Goal: Task Accomplishment & Management: Manage account settings

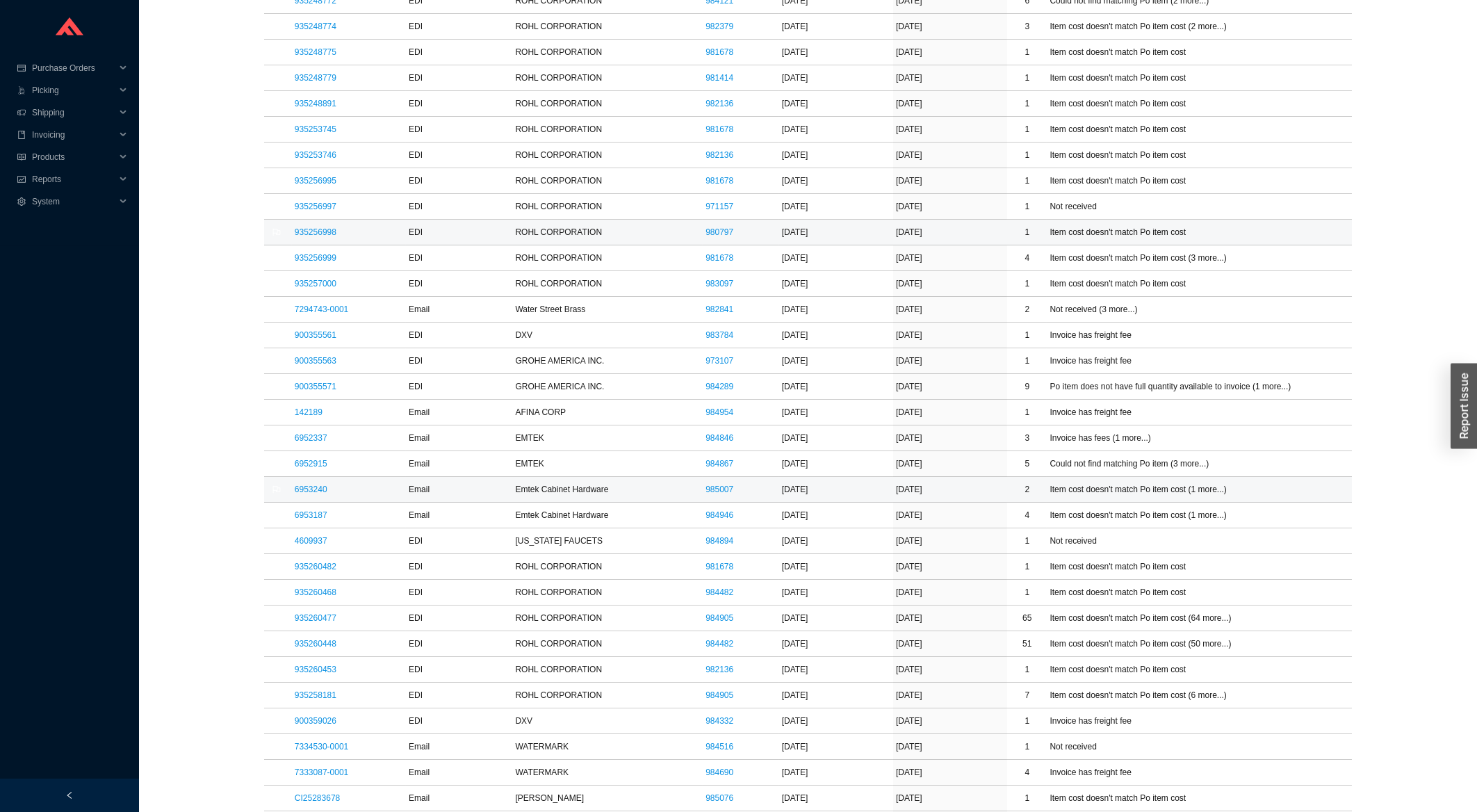
scroll to position [968, 0]
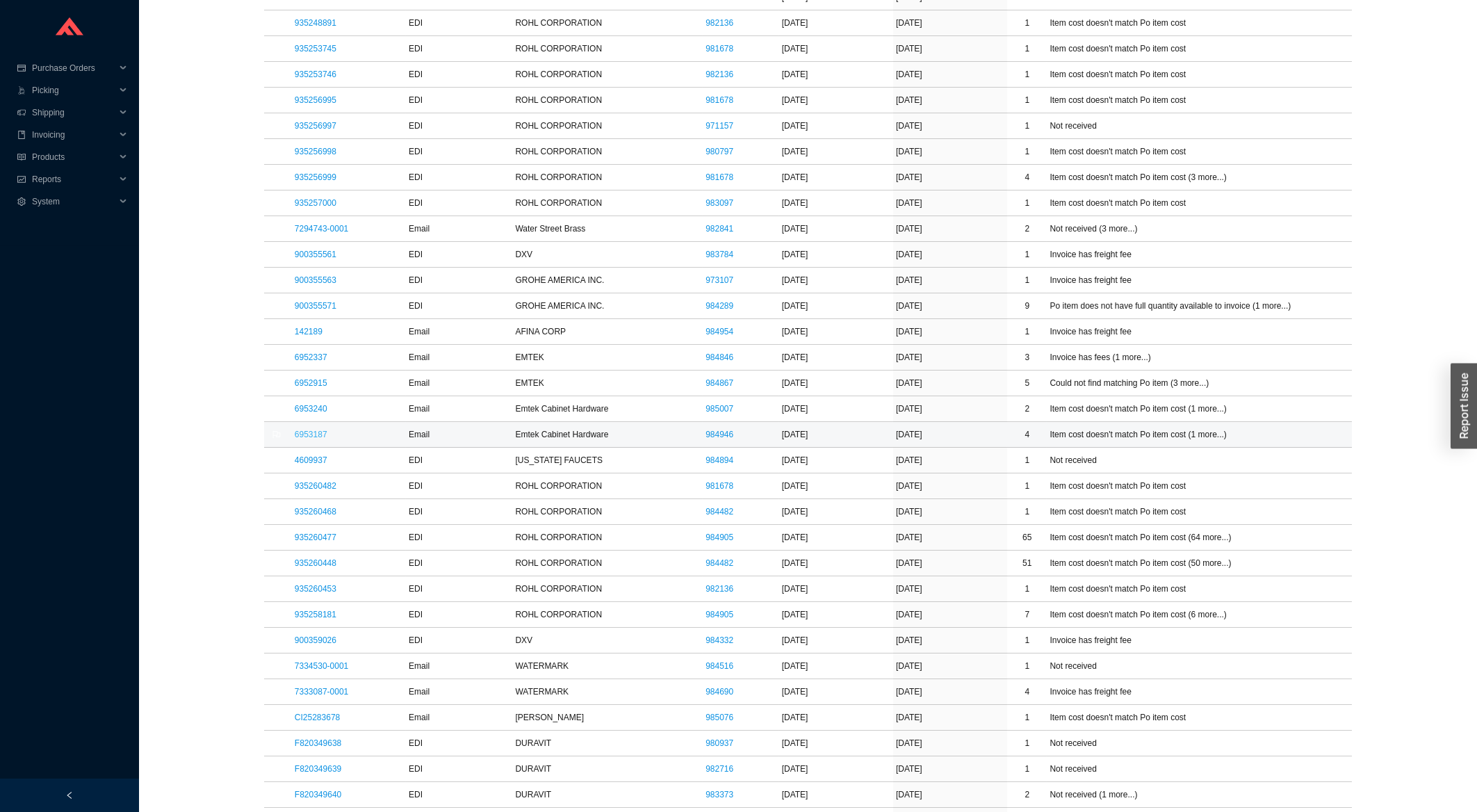
click at [306, 439] on link "6953187" at bounding box center [311, 434] width 33 height 10
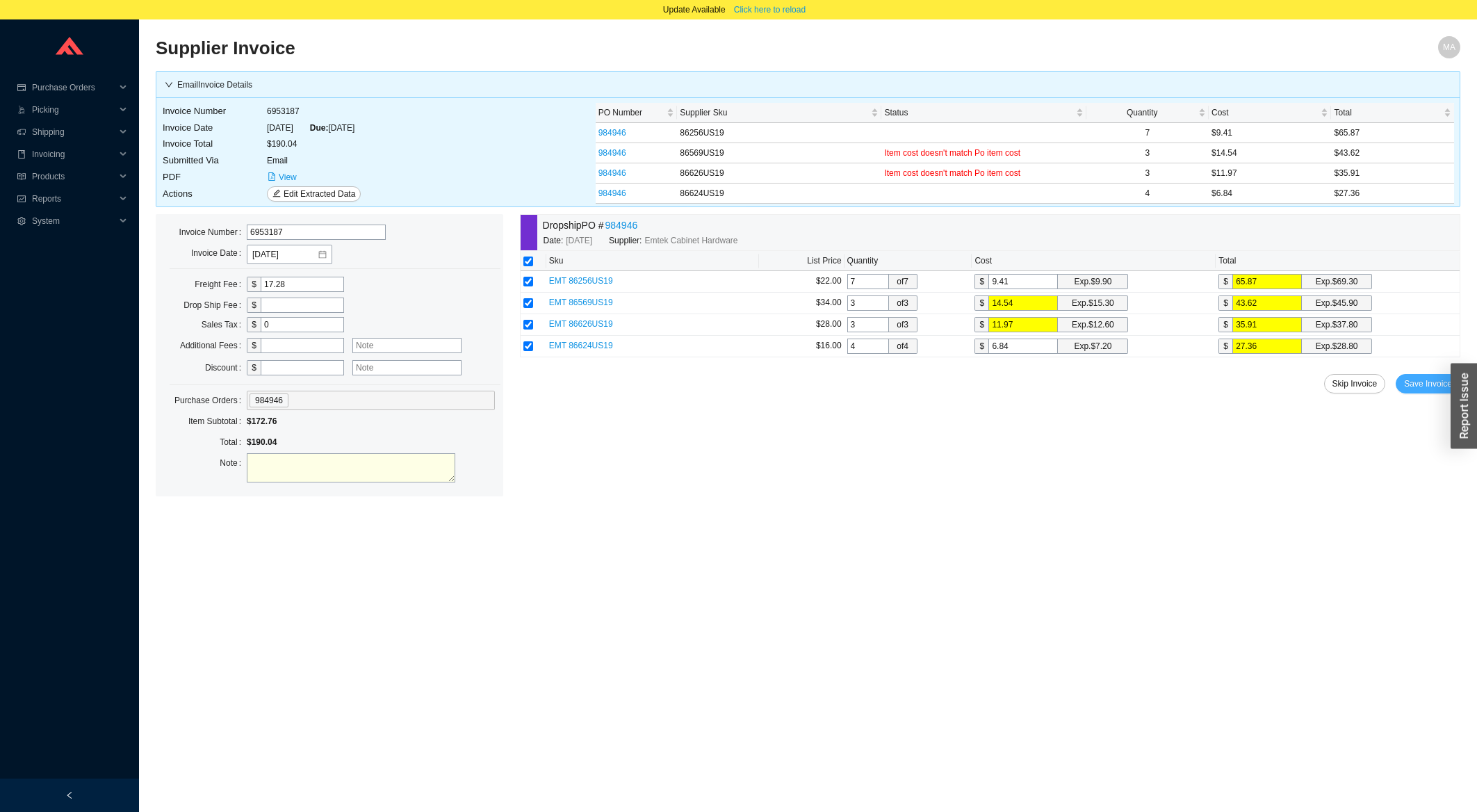
click at [1413, 390] on span "Save Invoice" at bounding box center [1428, 383] width 48 height 14
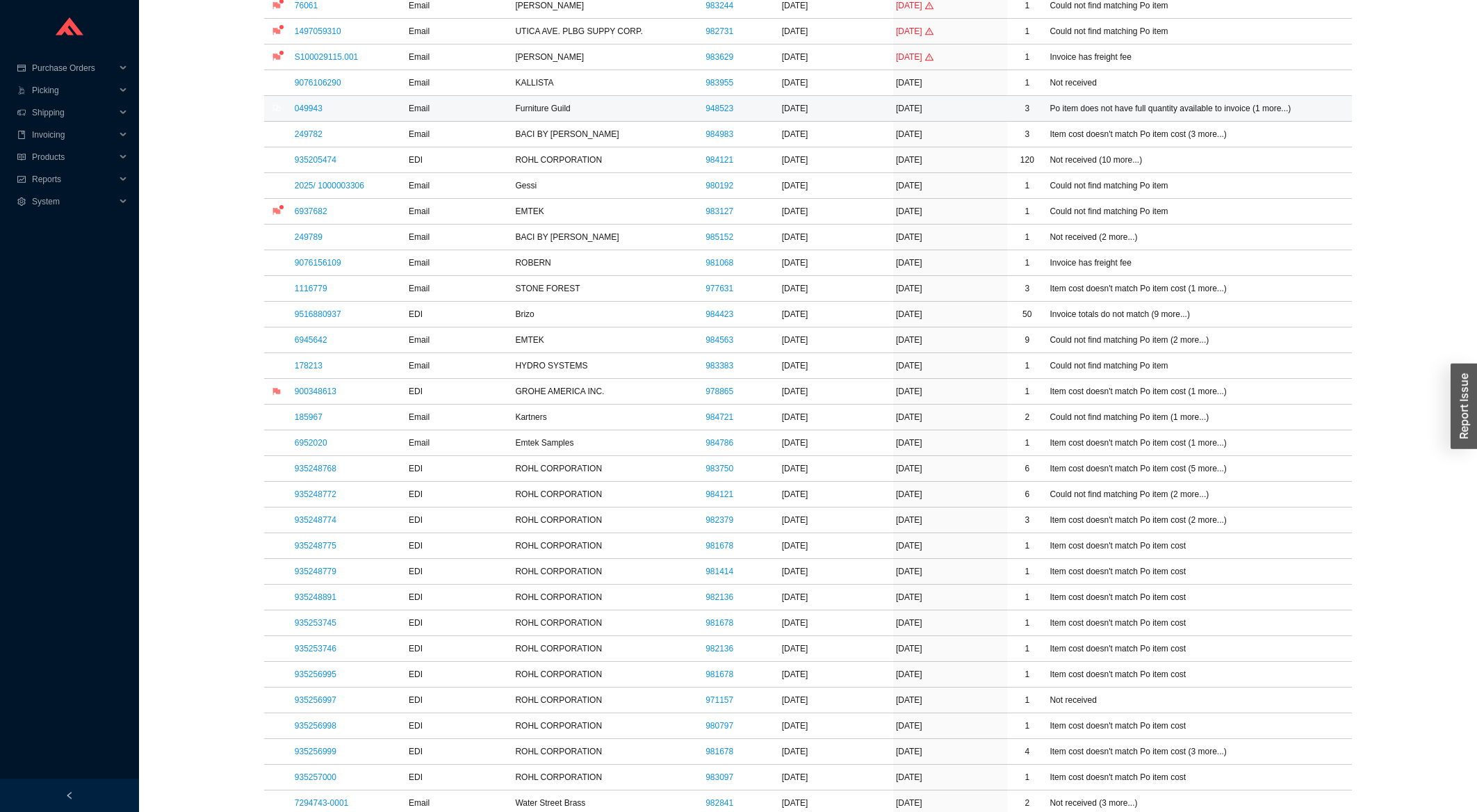
scroll to position [447, 0]
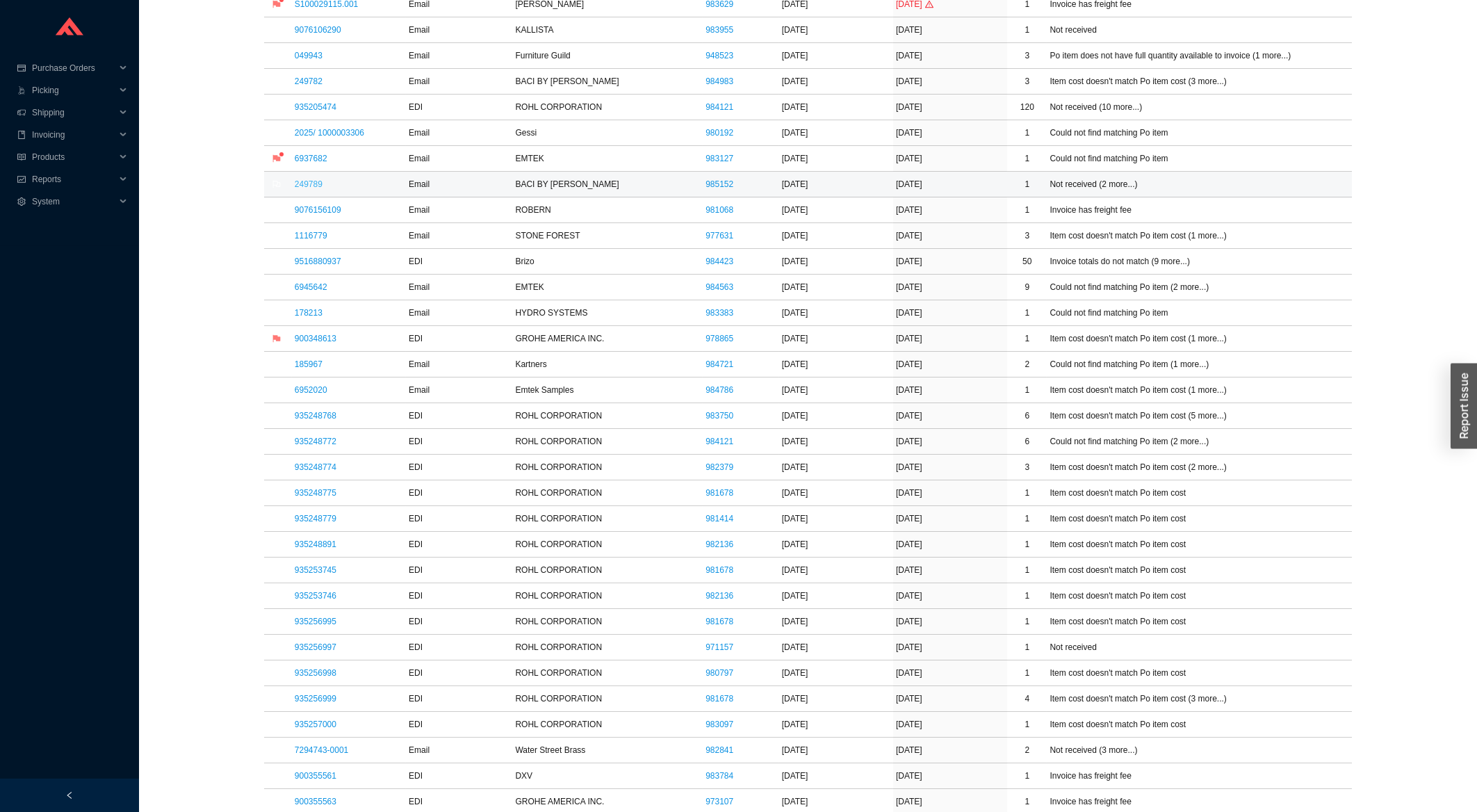
click at [295, 185] on link "249789" at bounding box center [308, 184] width 28 height 10
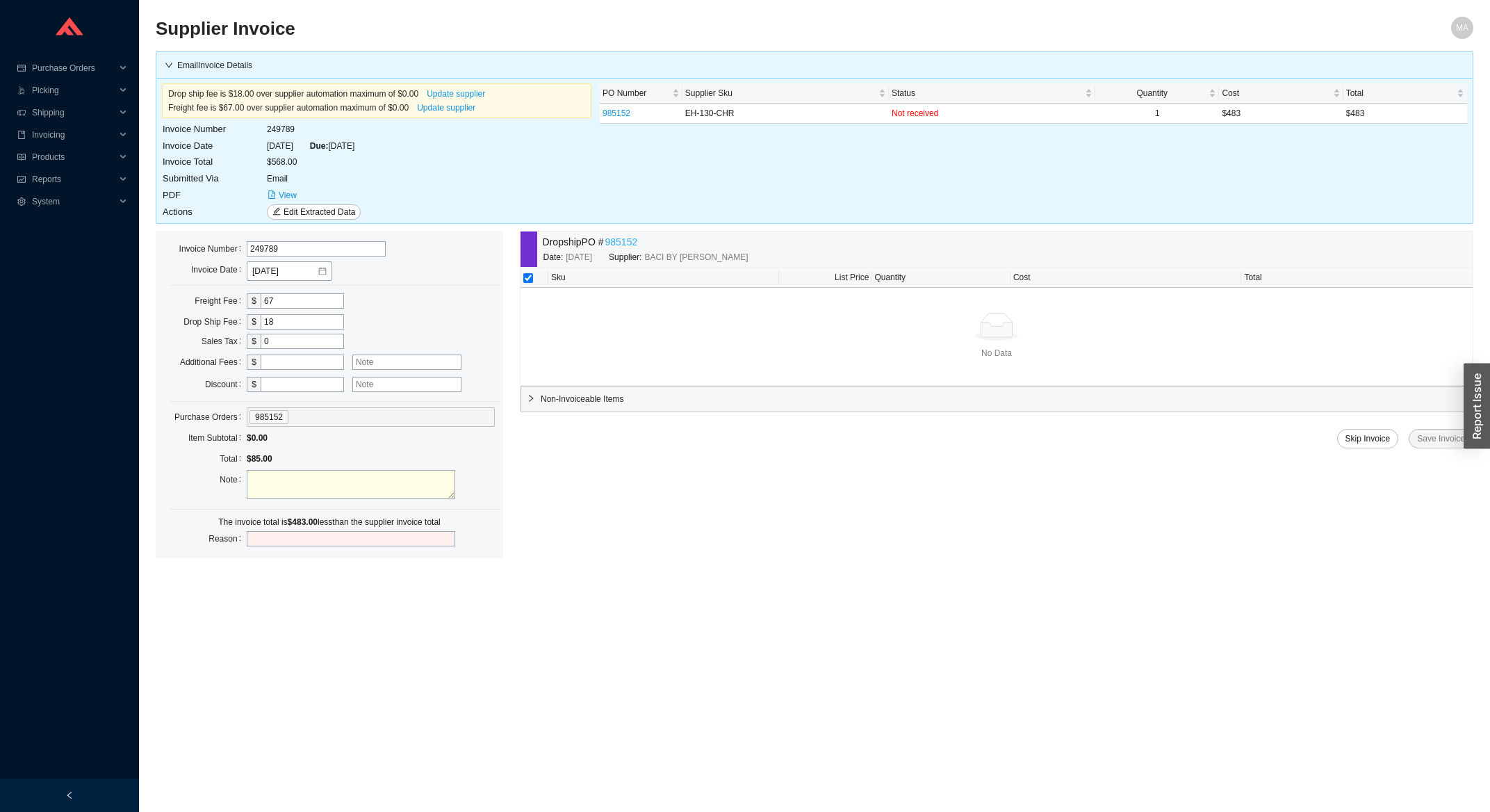
click at [627, 245] on link "985152" at bounding box center [621, 242] width 33 height 16
click at [271, 195] on icon "file-pdf" at bounding box center [272, 194] width 8 height 8
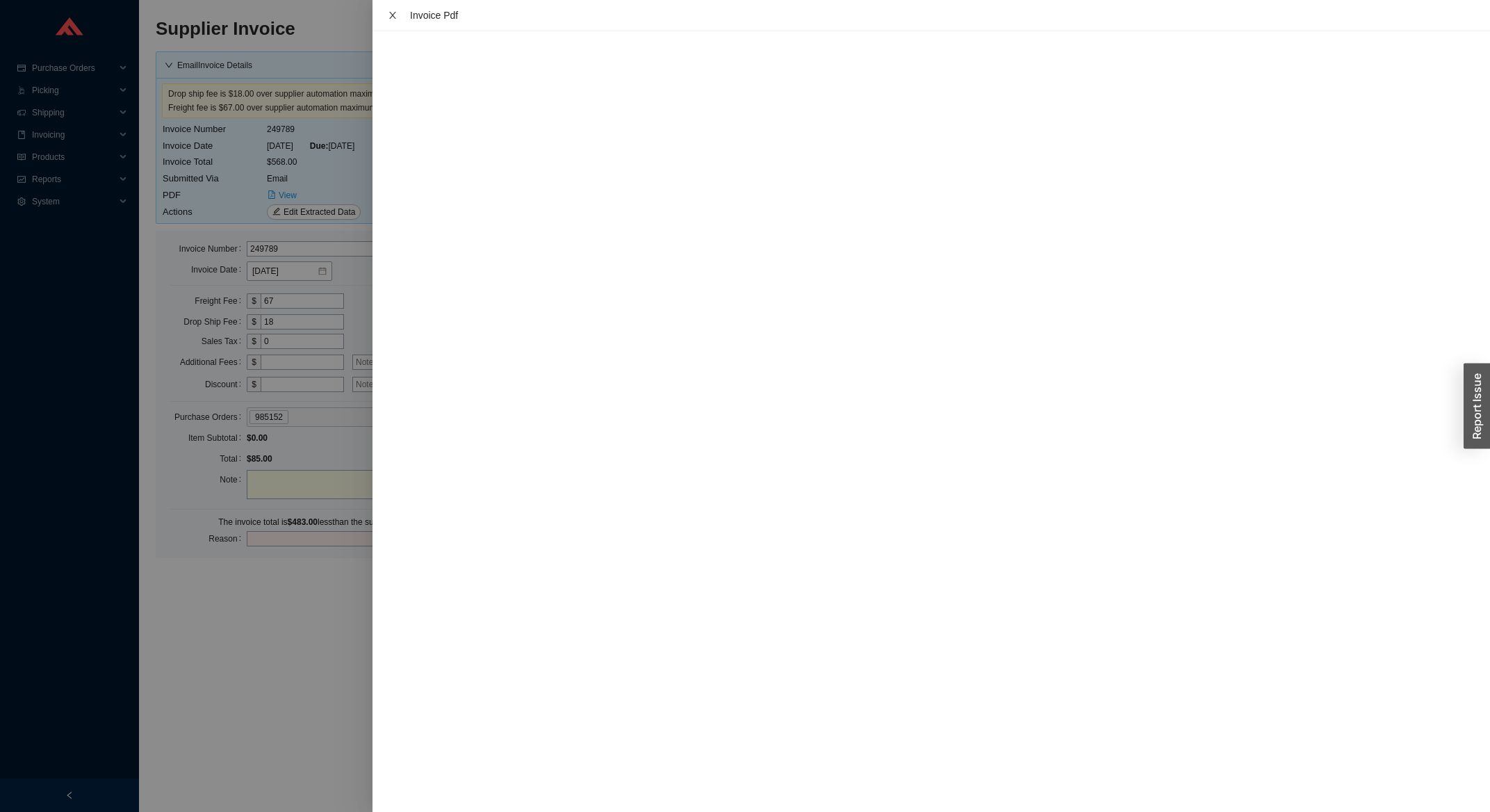
click at [390, 16] on icon "close" at bounding box center [392, 15] width 10 height 10
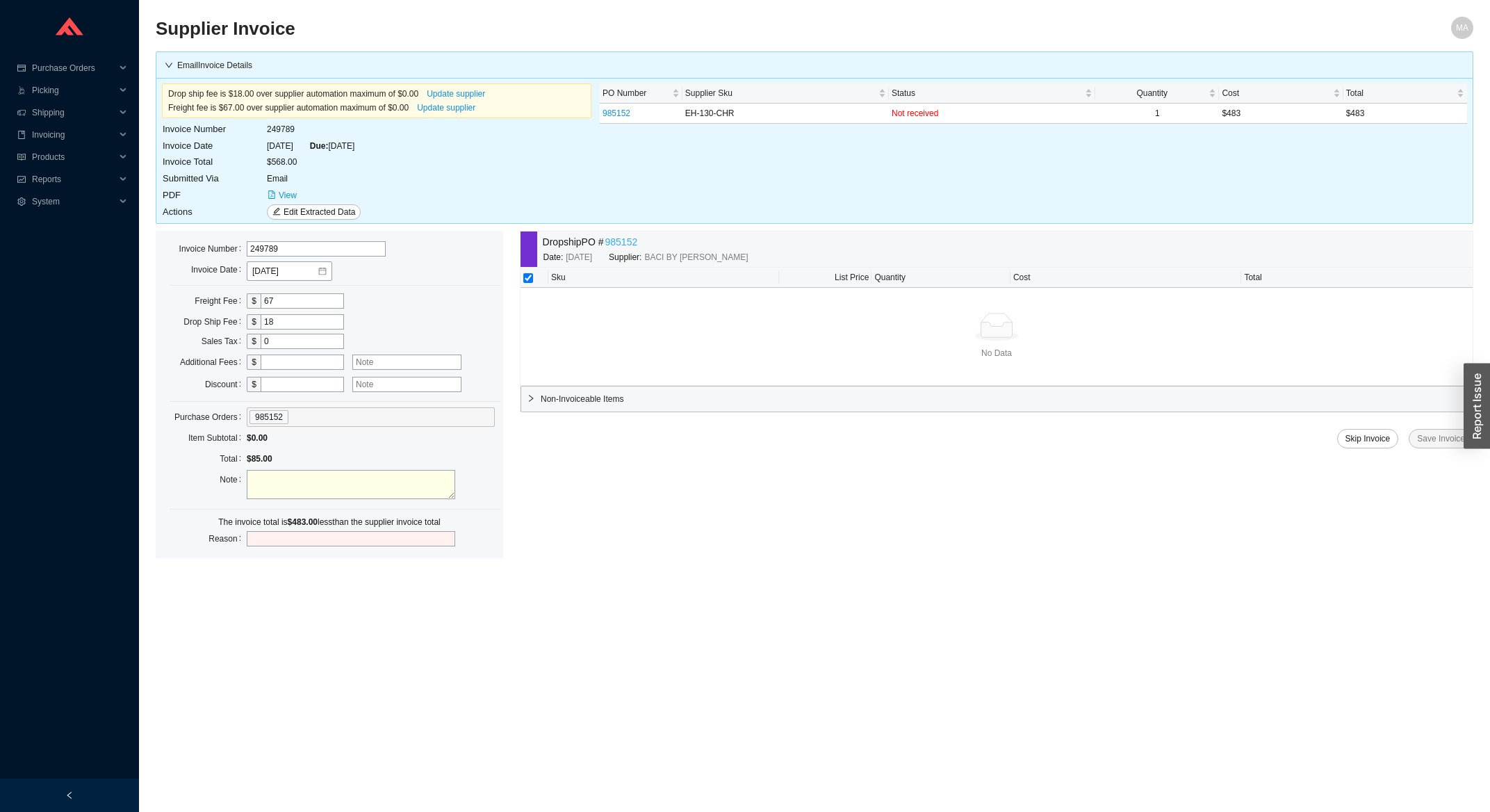
click at [619, 239] on link "985152" at bounding box center [621, 242] width 33 height 16
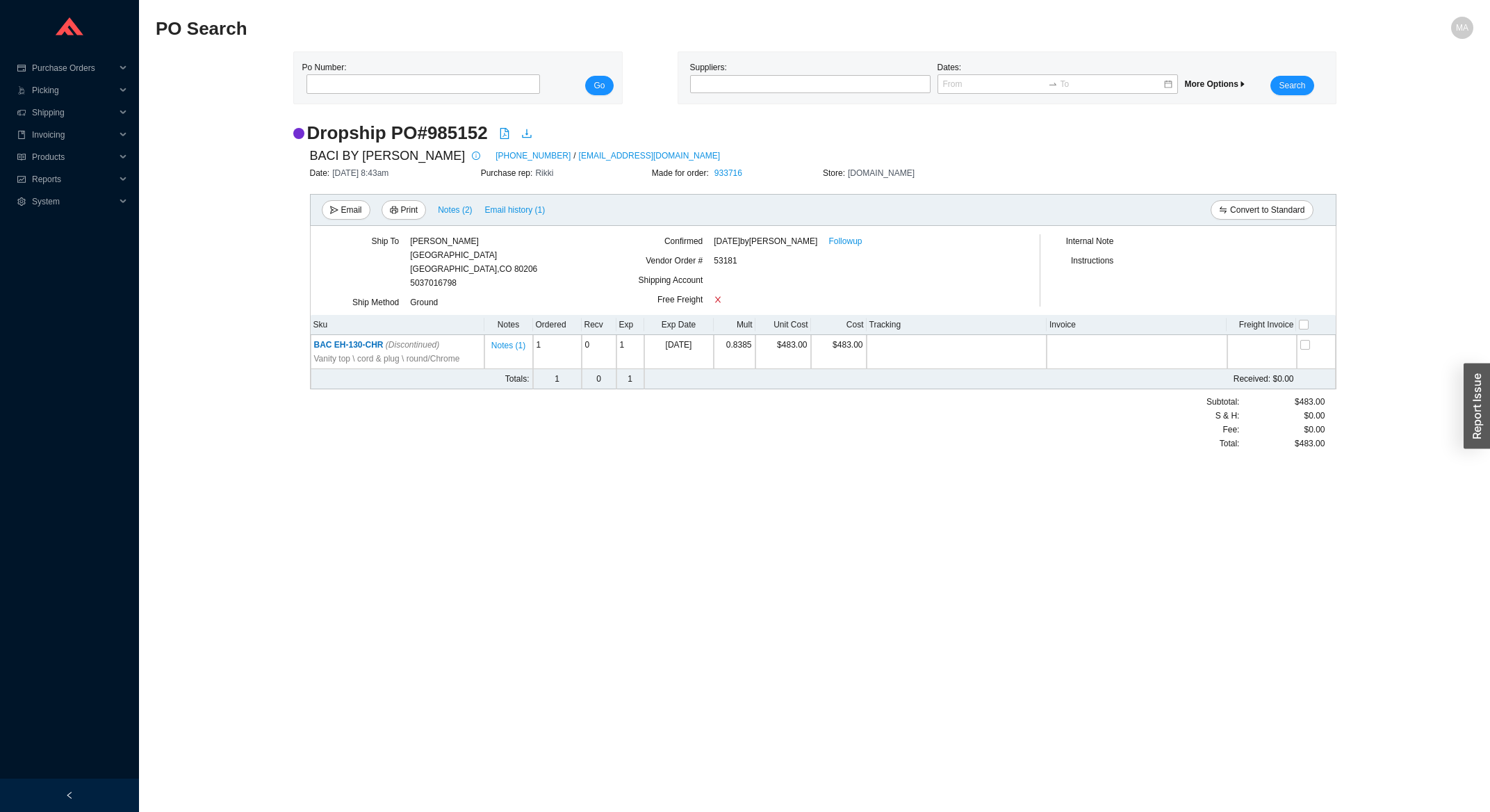
click at [864, 252] on div "8/13/2025 by Tziporah Jakobovits Followup" at bounding box center [855, 244] width 284 height 20
click at [862, 248] on link "Followup" at bounding box center [846, 241] width 34 height 14
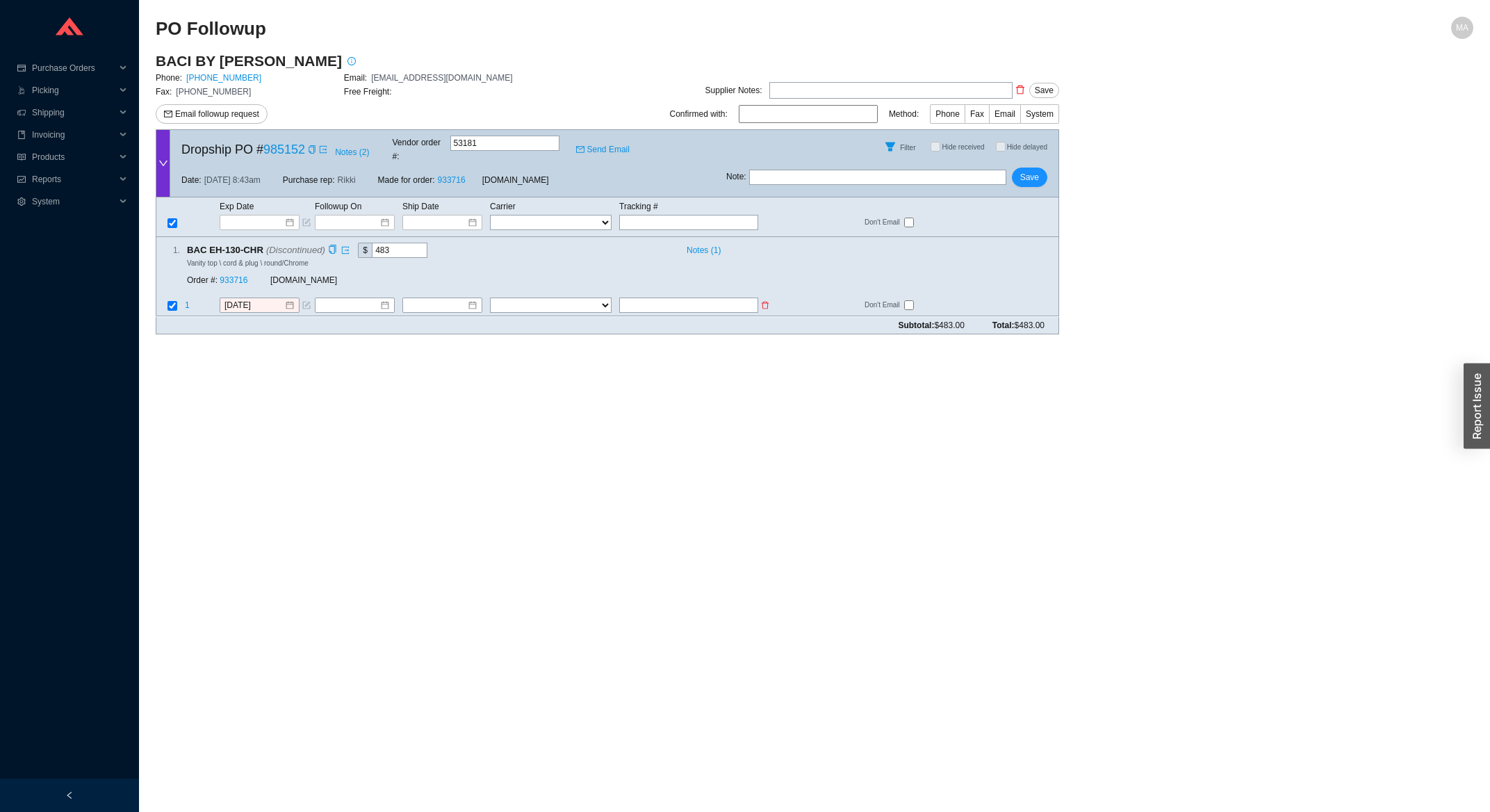
click at [744, 298] on input "text" at bounding box center [689, 305] width 139 height 15
type input "408336928535"
click at [490, 298] on select "FedEx UPS ---------------- 2 Day Transportation INC A&B Freight A. Duie Pyle AA…" at bounding box center [550, 305] width 122 height 15
select select "1"
click option "FedEx" at bounding box center [0, 0] width 0 height 0
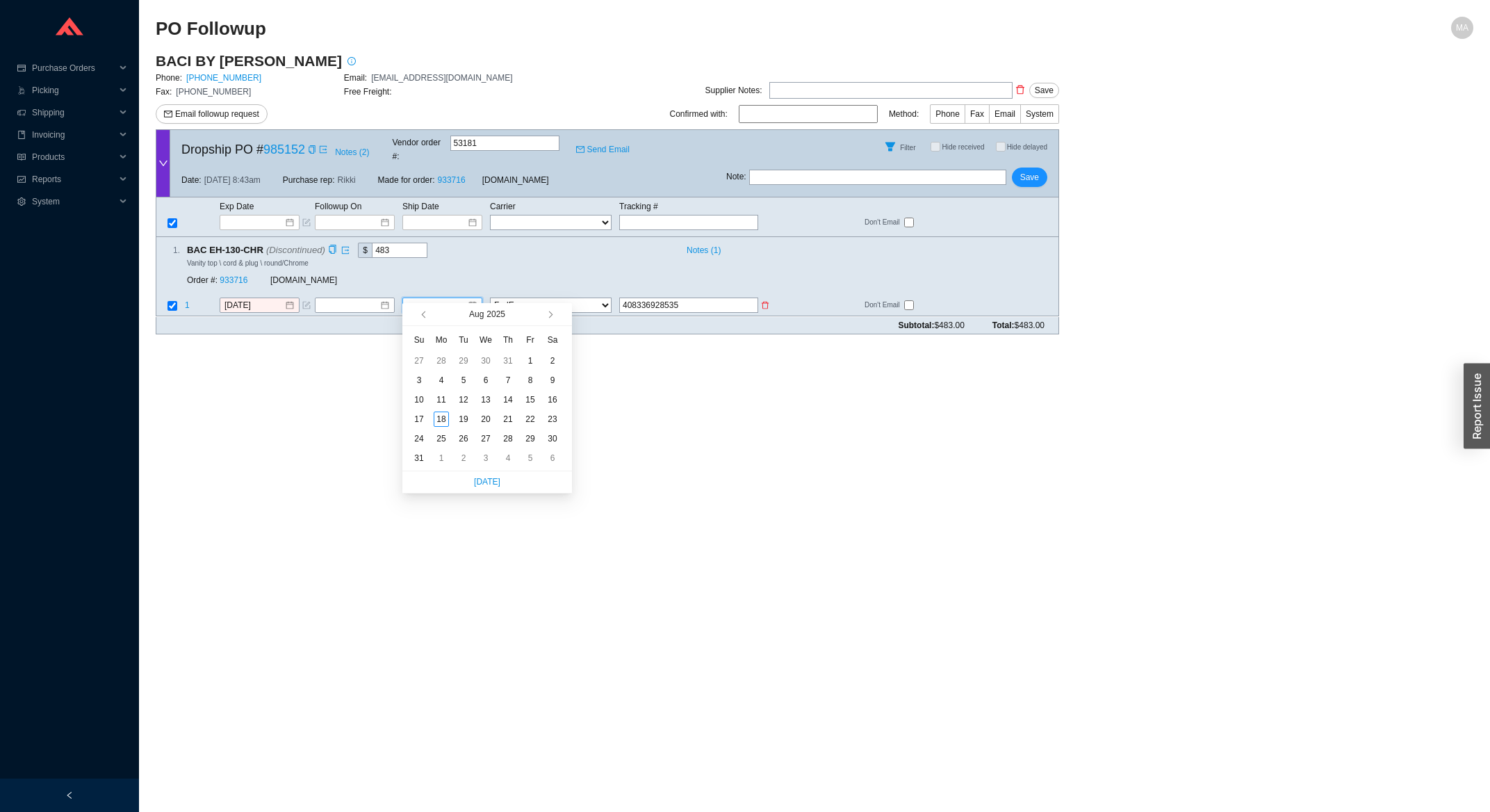
click at [446, 299] on input at bounding box center [437, 306] width 59 height 14
type input "8/18/2025"
click at [434, 417] on div "18" at bounding box center [441, 419] width 15 height 15
click at [1039, 175] on button "Save" at bounding box center [1029, 177] width 35 height 20
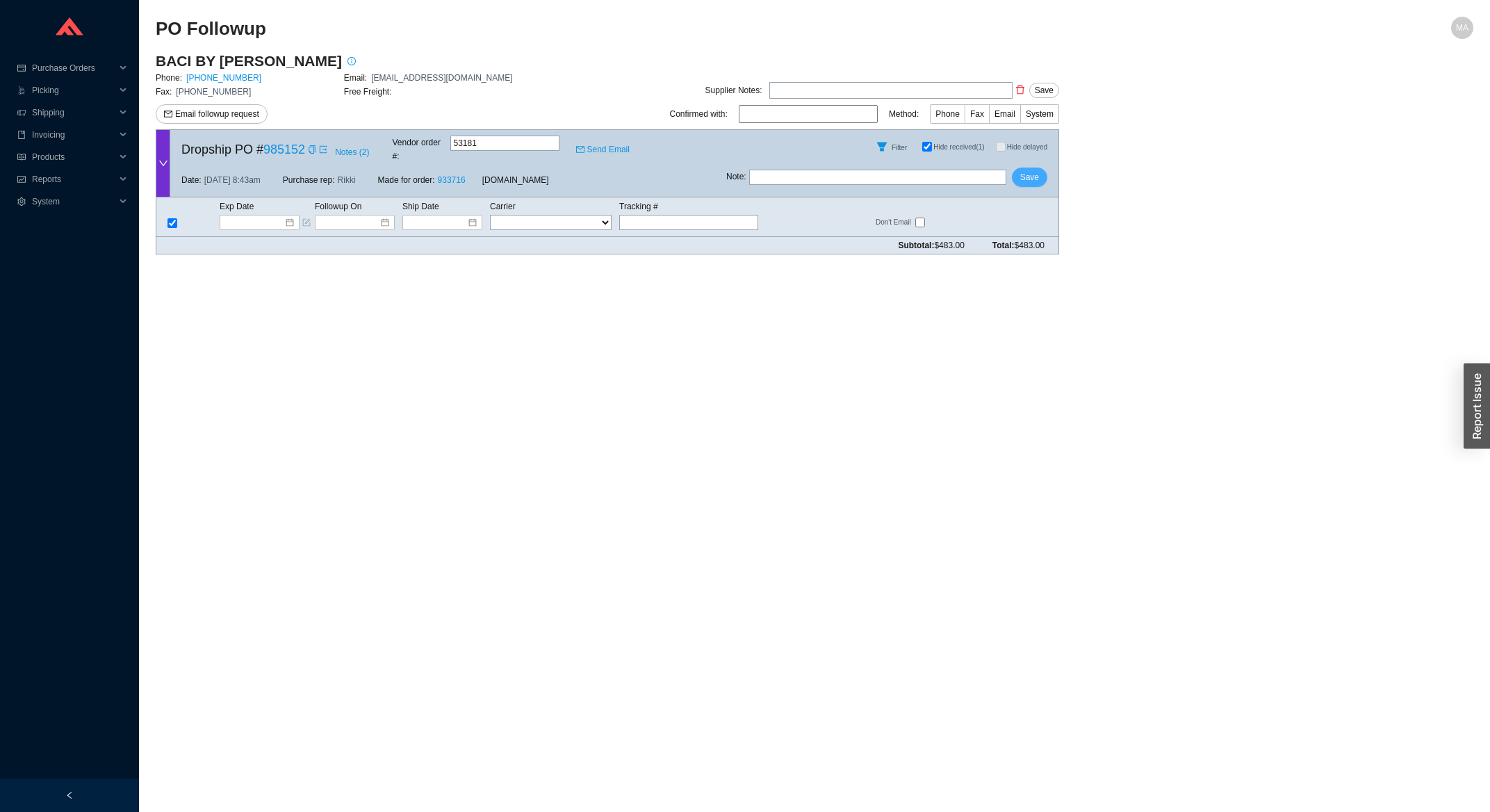
checkbox input "true"
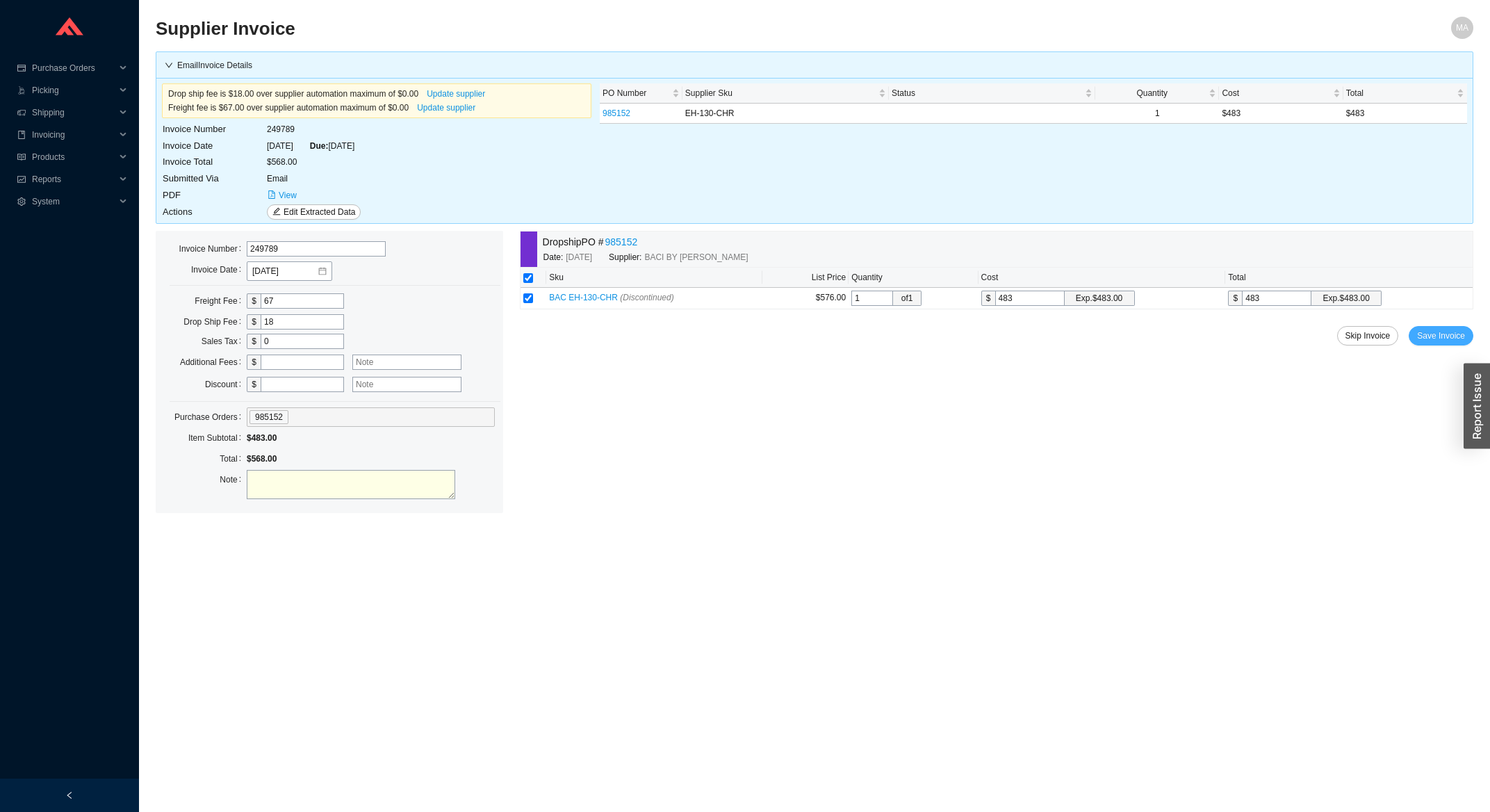
click at [1425, 333] on span "Save Invoice" at bounding box center [1441, 335] width 48 height 14
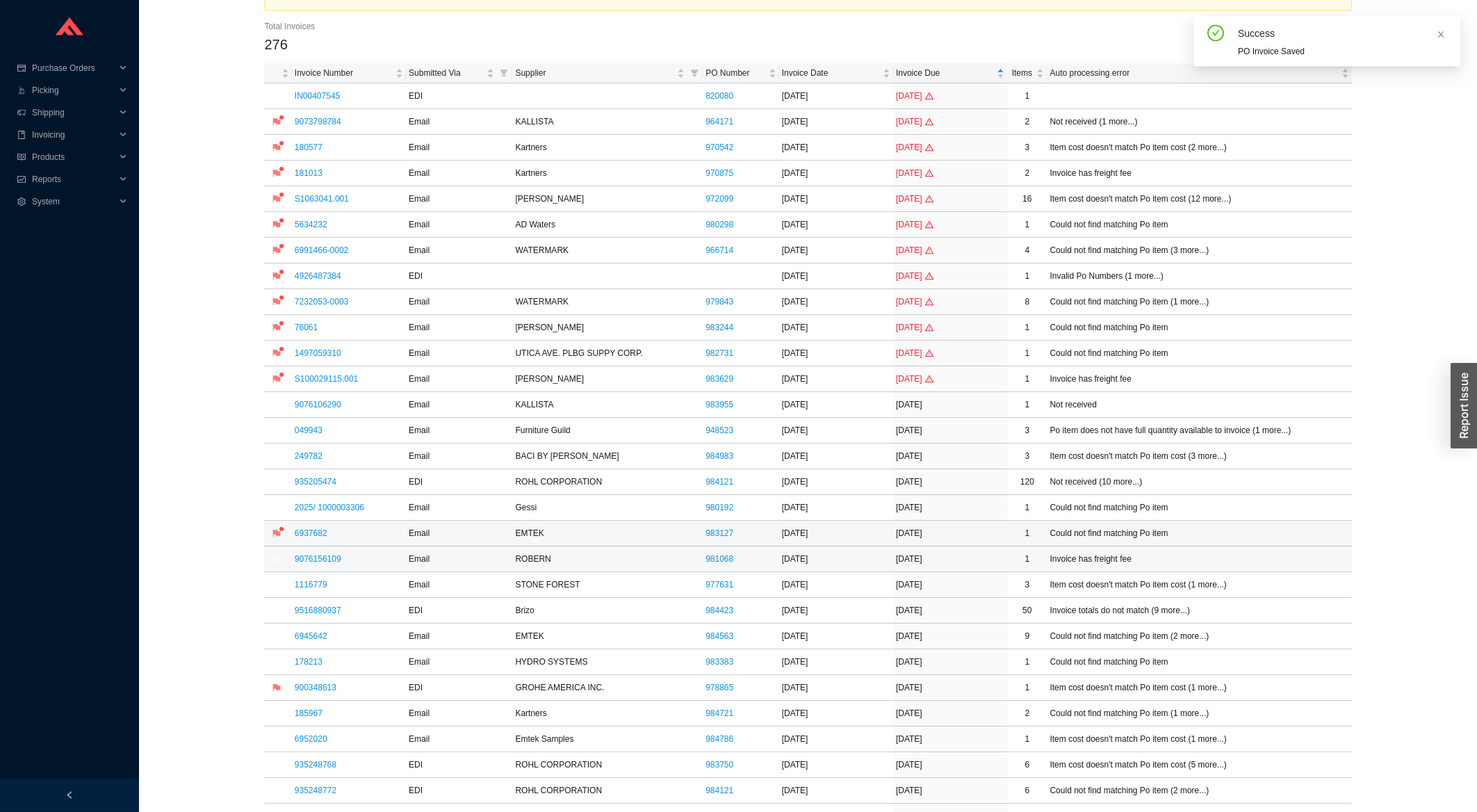
scroll to position [75, 0]
click at [328, 560] on link "9076156109" at bounding box center [318, 556] width 46 height 10
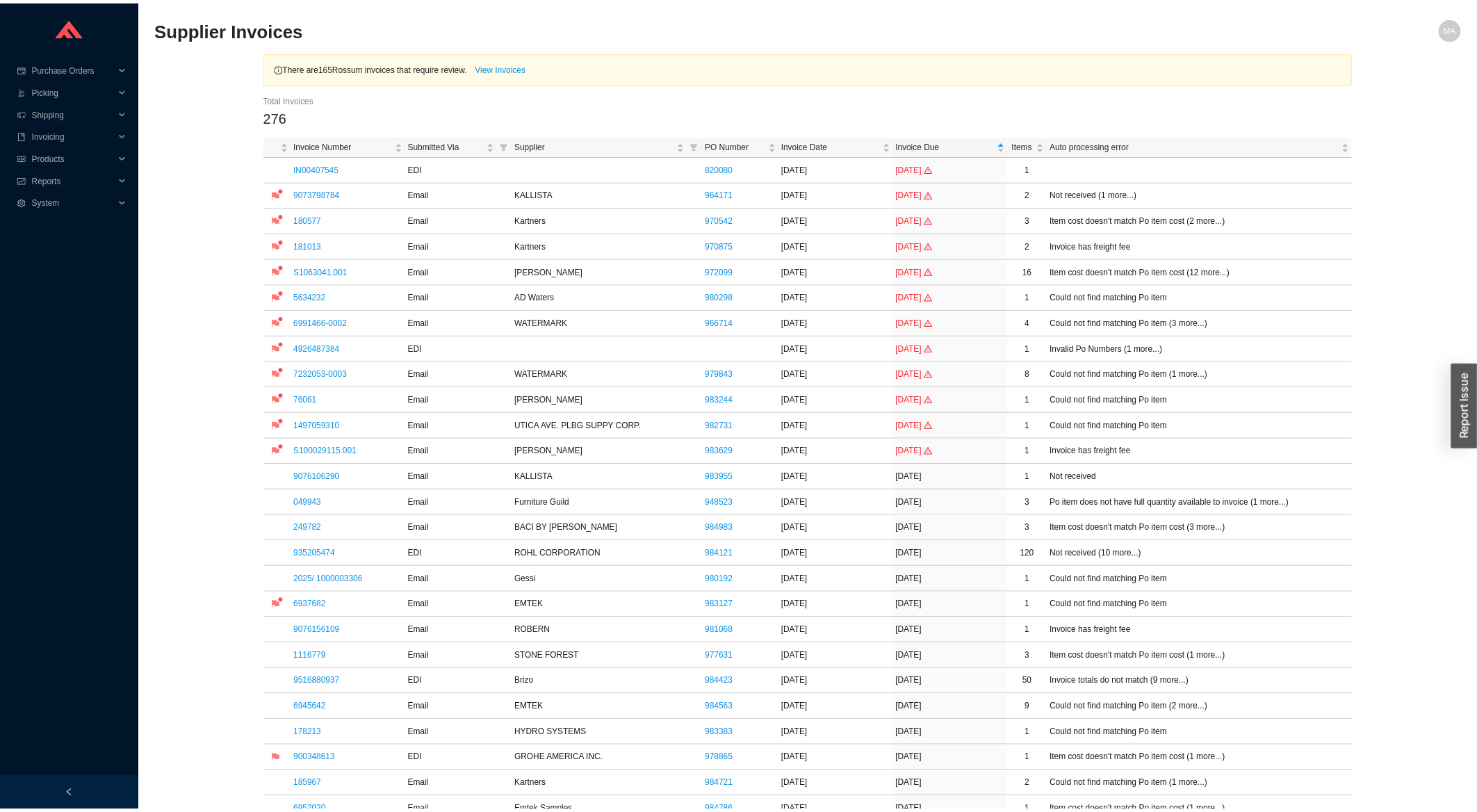
scroll to position [75, 0]
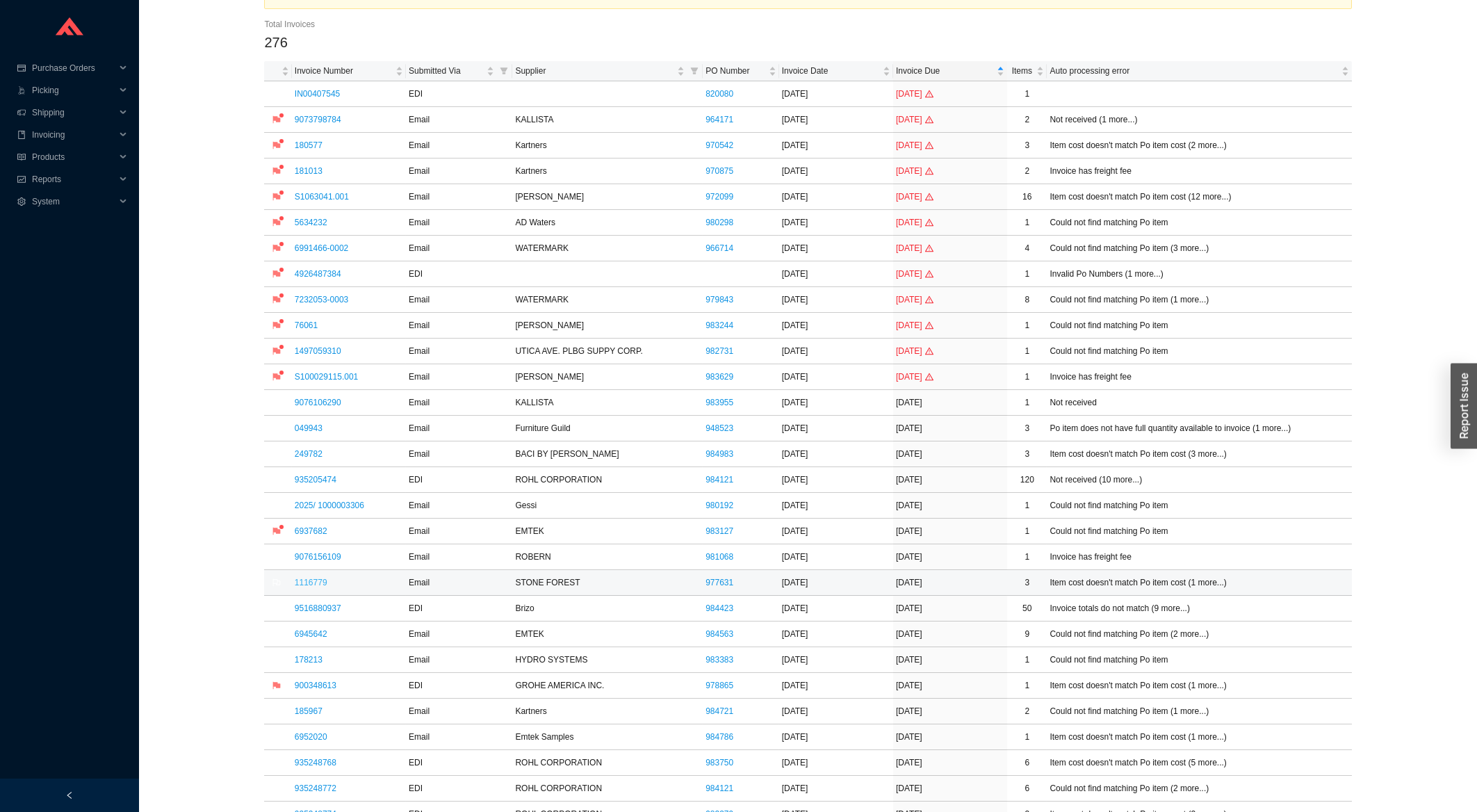
click at [307, 585] on link "1116779" at bounding box center [311, 582] width 33 height 10
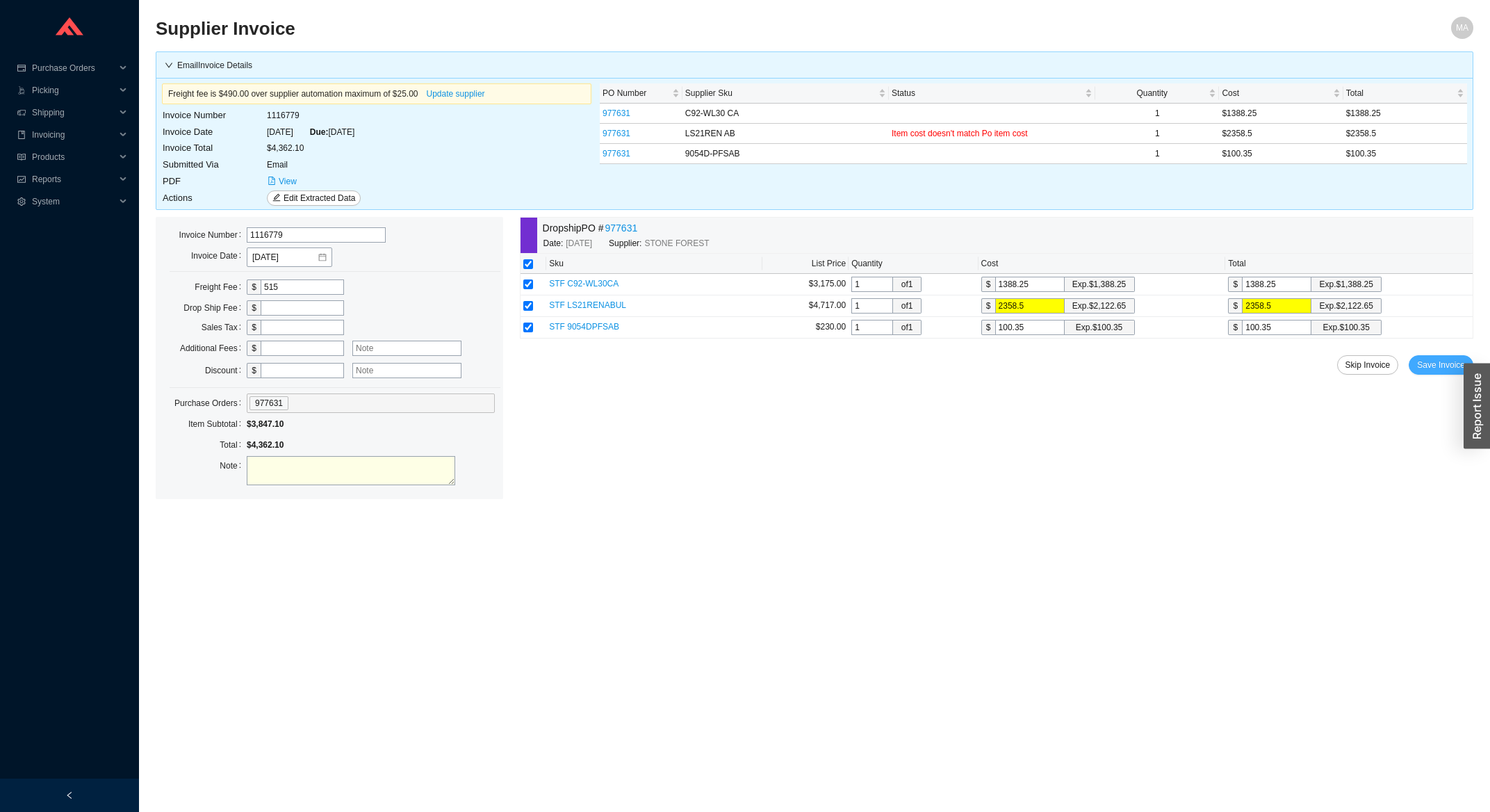
click at [1423, 374] on button "Save Invoice" at bounding box center [1441, 365] width 65 height 20
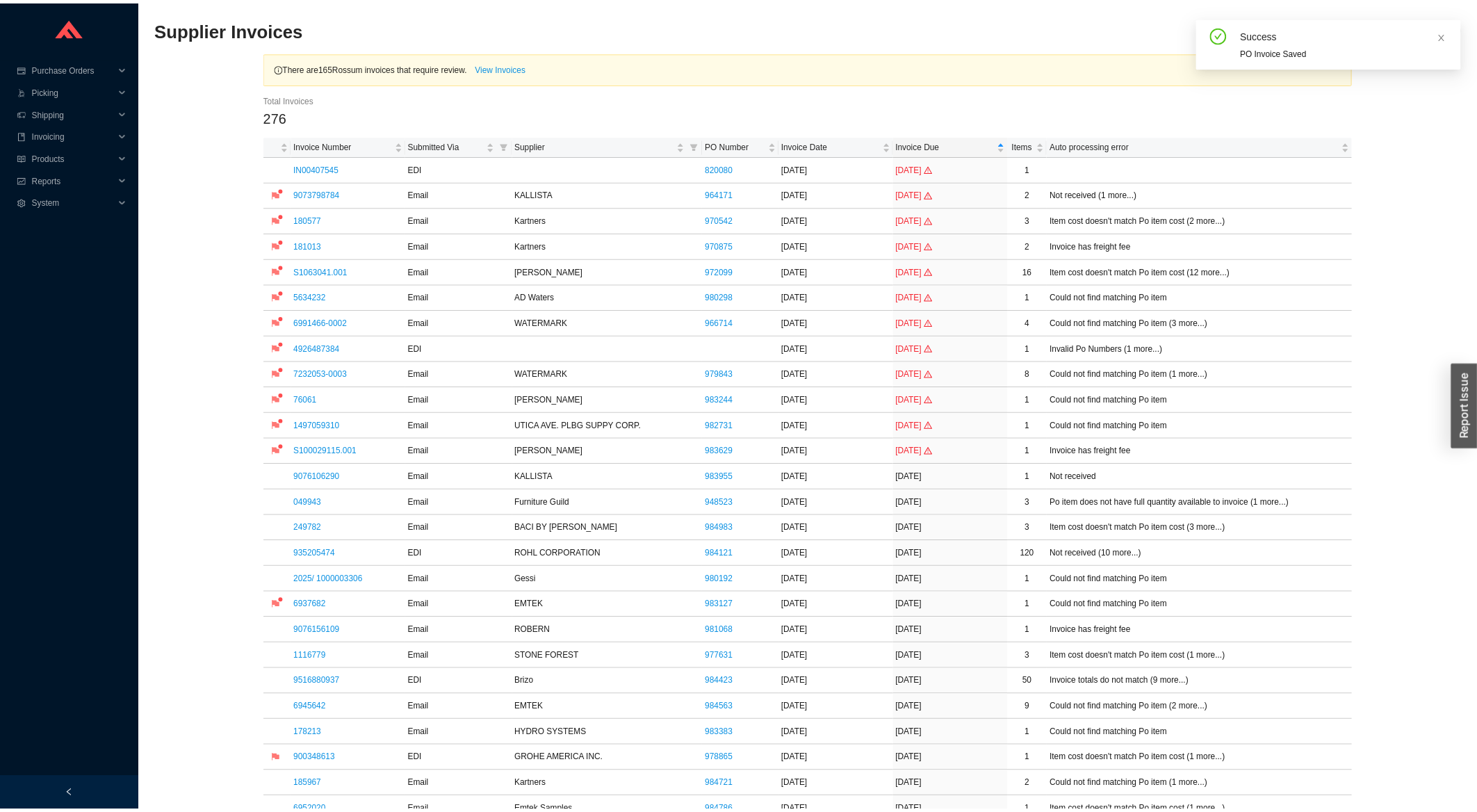
scroll to position [373, 0]
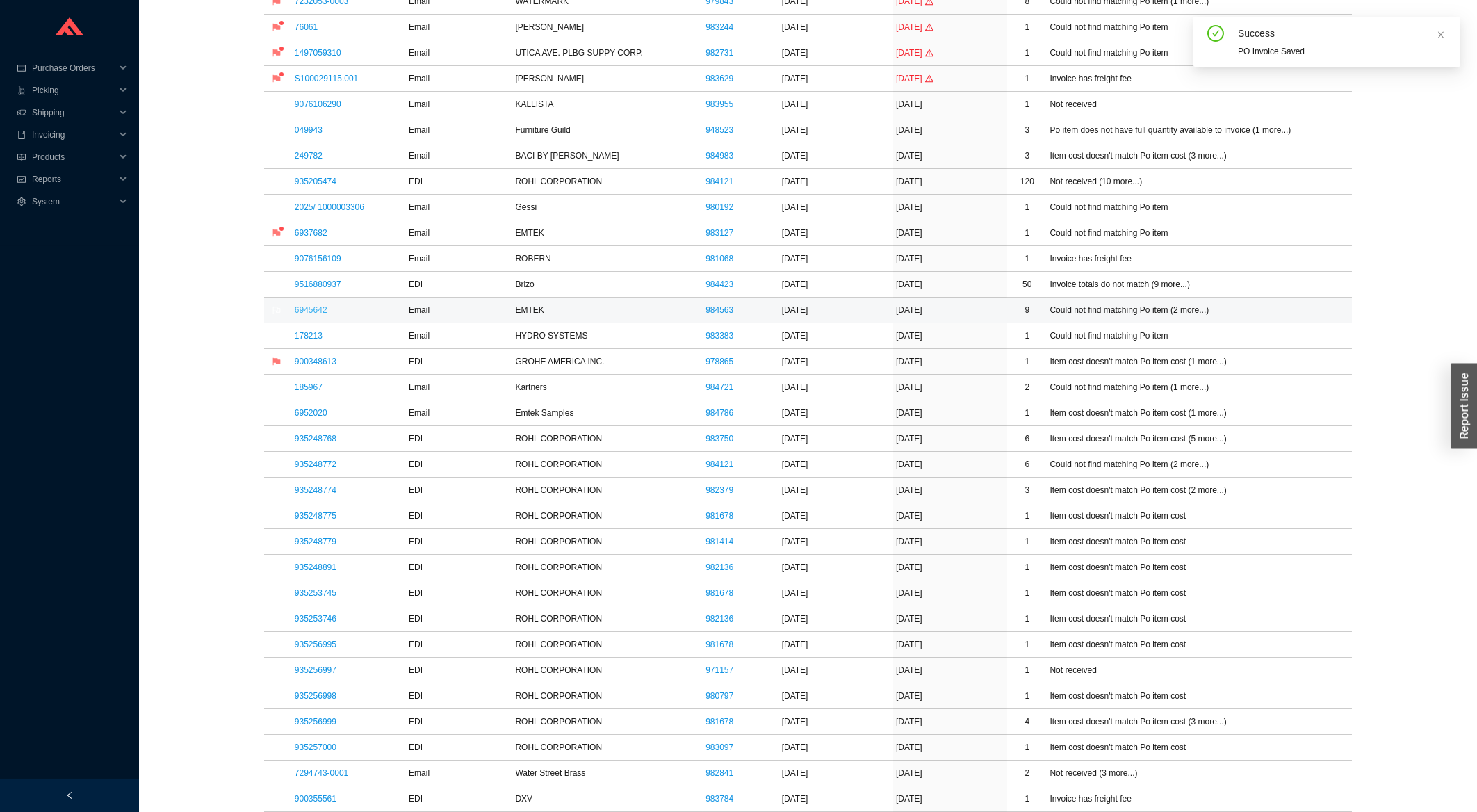
click at [314, 310] on link "6945642" at bounding box center [311, 310] width 33 height 10
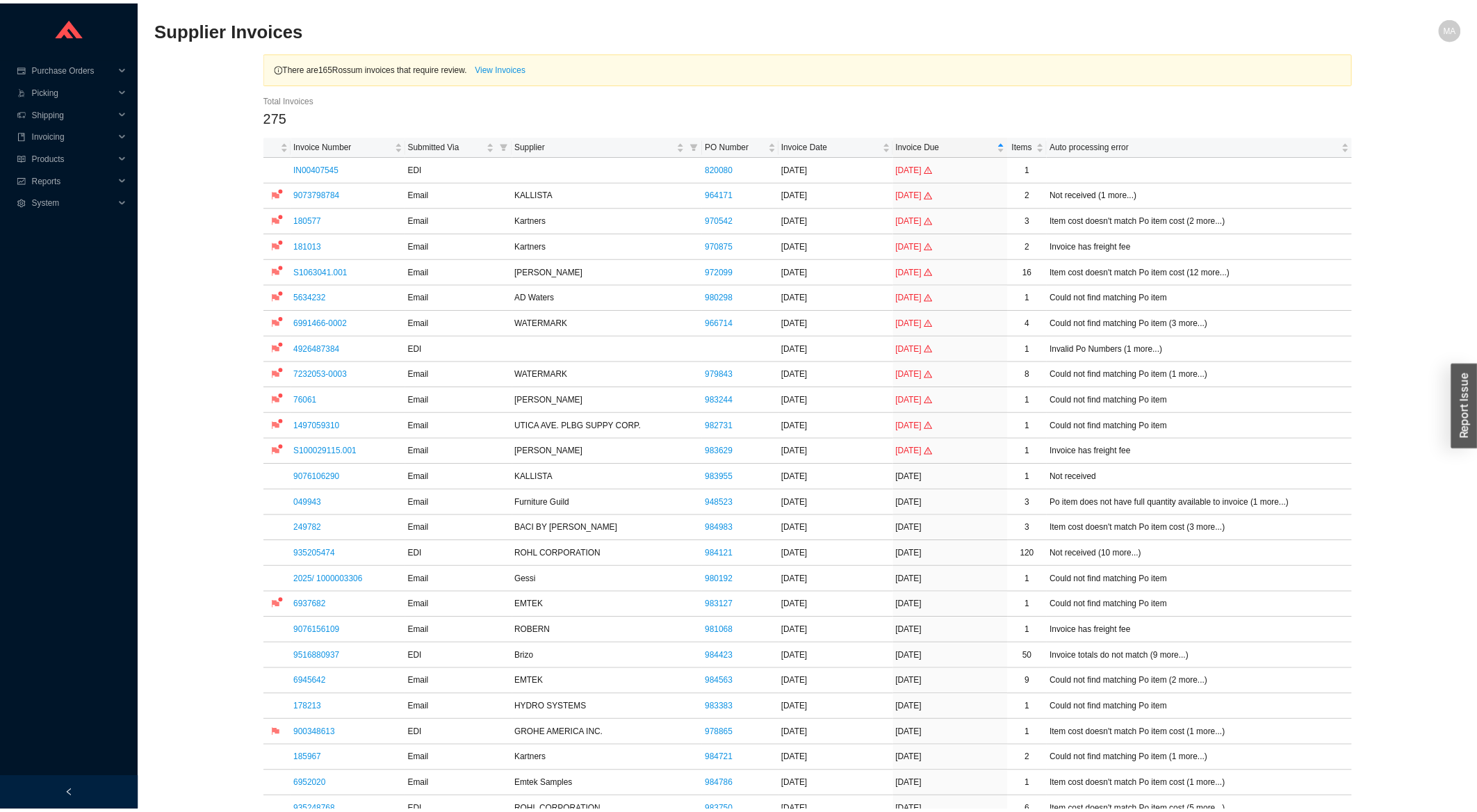
scroll to position [373, 0]
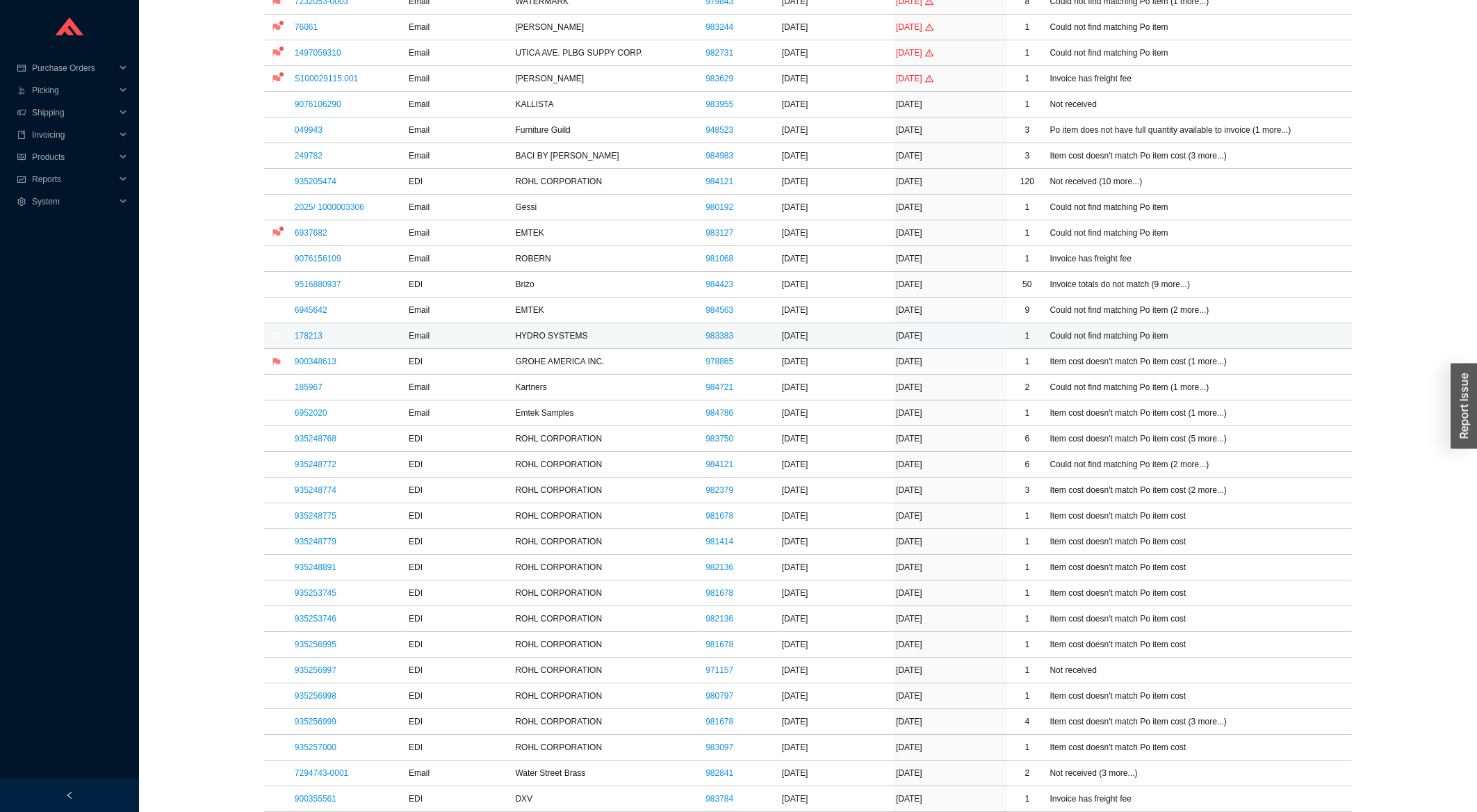
click at [304, 344] on td "178213" at bounding box center [349, 335] width 114 height 26
click at [309, 339] on link "178213" at bounding box center [308, 335] width 28 height 10
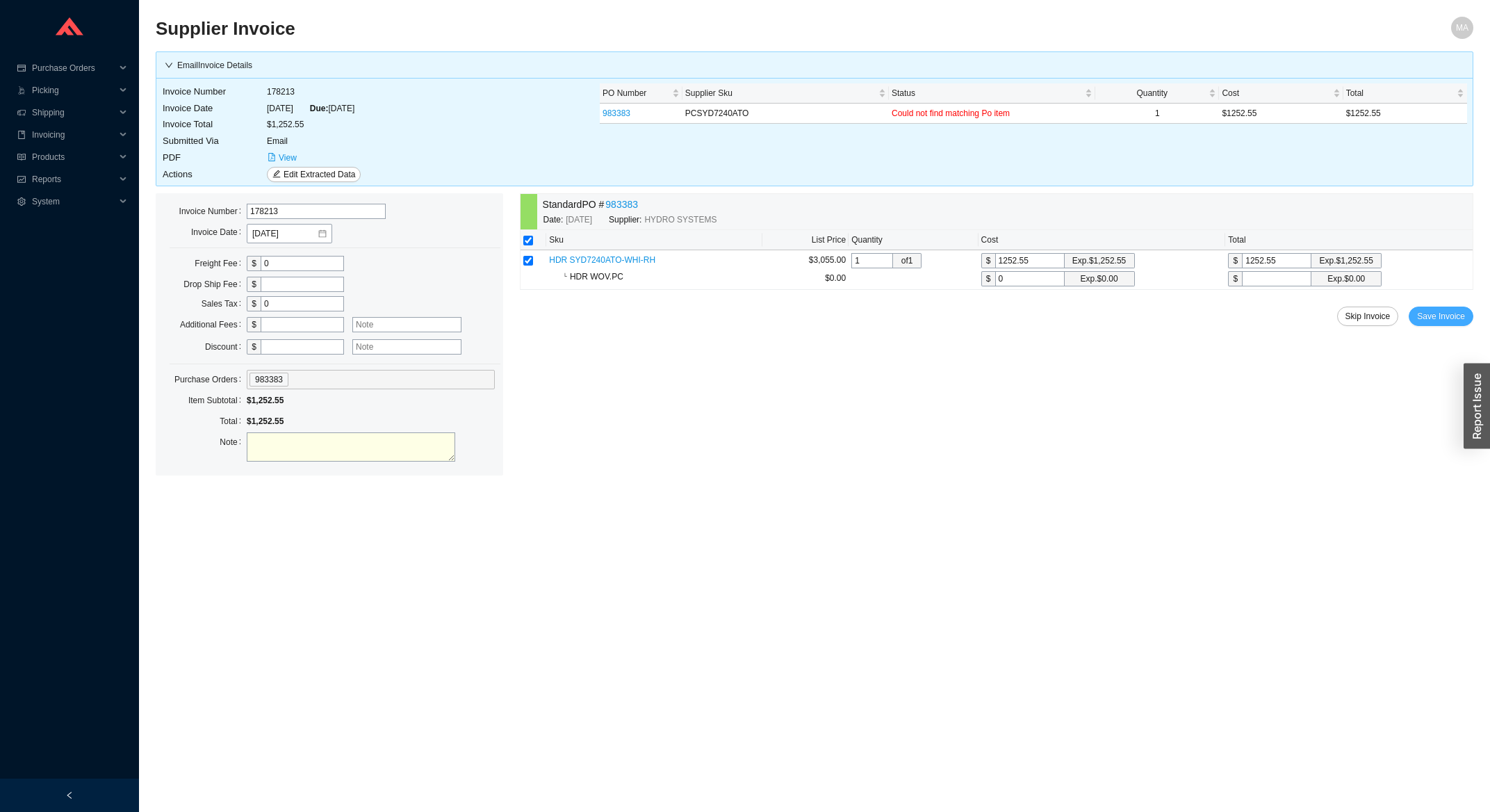
click at [1417, 326] on button "Save Invoice" at bounding box center [1441, 316] width 65 height 20
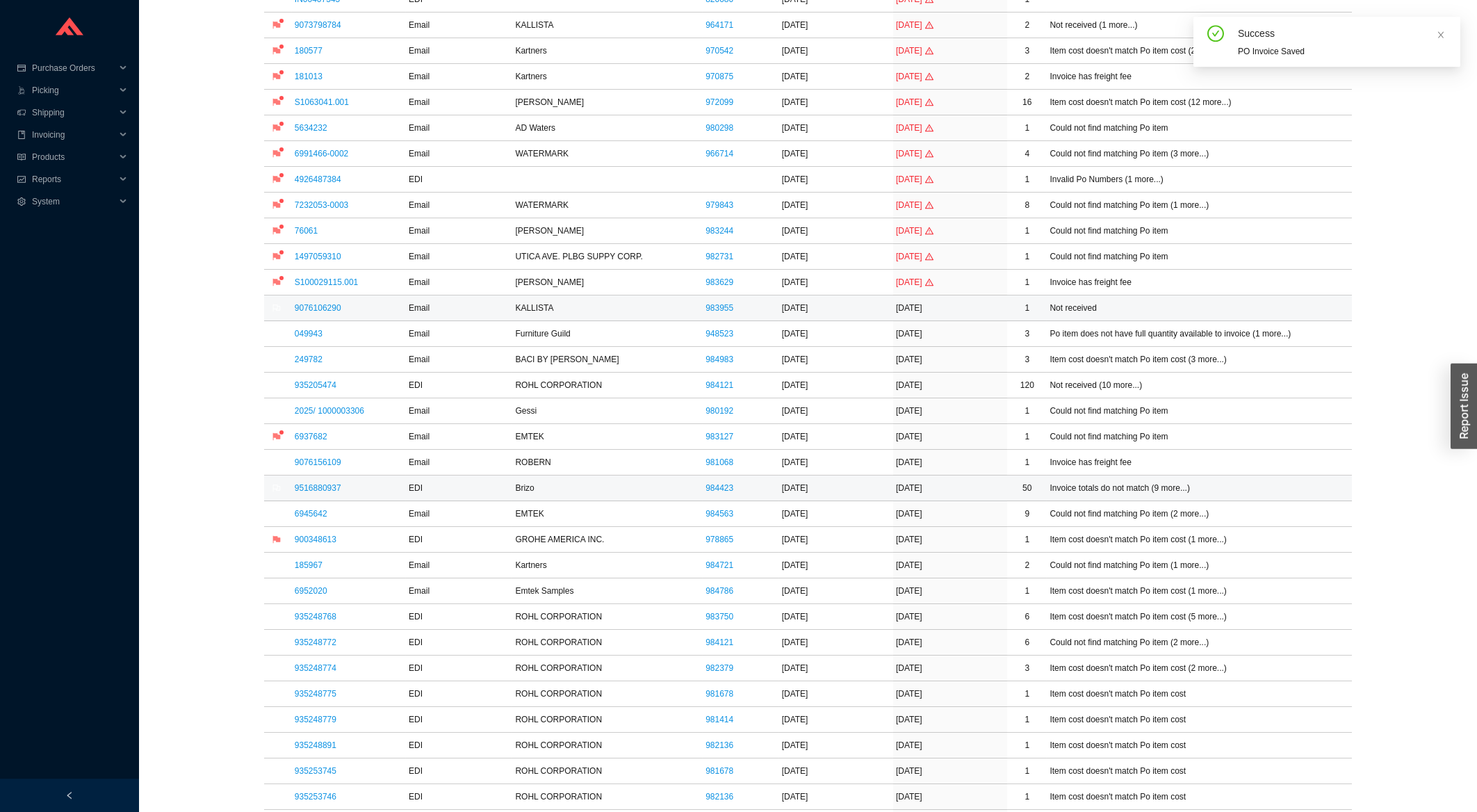
scroll to position [149, 0]
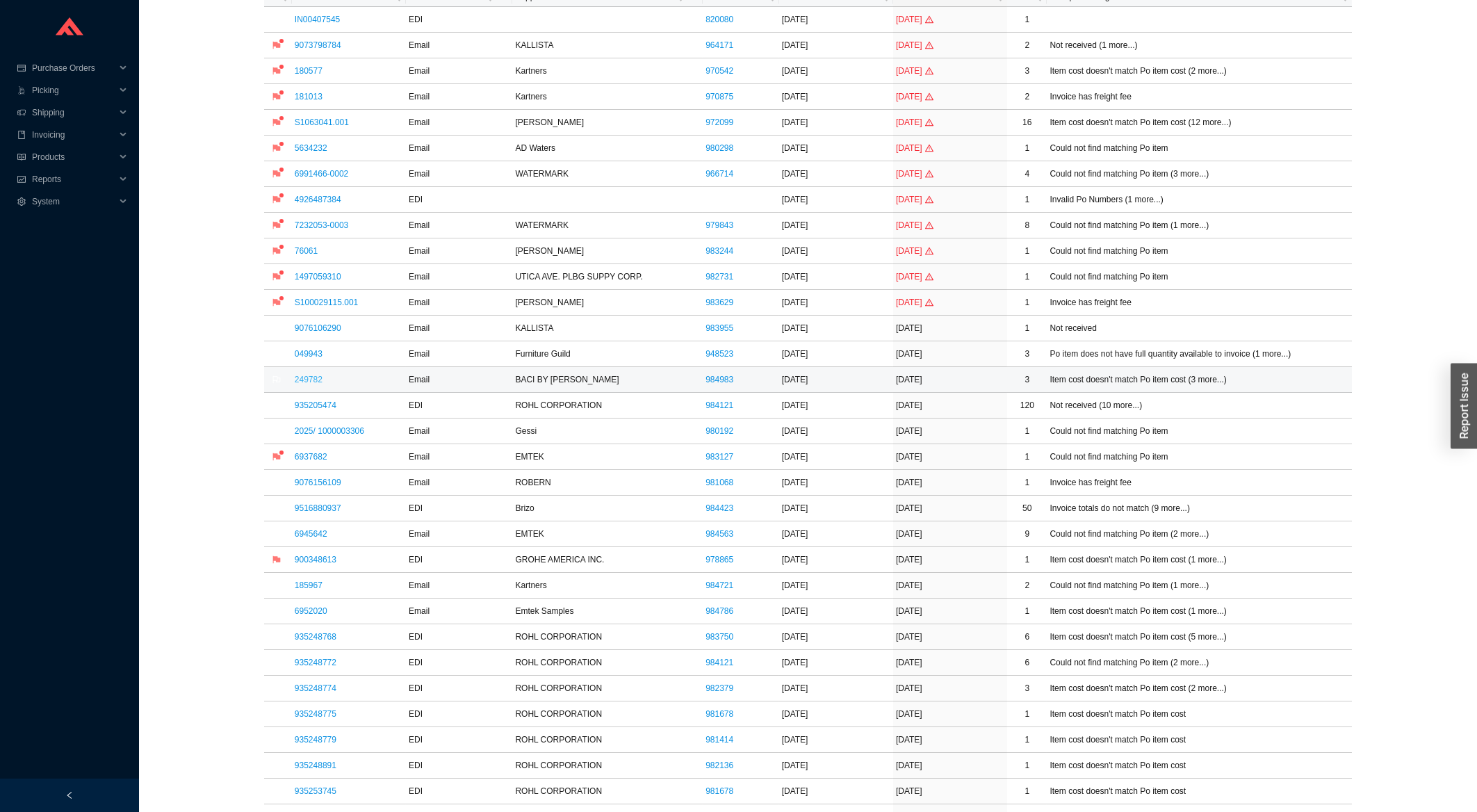
click at [306, 380] on link "249782" at bounding box center [308, 379] width 28 height 10
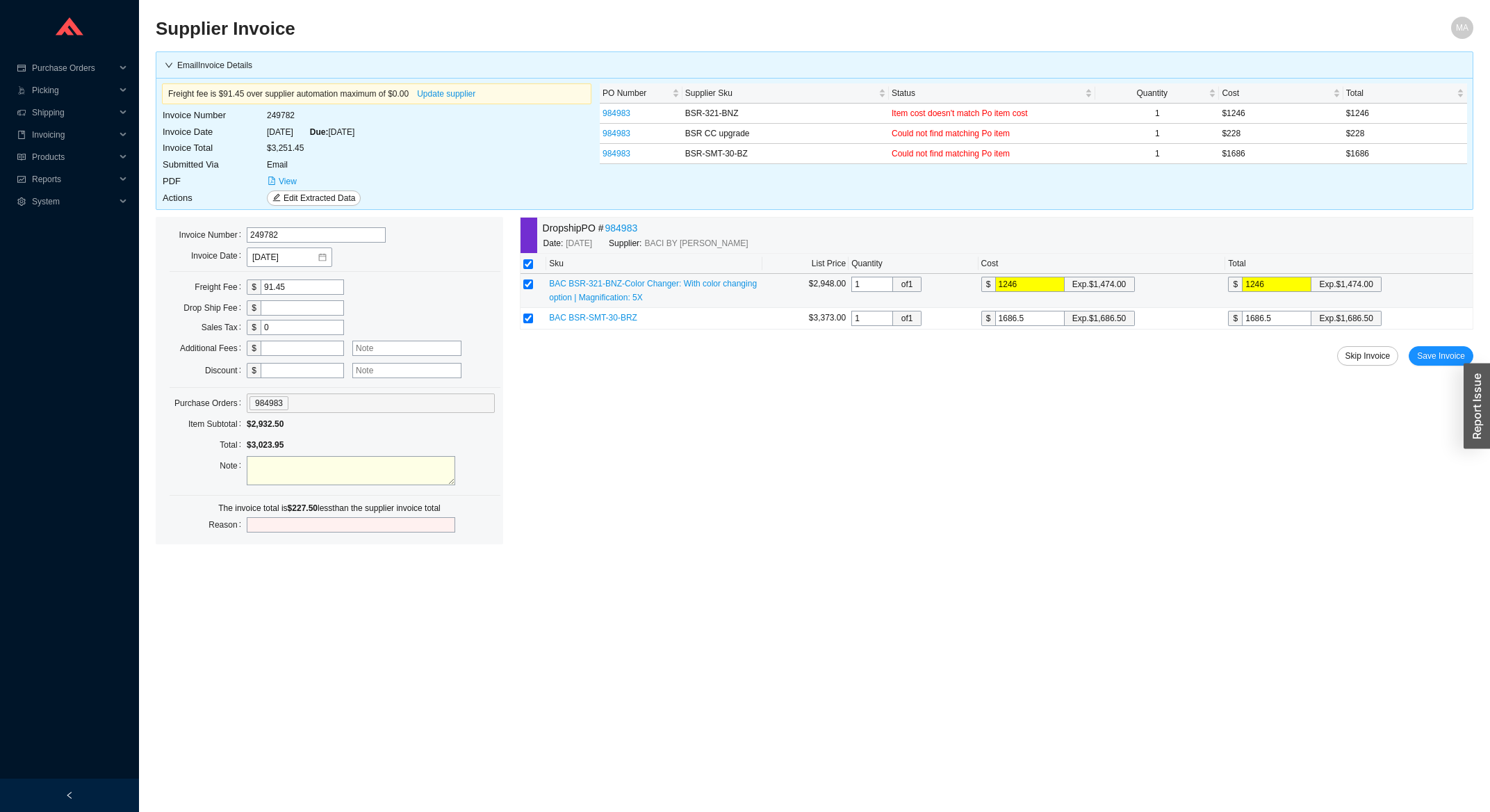
drag, startPoint x: 1027, startPoint y: 287, endPoint x: 960, endPoint y: 294, distance: 67.4
click at [996, 292] on input "1246" at bounding box center [1030, 284] width 69 height 15
type input "1"
type input "14"
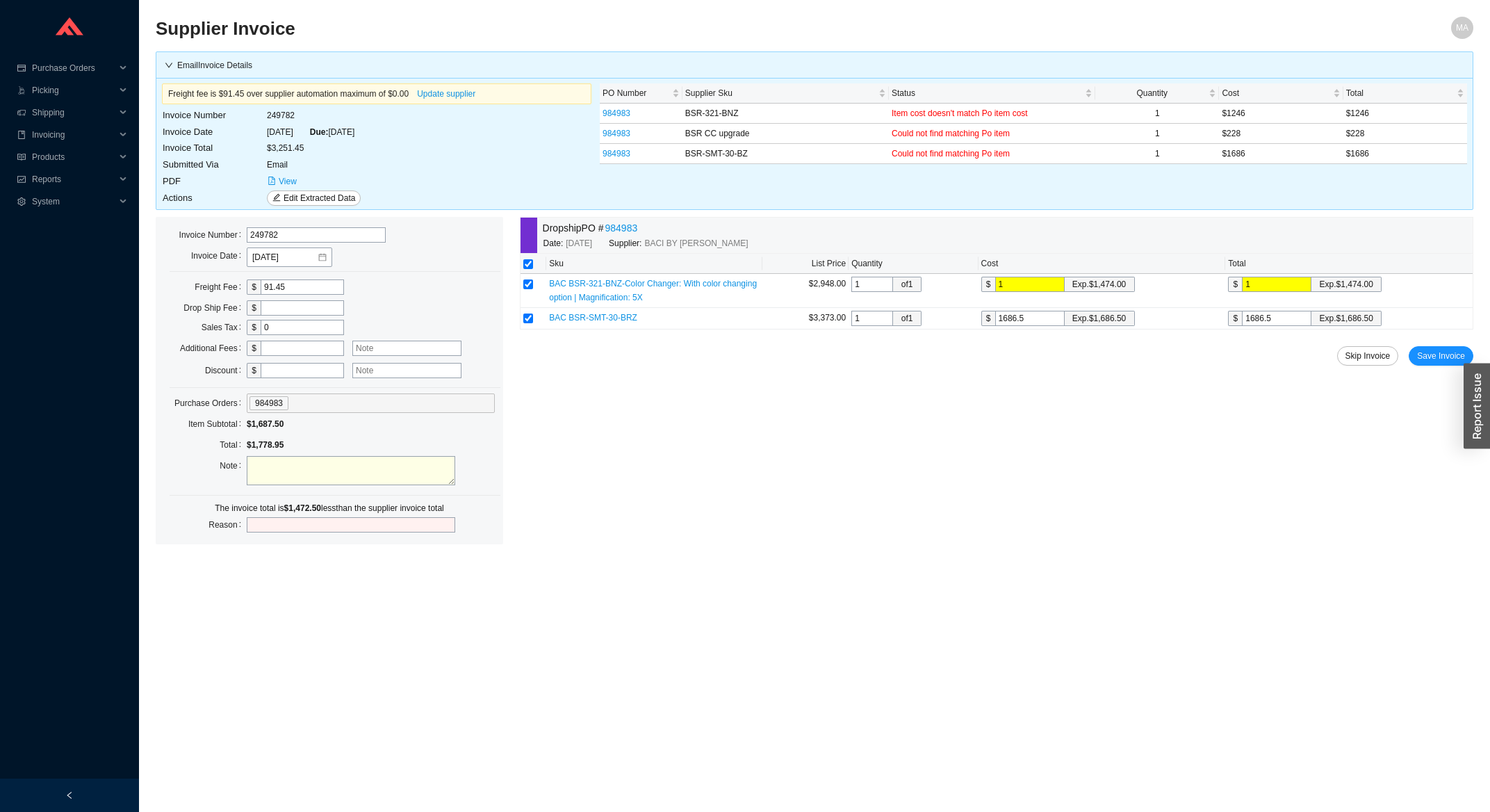
type input "14"
type input "147"
type input "1474"
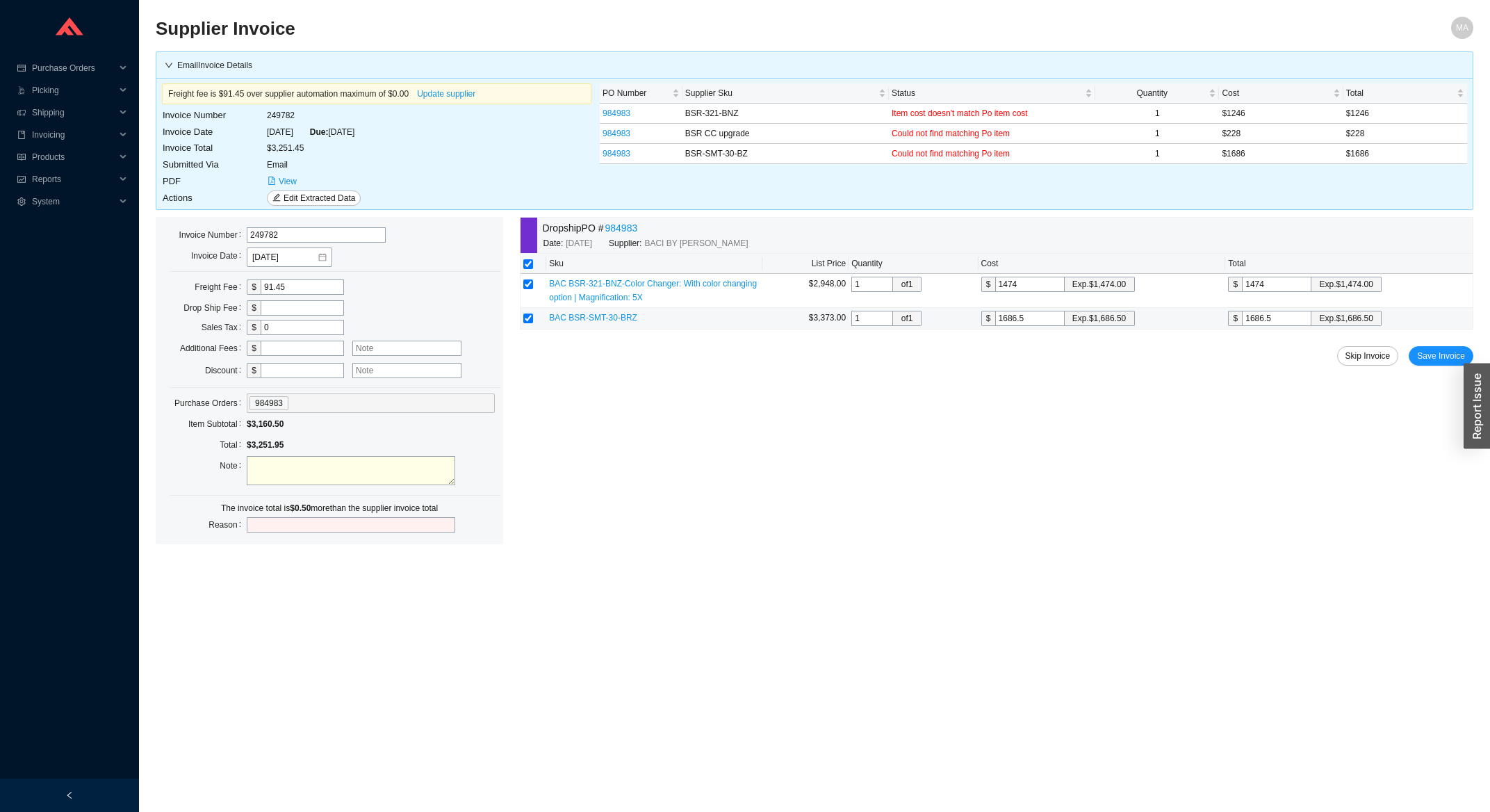
type input "1474"
drag, startPoint x: 1280, startPoint y: 326, endPoint x: 1268, endPoint y: 328, distance: 12.2
click at [1268, 326] on input "1686.5" at bounding box center [1277, 318] width 69 height 15
type input "1686"
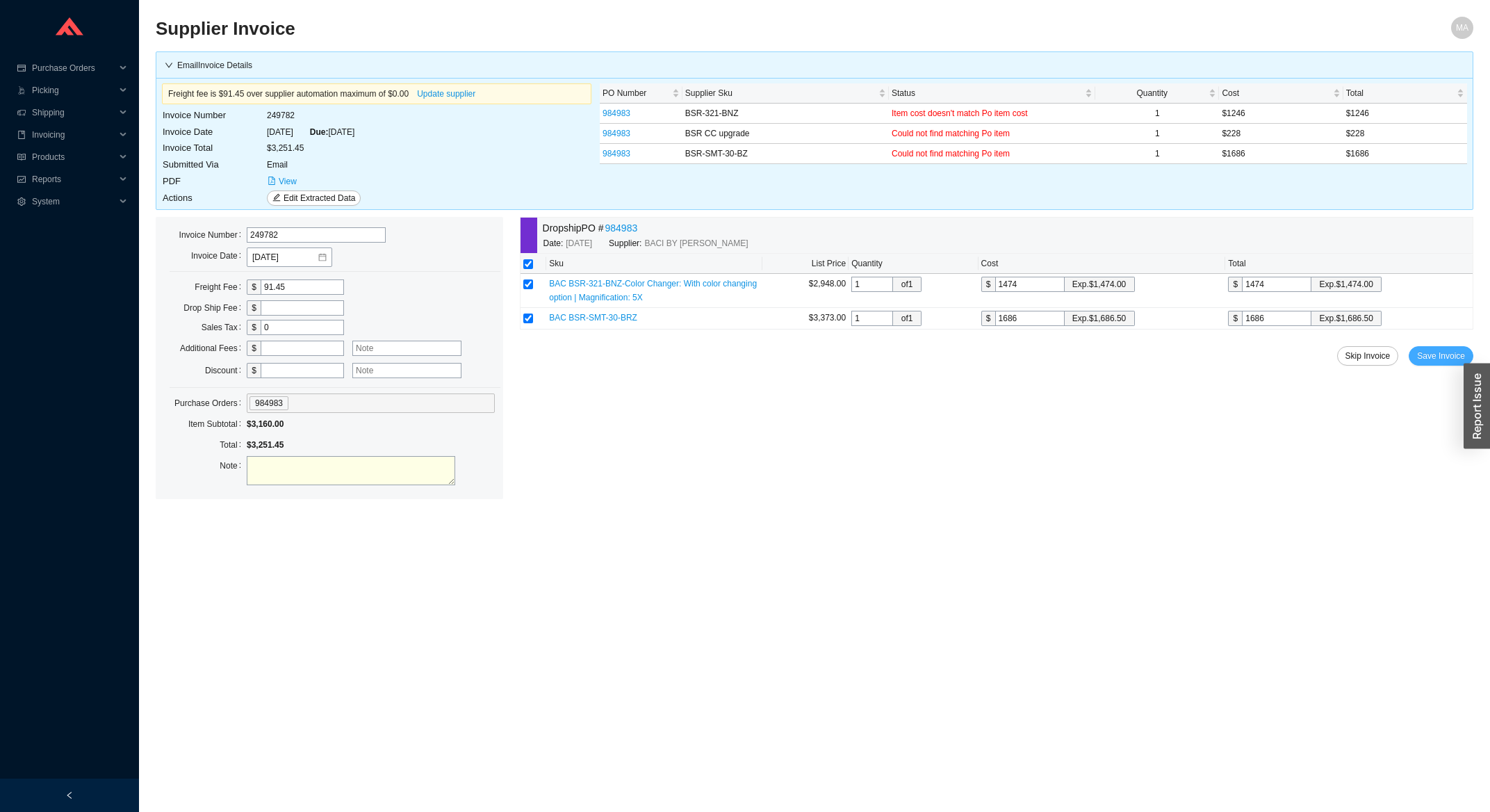
click at [1428, 351] on span "Save Invoice" at bounding box center [1441, 356] width 48 height 14
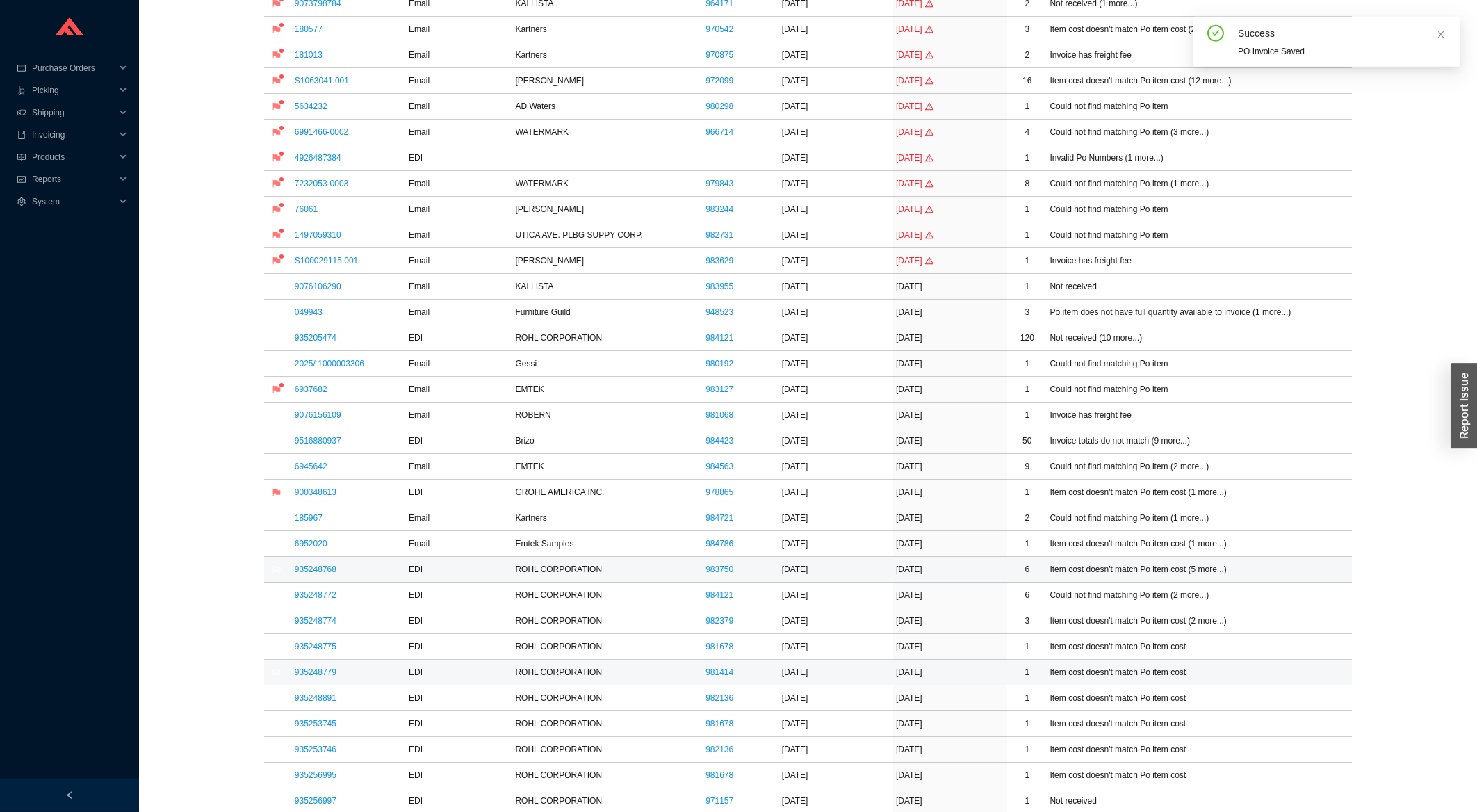
scroll to position [223, 0]
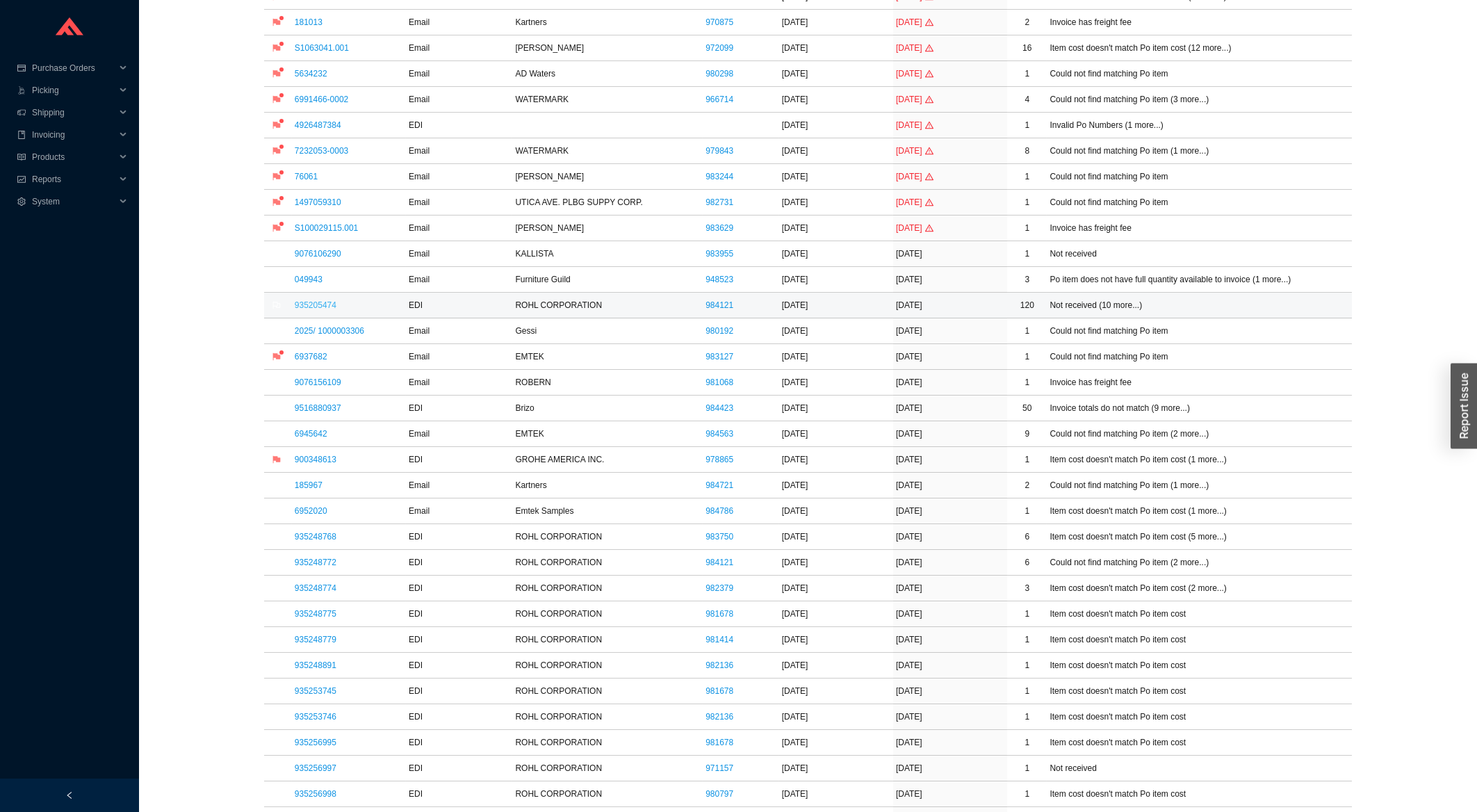
click at [316, 307] on link "935205474" at bounding box center [315, 304] width 42 height 10
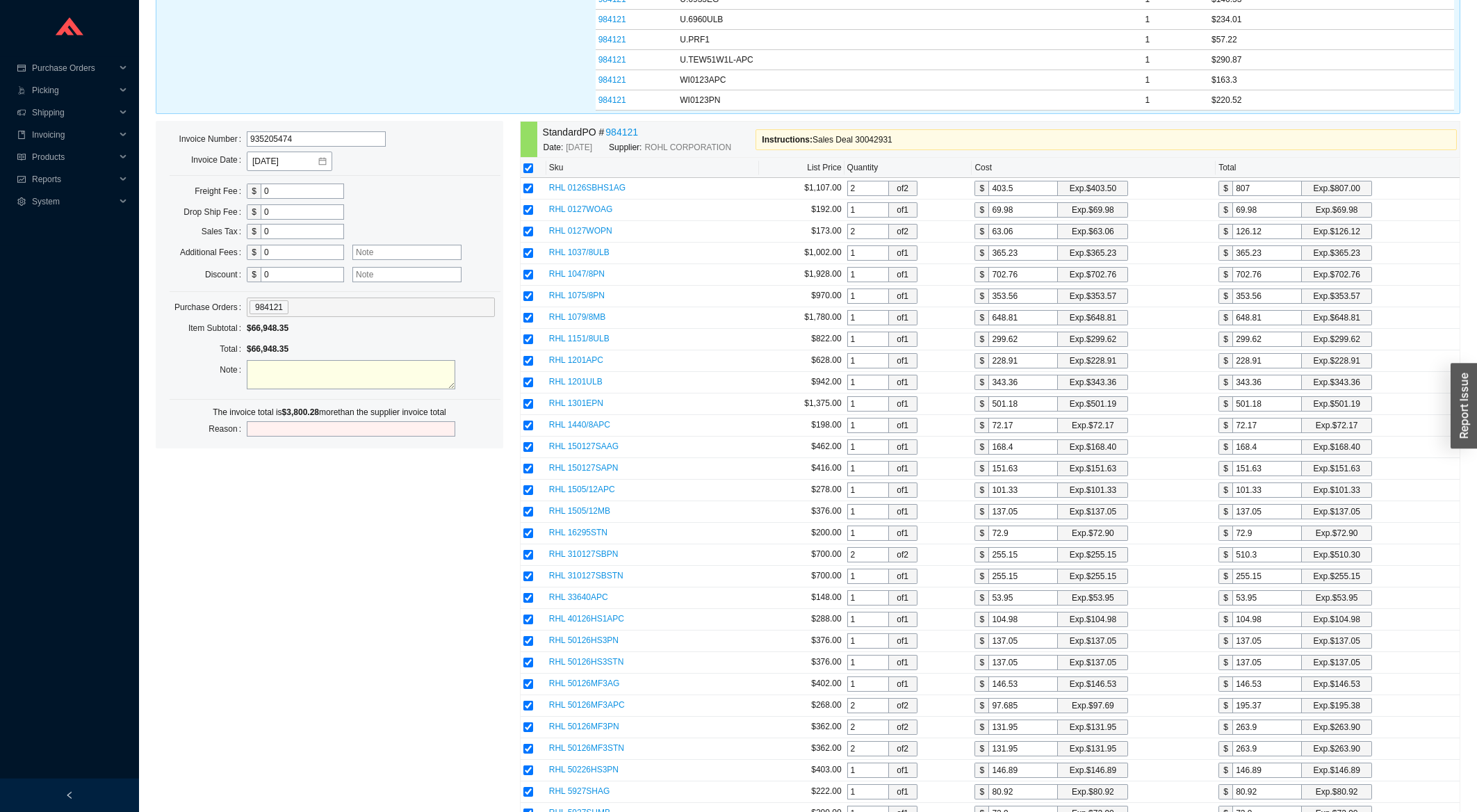
scroll to position [2533, 0]
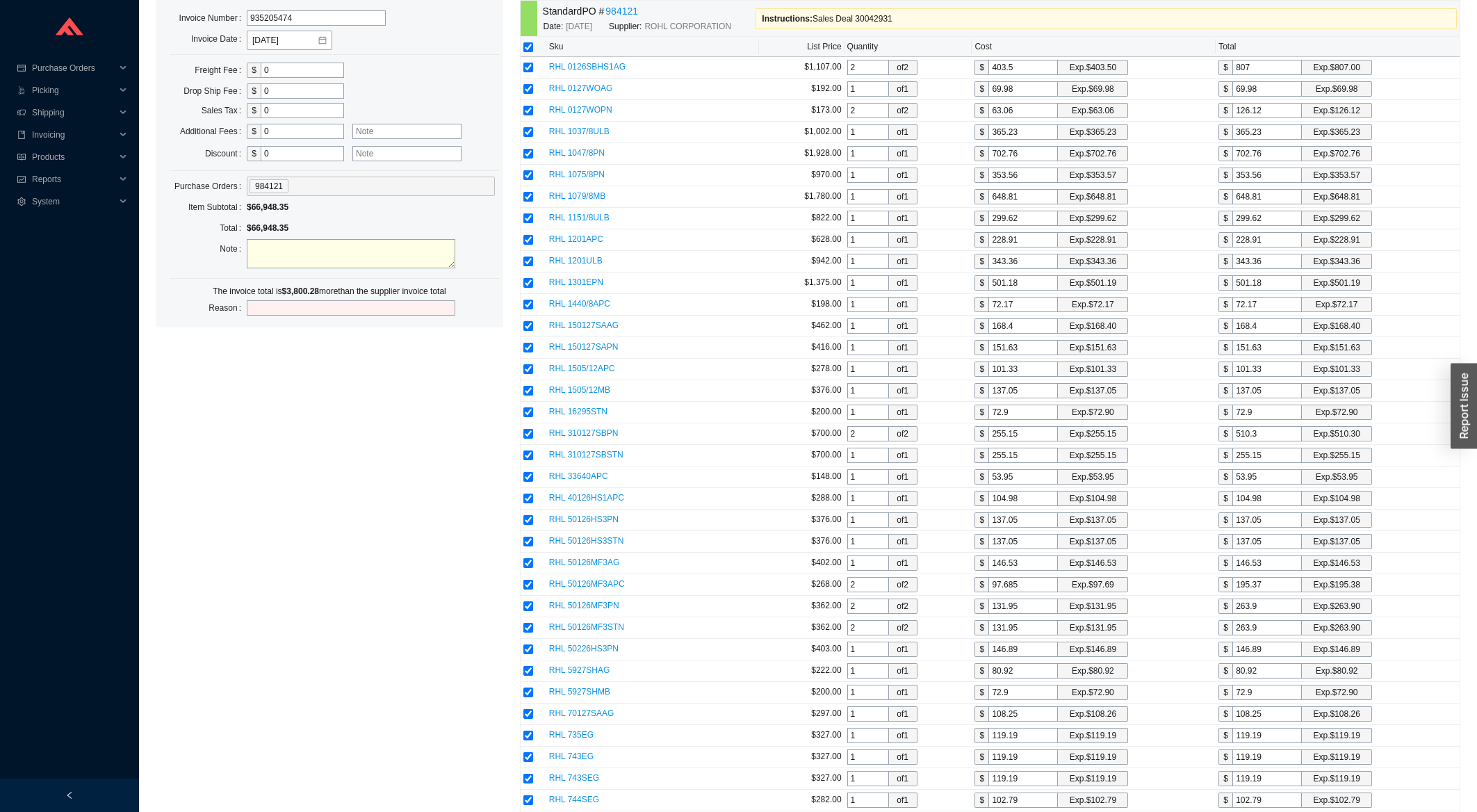
scroll to position [223, 0]
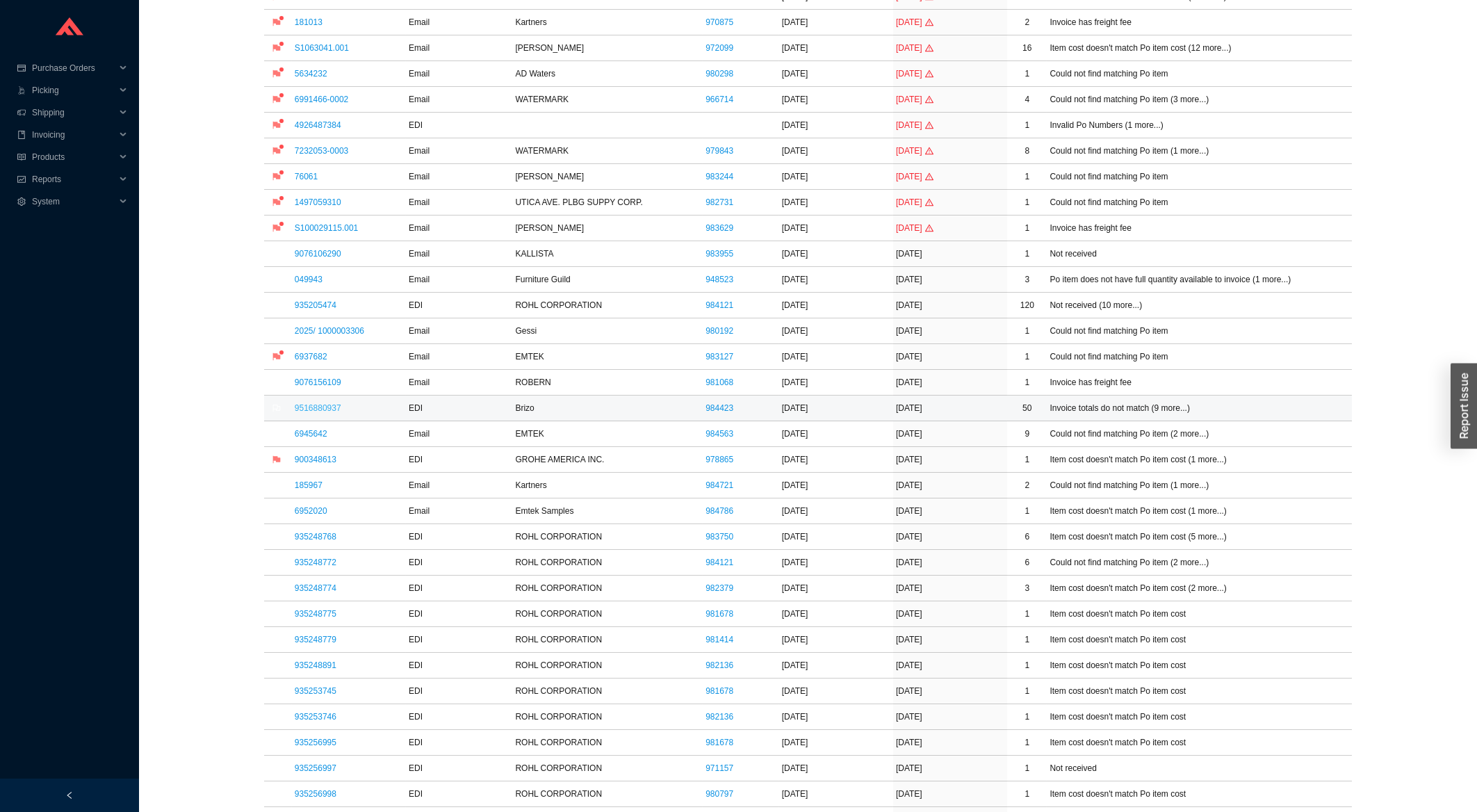
click at [316, 412] on link "9516880937" at bounding box center [318, 407] width 46 height 10
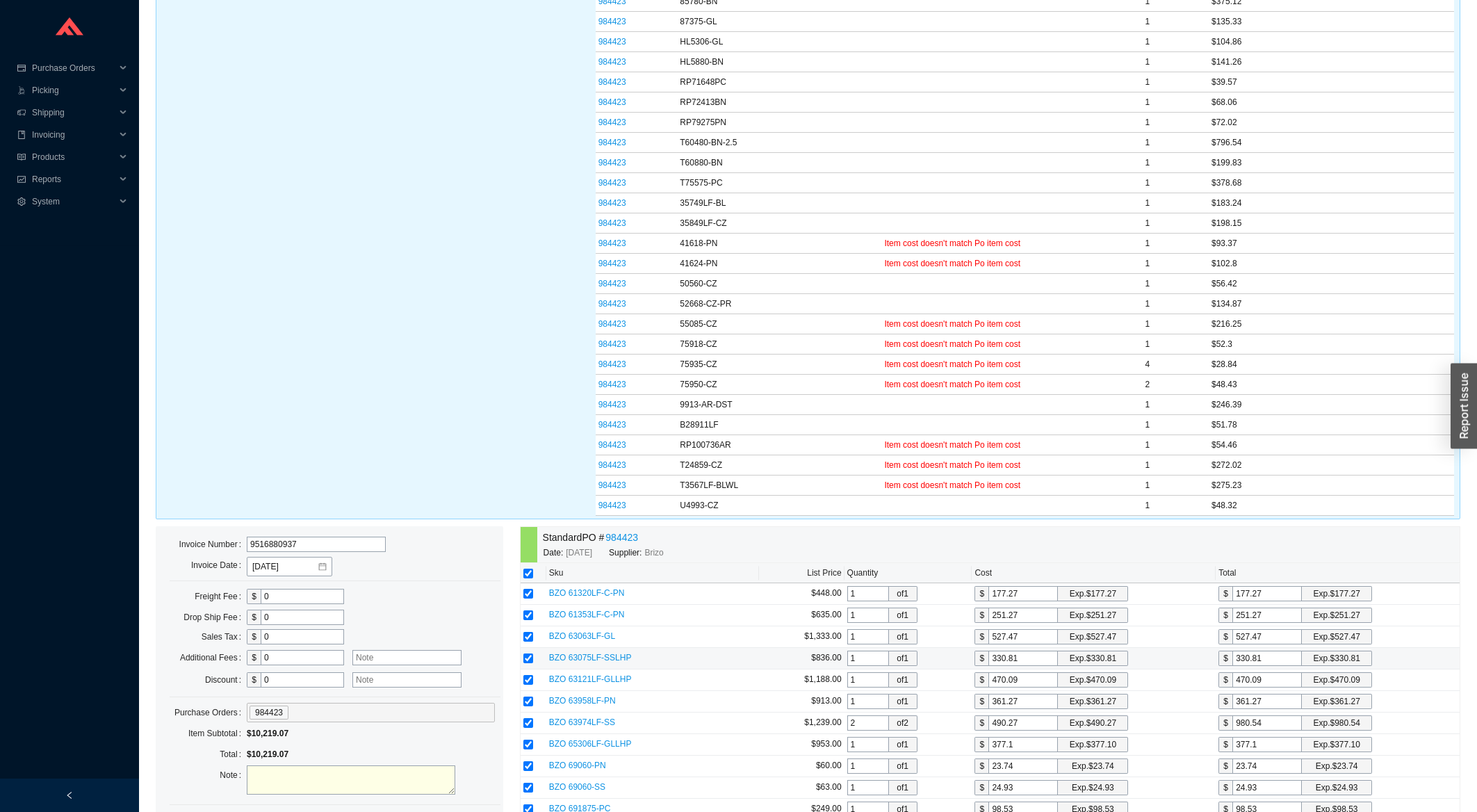
scroll to position [1043, 0]
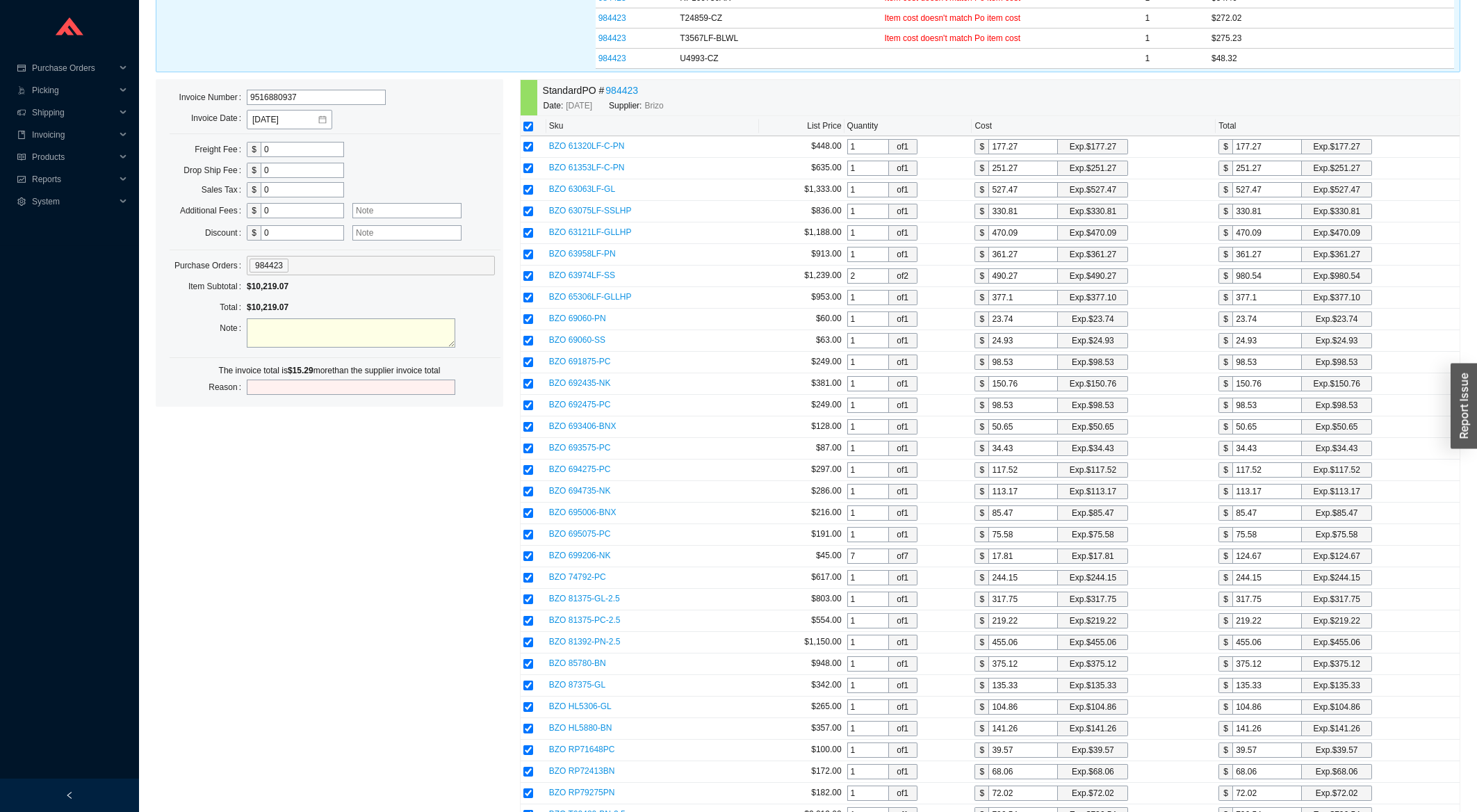
click at [310, 240] on input "0" at bounding box center [303, 233] width 83 height 15
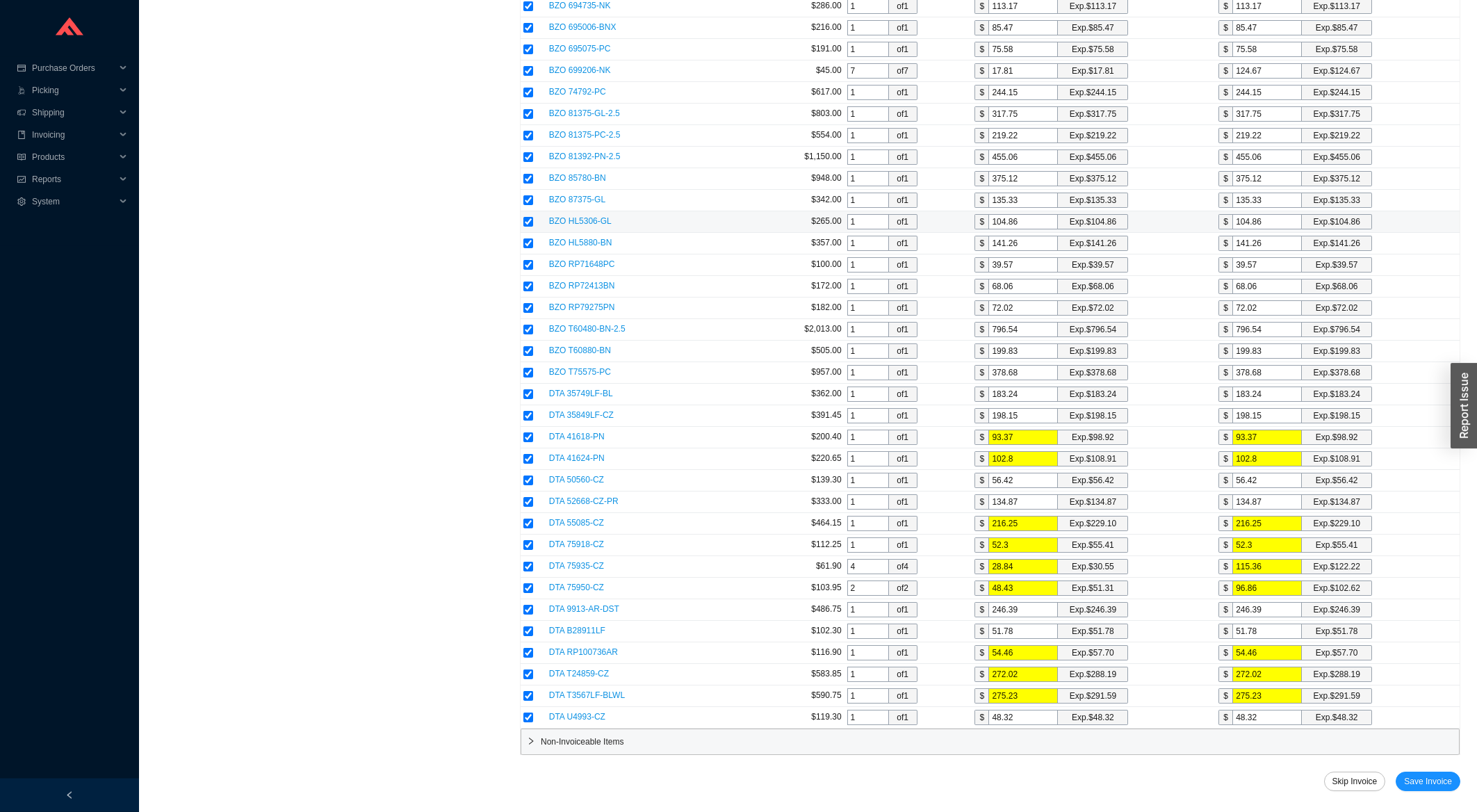
scroll to position [1563, 0]
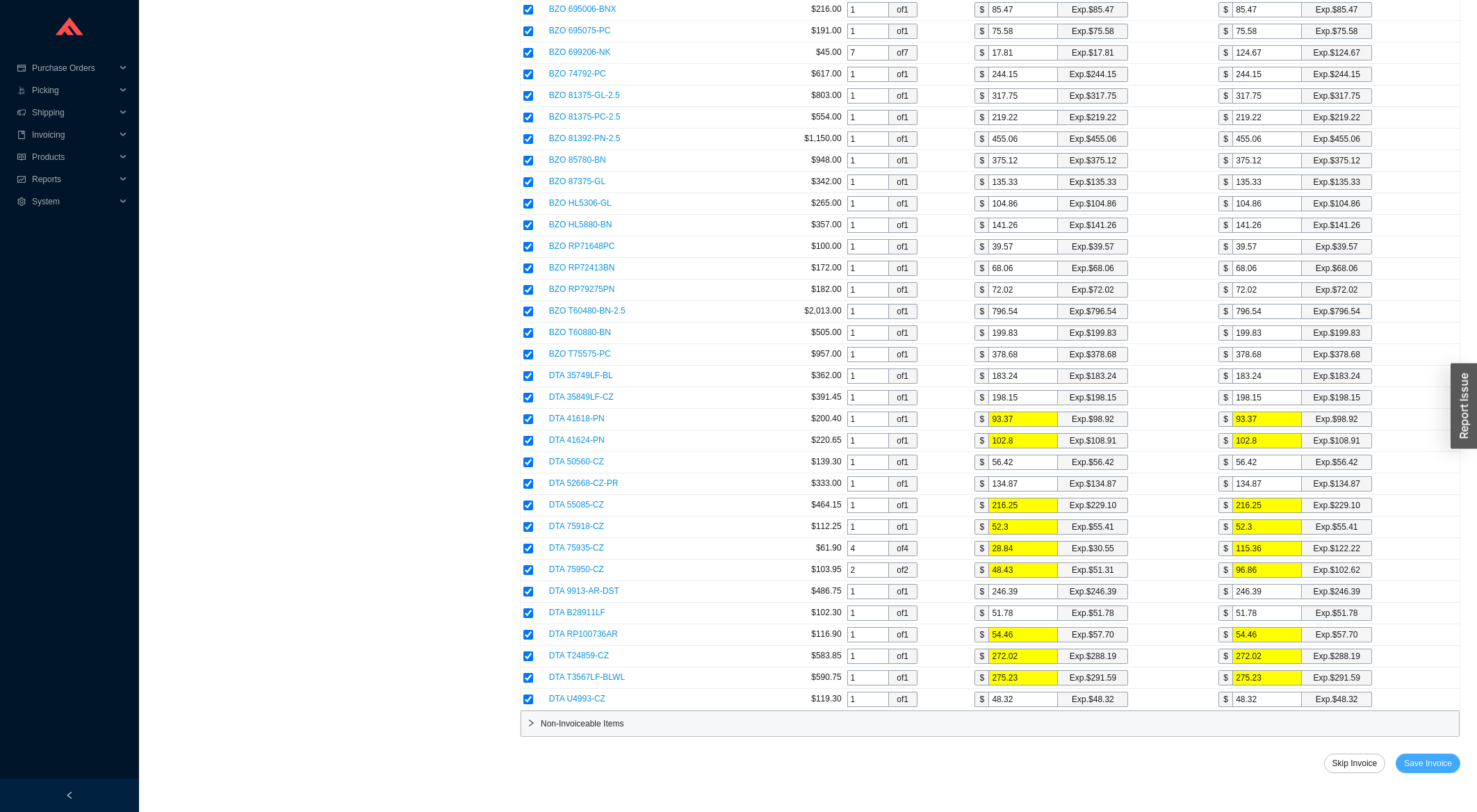
type input "15.29"
click at [1441, 765] on span "Save Invoice" at bounding box center [1428, 763] width 48 height 14
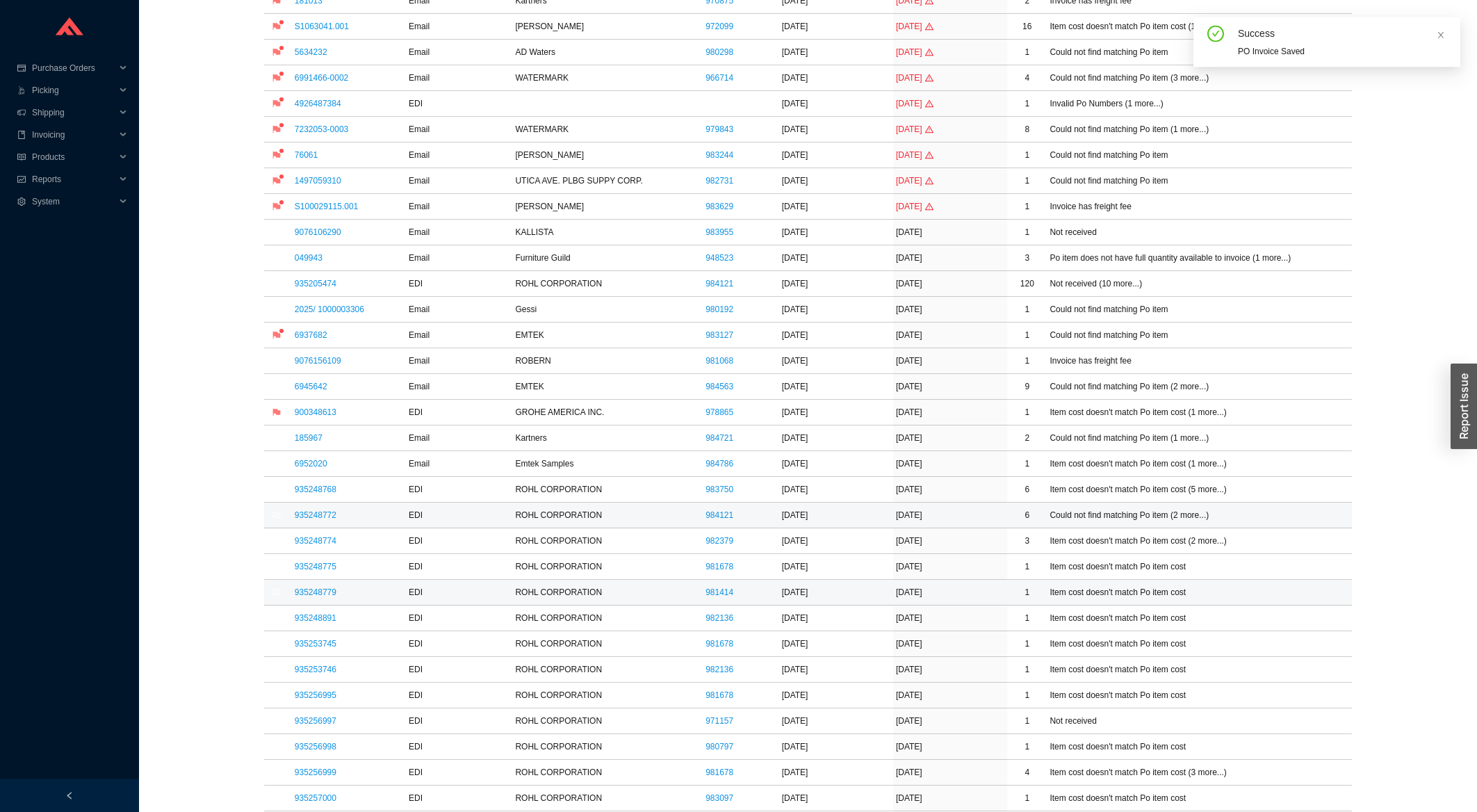
scroll to position [222, 0]
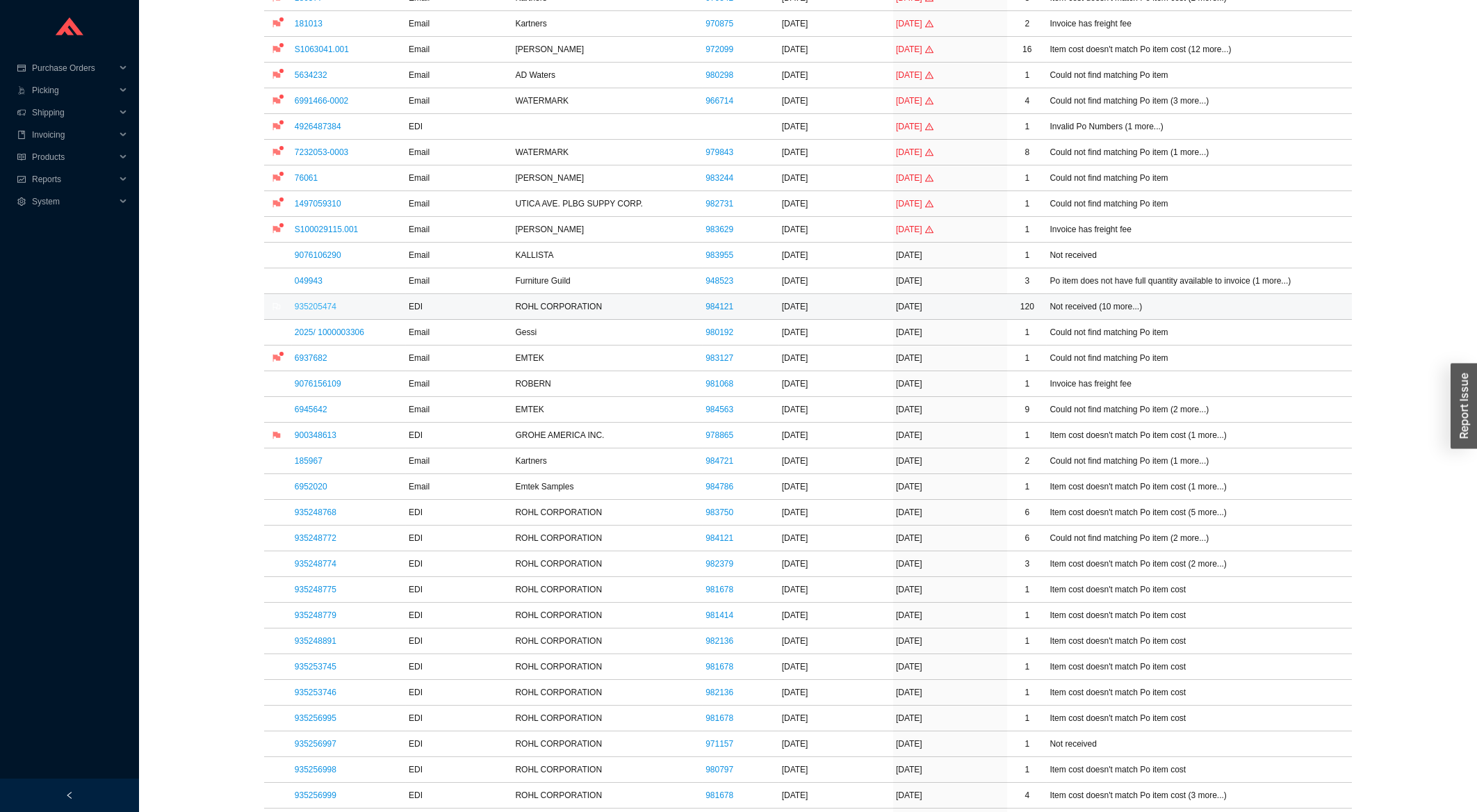
click at [326, 310] on link "935205474" at bounding box center [315, 306] width 42 height 10
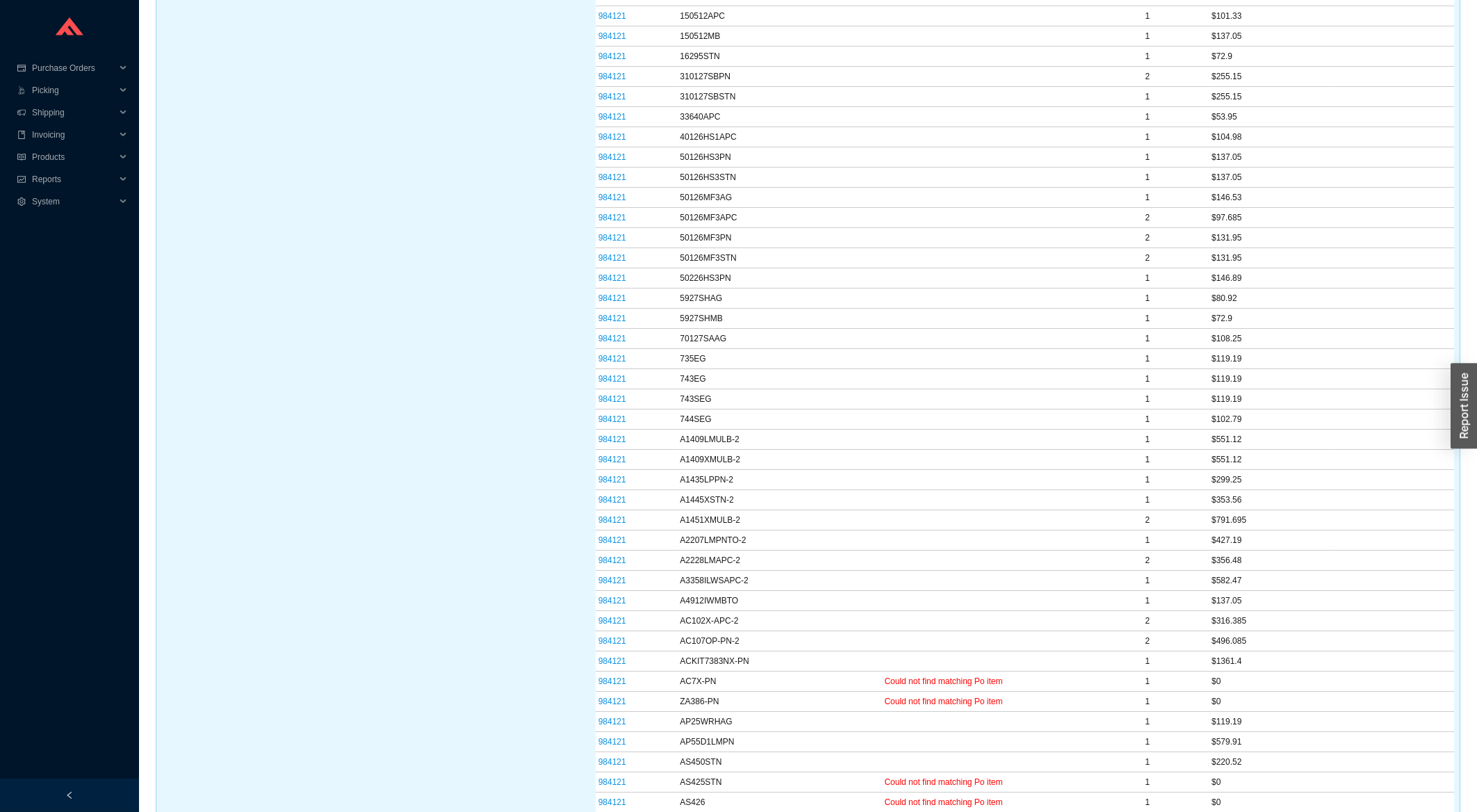
scroll to position [743, 0]
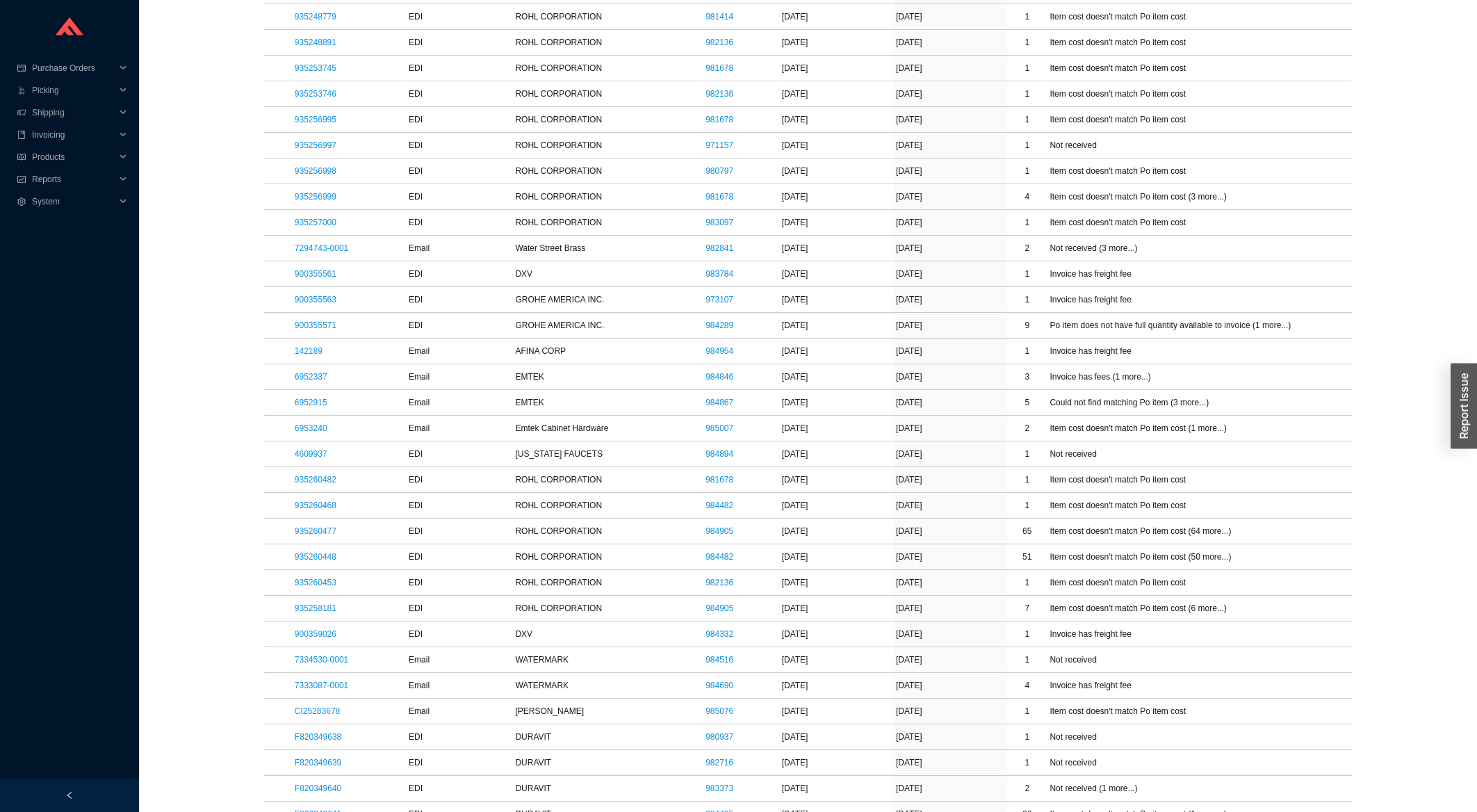
scroll to position [222, 0]
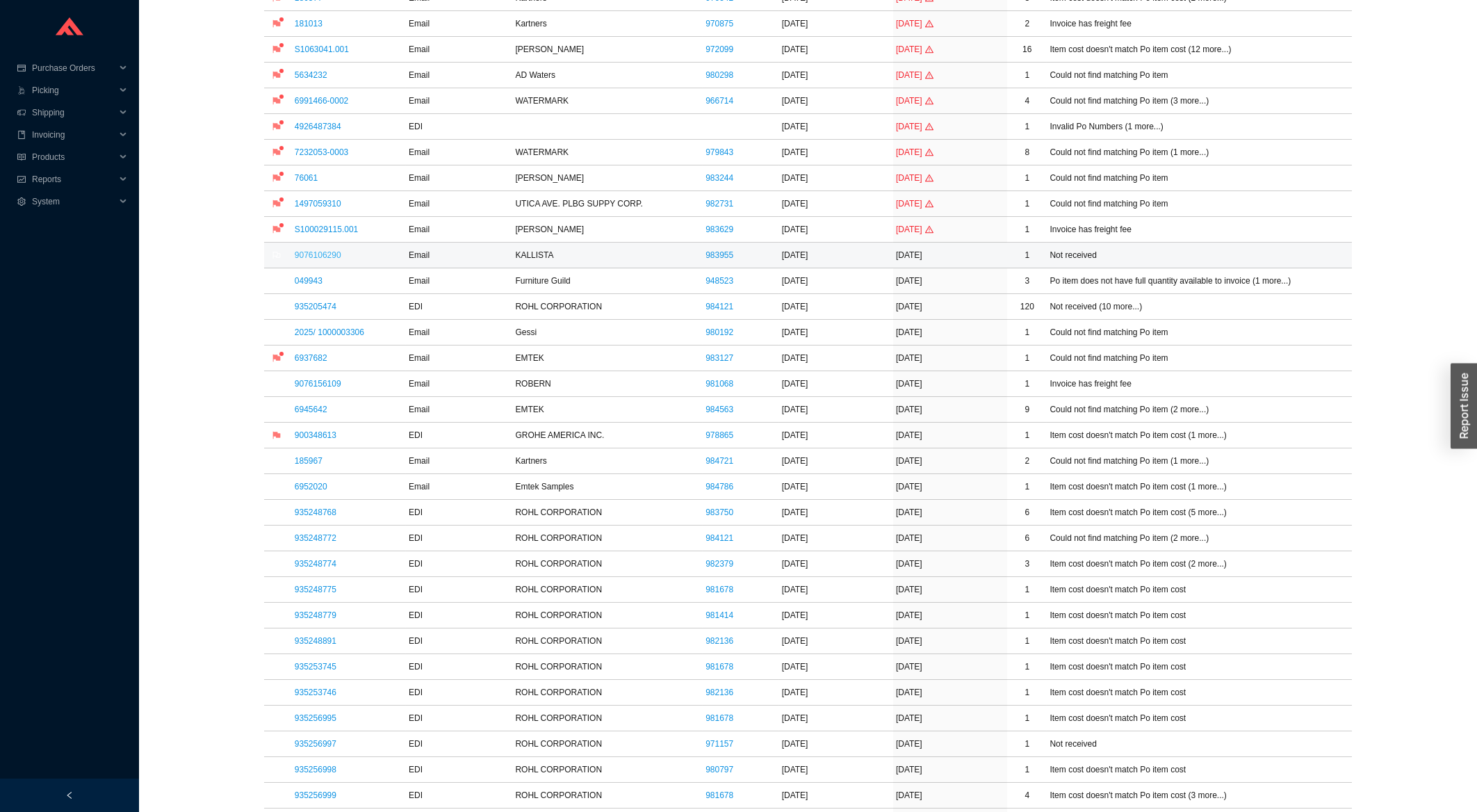
click at [305, 255] on link "9076106290" at bounding box center [318, 255] width 46 height 10
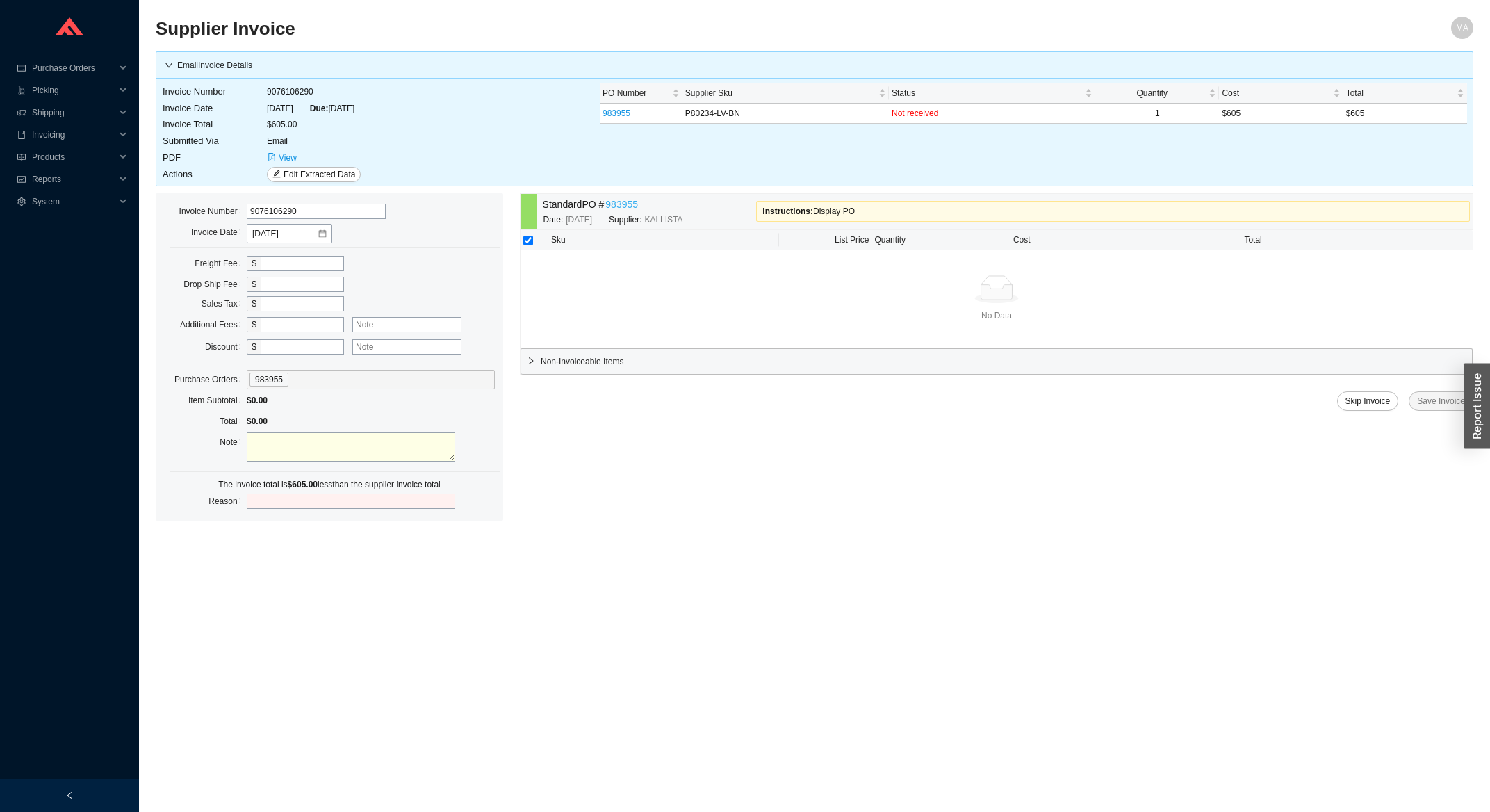
click at [626, 204] on link "983955" at bounding box center [621, 205] width 33 height 16
click at [280, 160] on span "View" at bounding box center [288, 158] width 18 height 14
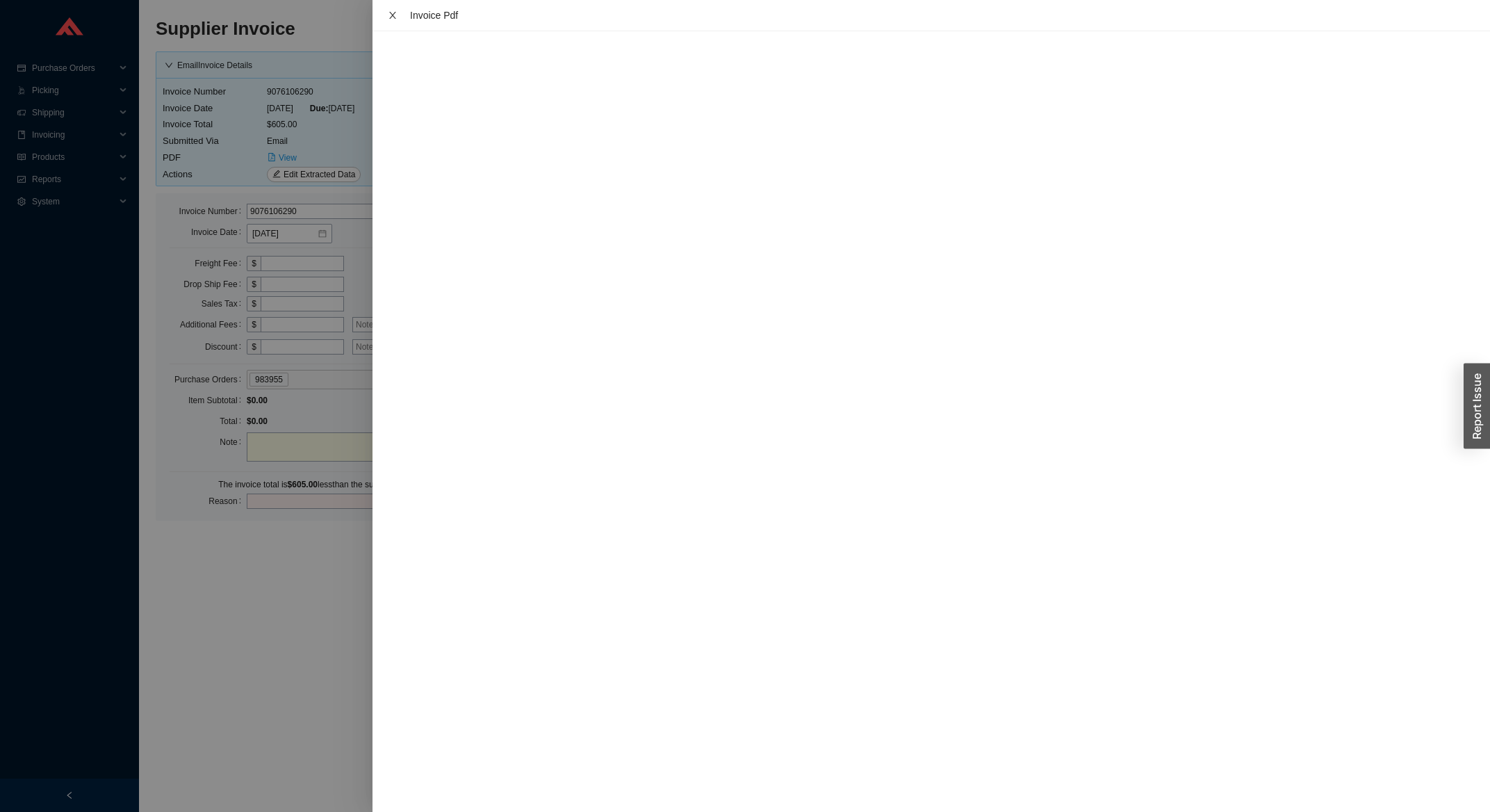
click at [393, 14] on icon "close" at bounding box center [392, 15] width 10 height 10
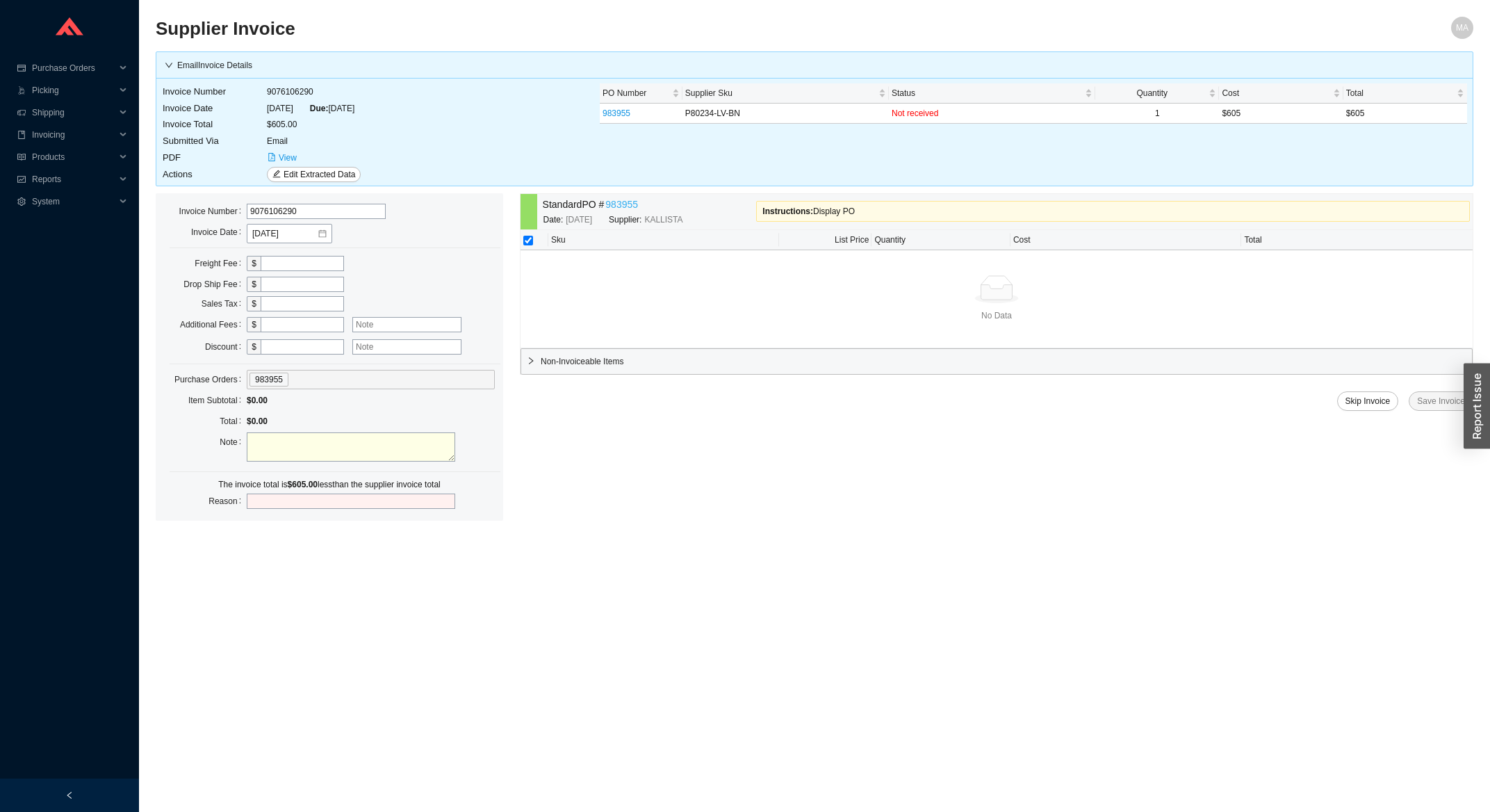
click at [617, 204] on link "983955" at bounding box center [621, 205] width 33 height 16
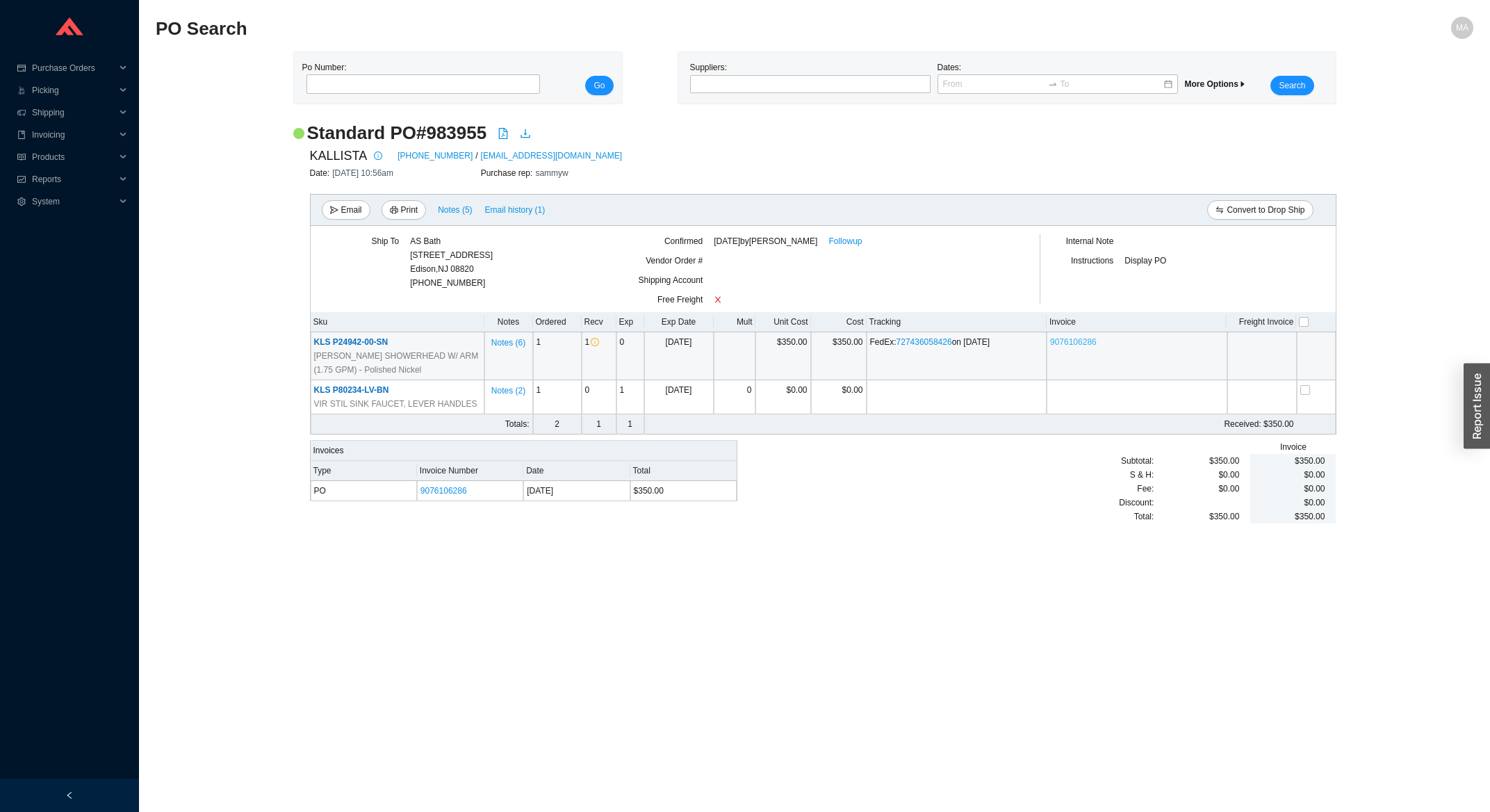
click at [1082, 340] on link "9076106286" at bounding box center [1073, 342] width 46 height 10
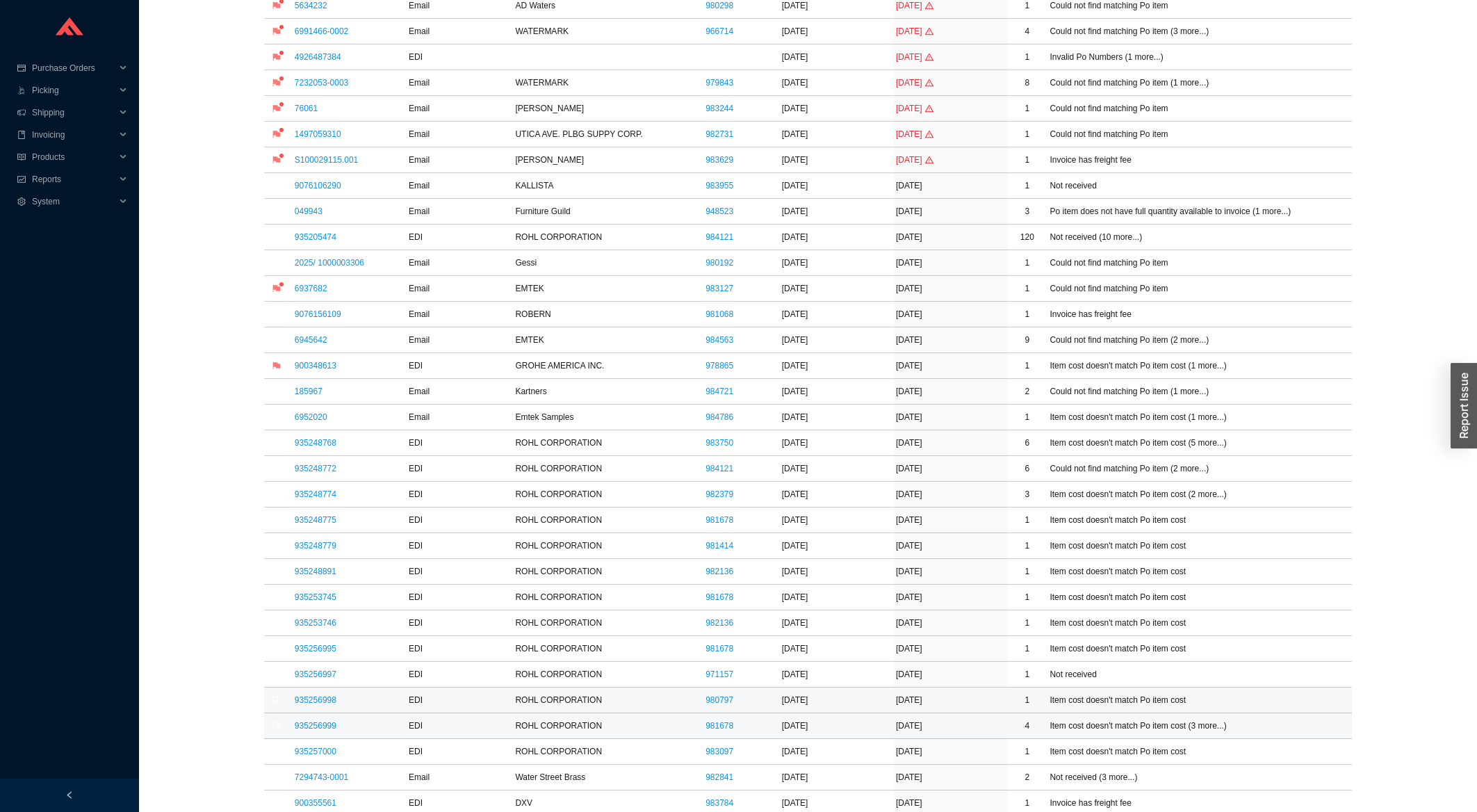
scroll to position [370, 0]
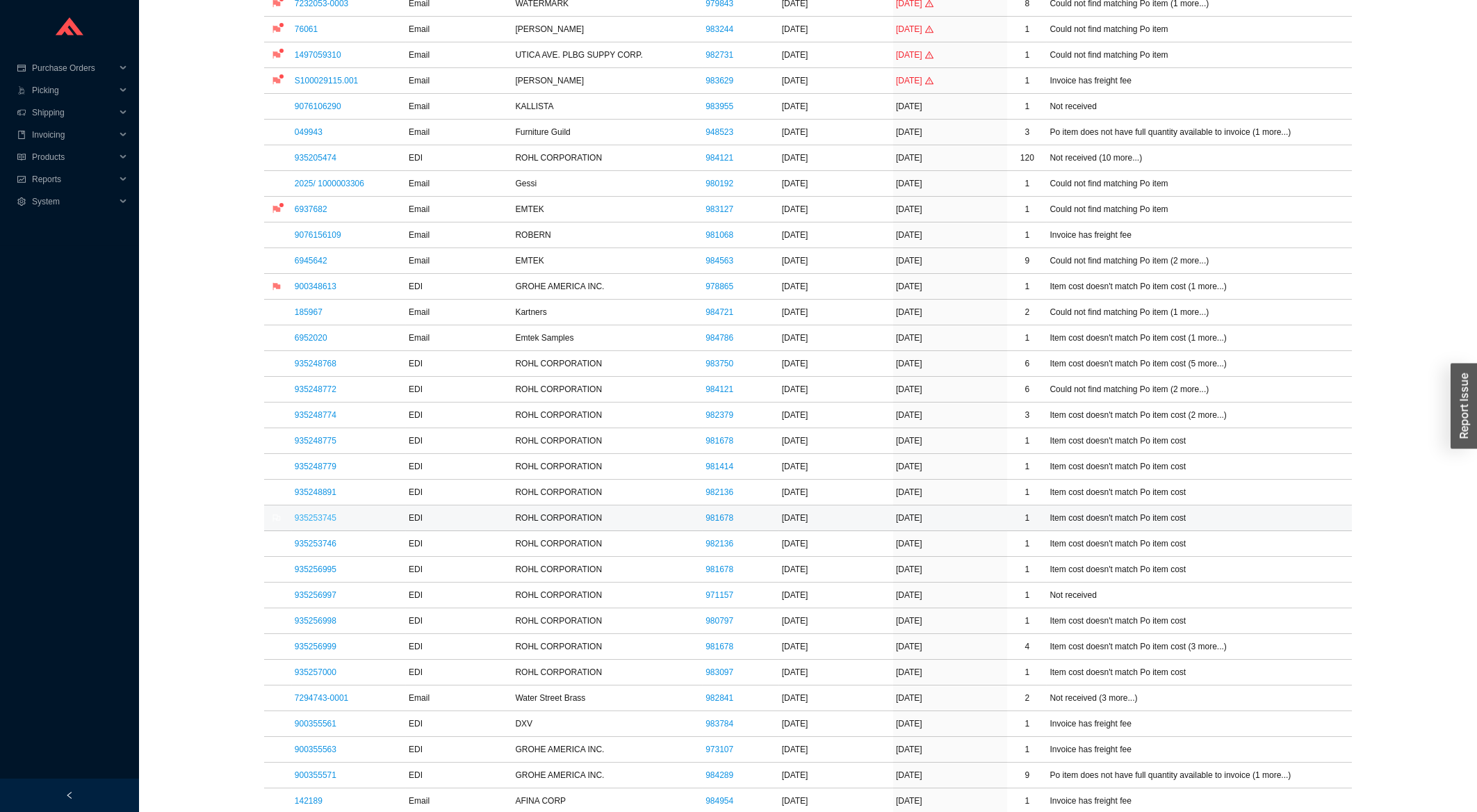
click at [323, 523] on link "935253745" at bounding box center [315, 517] width 42 height 10
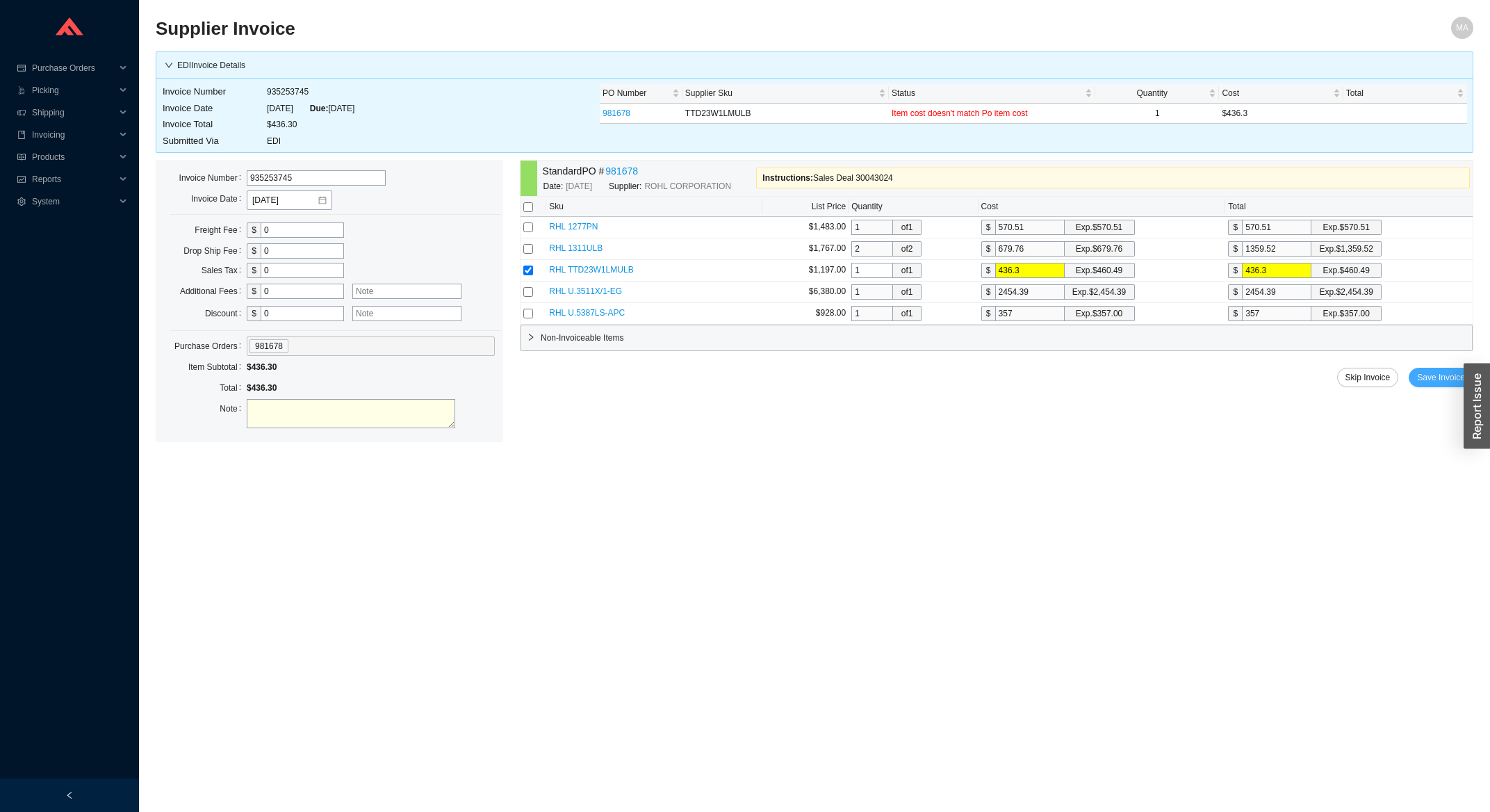
click at [1442, 373] on span "Save Invoice" at bounding box center [1441, 377] width 48 height 14
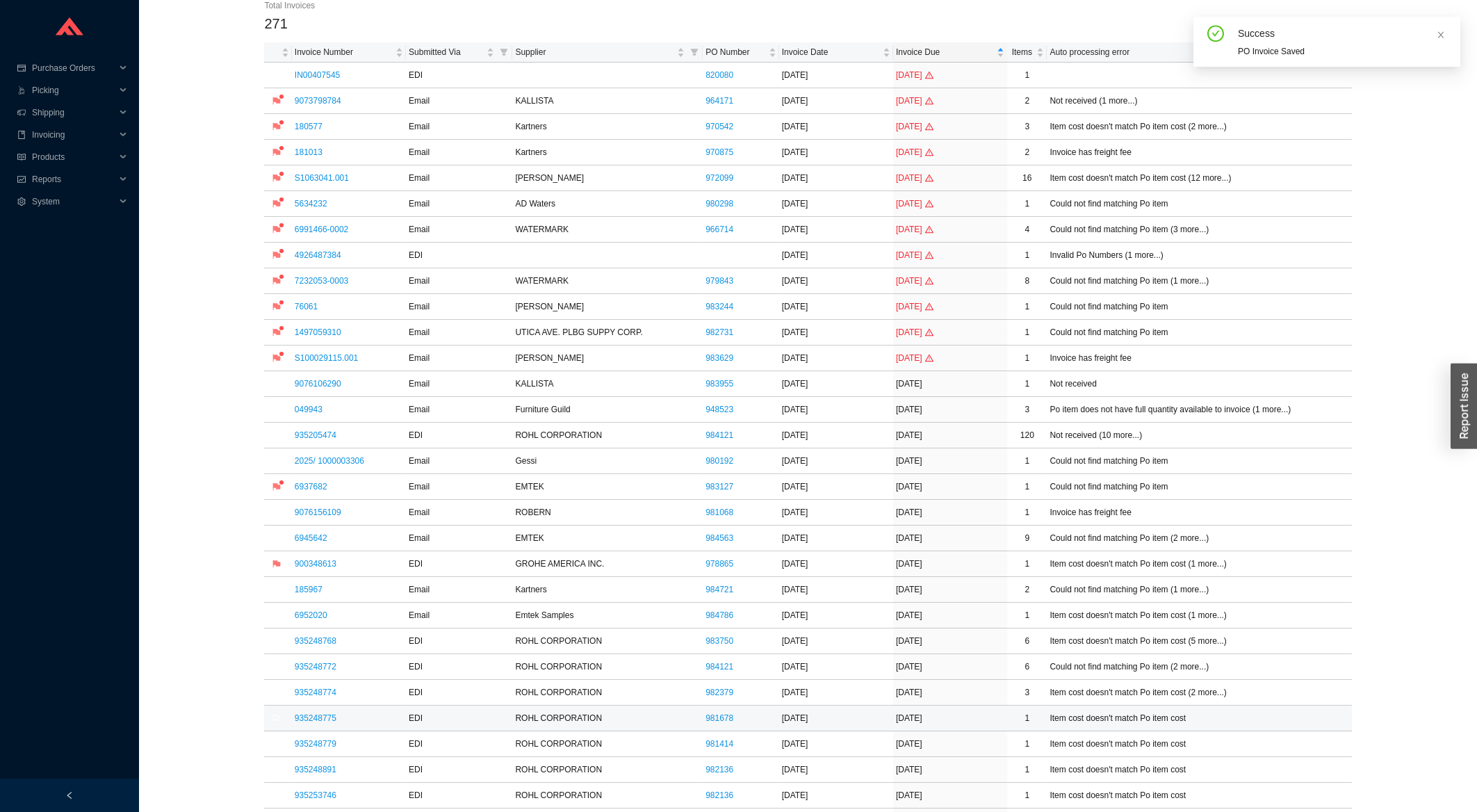
scroll to position [223, 0]
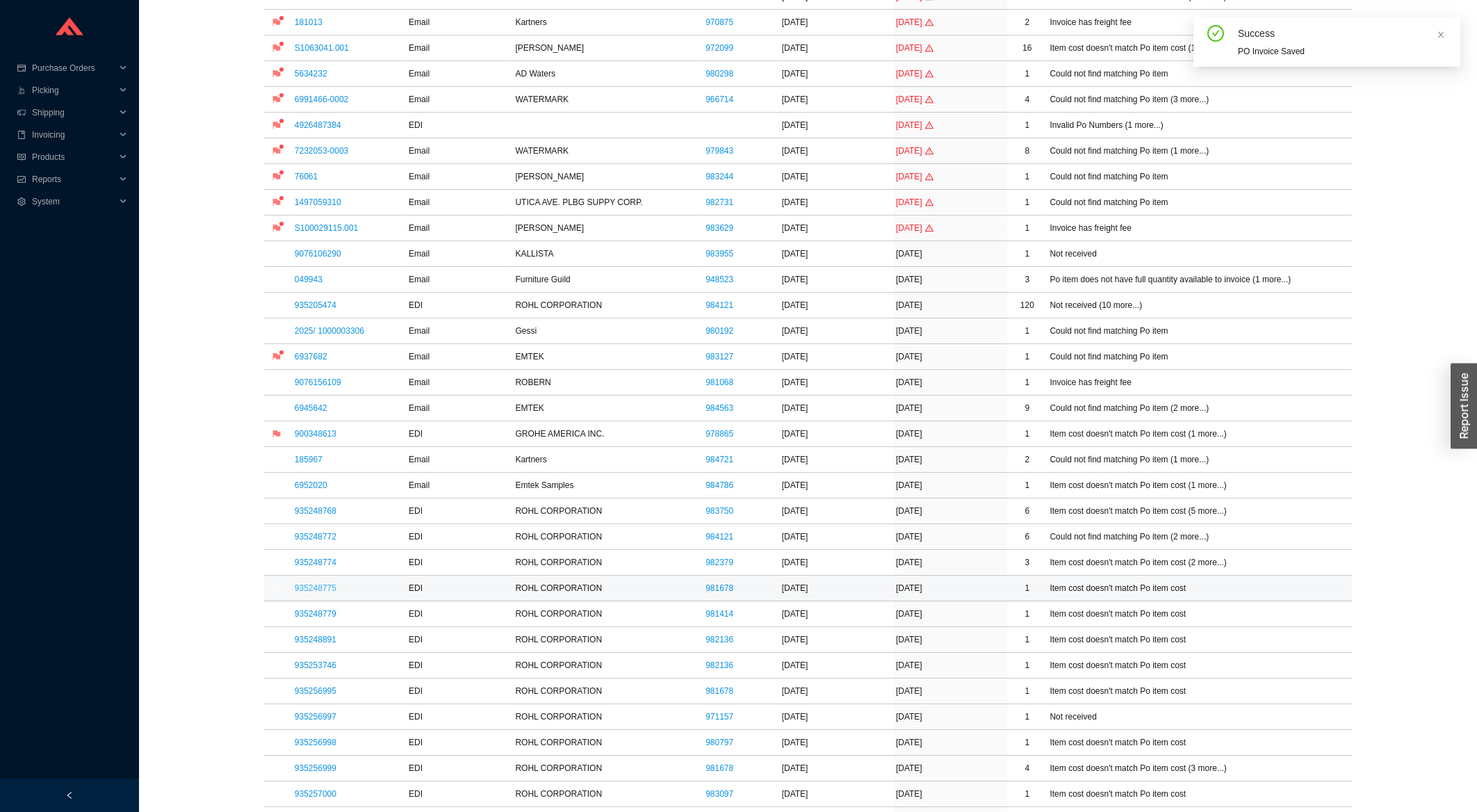
click at [325, 588] on link "935248775" at bounding box center [315, 587] width 42 height 10
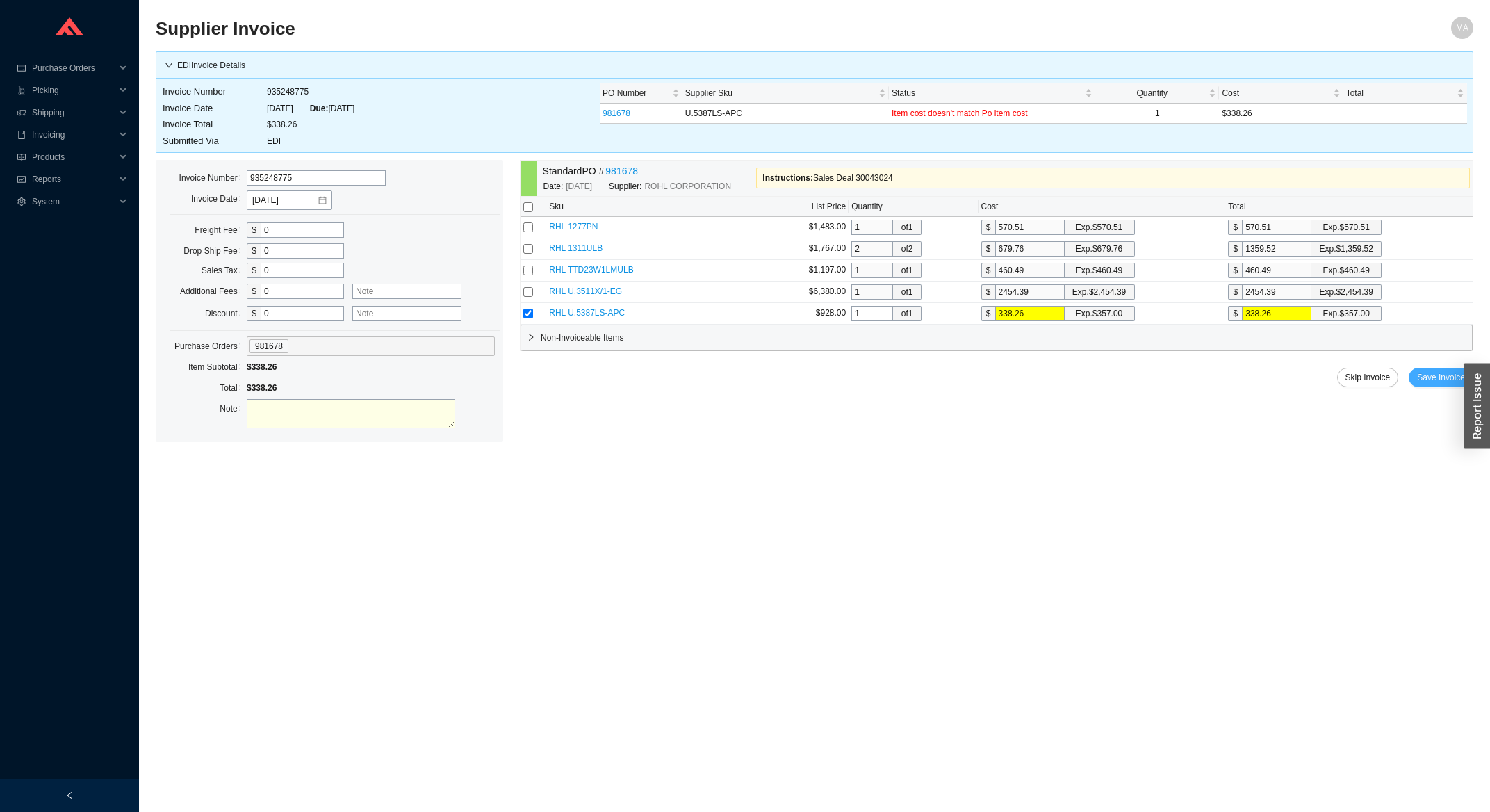
click at [1437, 382] on span "Save Invoice" at bounding box center [1441, 377] width 48 height 14
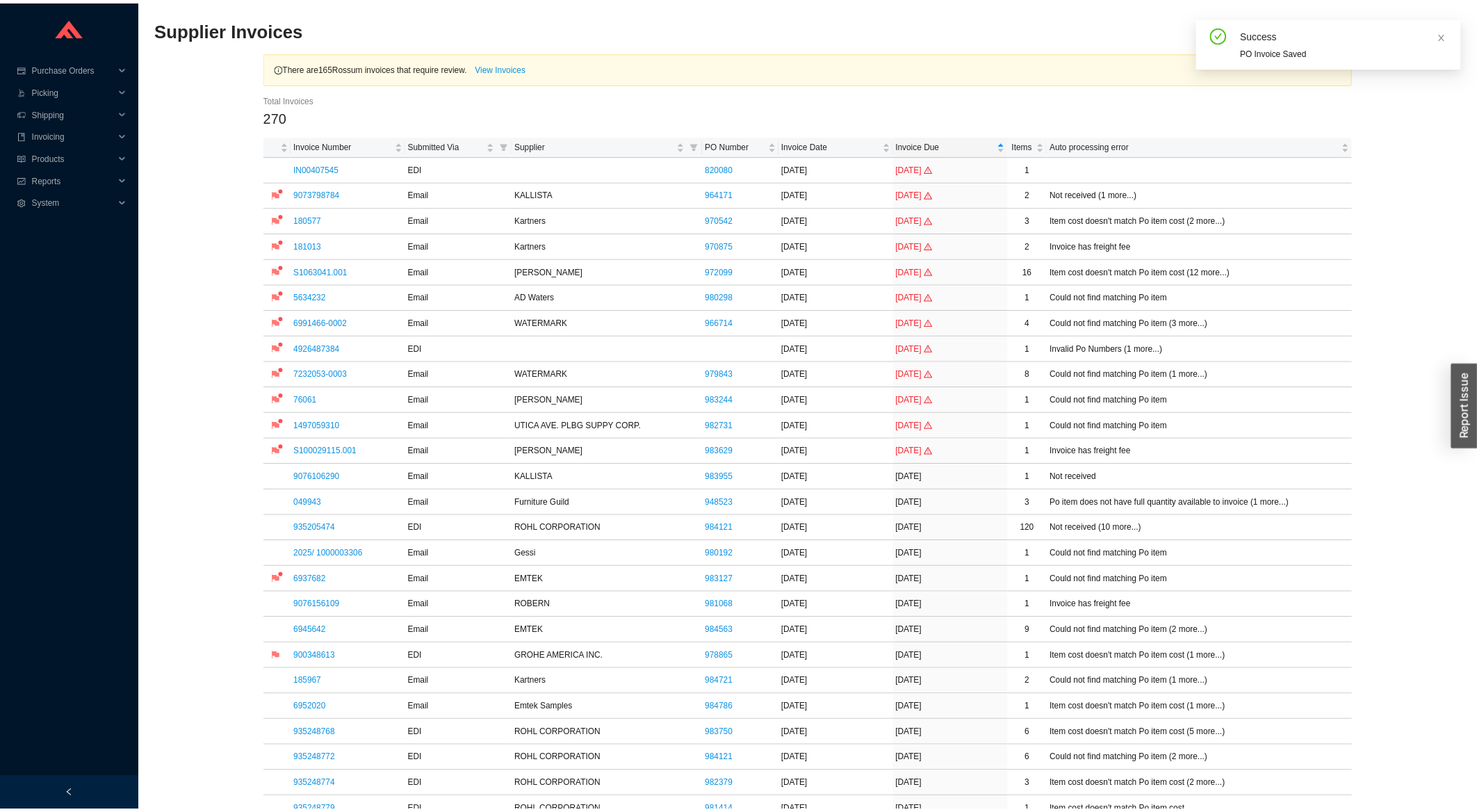
scroll to position [297, 0]
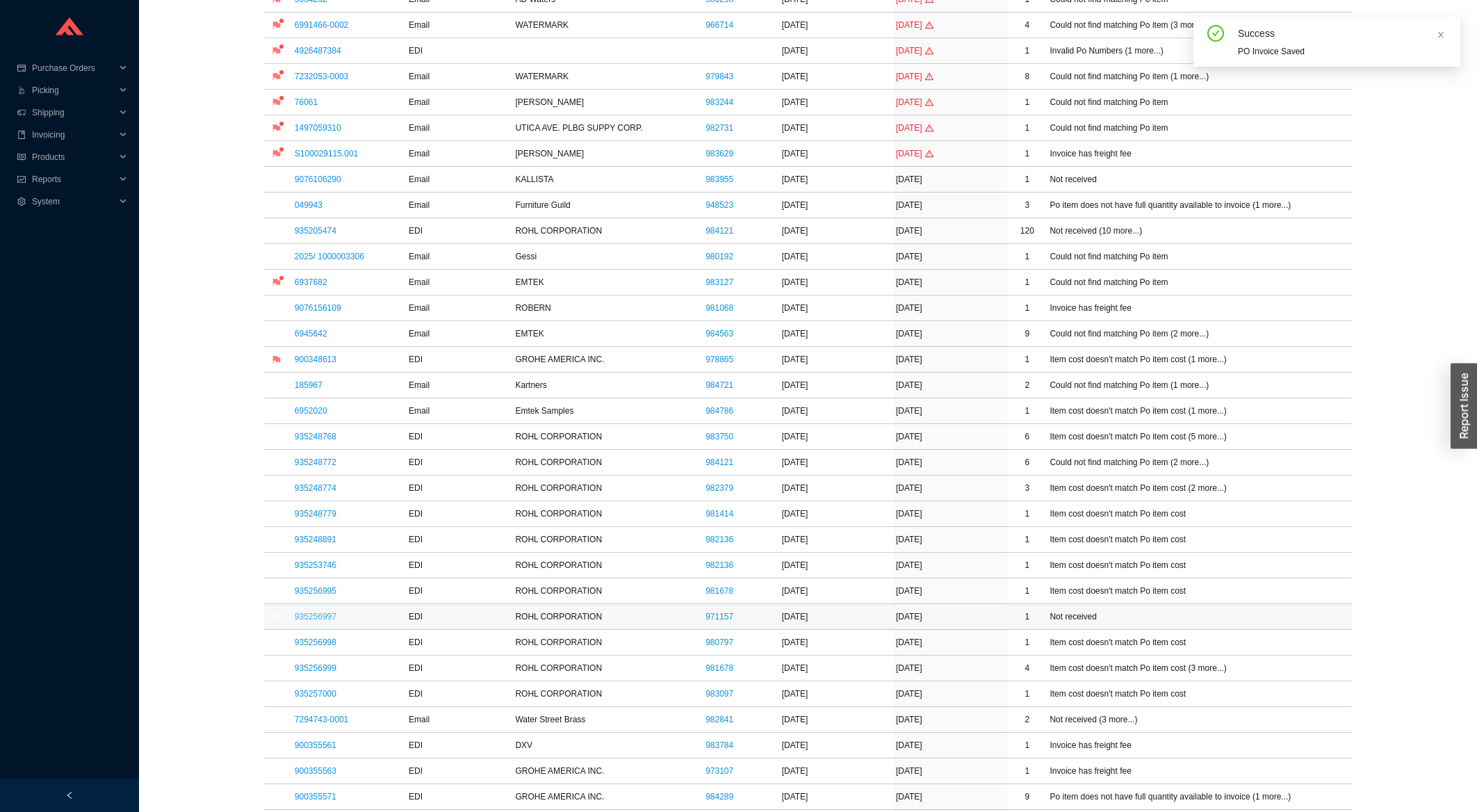
click at [326, 621] on link "935256997" at bounding box center [315, 616] width 42 height 10
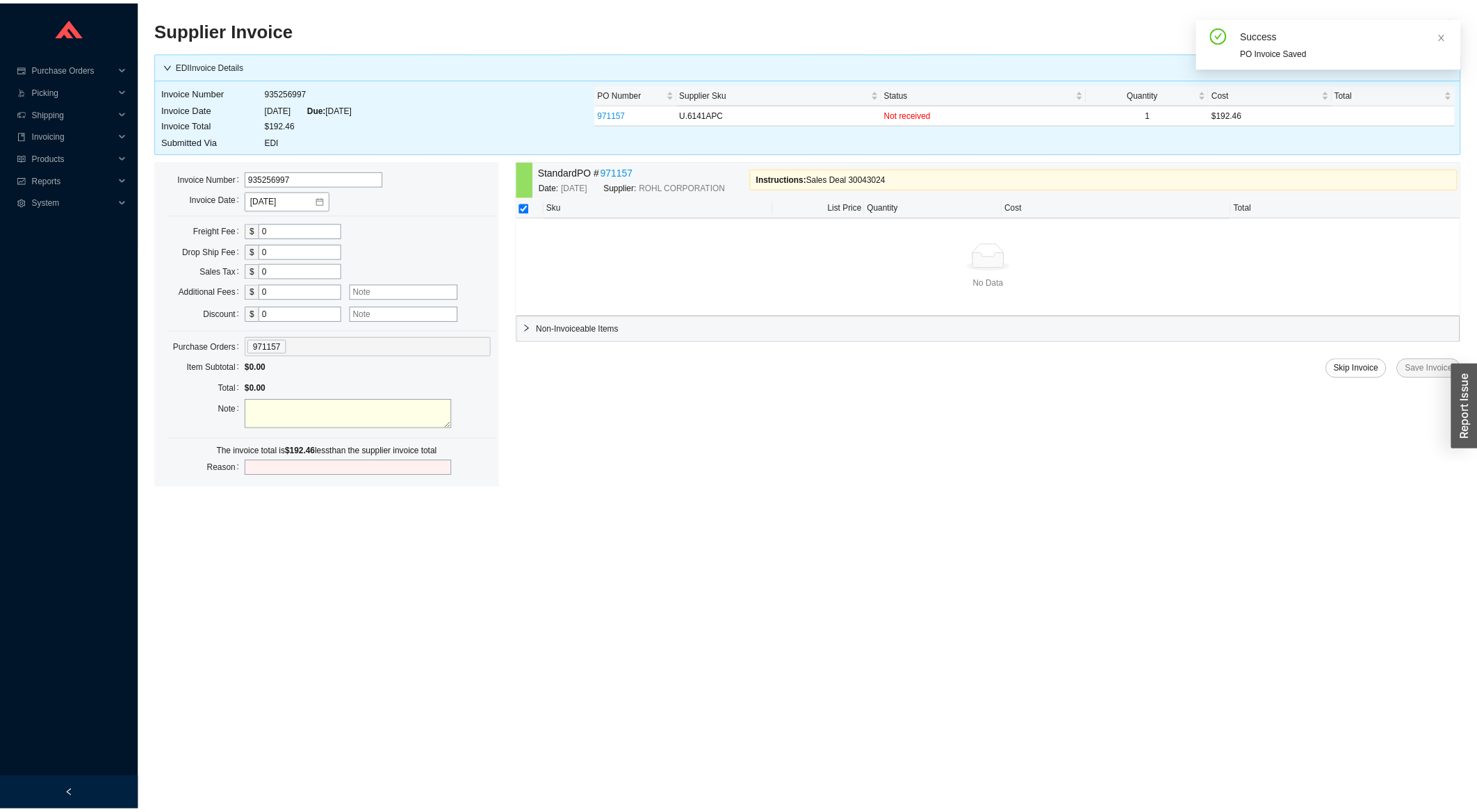
scroll to position [297, 0]
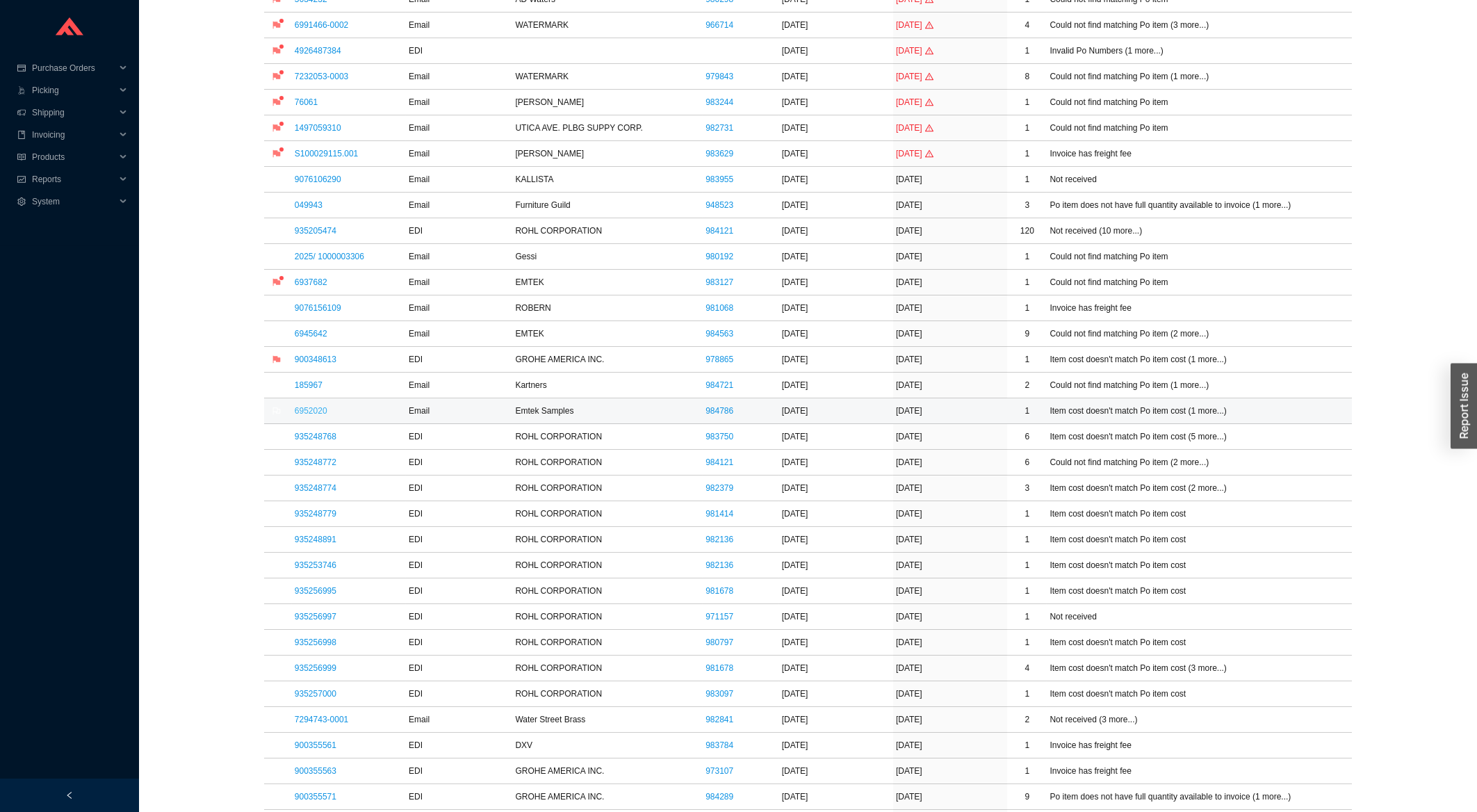
click at [311, 413] on link "6952020" at bounding box center [311, 410] width 33 height 10
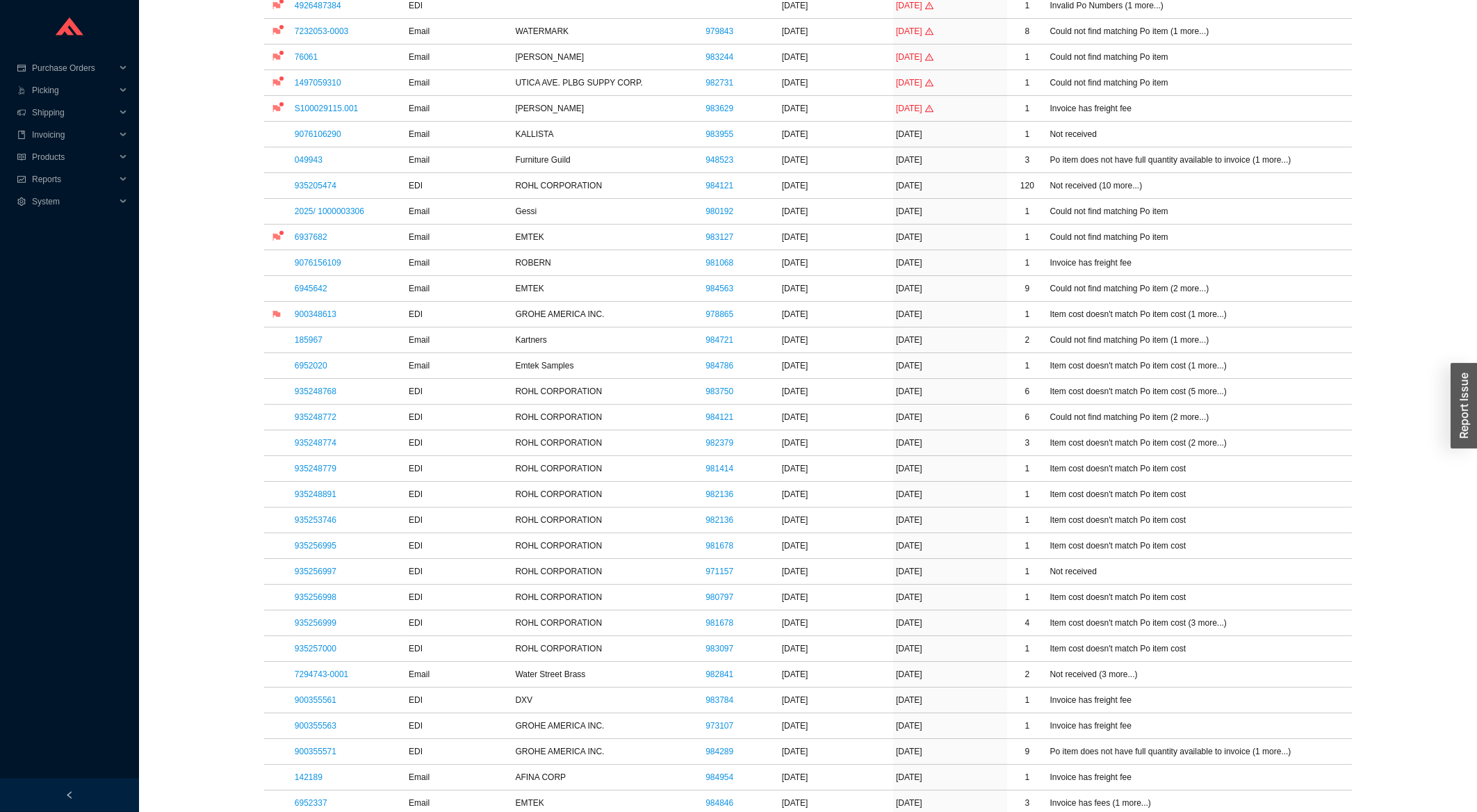
scroll to position [373, 0]
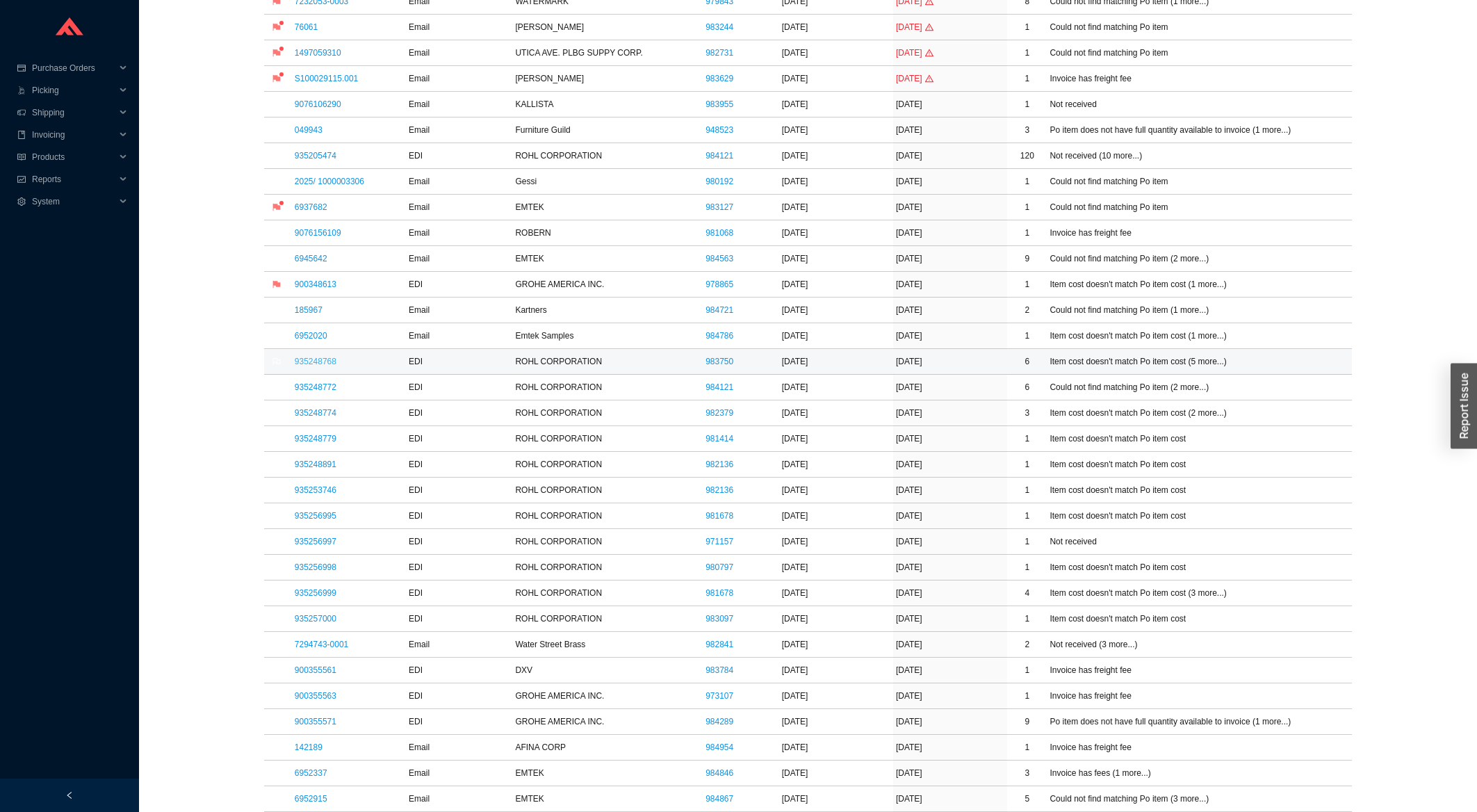
click at [322, 364] on link "935248768" at bounding box center [315, 361] width 42 height 10
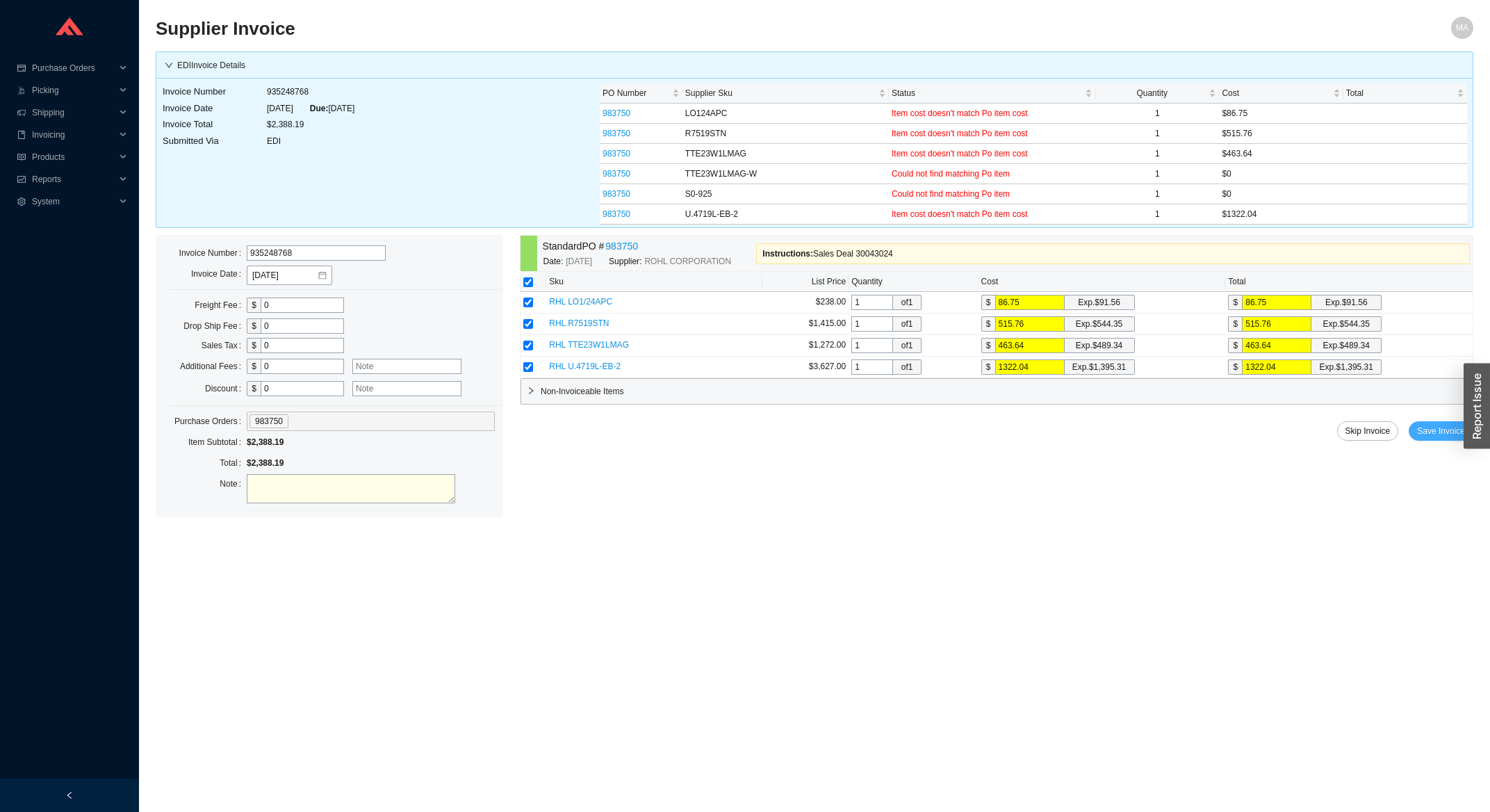
click at [1451, 428] on span "Save Invoice" at bounding box center [1441, 431] width 48 height 14
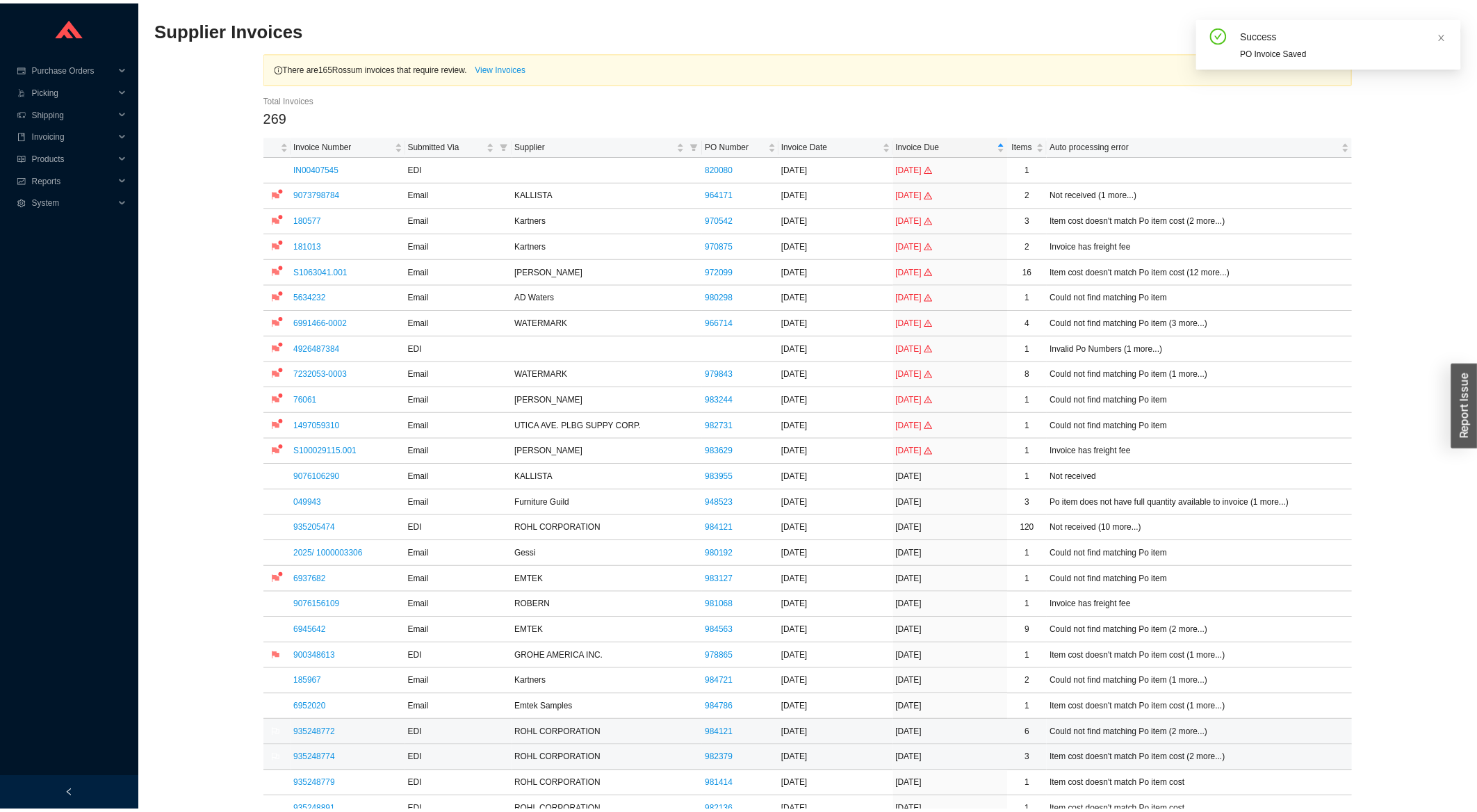
scroll to position [223, 0]
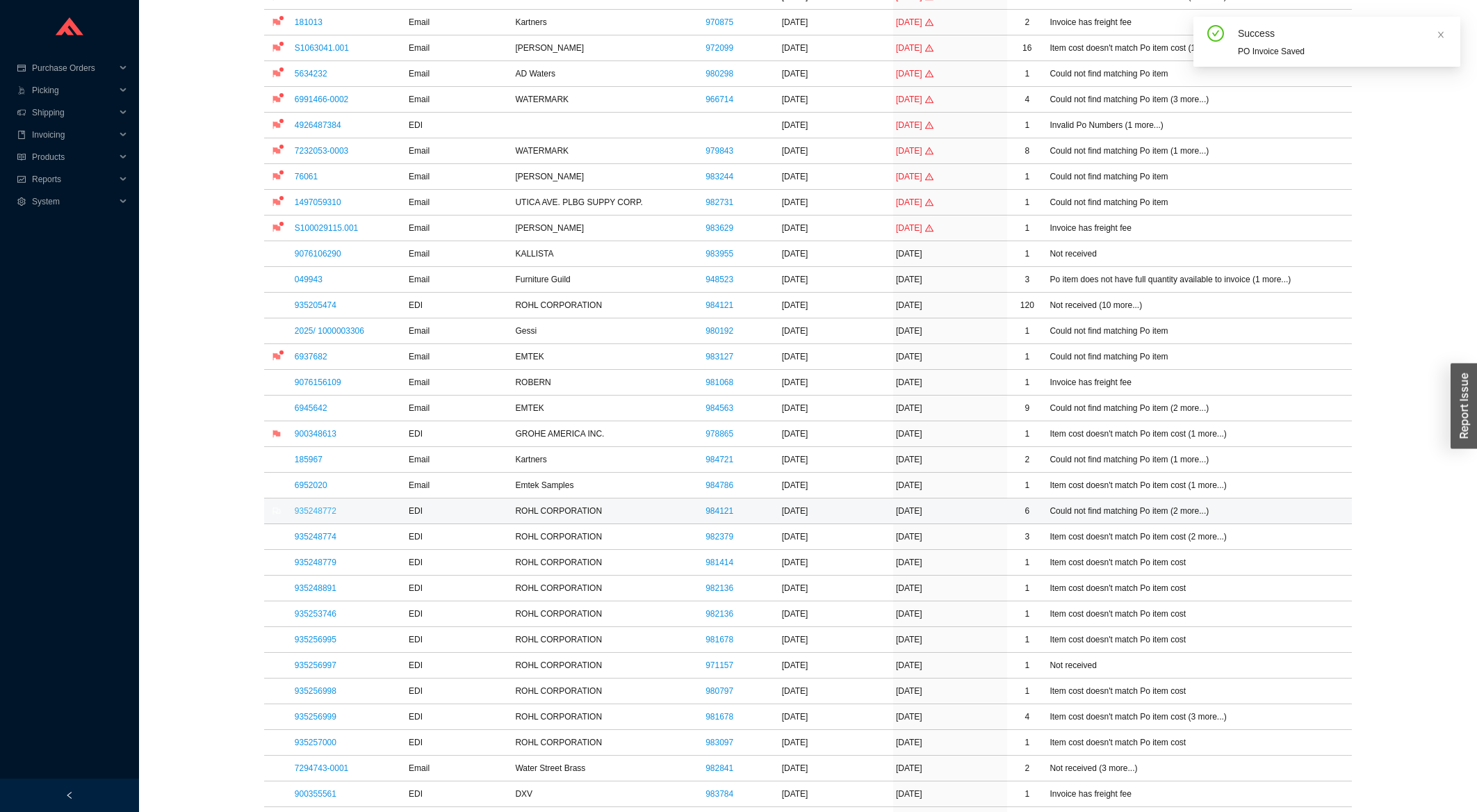
click at [318, 516] on link "935248772" at bounding box center [315, 510] width 42 height 10
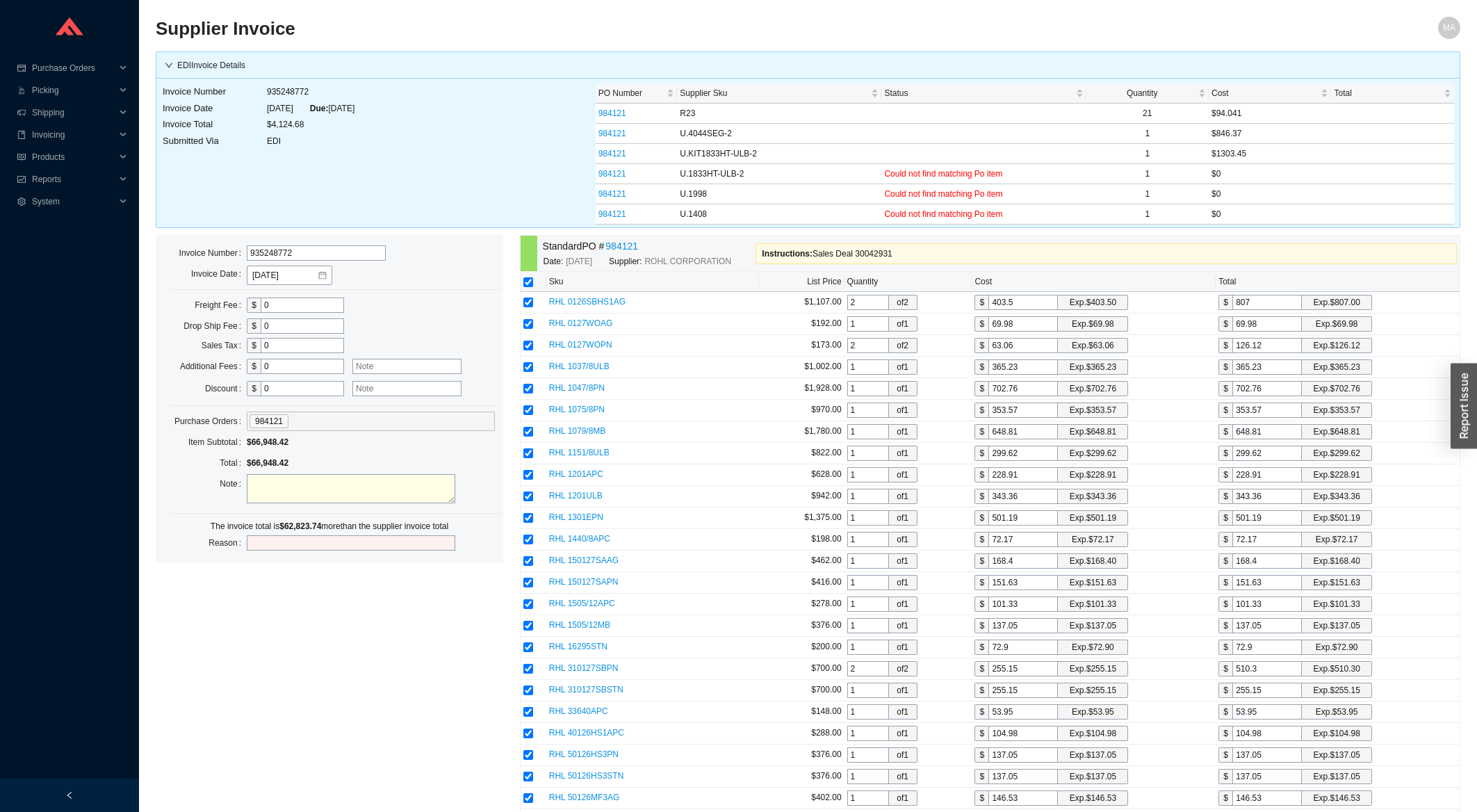
click at [533, 285] on input "checkbox" at bounding box center [528, 281] width 10 height 10
checkbox input "false"
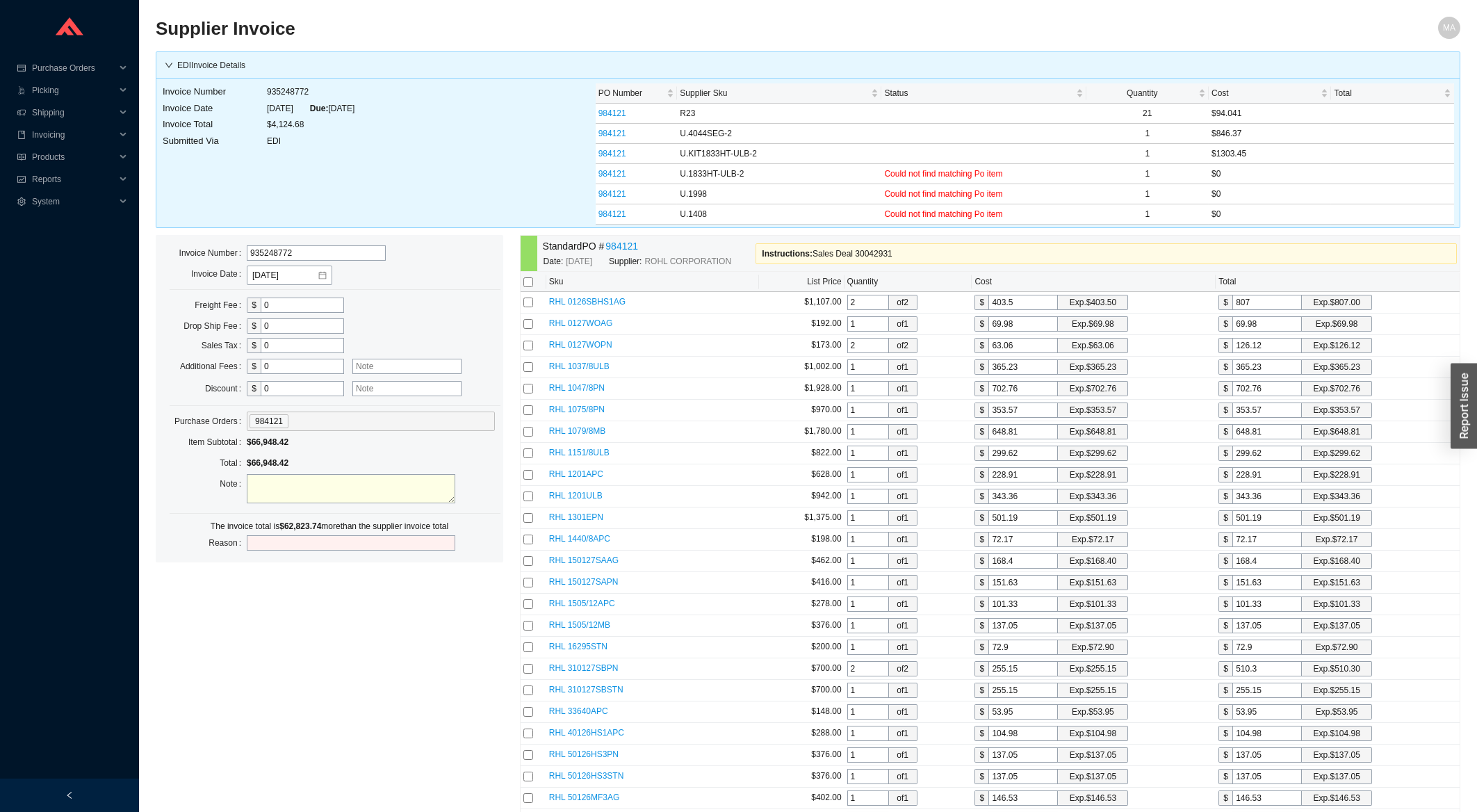
checkbox input "false"
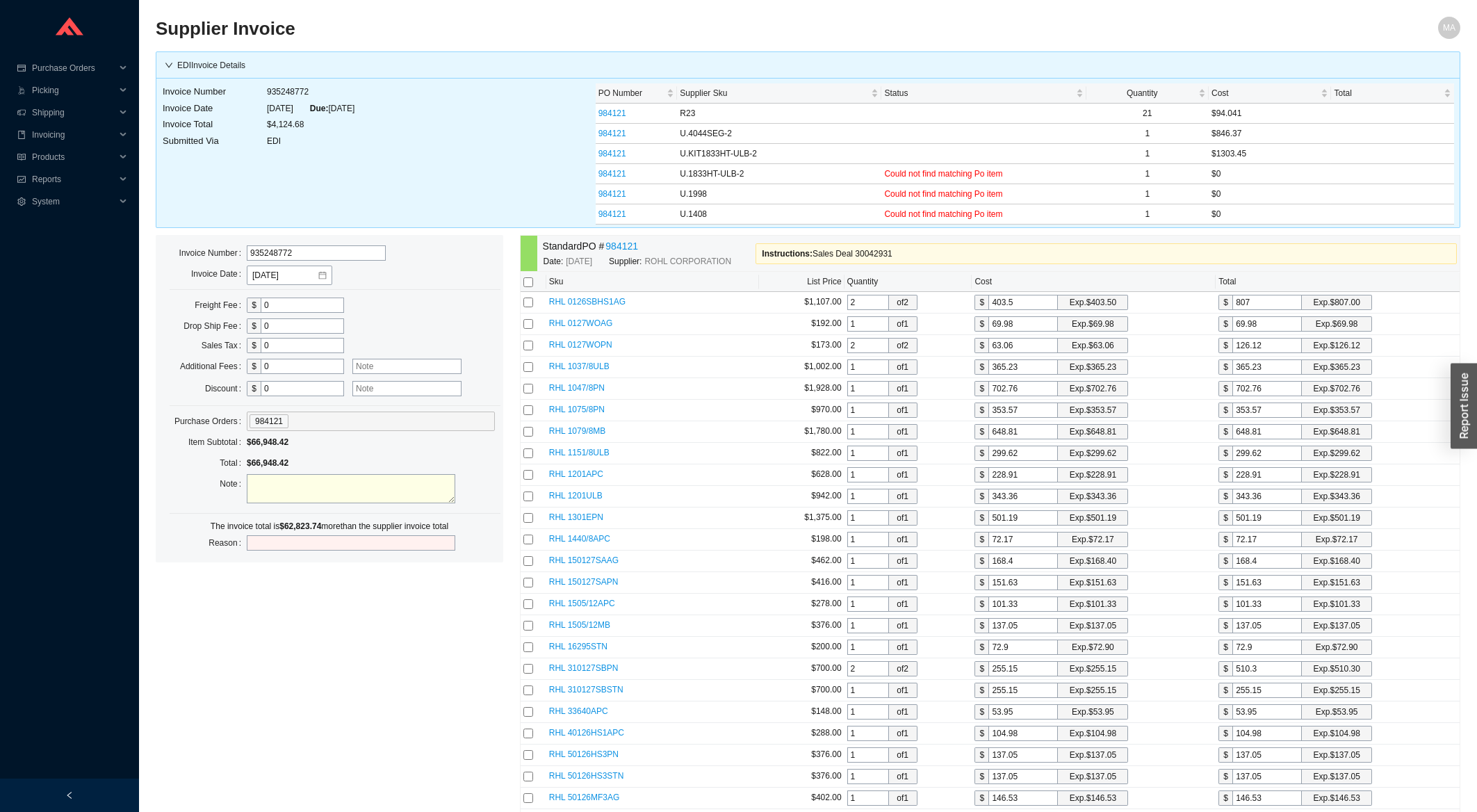
checkbox input "false"
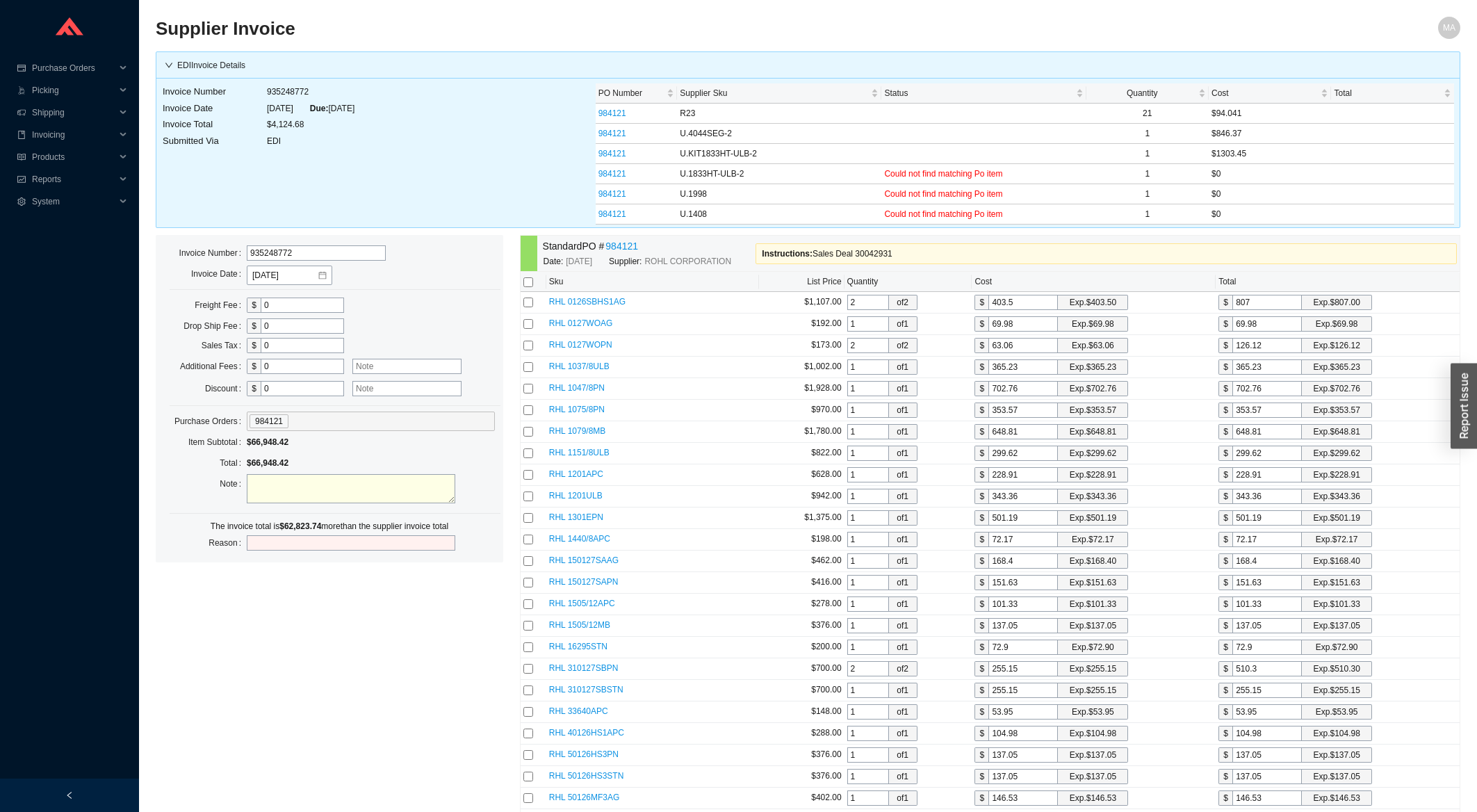
checkbox input "false"
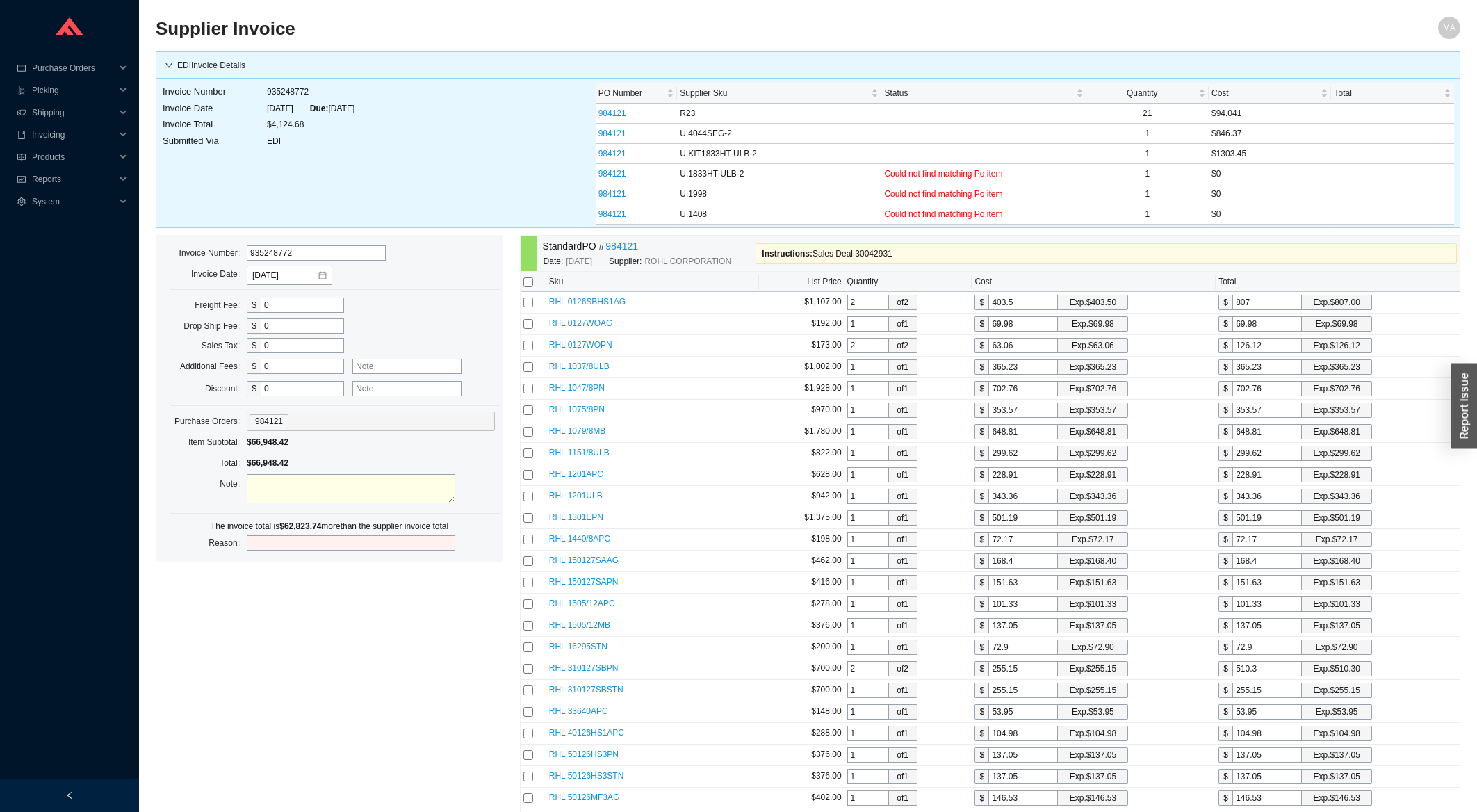
checkbox input "false"
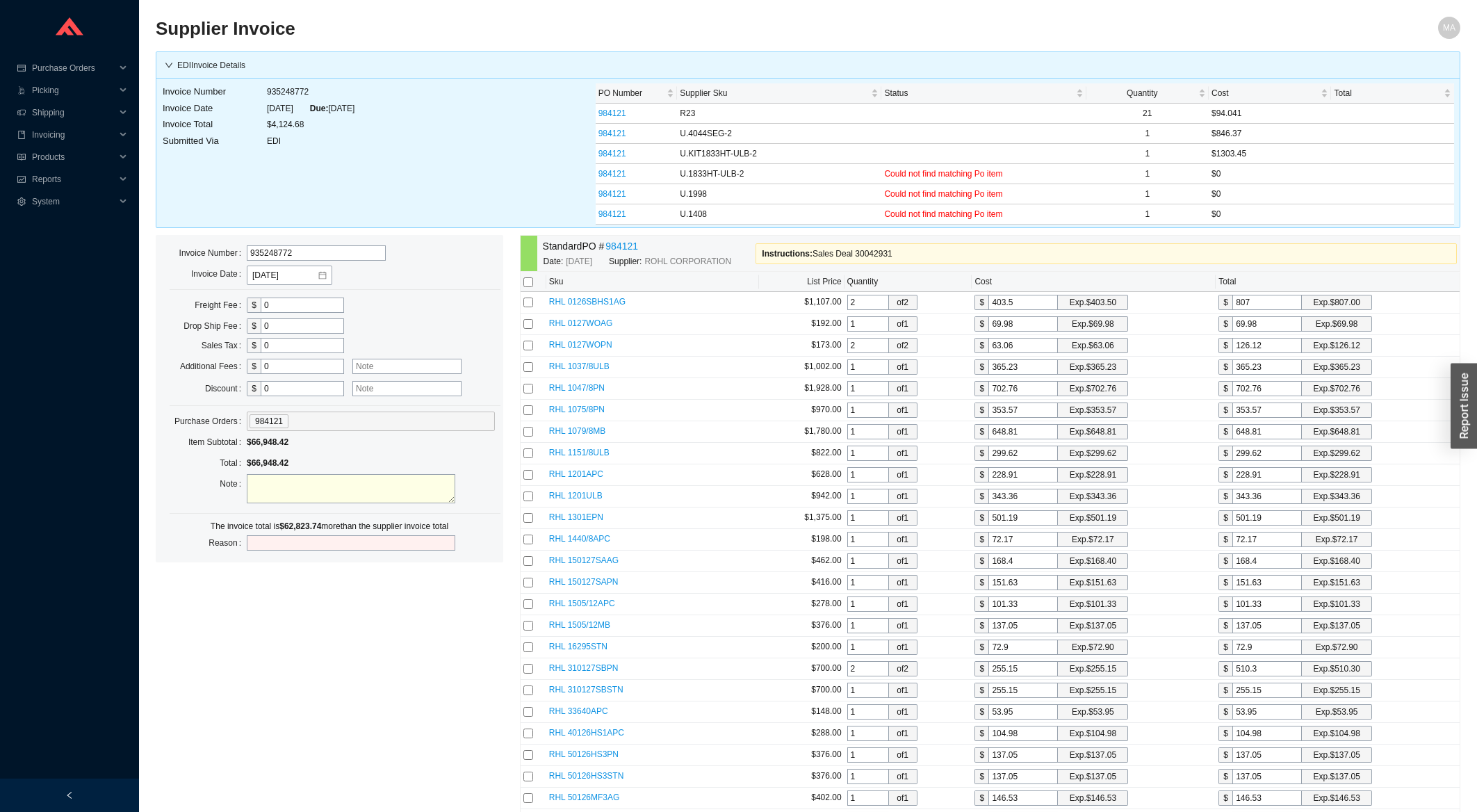
checkbox input "false"
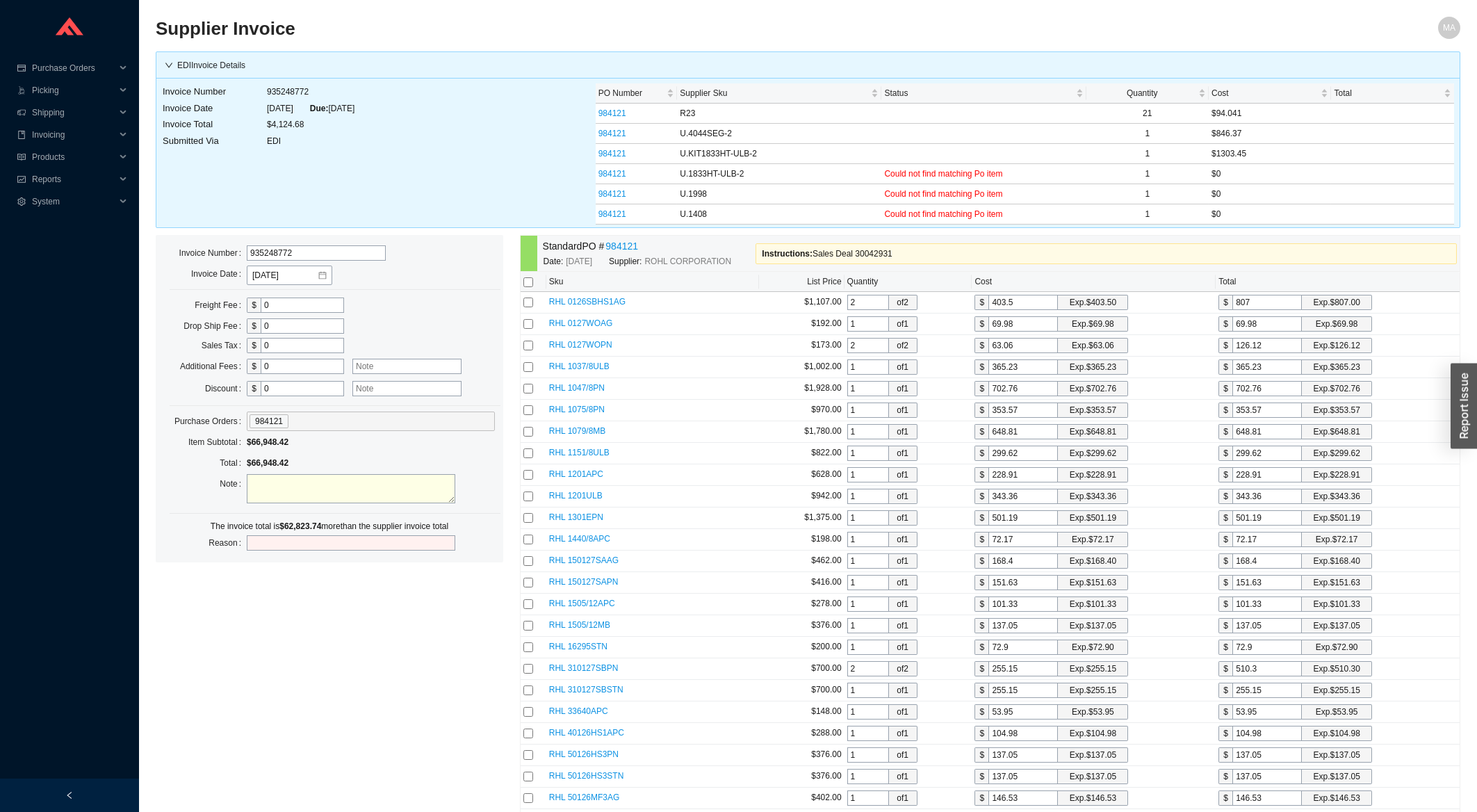
checkbox input "false"
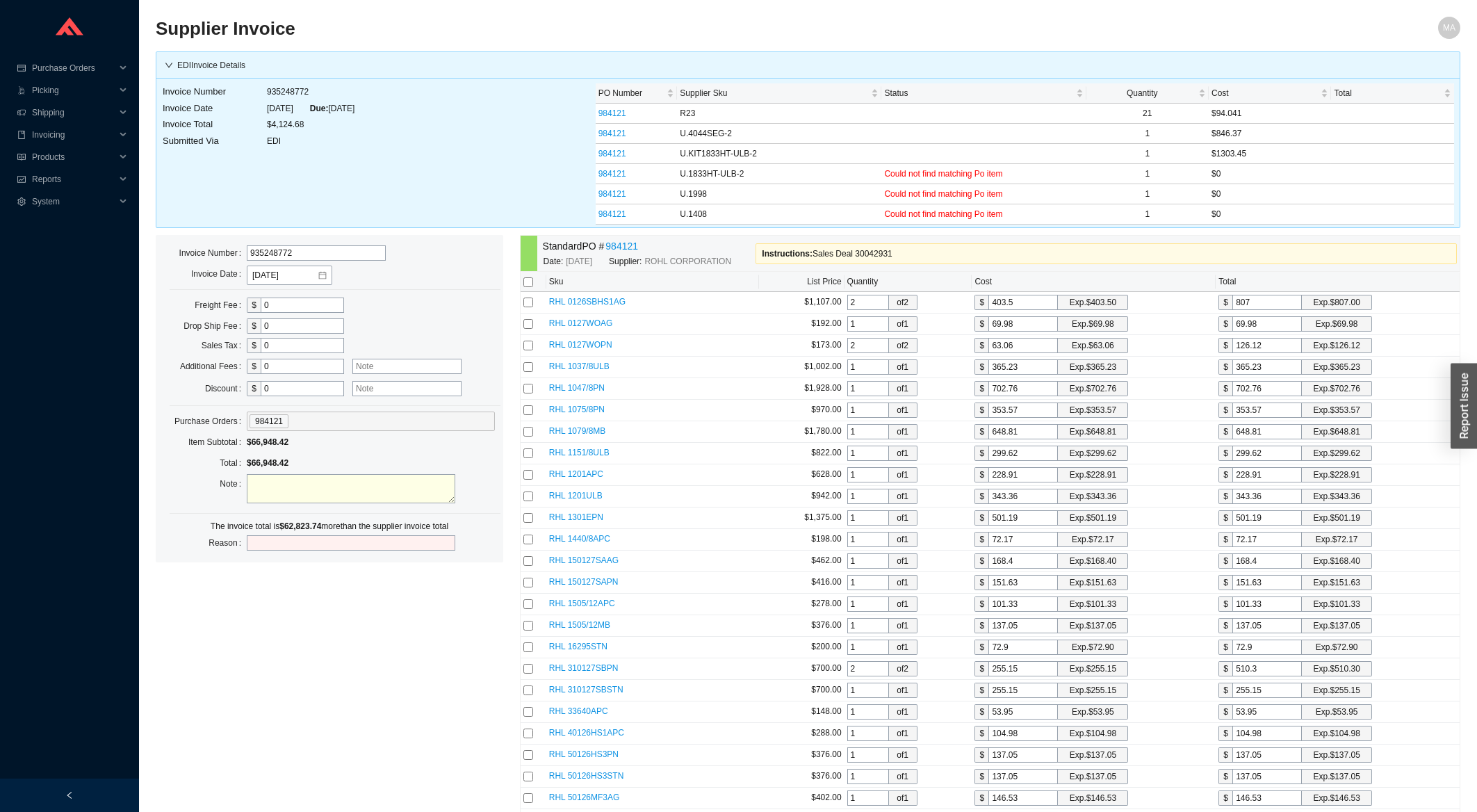
checkbox input "false"
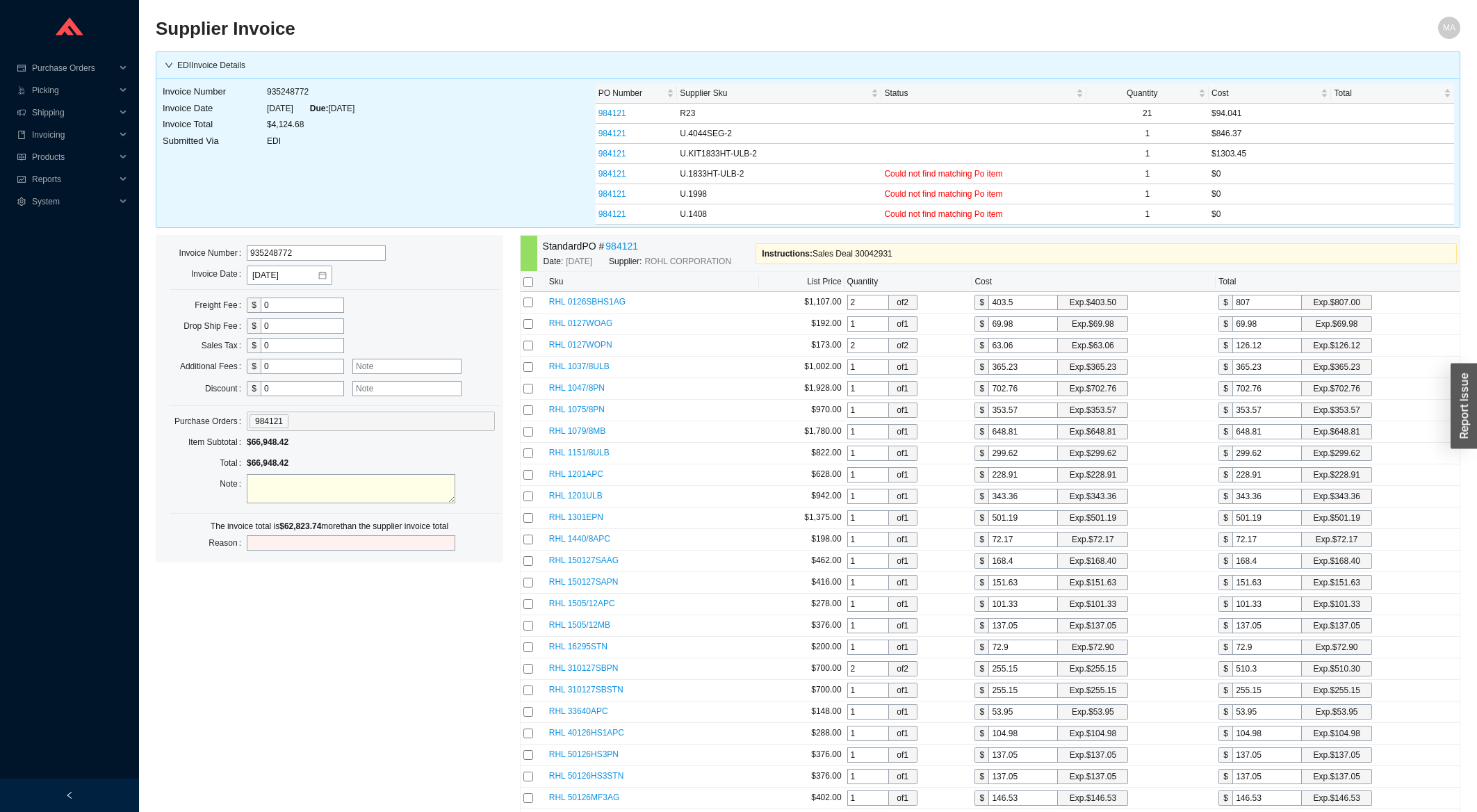
checkbox input "false"
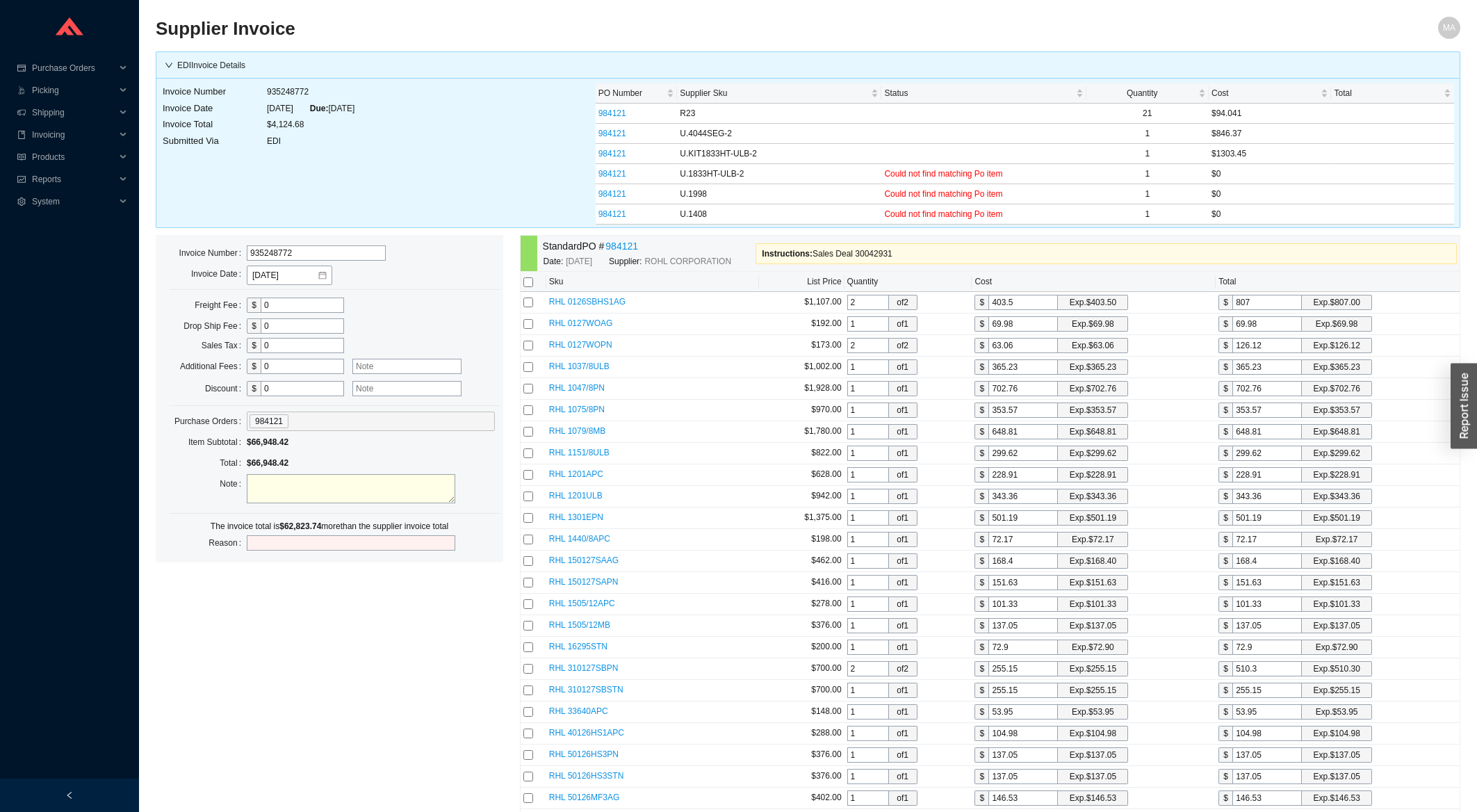
checkbox input "false"
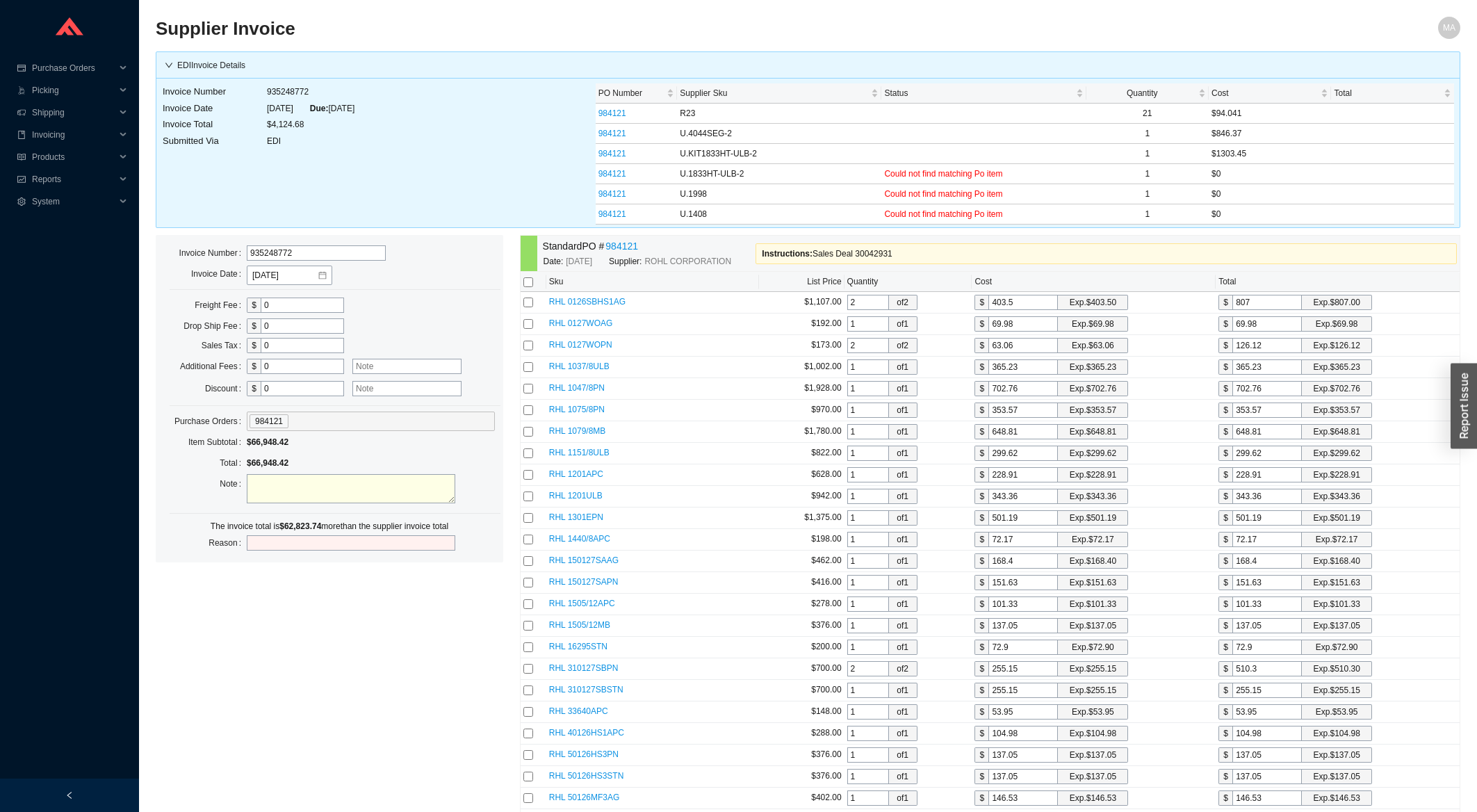
checkbox input "false"
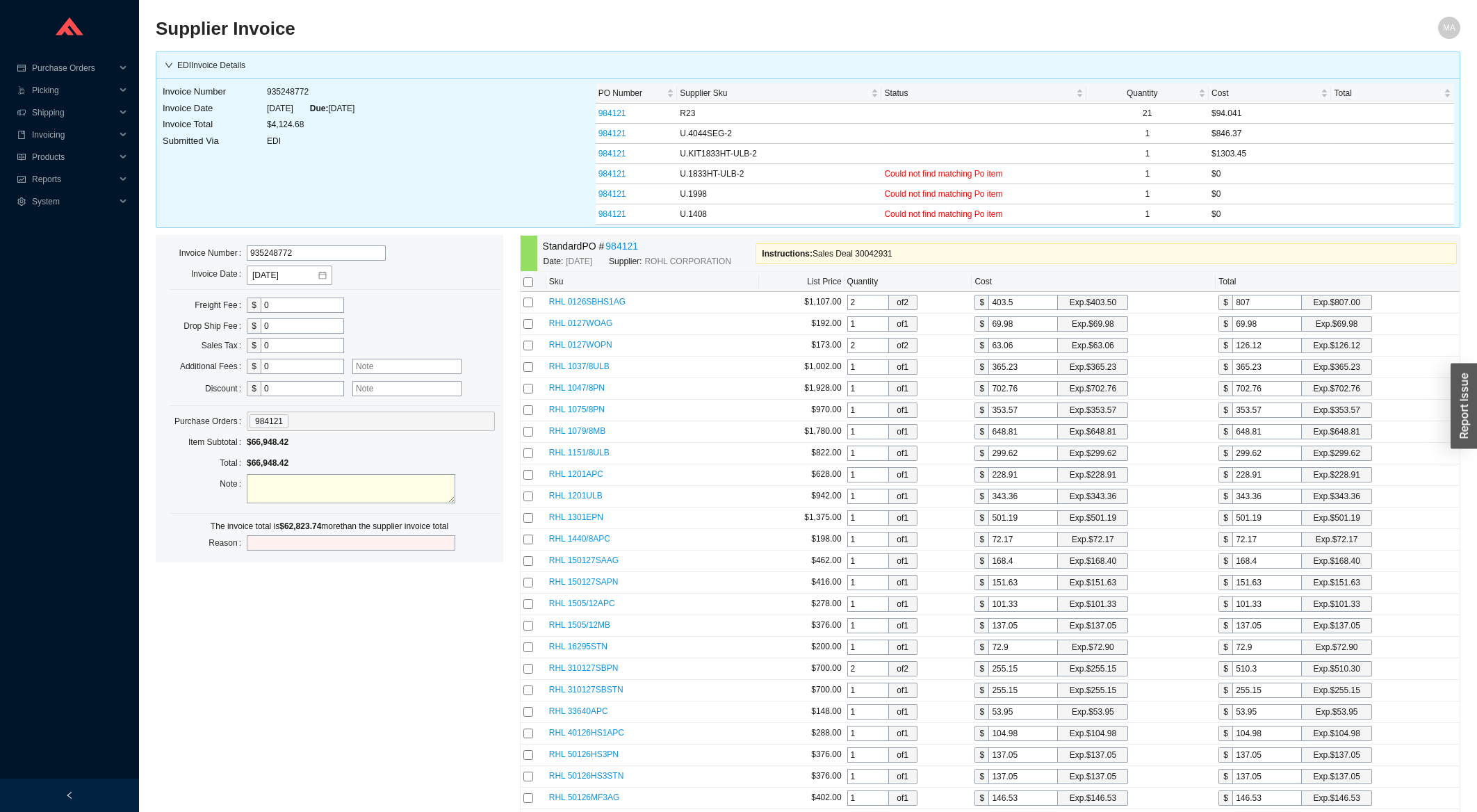
checkbox input "false"
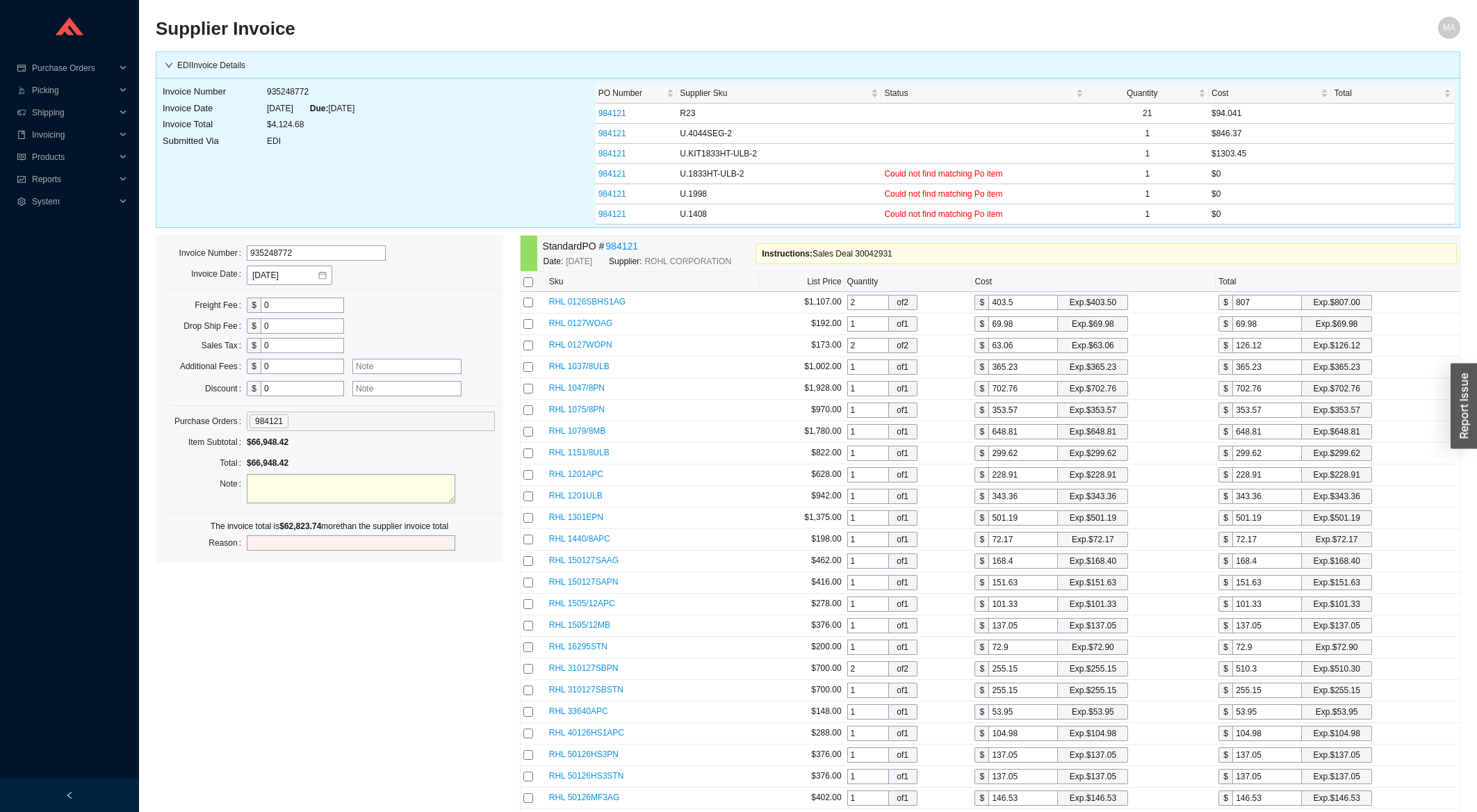
checkbox input "false"
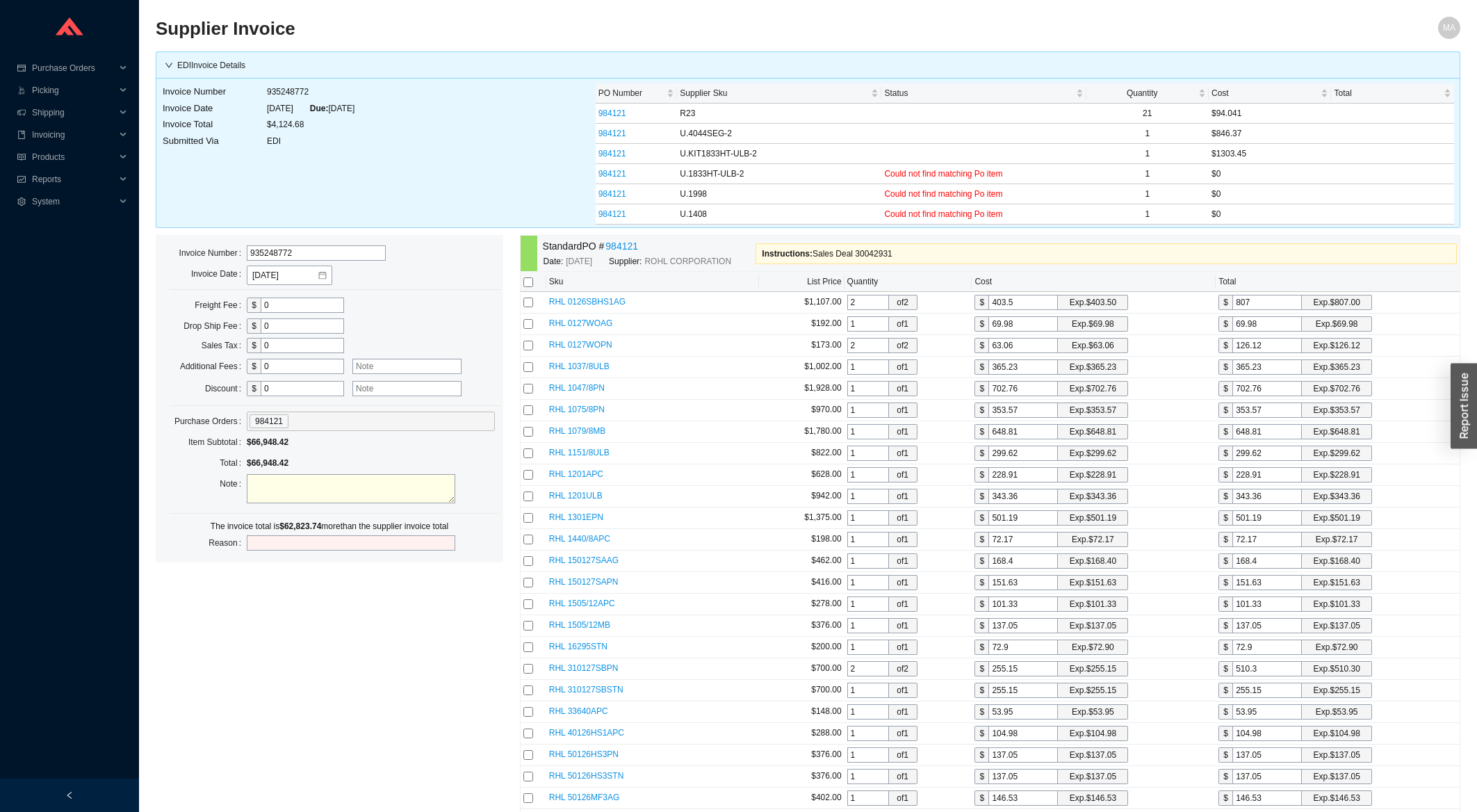
checkbox input "false"
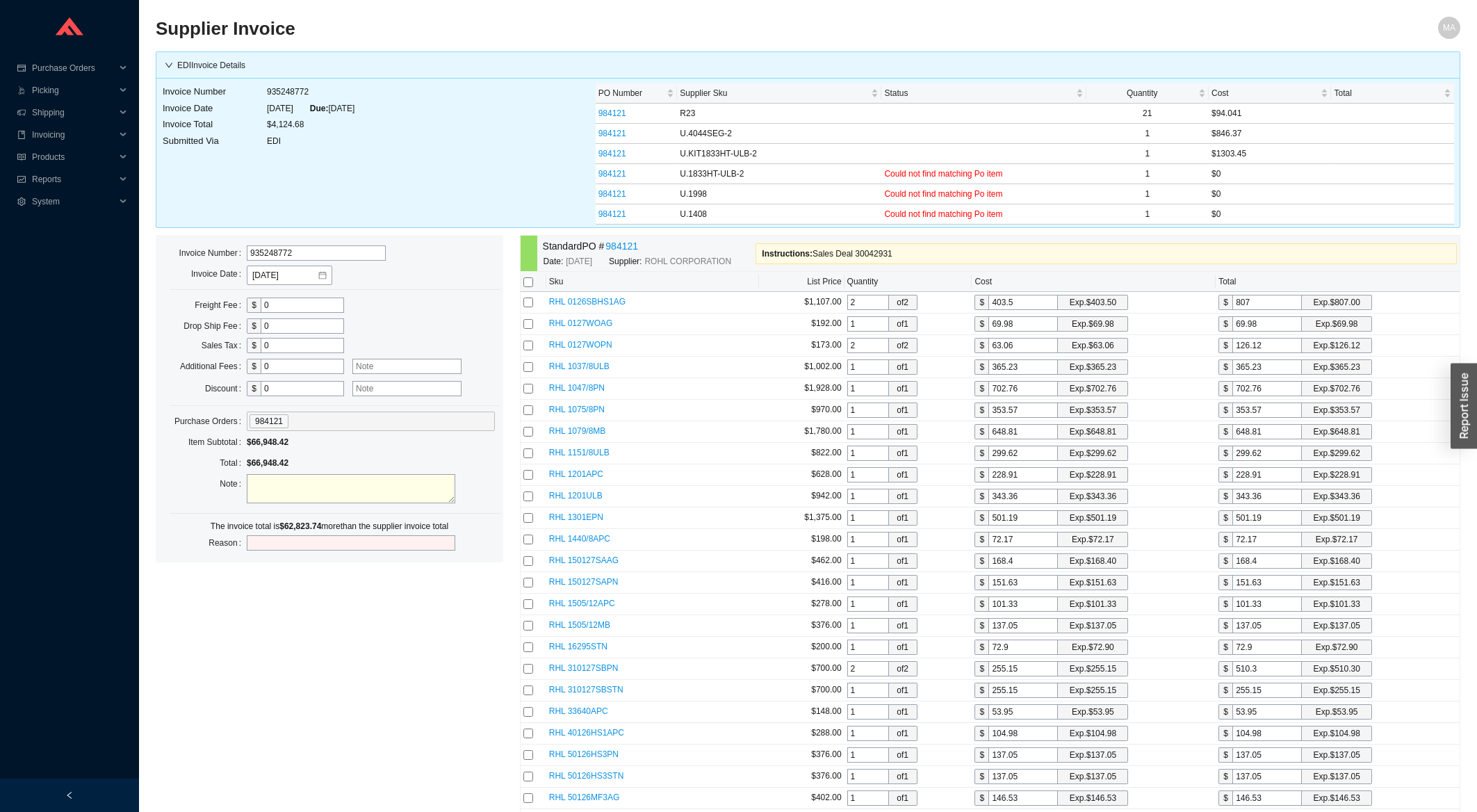
checkbox input "false"
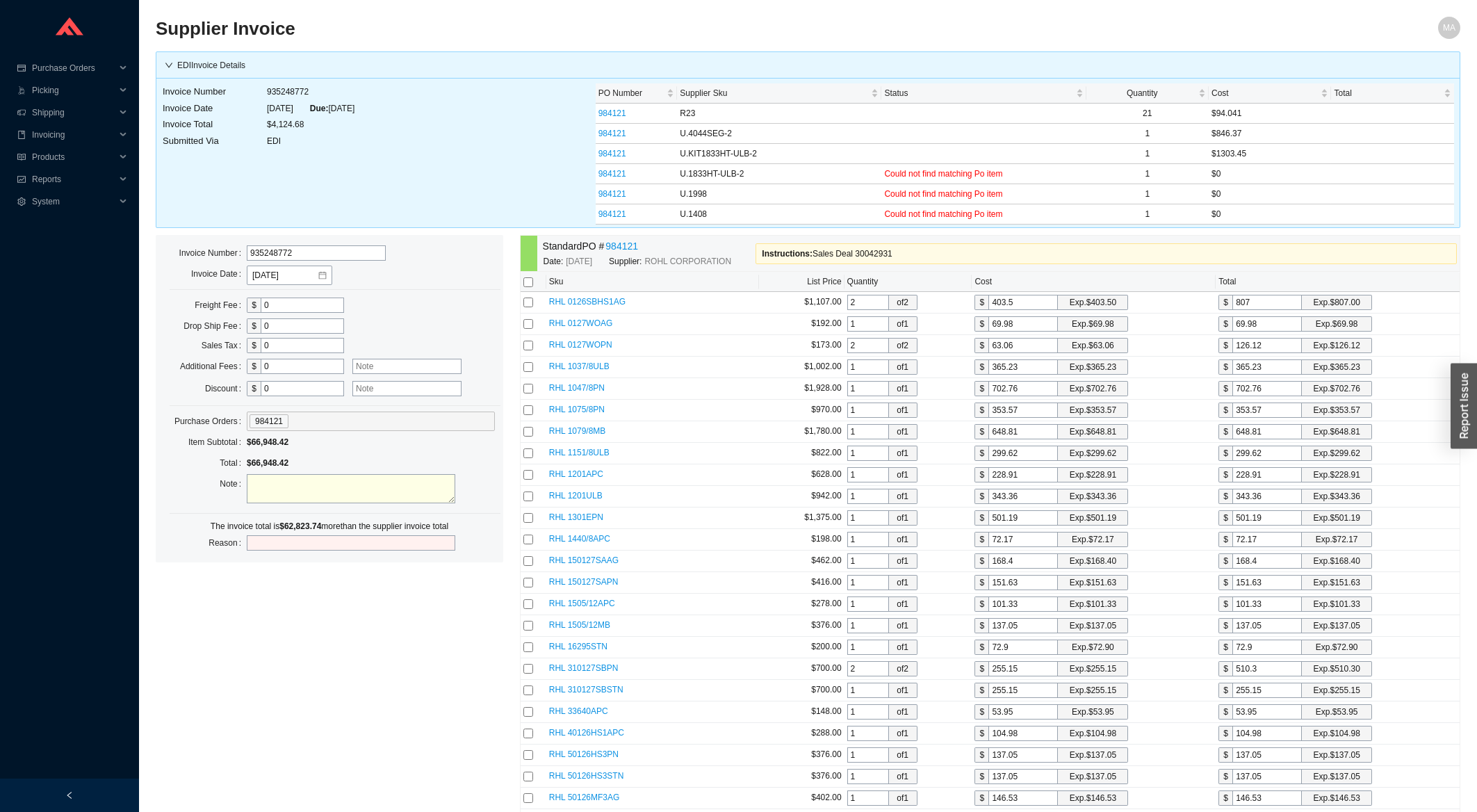
checkbox input "false"
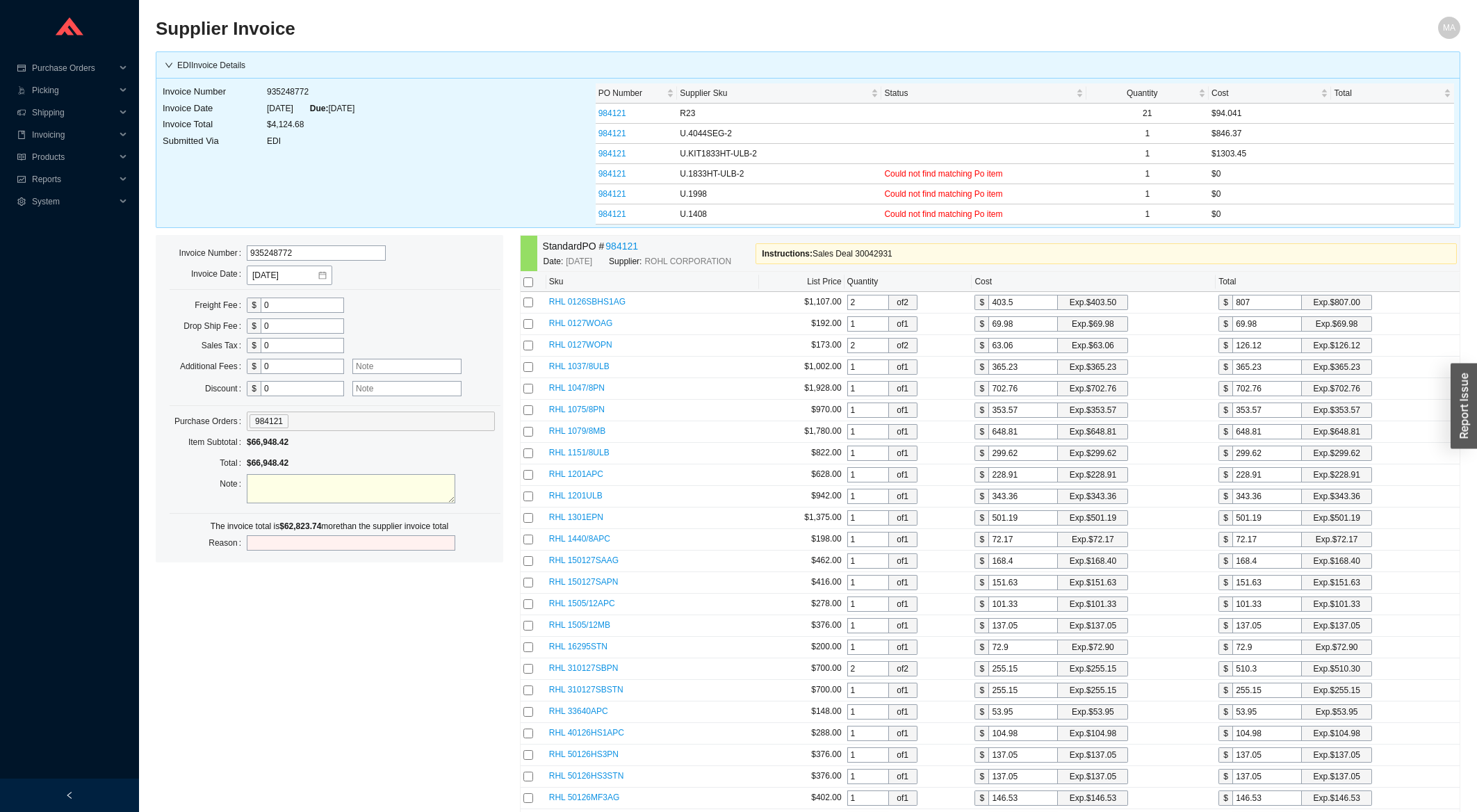
checkbox input "false"
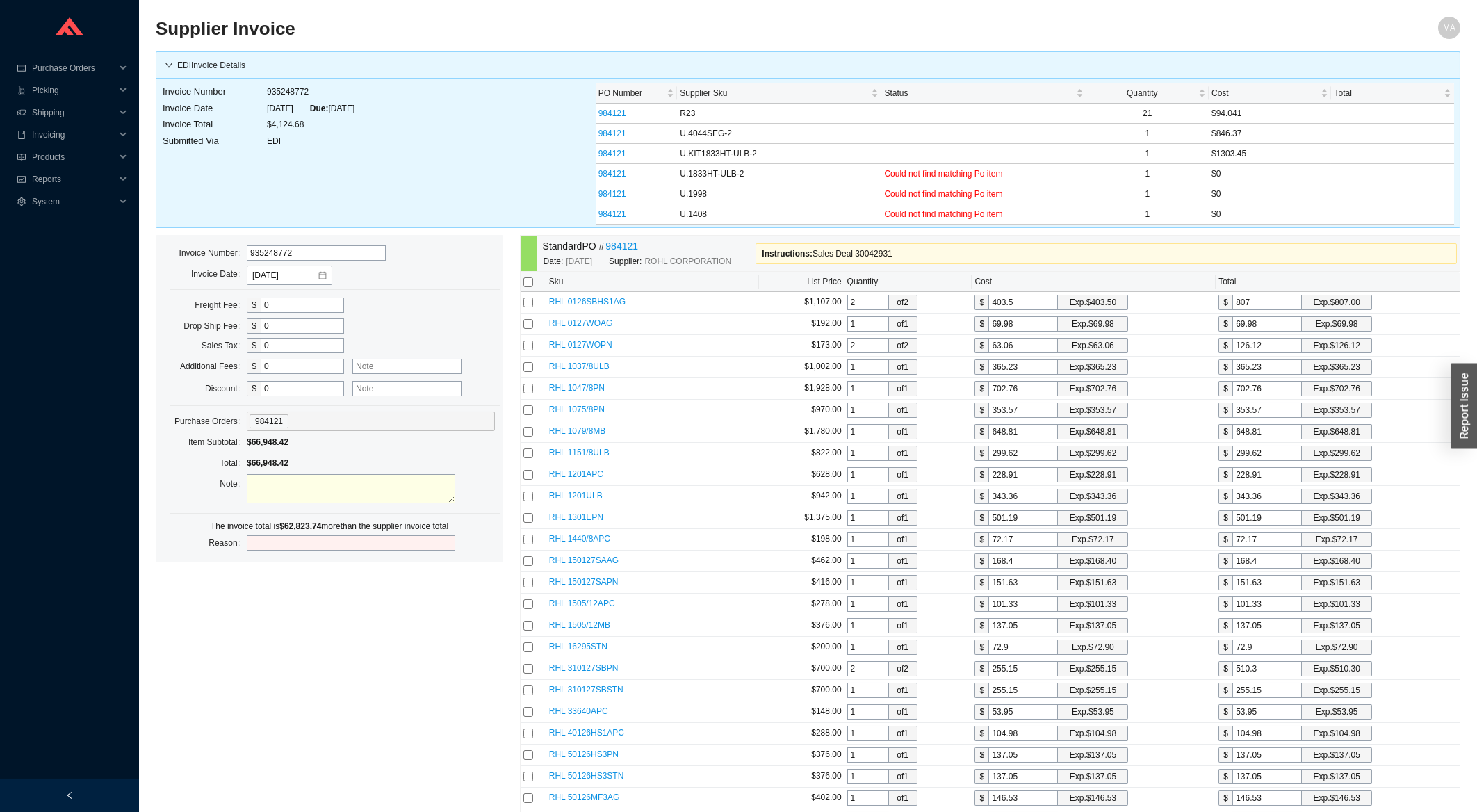
checkbox input "false"
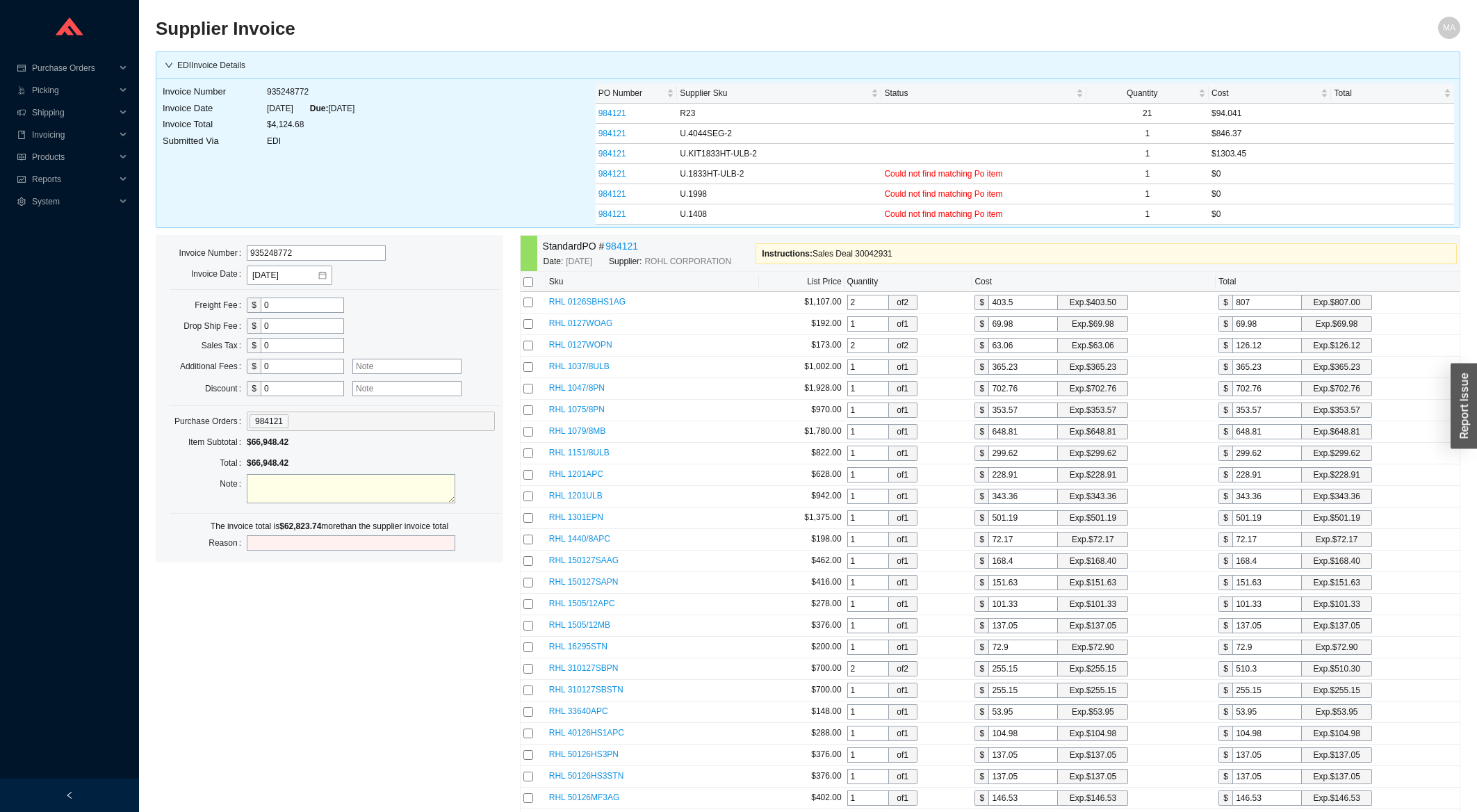
checkbox input "false"
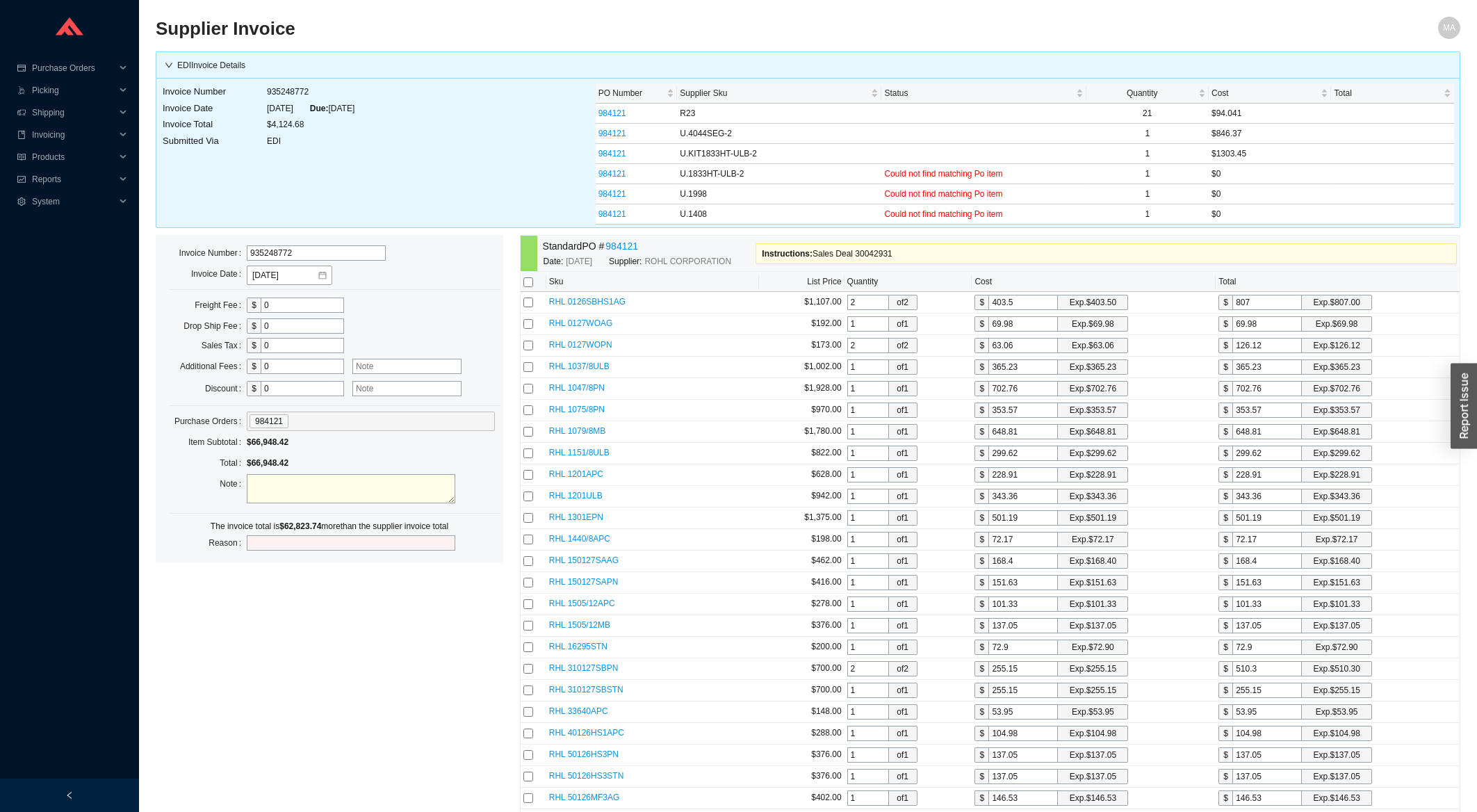
checkbox input "false"
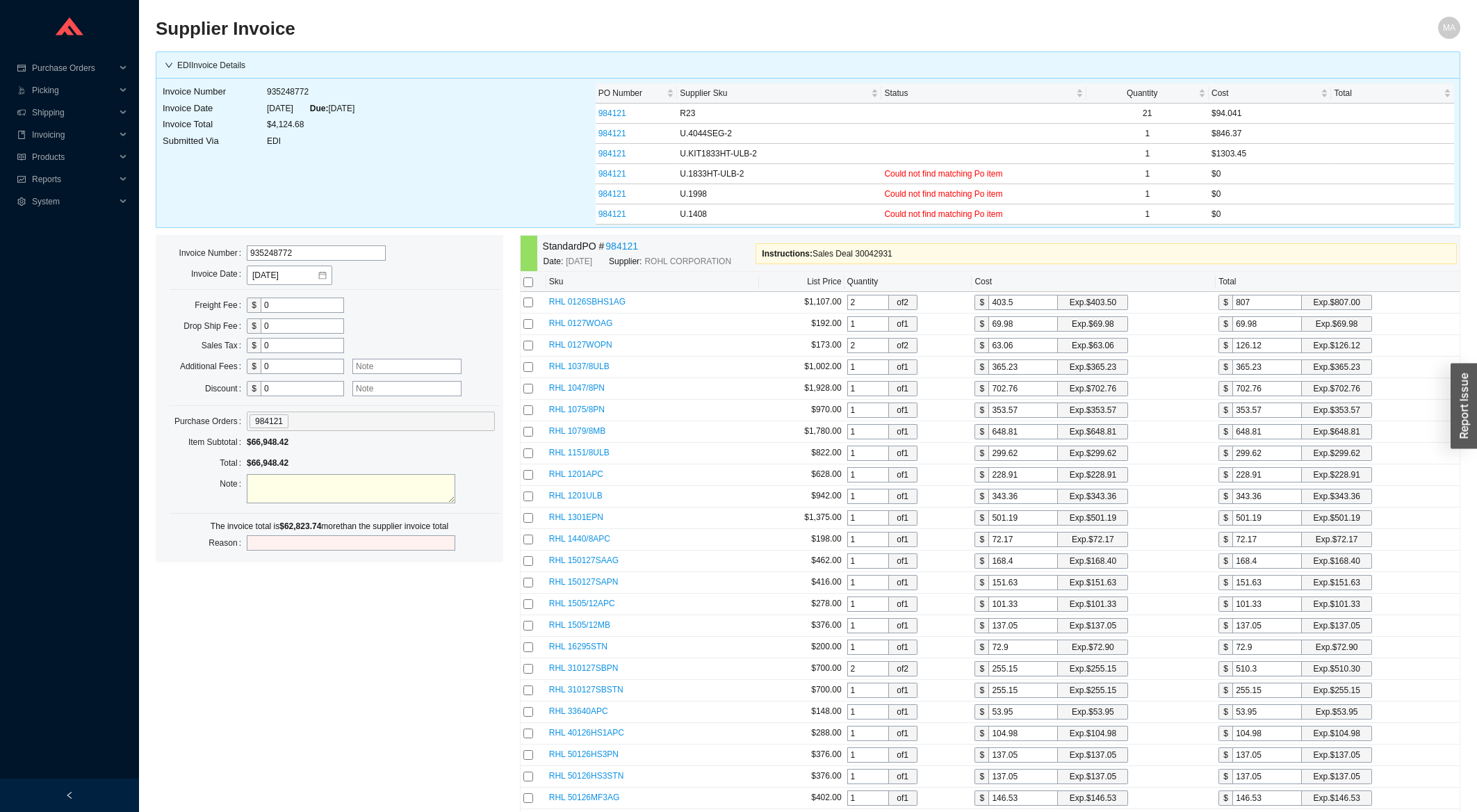
checkbox input "false"
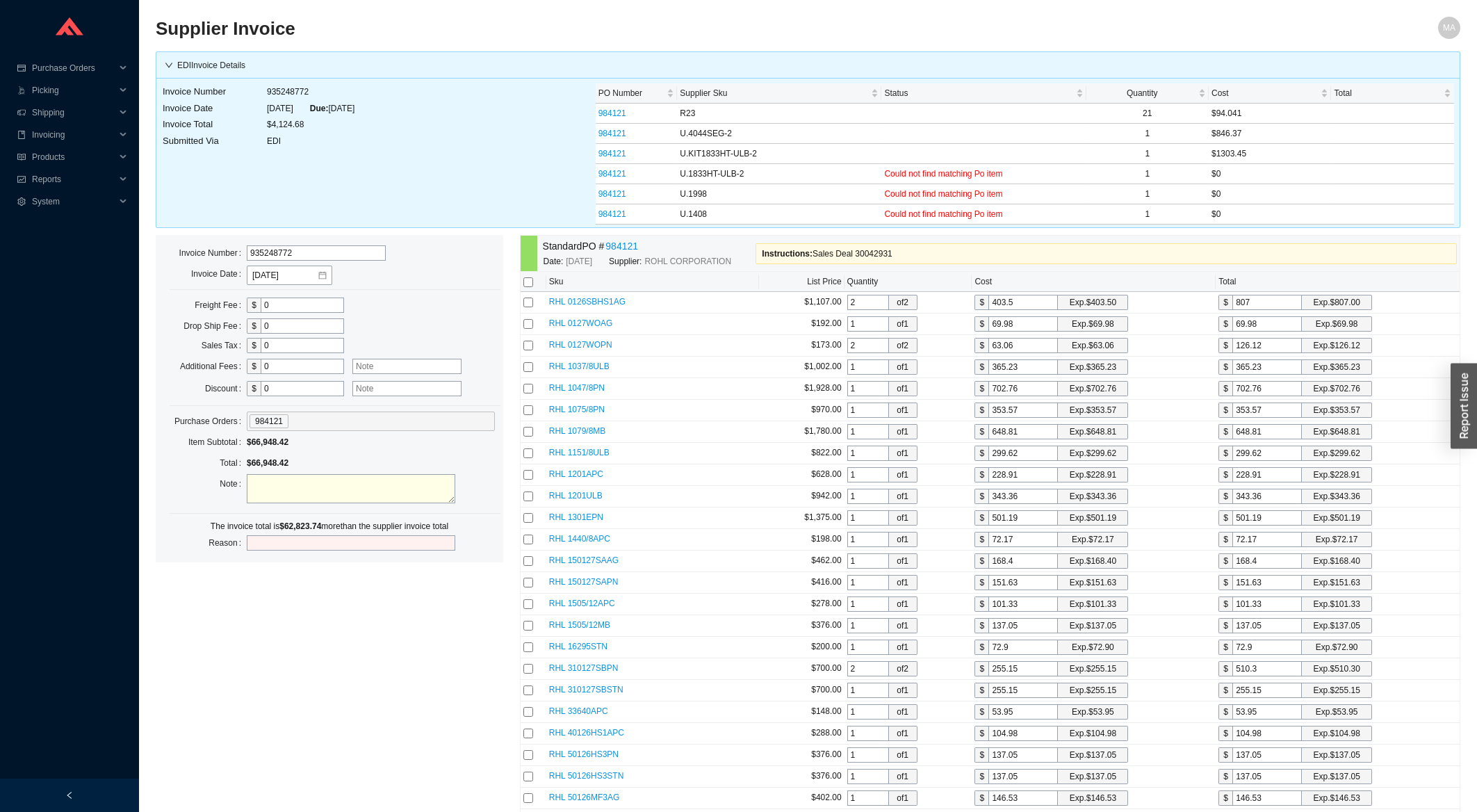
checkbox input "false"
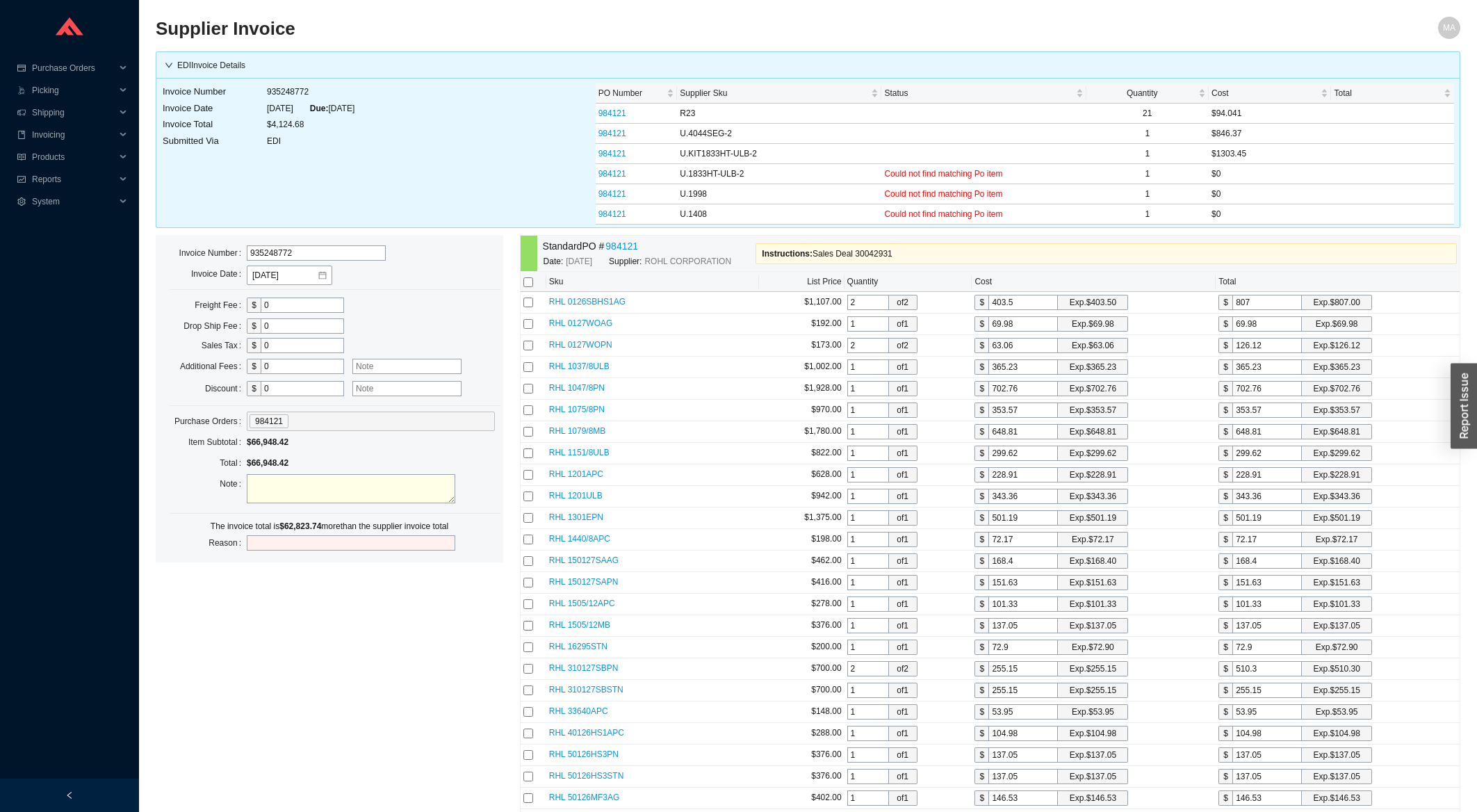
checkbox input "false"
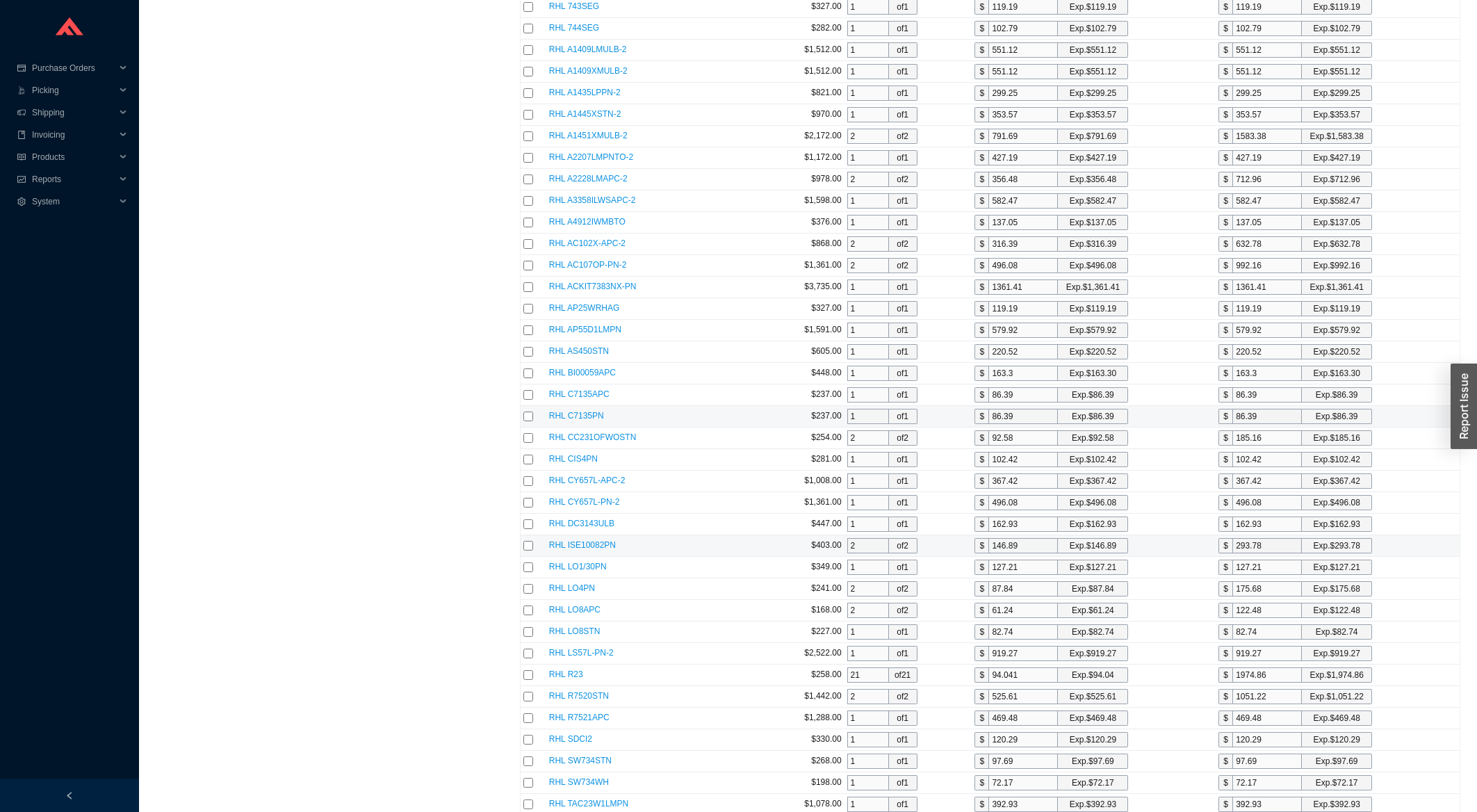
scroll to position [1043, 0]
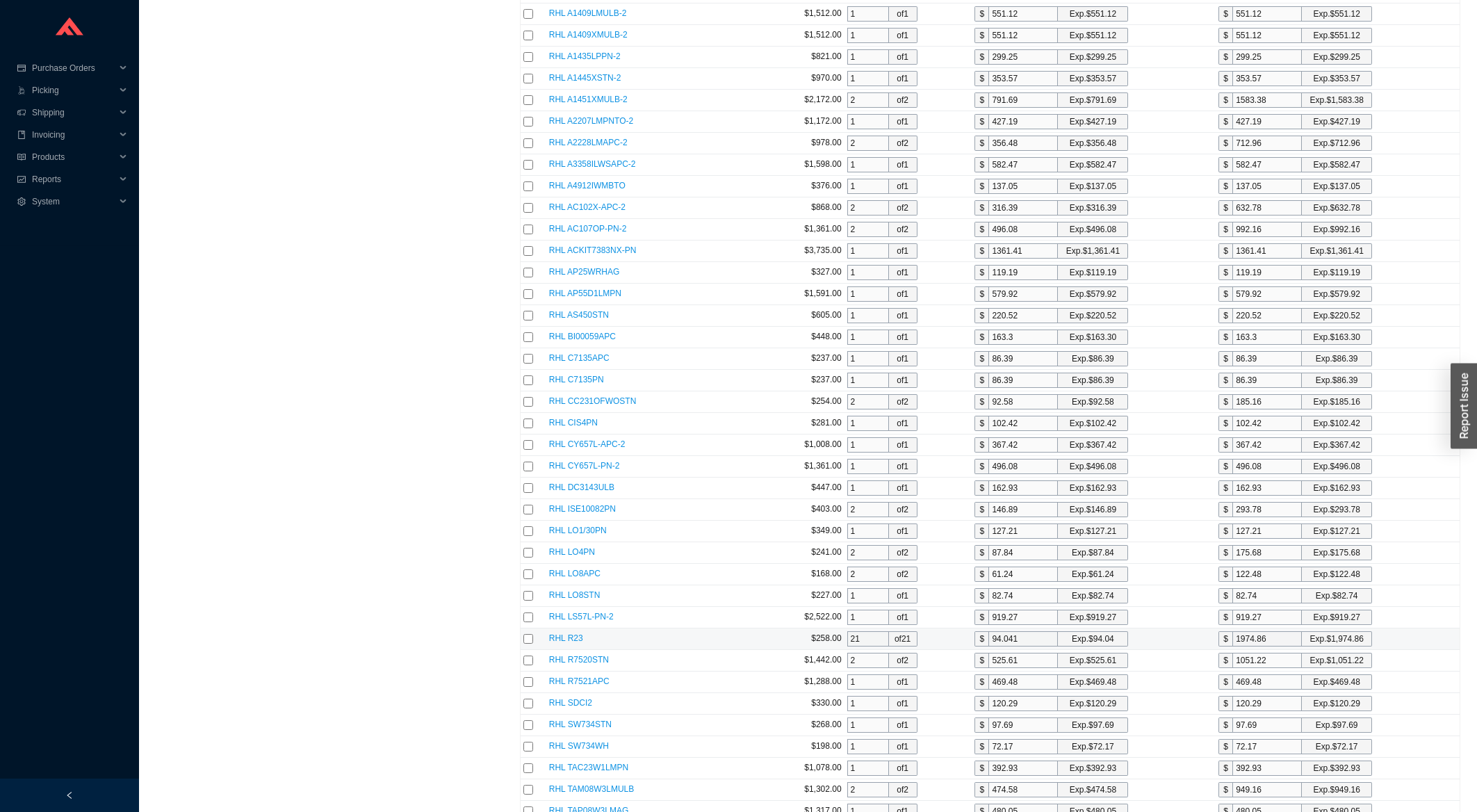
click at [525, 643] on input "checkbox" at bounding box center [528, 638] width 10 height 10
checkbox input "true"
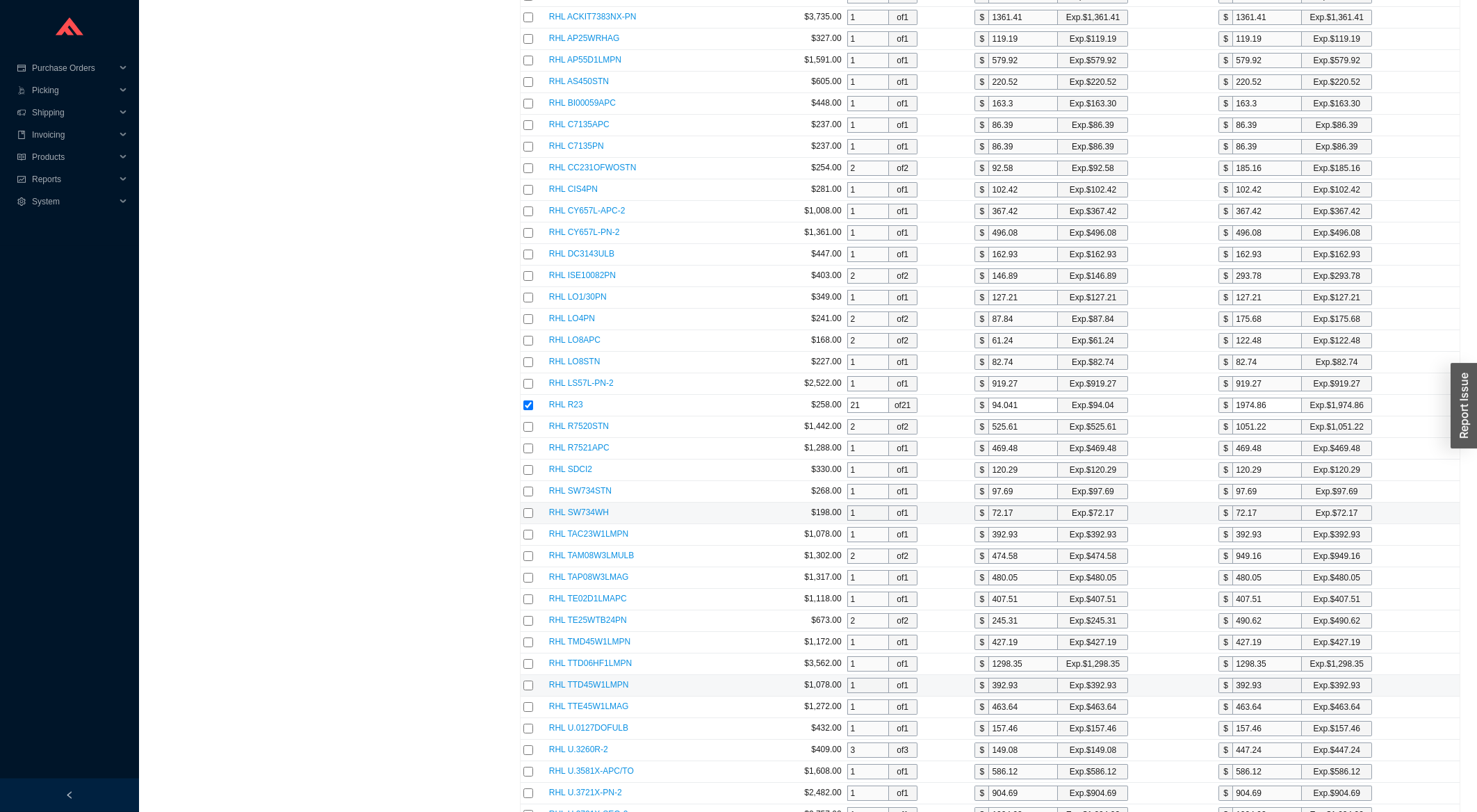
scroll to position [1565, 0]
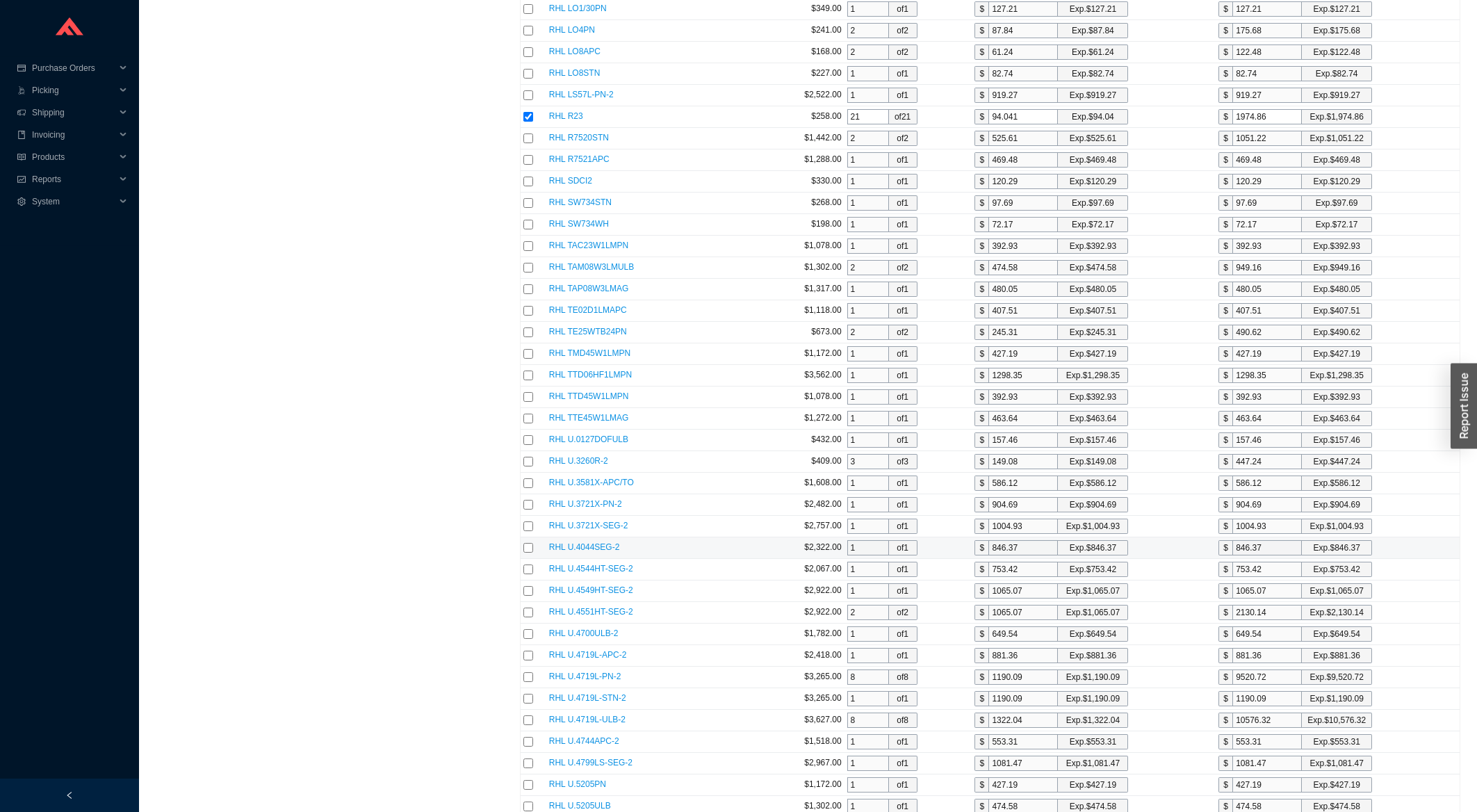
click at [533, 559] on td at bounding box center [533, 548] width 26 height 21
click at [527, 553] on input "checkbox" at bounding box center [528, 548] width 10 height 10
checkbox input "true"
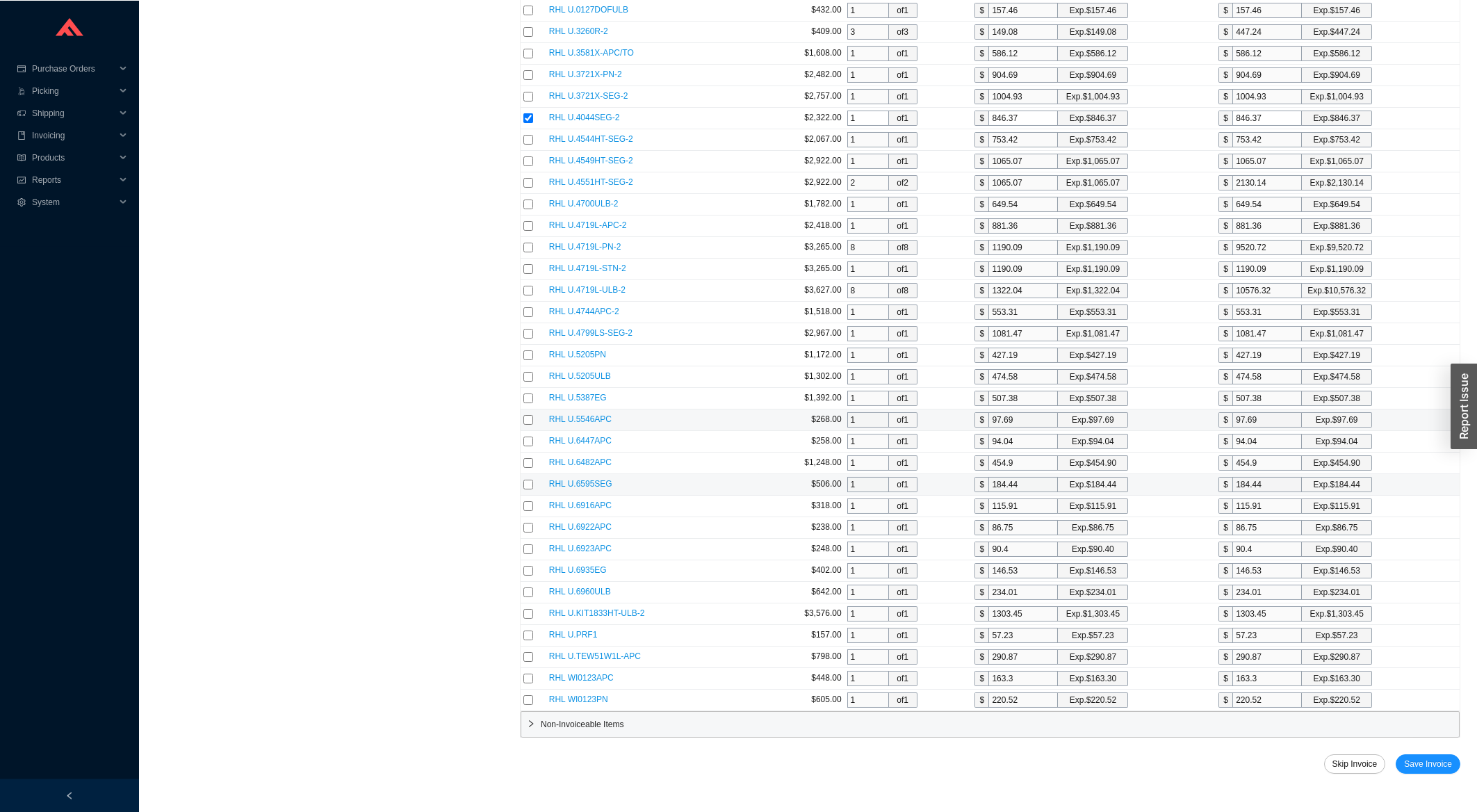
scroll to position [2012, 0]
click at [526, 618] on input "checkbox" at bounding box center [528, 612] width 10 height 10
checkbox input "true"
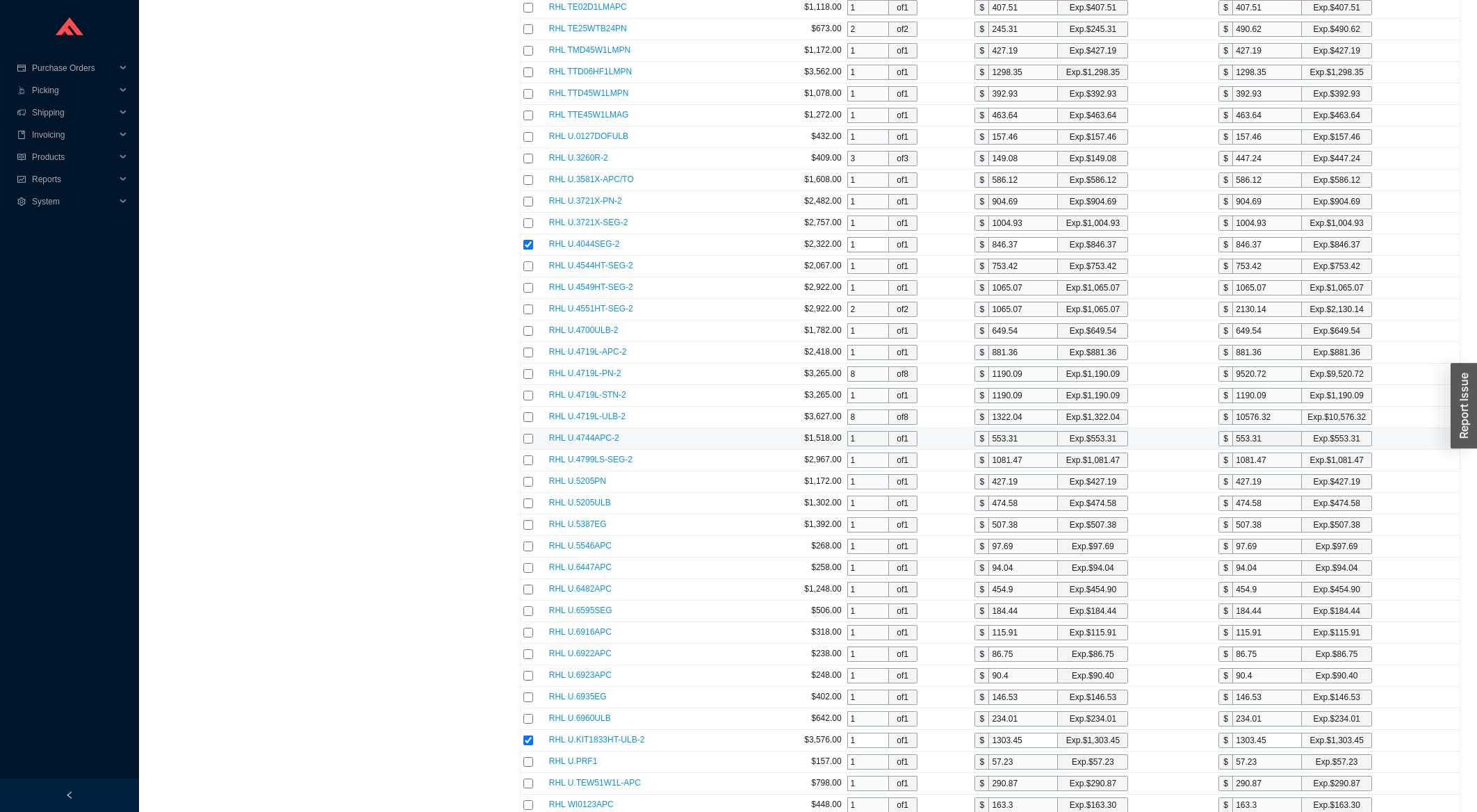
scroll to position [2023, 0]
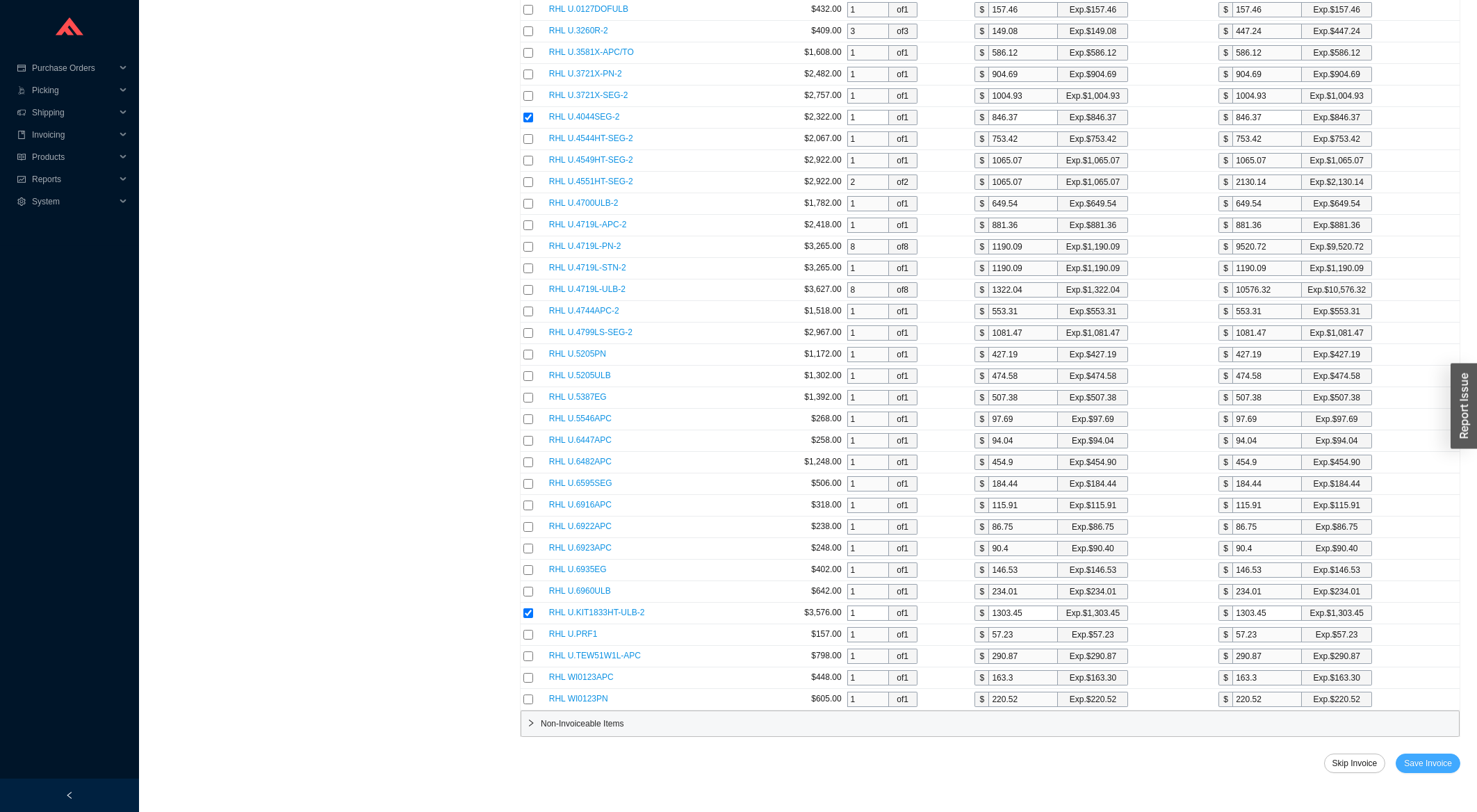
click at [1409, 758] on span "Save Invoice" at bounding box center [1428, 763] width 48 height 14
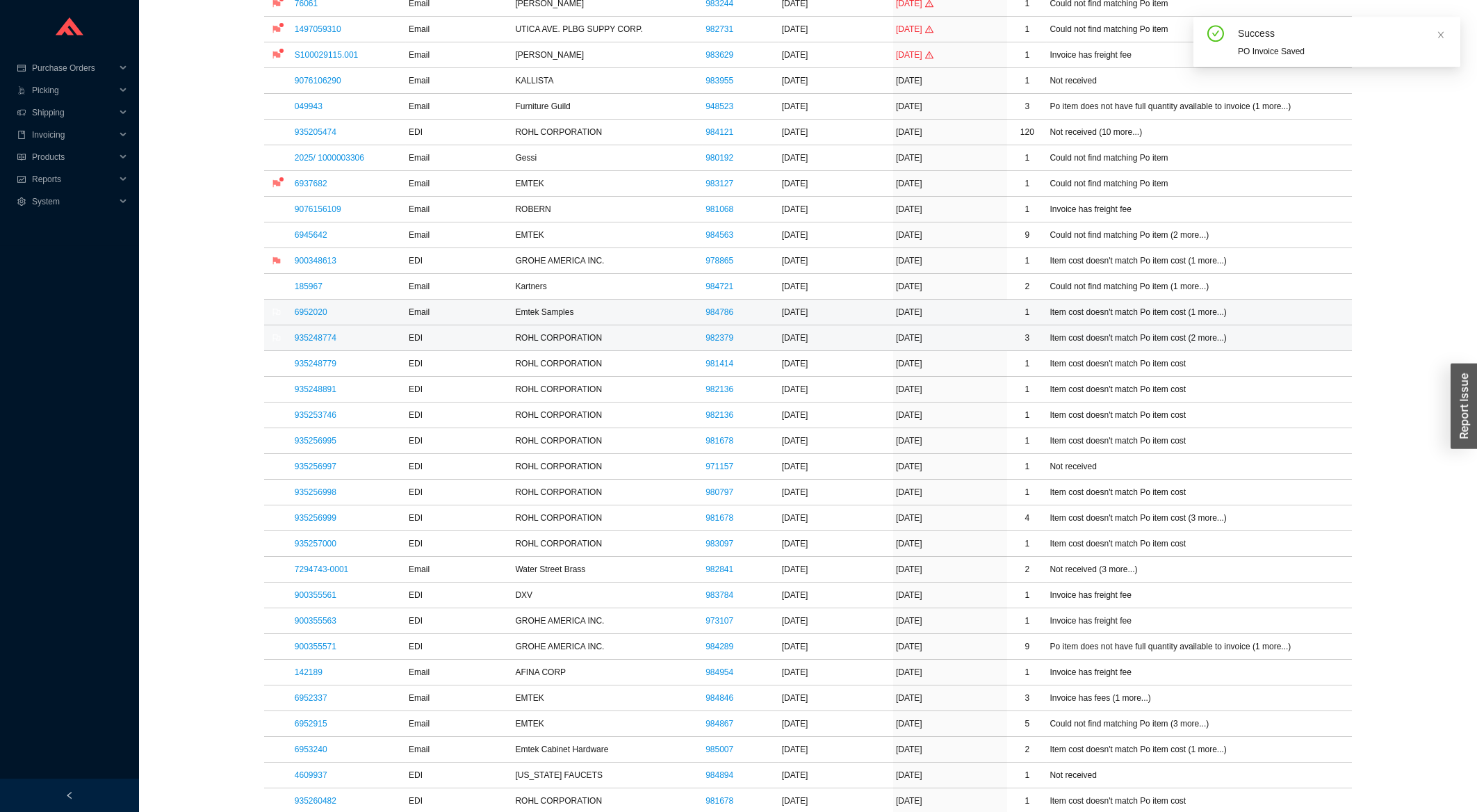
scroll to position [374, 0]
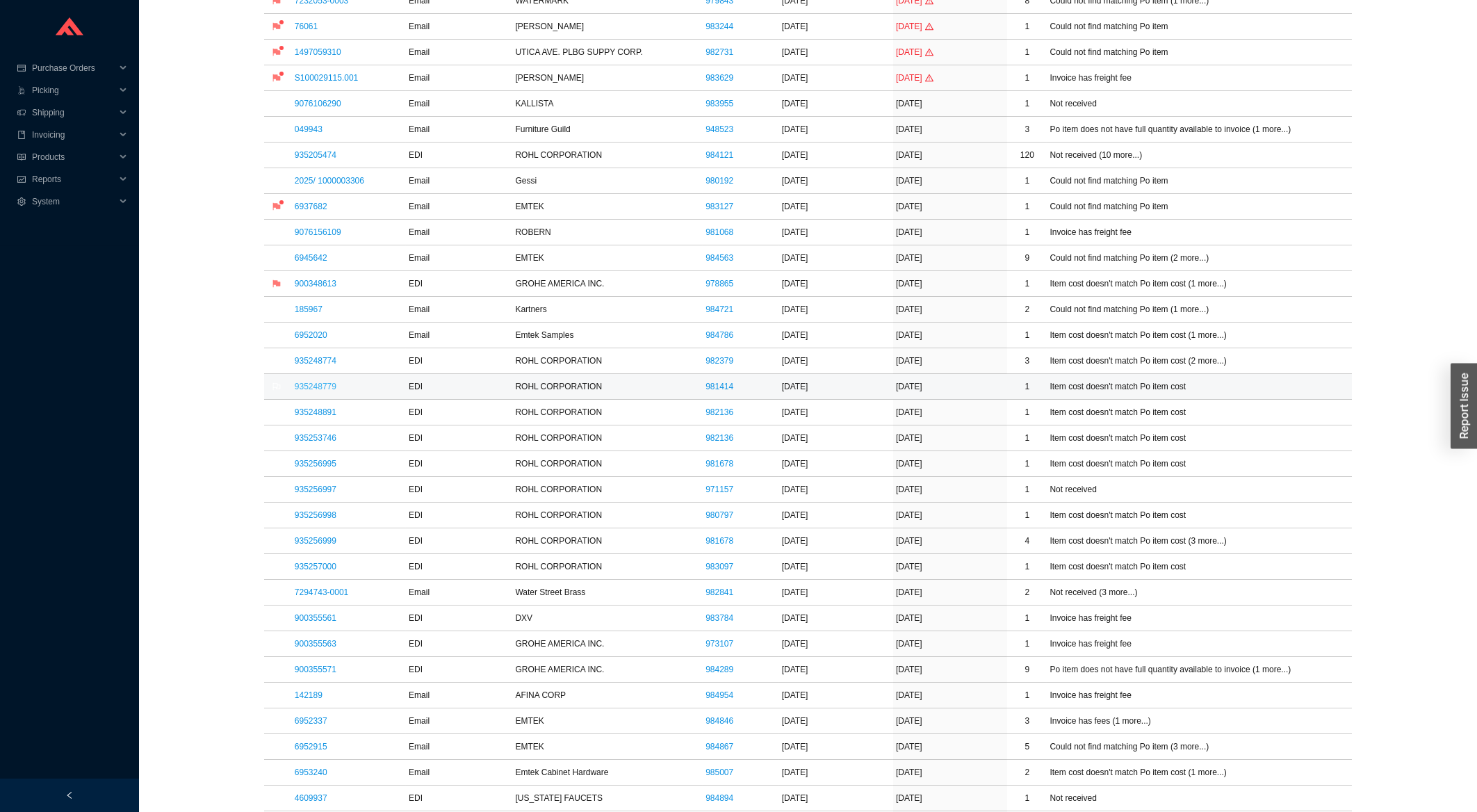
click at [320, 387] on link "935248779" at bounding box center [315, 386] width 42 height 10
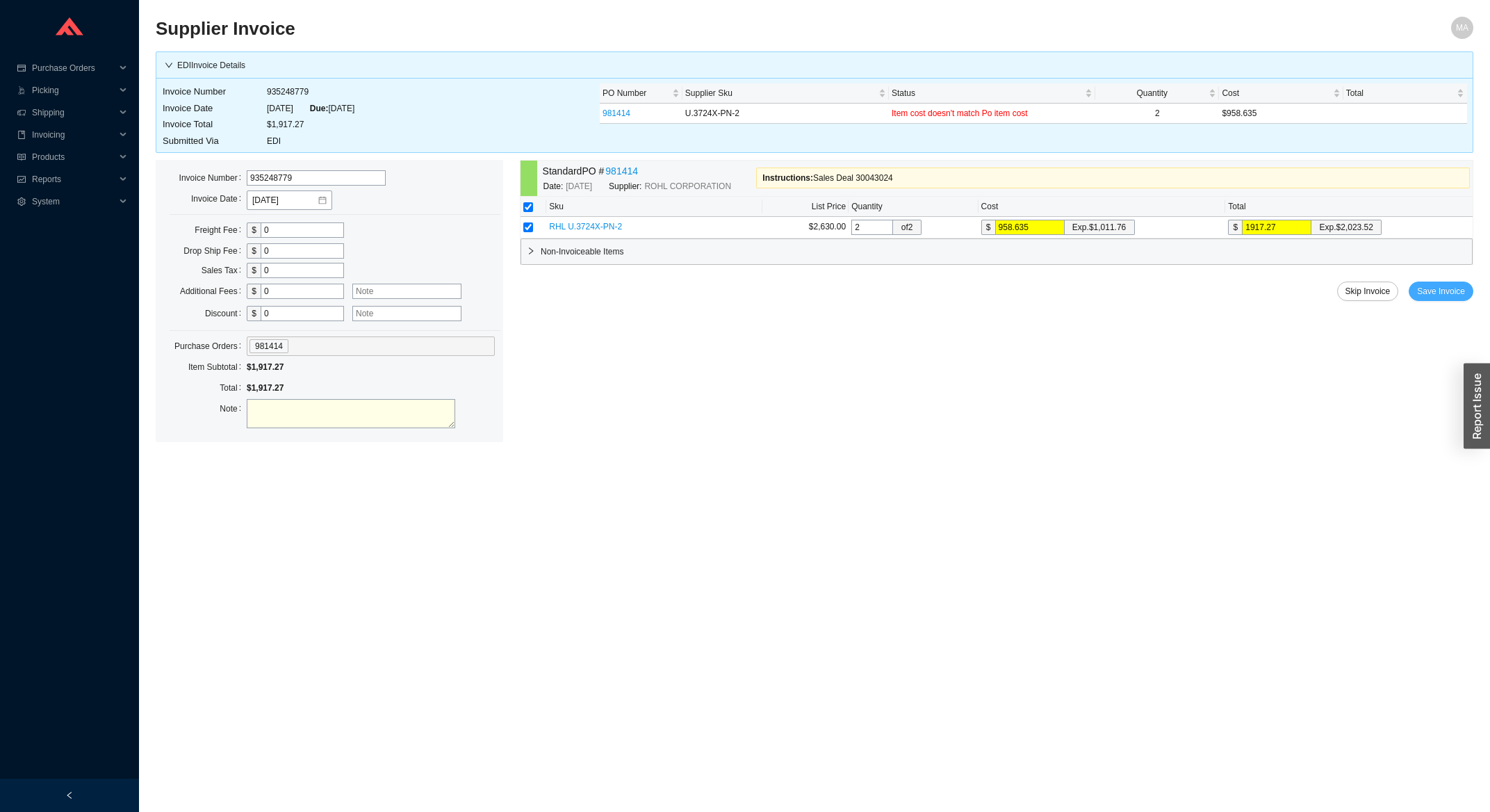
click at [1426, 294] on span "Save Invoice" at bounding box center [1441, 291] width 48 height 14
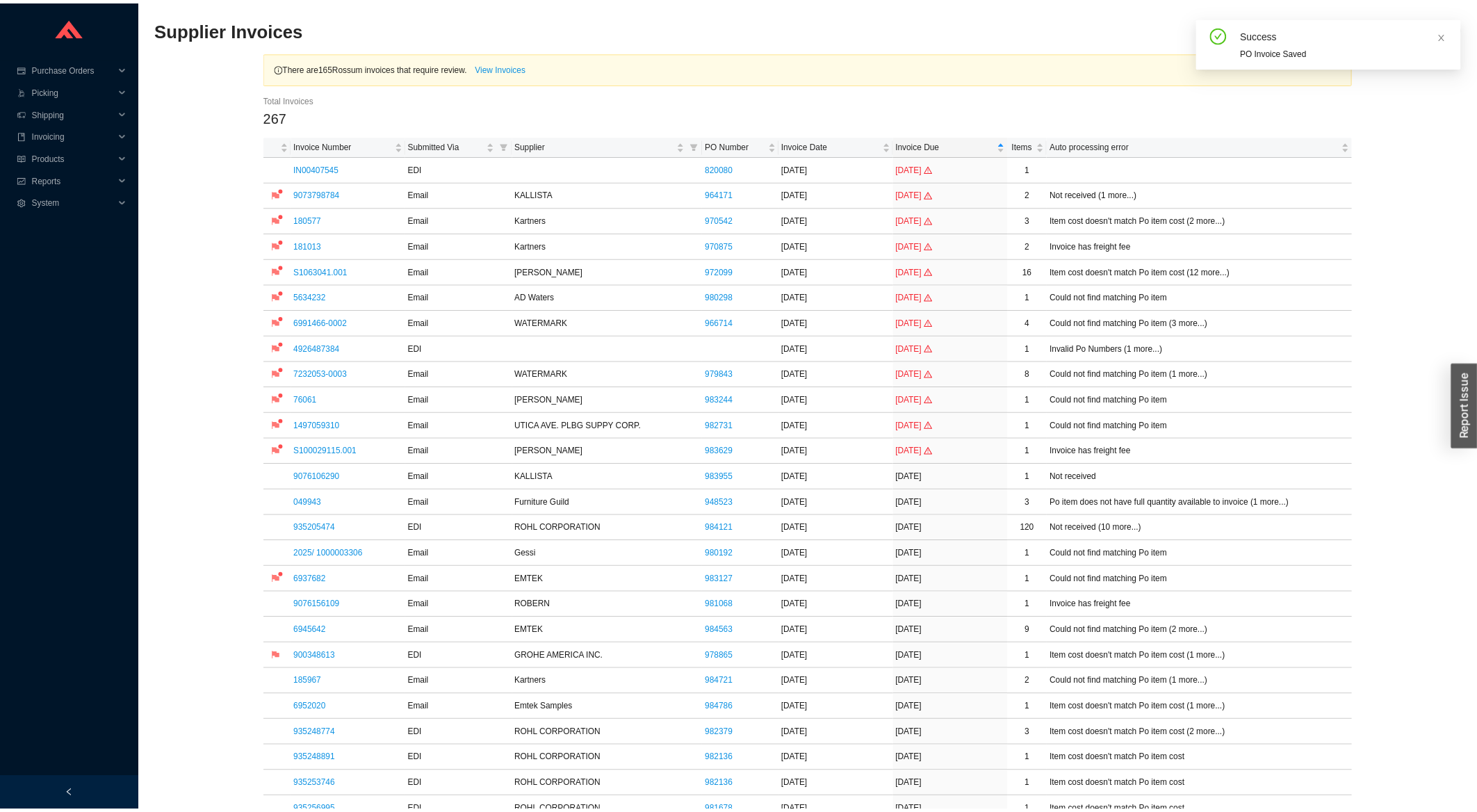
scroll to position [373, 0]
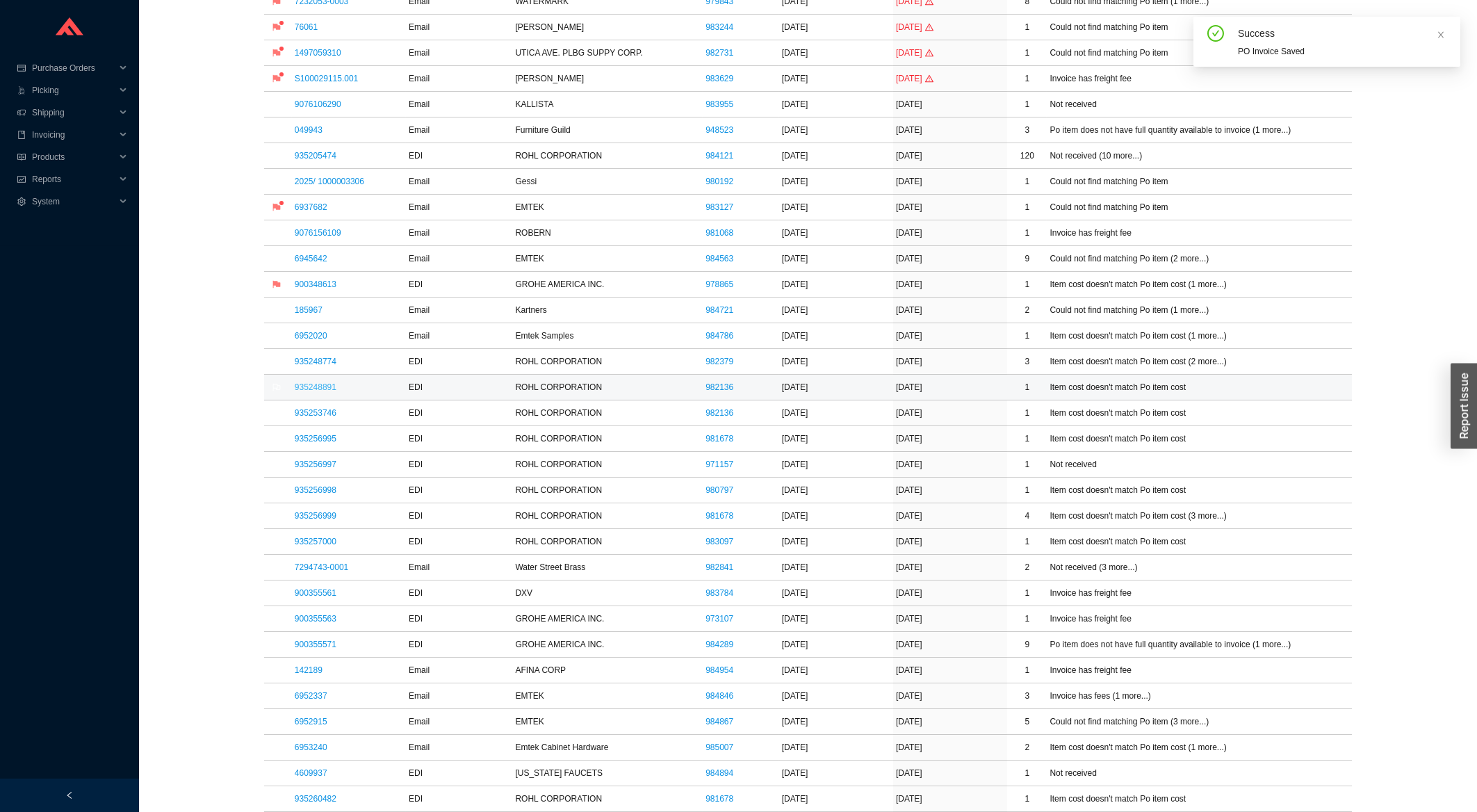
click at [323, 390] on link "935248891" at bounding box center [315, 387] width 42 height 10
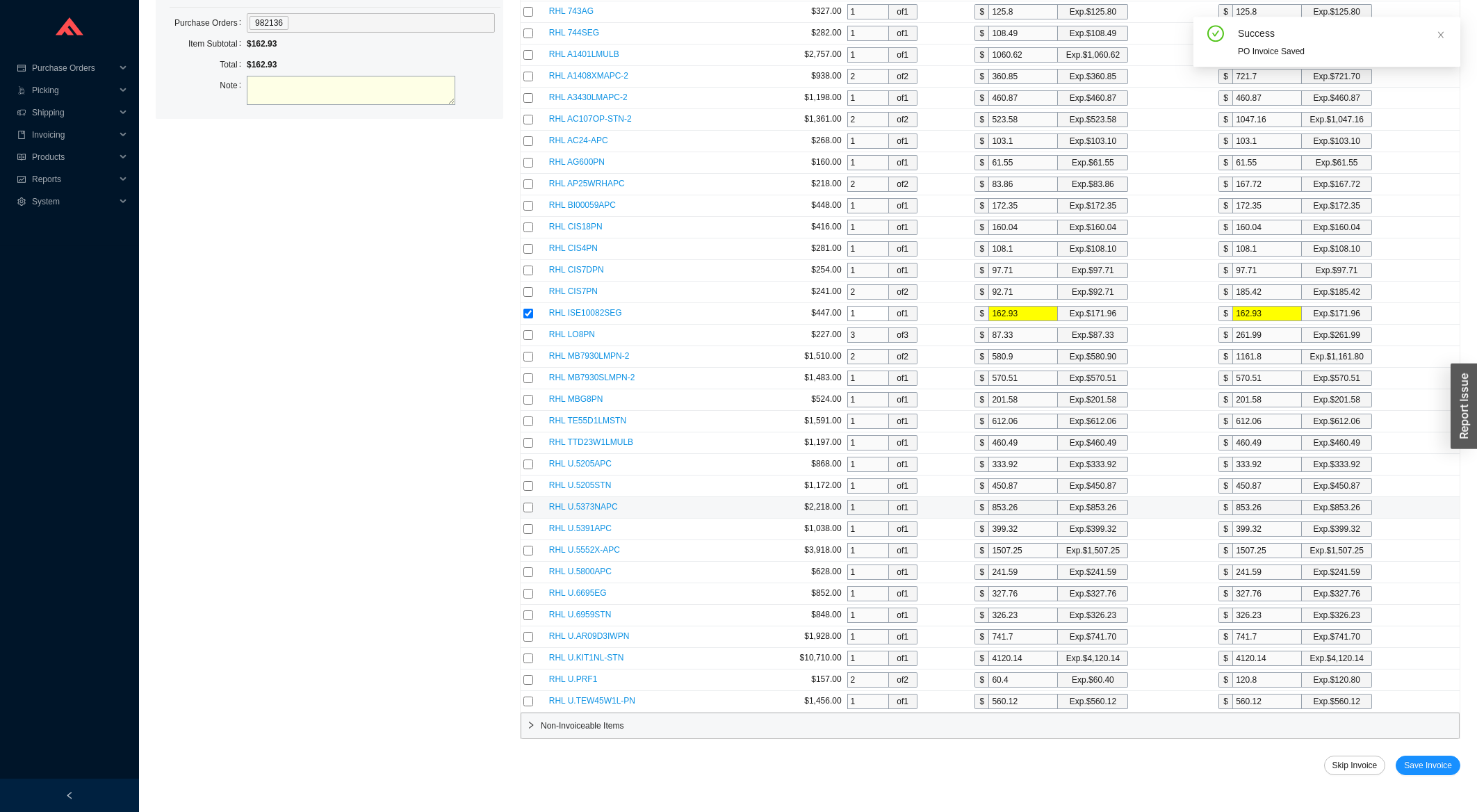
scroll to position [335, 0]
click at [1424, 762] on span "Save Invoice" at bounding box center [1428, 763] width 48 height 14
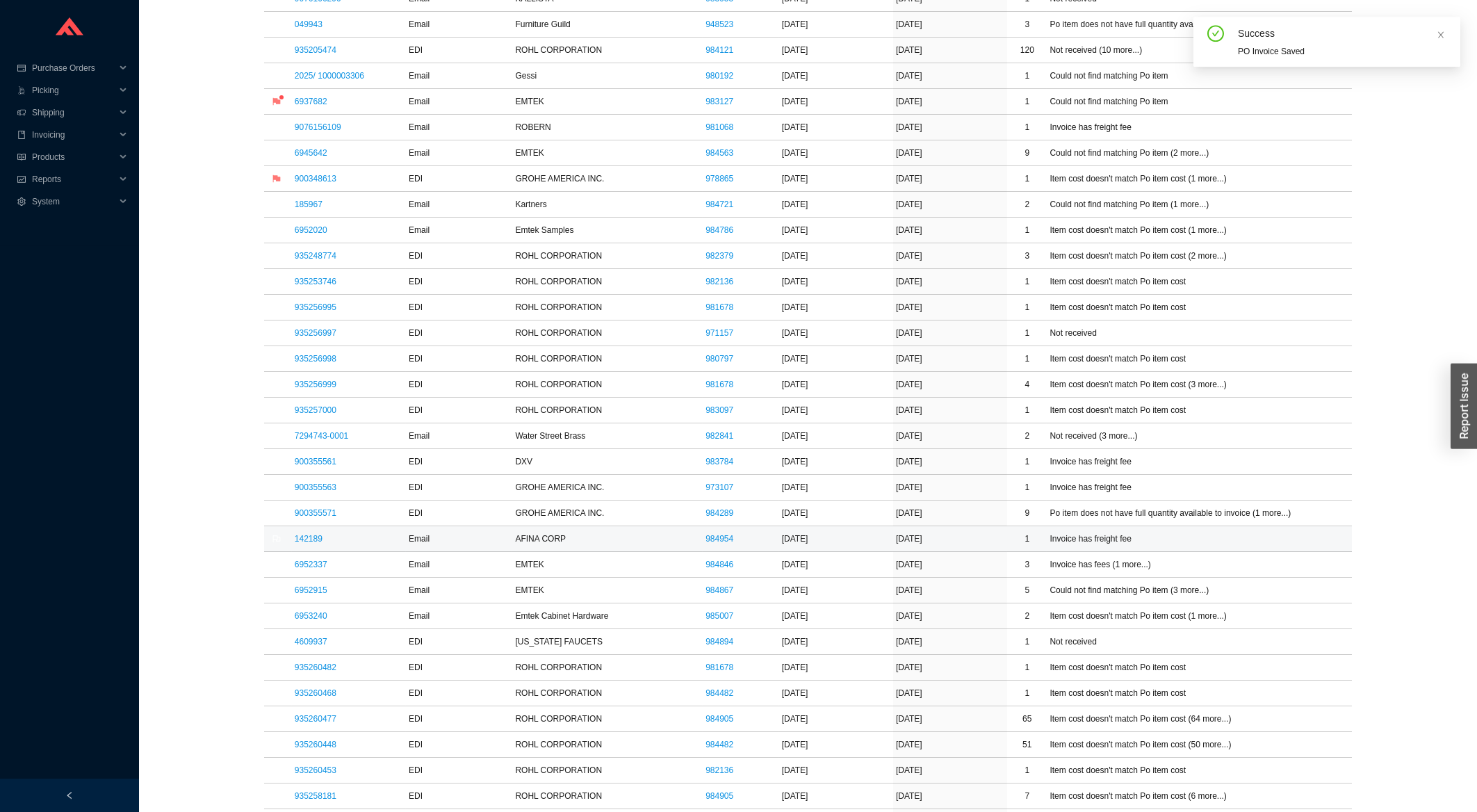
scroll to position [335, 0]
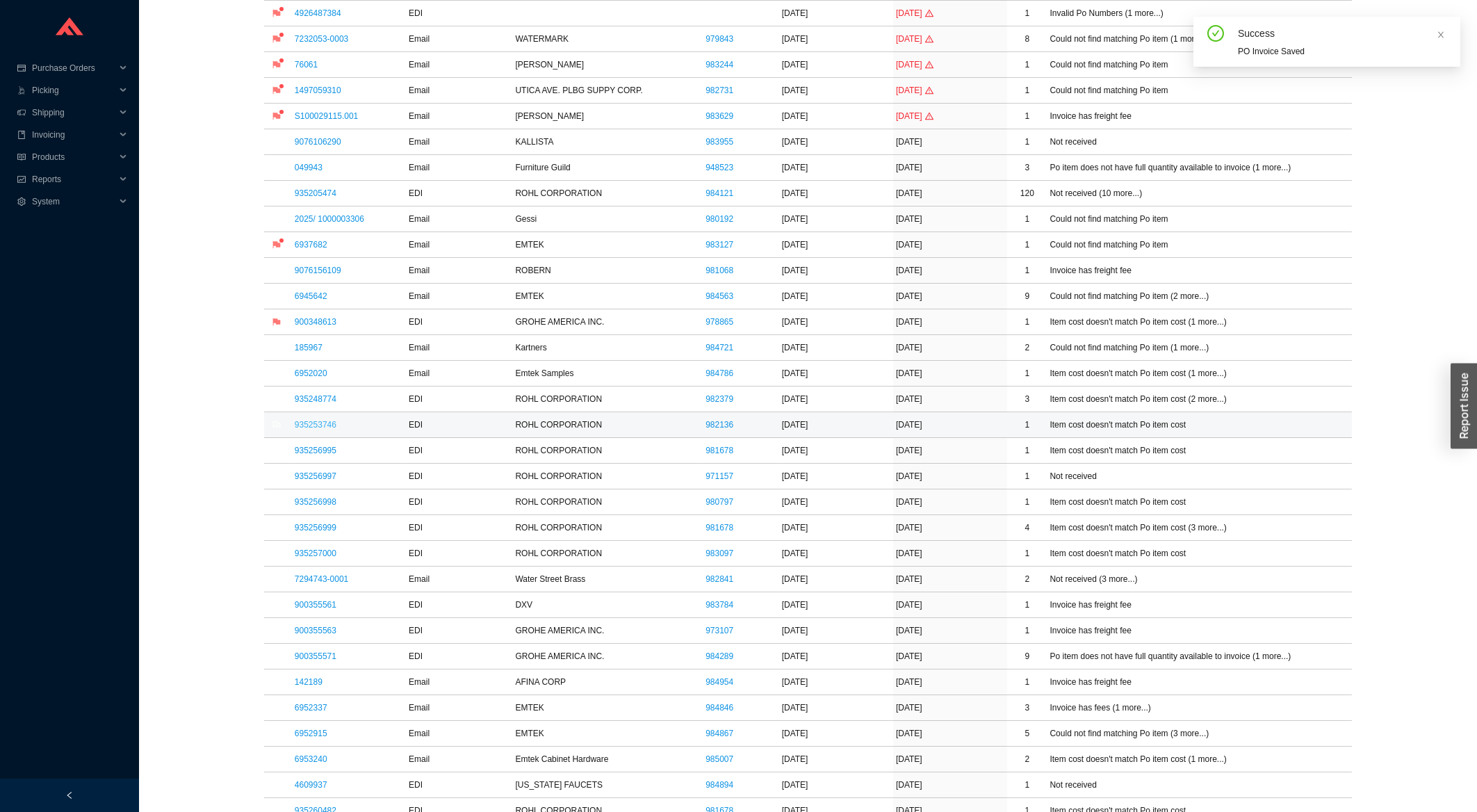
click at [326, 430] on link "935253746" at bounding box center [315, 424] width 42 height 10
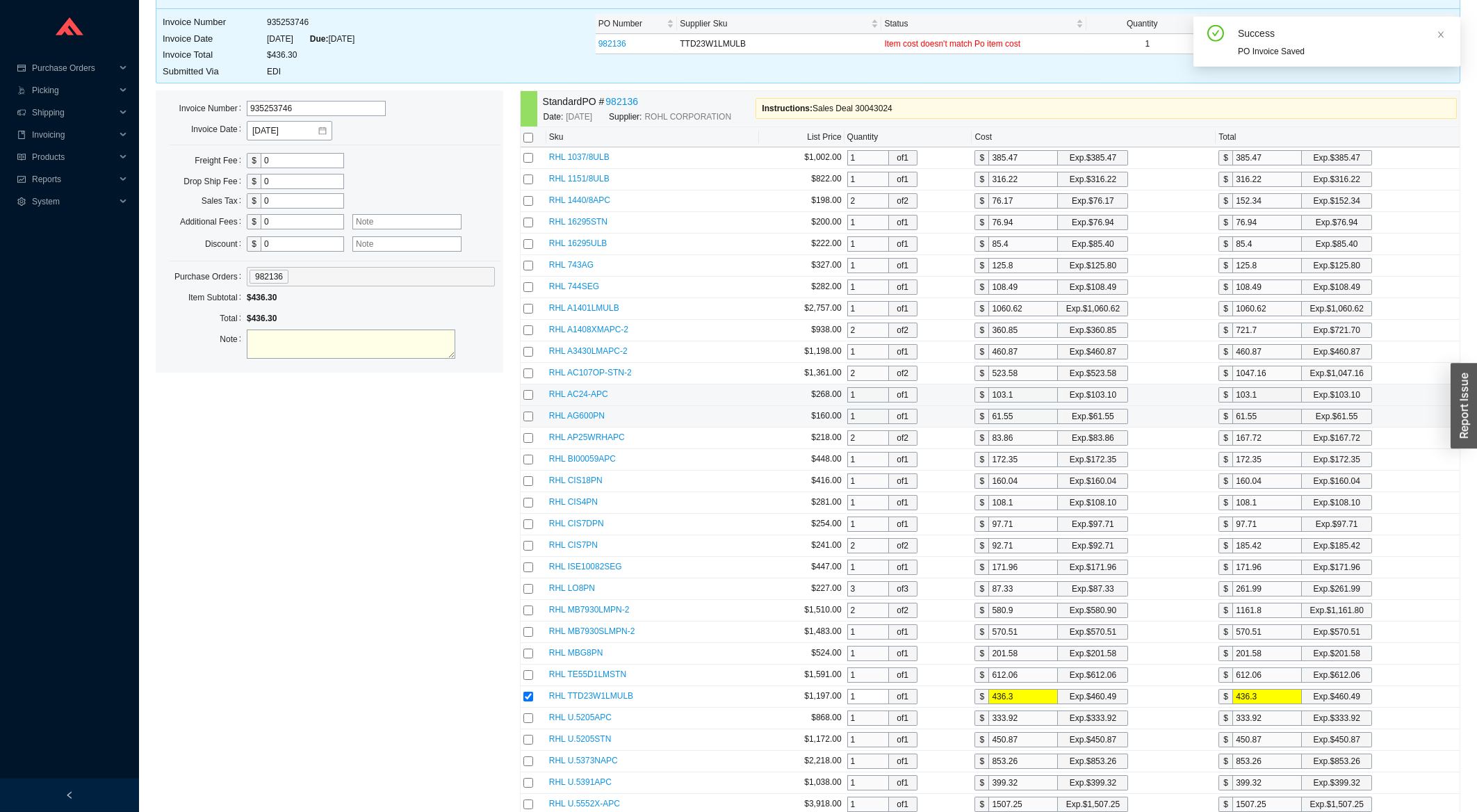
scroll to position [335, 0]
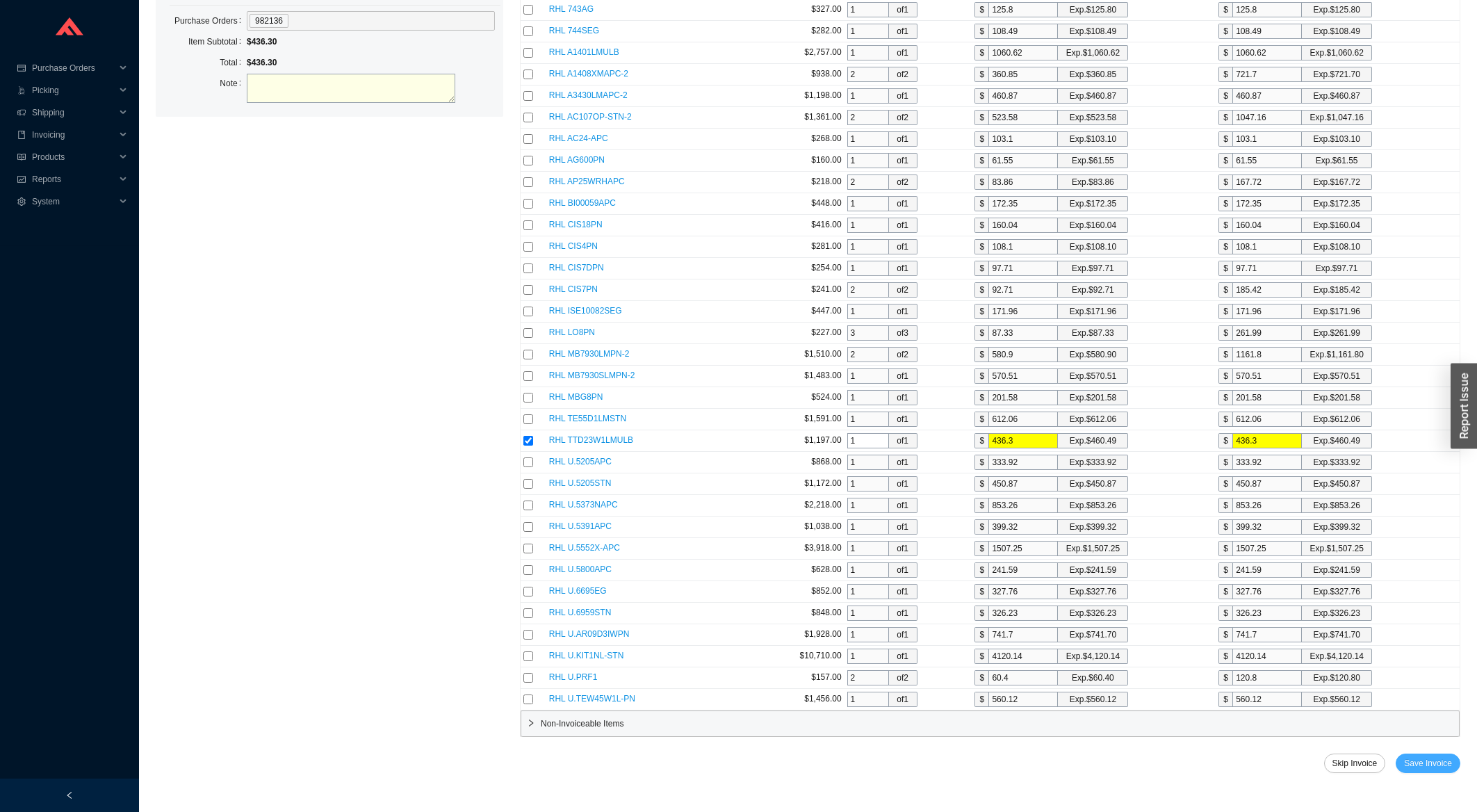
click at [1438, 771] on button "Save Invoice" at bounding box center [1428, 763] width 65 height 20
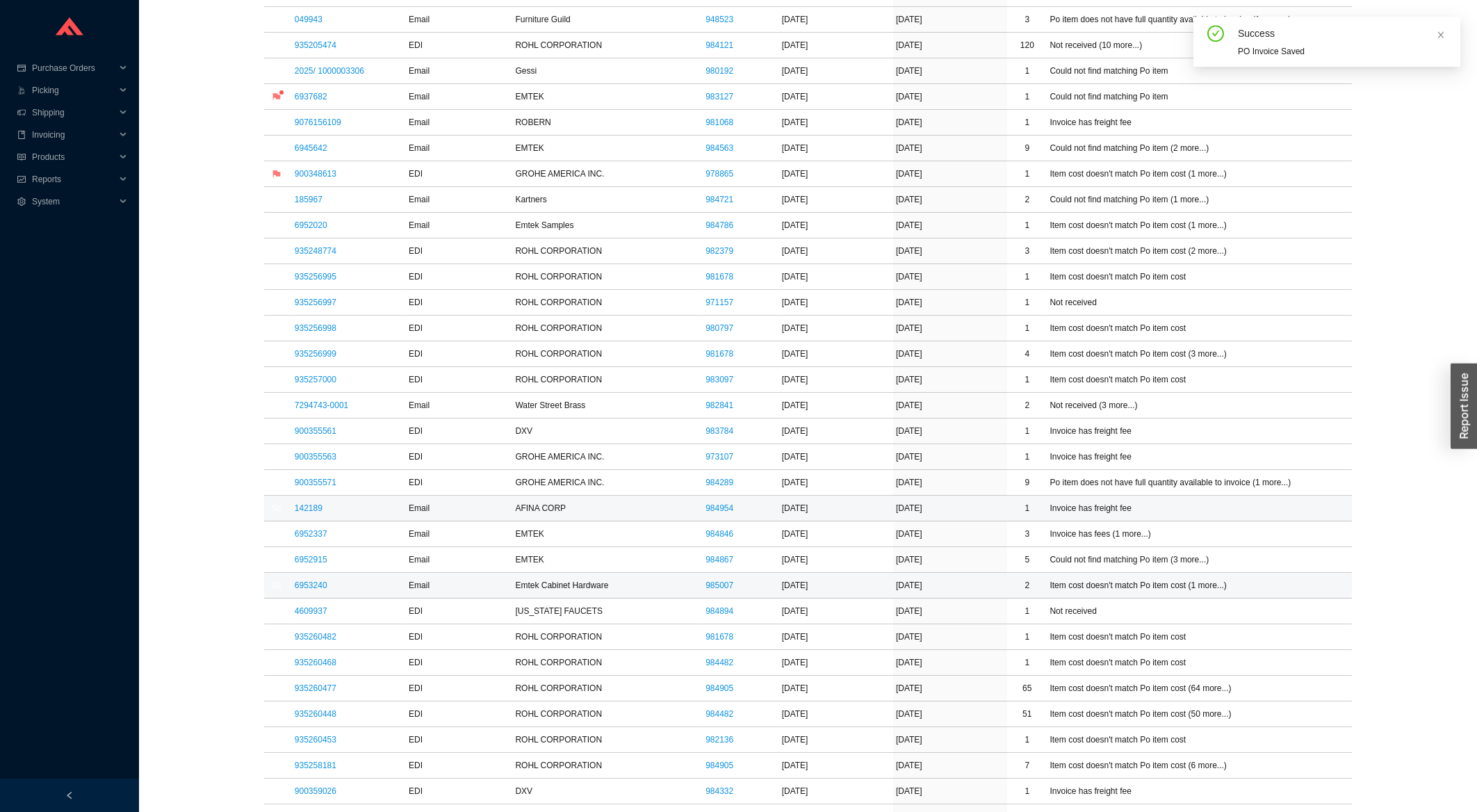
scroll to position [484, 0]
click at [320, 278] on link "935256995" at bounding box center [315, 275] width 42 height 10
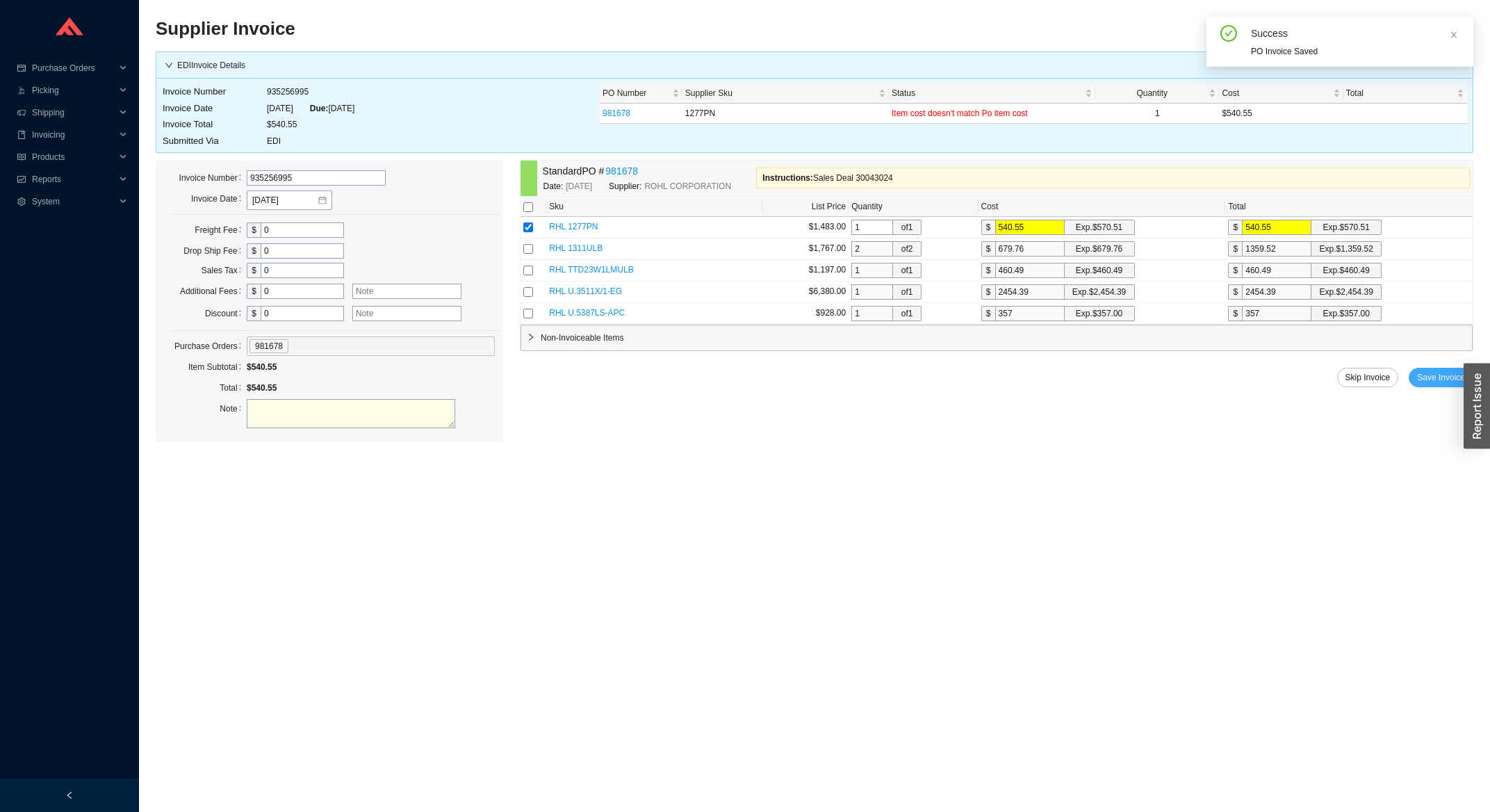
click at [1432, 384] on span "Save Invoice" at bounding box center [1441, 377] width 48 height 14
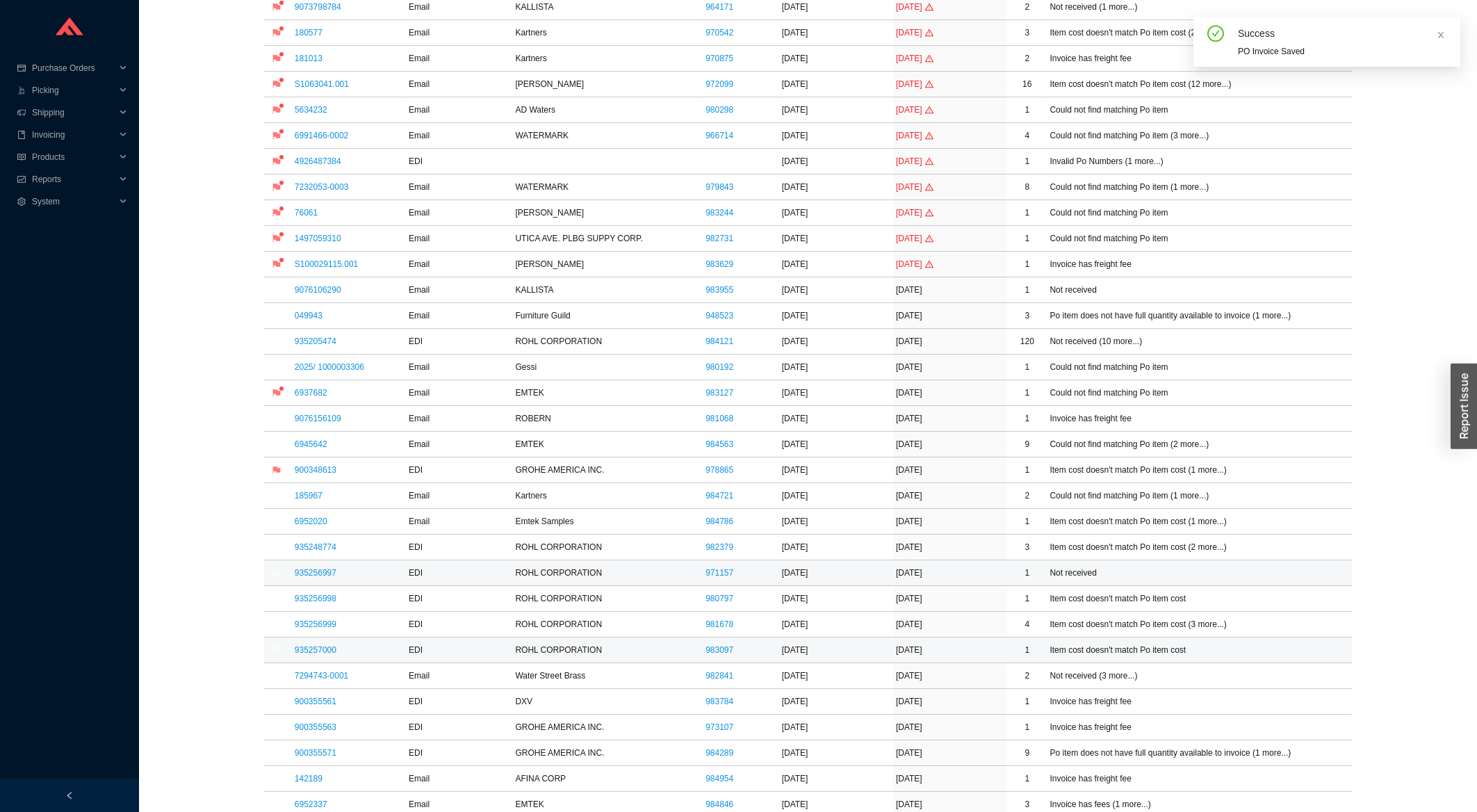
scroll to position [223, 0]
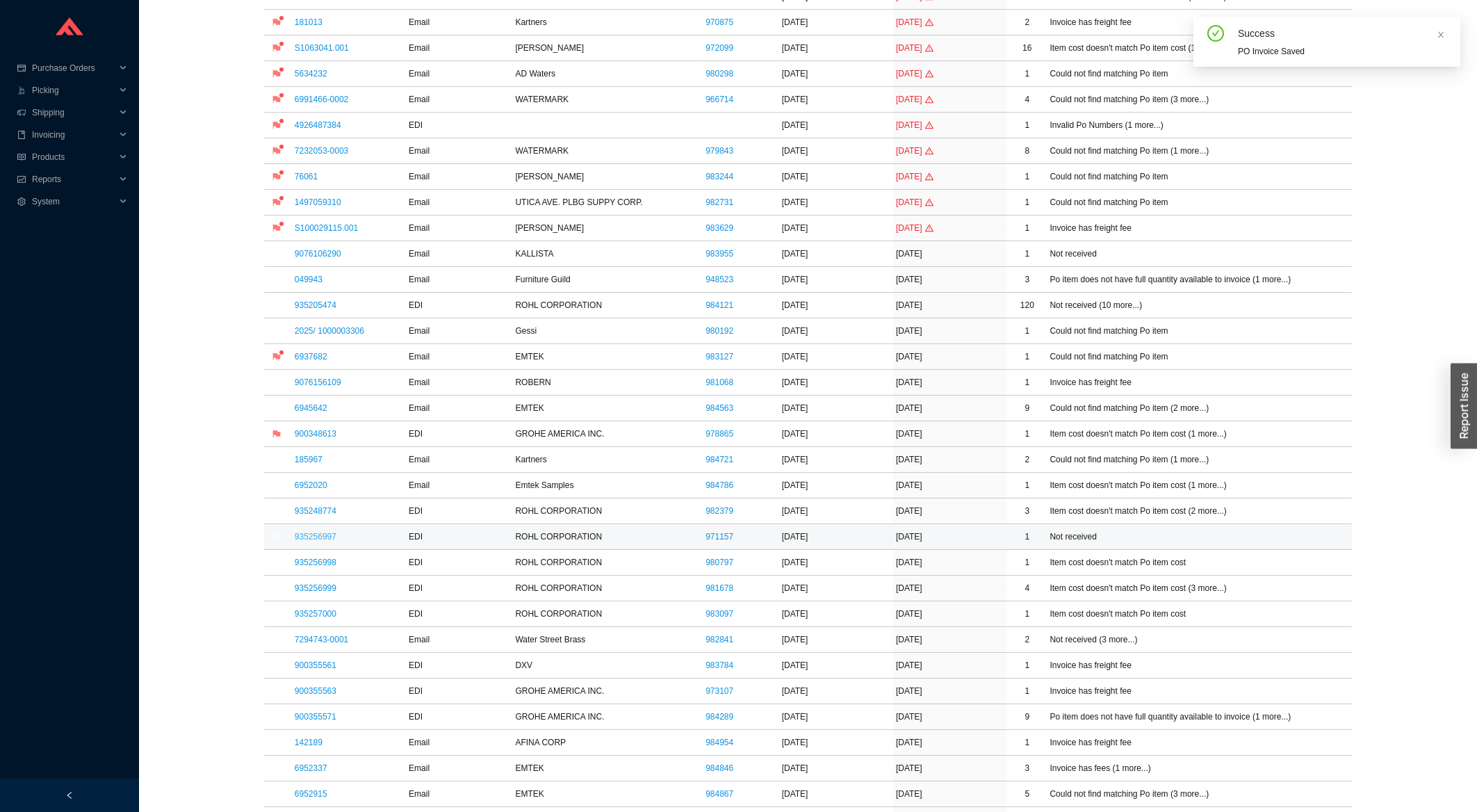
click at [328, 540] on link "935256997" at bounding box center [315, 536] width 42 height 10
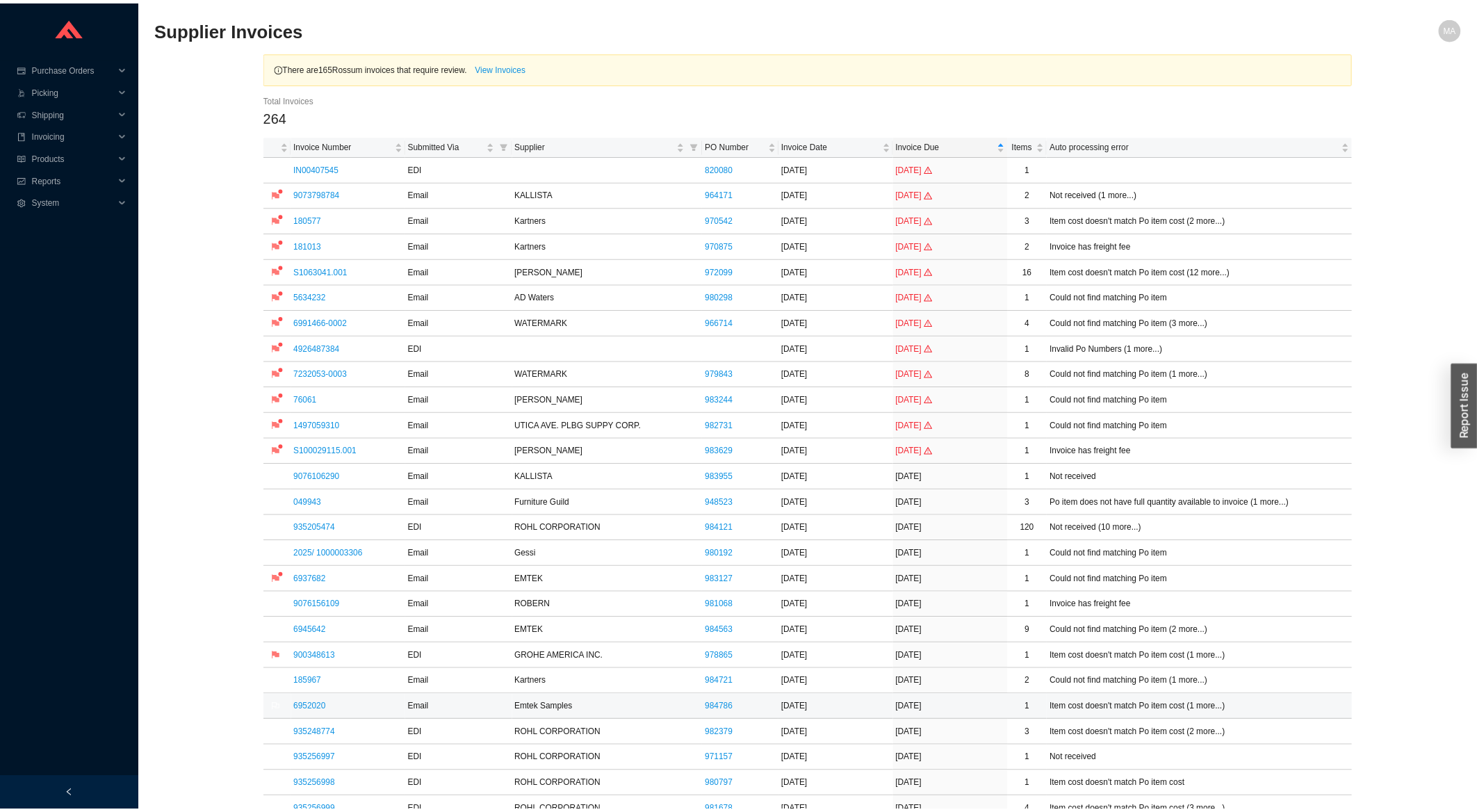
scroll to position [223, 0]
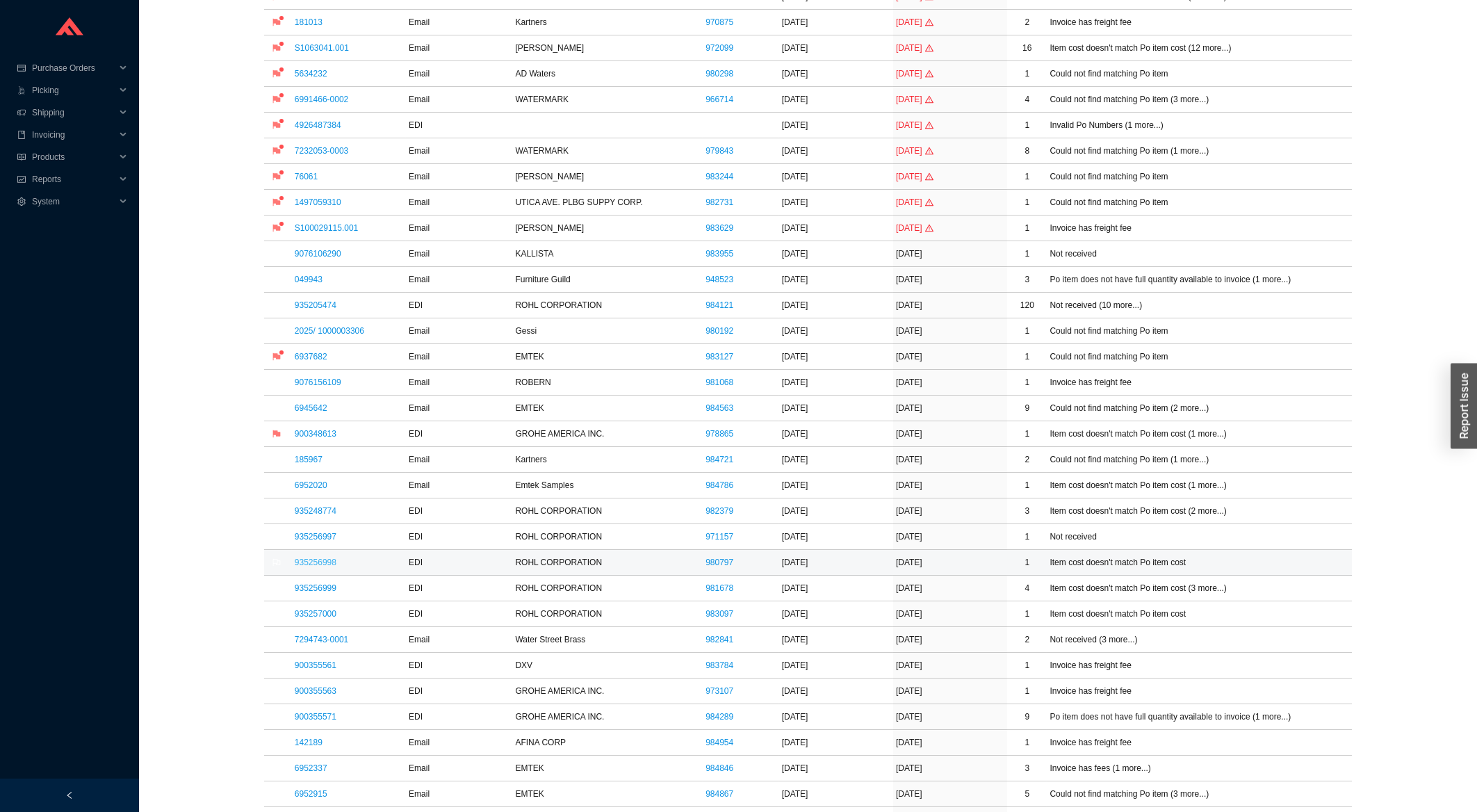
click at [331, 567] on link "935256998" at bounding box center [315, 562] width 42 height 10
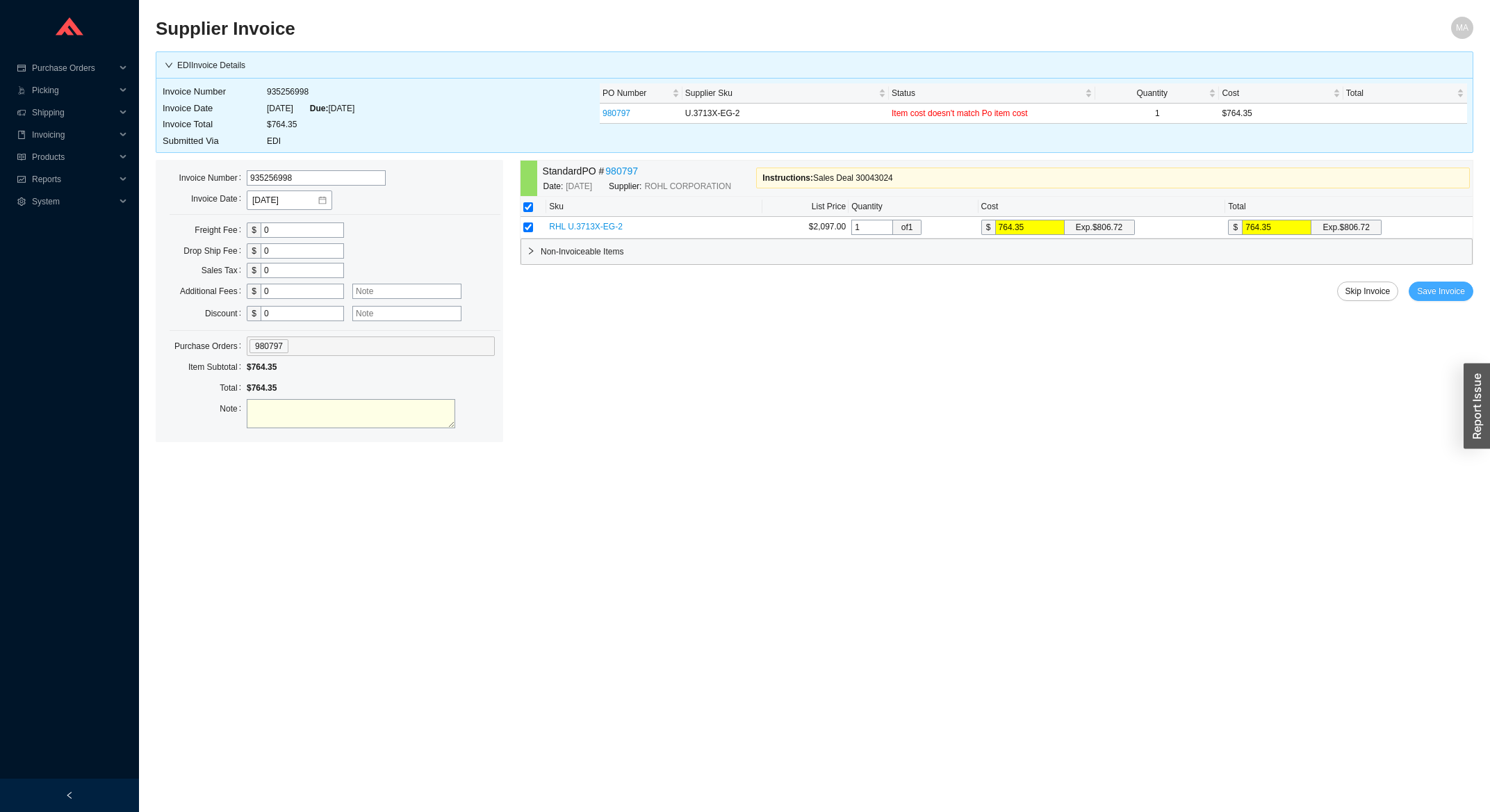
click at [1450, 291] on span "Save Invoice" at bounding box center [1441, 291] width 48 height 14
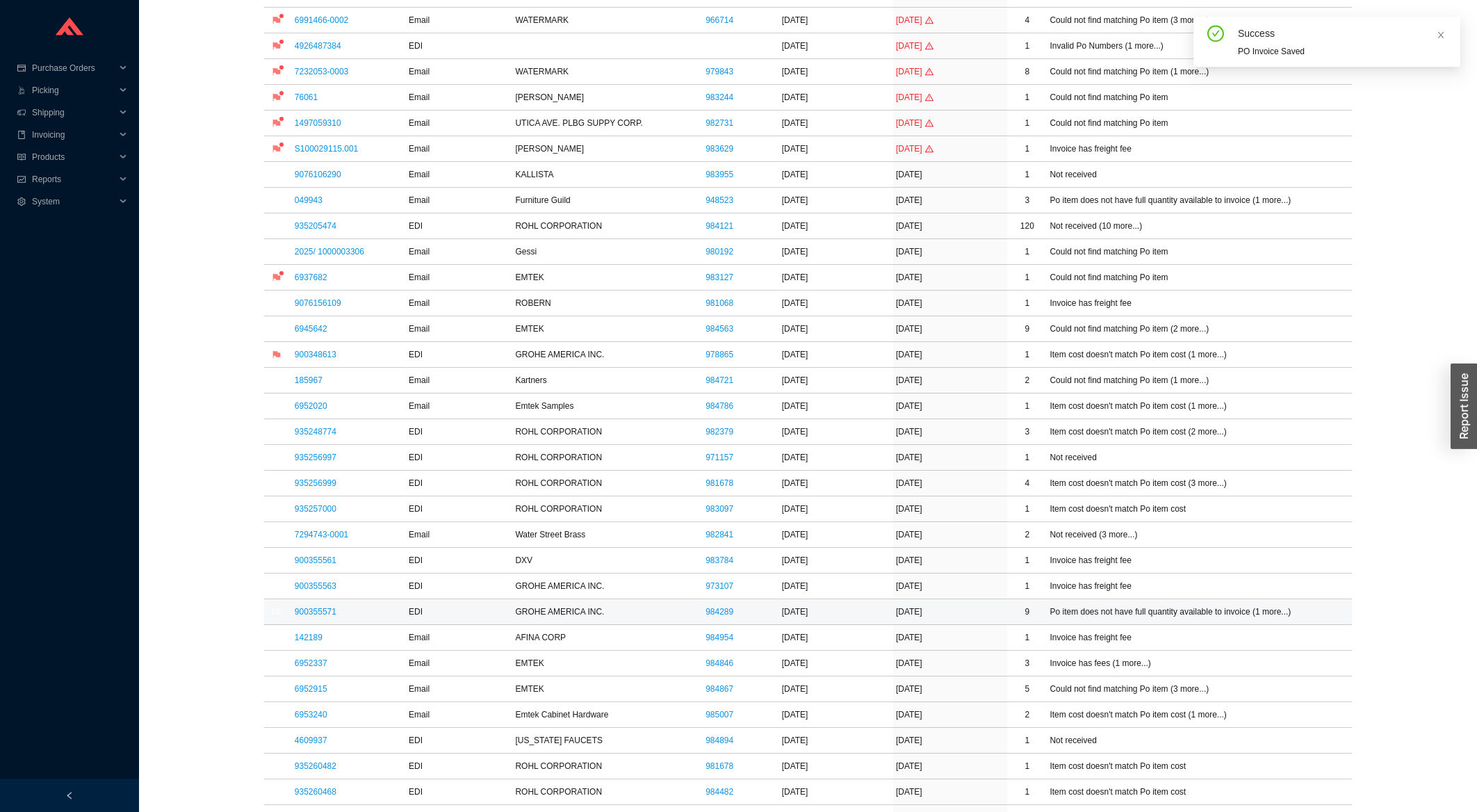
scroll to position [373, 0]
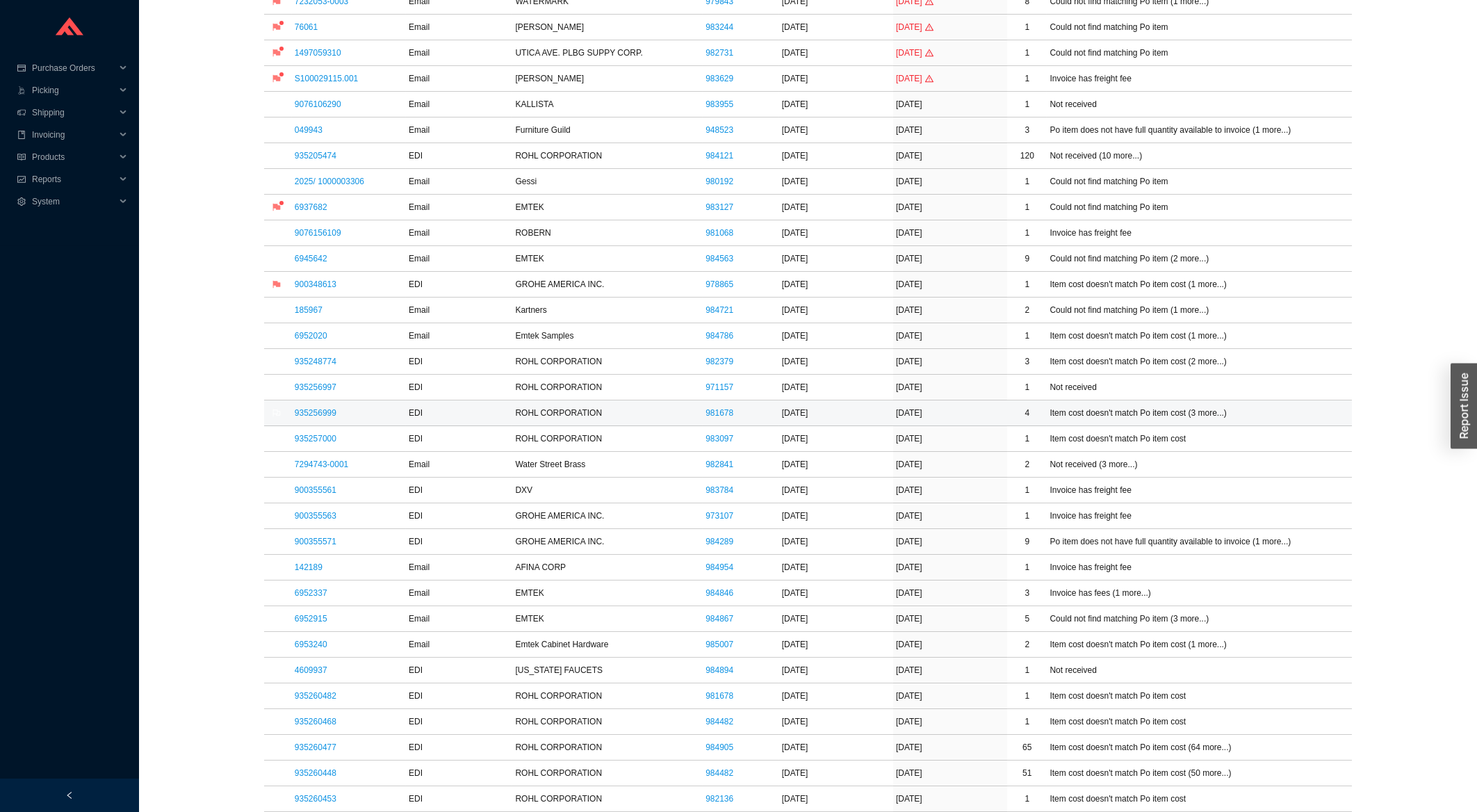
click at [328, 409] on td "935256999" at bounding box center [349, 413] width 114 height 26
click at [326, 410] on link "935256999" at bounding box center [315, 413] width 42 height 10
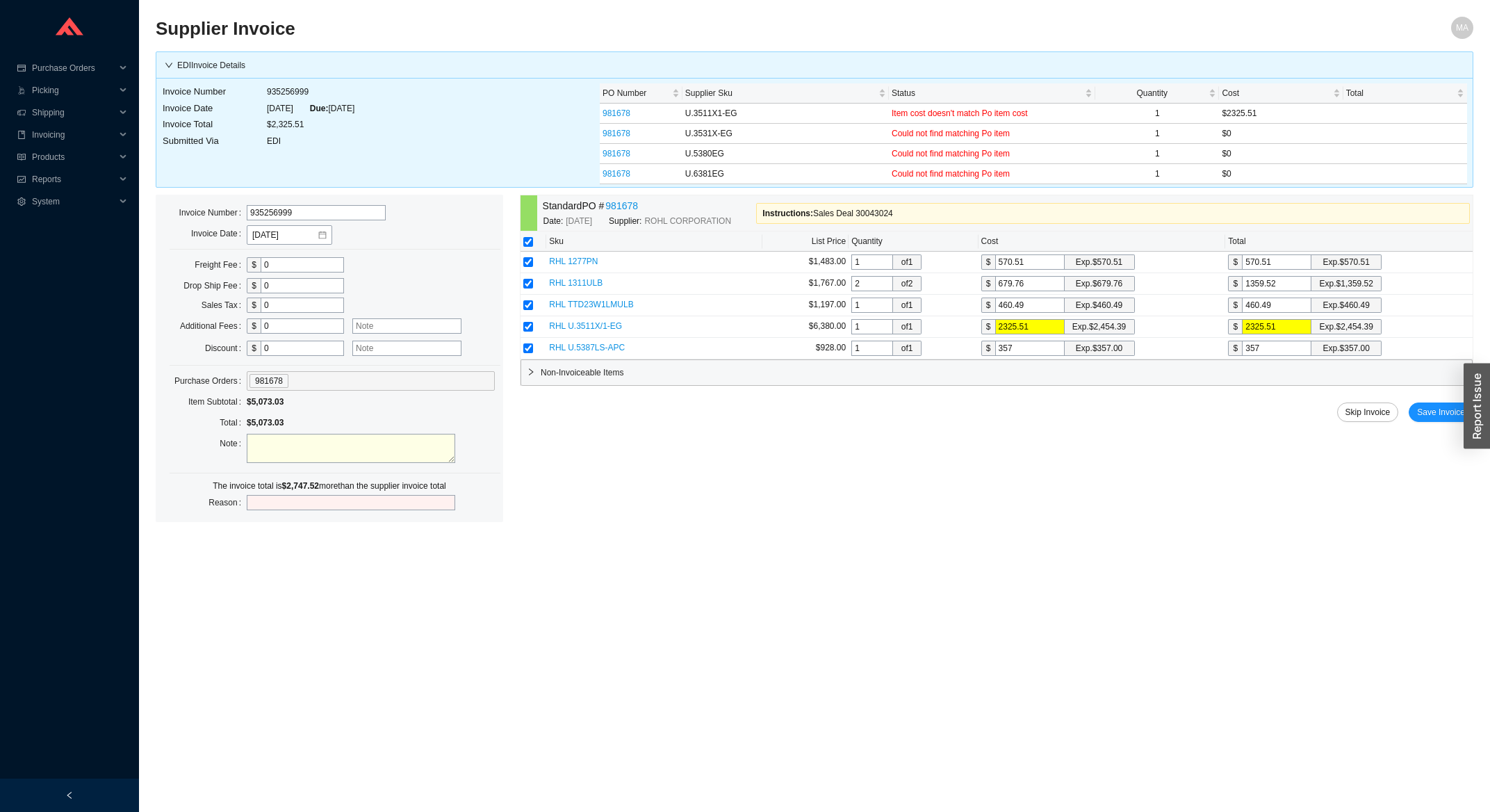
click at [530, 241] on input "checkbox" at bounding box center [528, 241] width 10 height 10
checkbox input "false"
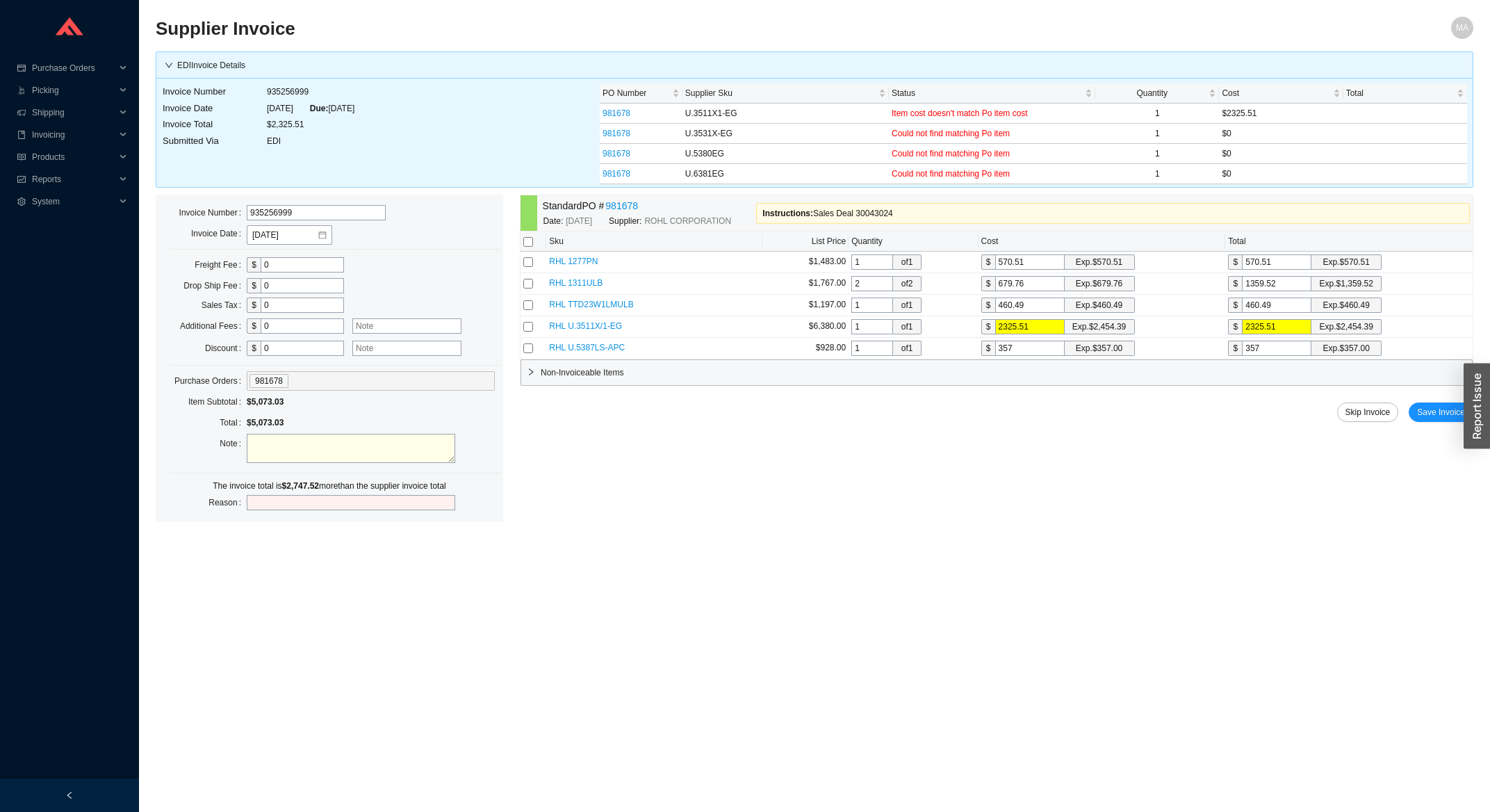
checkbox input "false"
click at [524, 330] on input "checkbox" at bounding box center [528, 327] width 10 height 10
checkbox input "true"
click at [1450, 408] on span "Save Invoice" at bounding box center [1441, 413] width 48 height 14
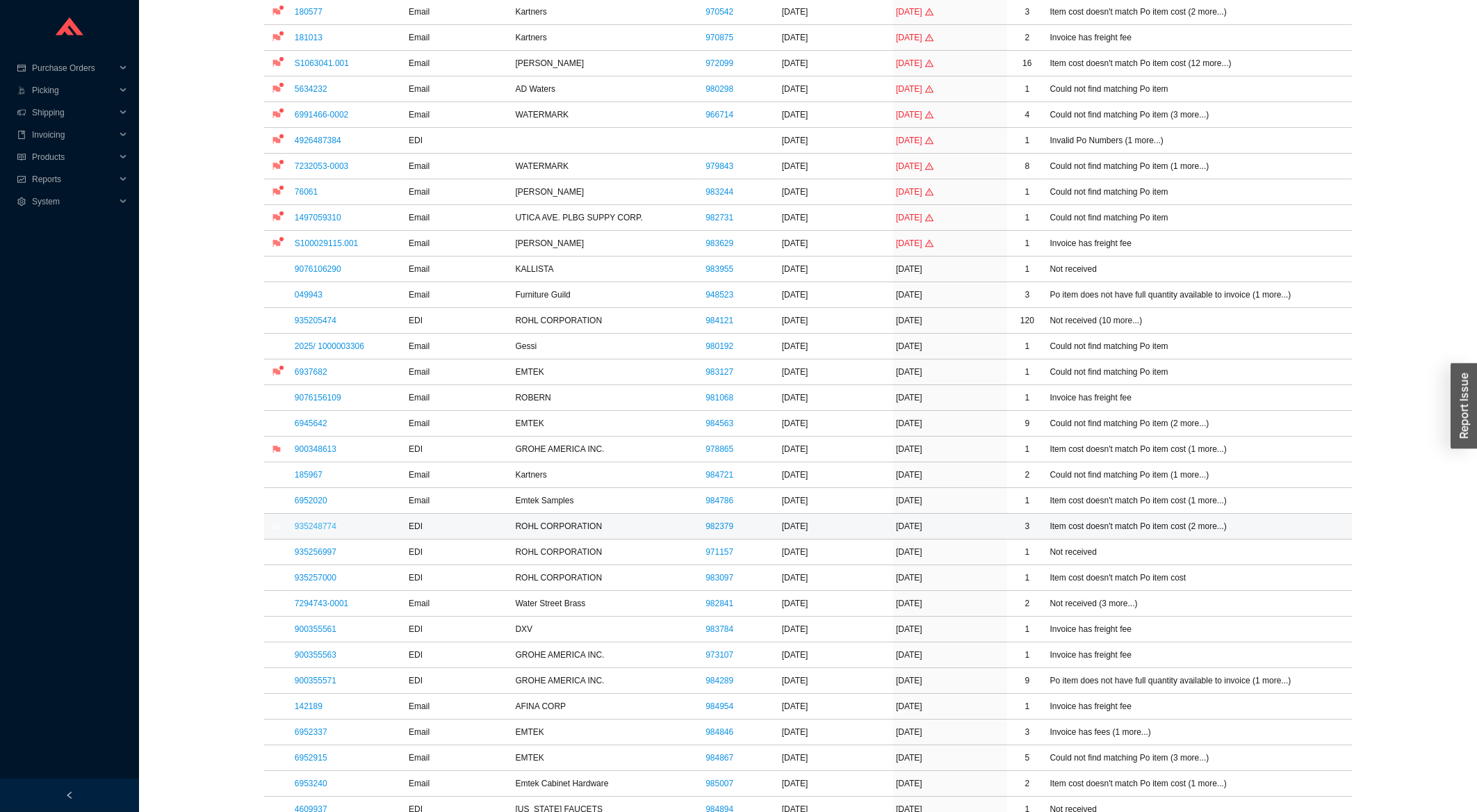
scroll to position [223, 0]
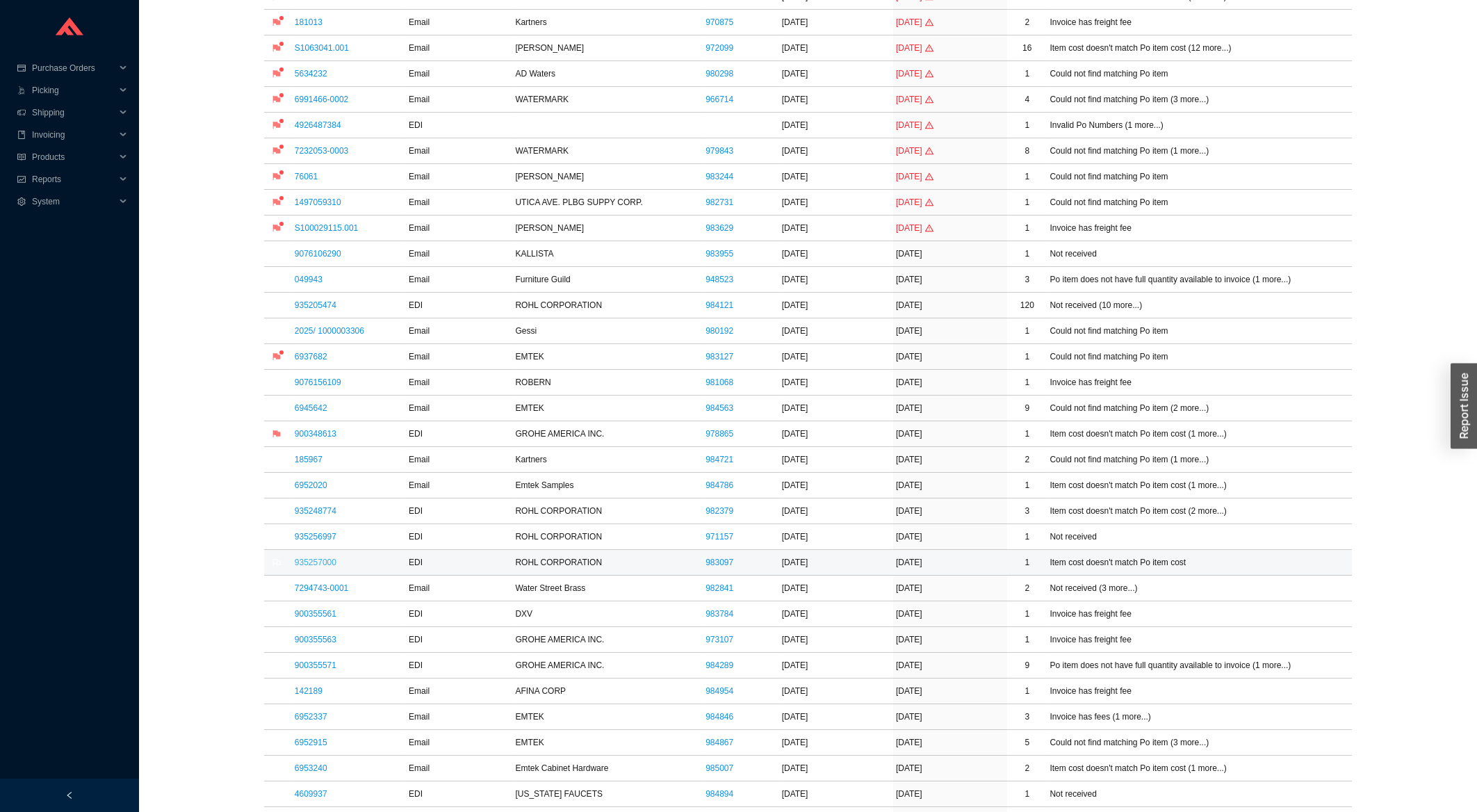
click at [311, 567] on link "935257000" at bounding box center [315, 562] width 42 height 10
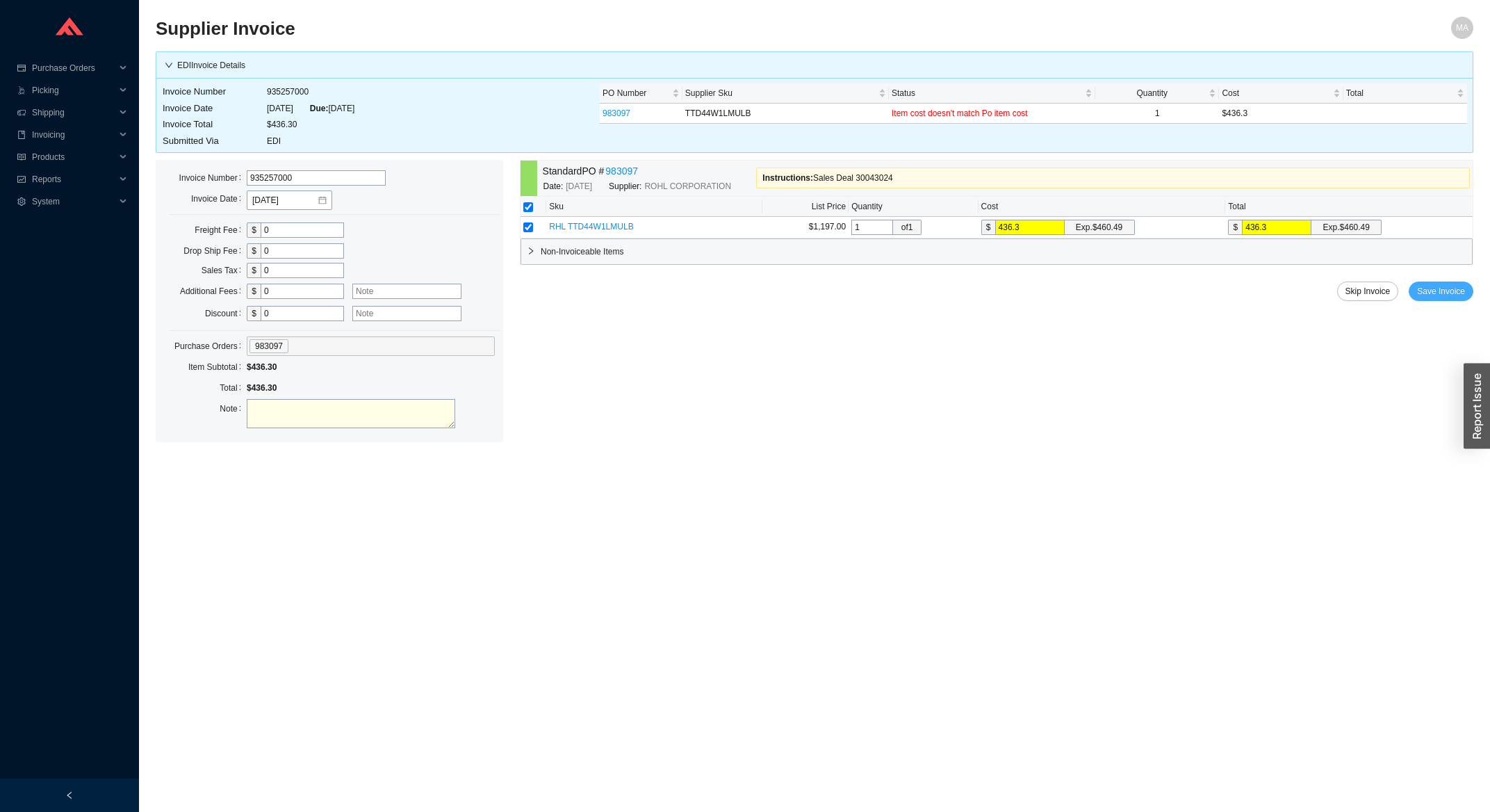
click at [1438, 287] on span "Save Invoice" at bounding box center [1441, 291] width 48 height 14
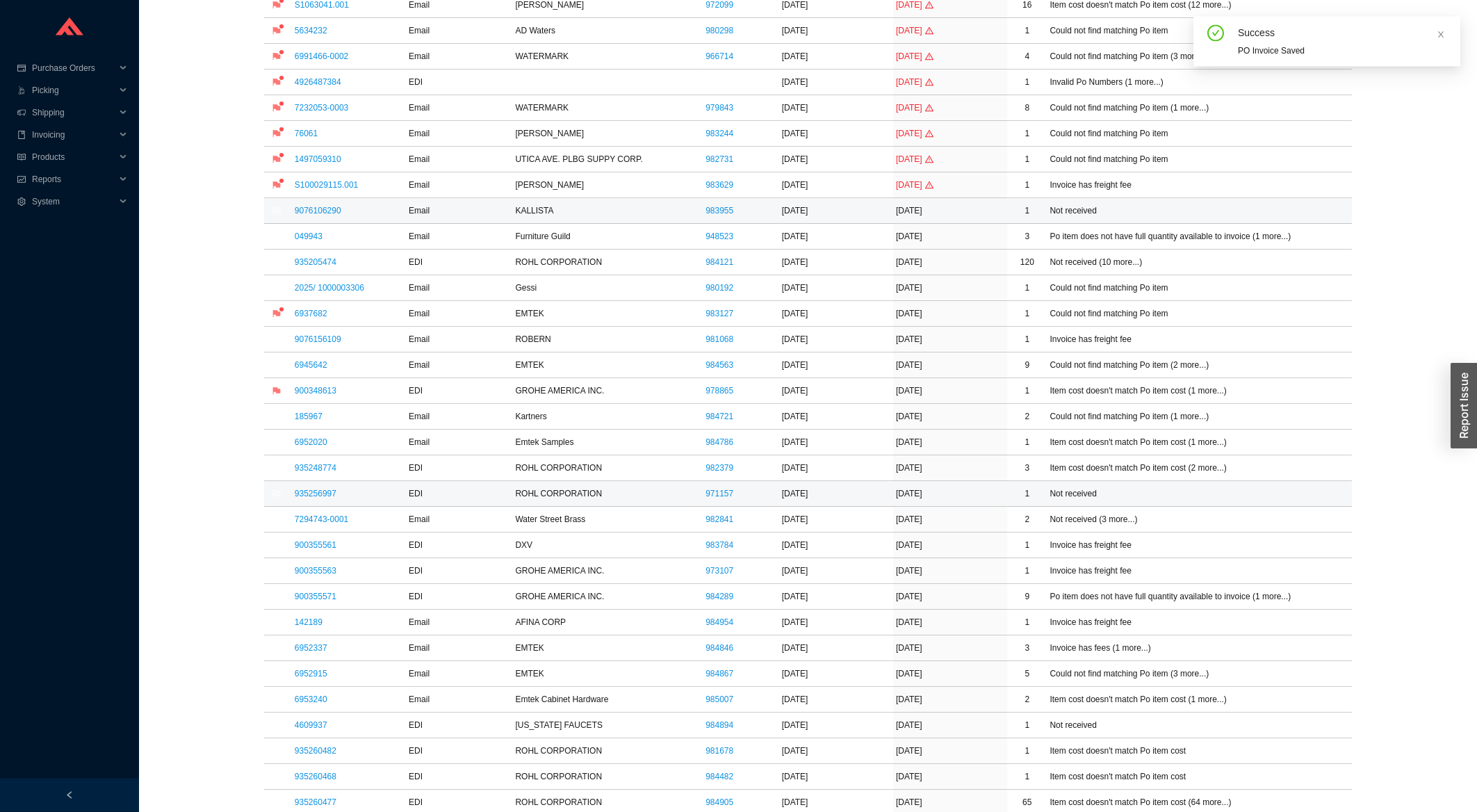
scroll to position [297, 0]
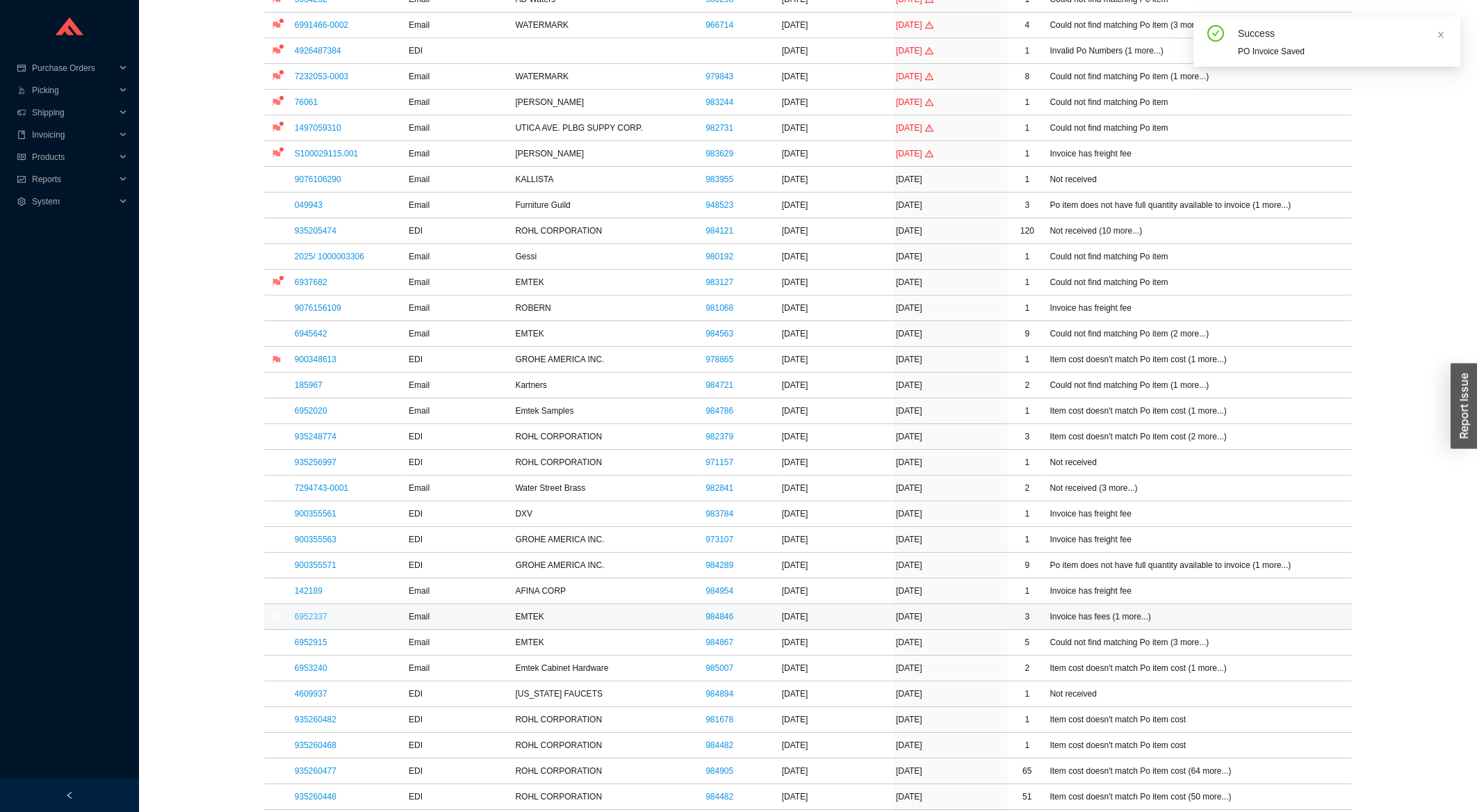
click at [314, 621] on link "6952337" at bounding box center [311, 616] width 33 height 10
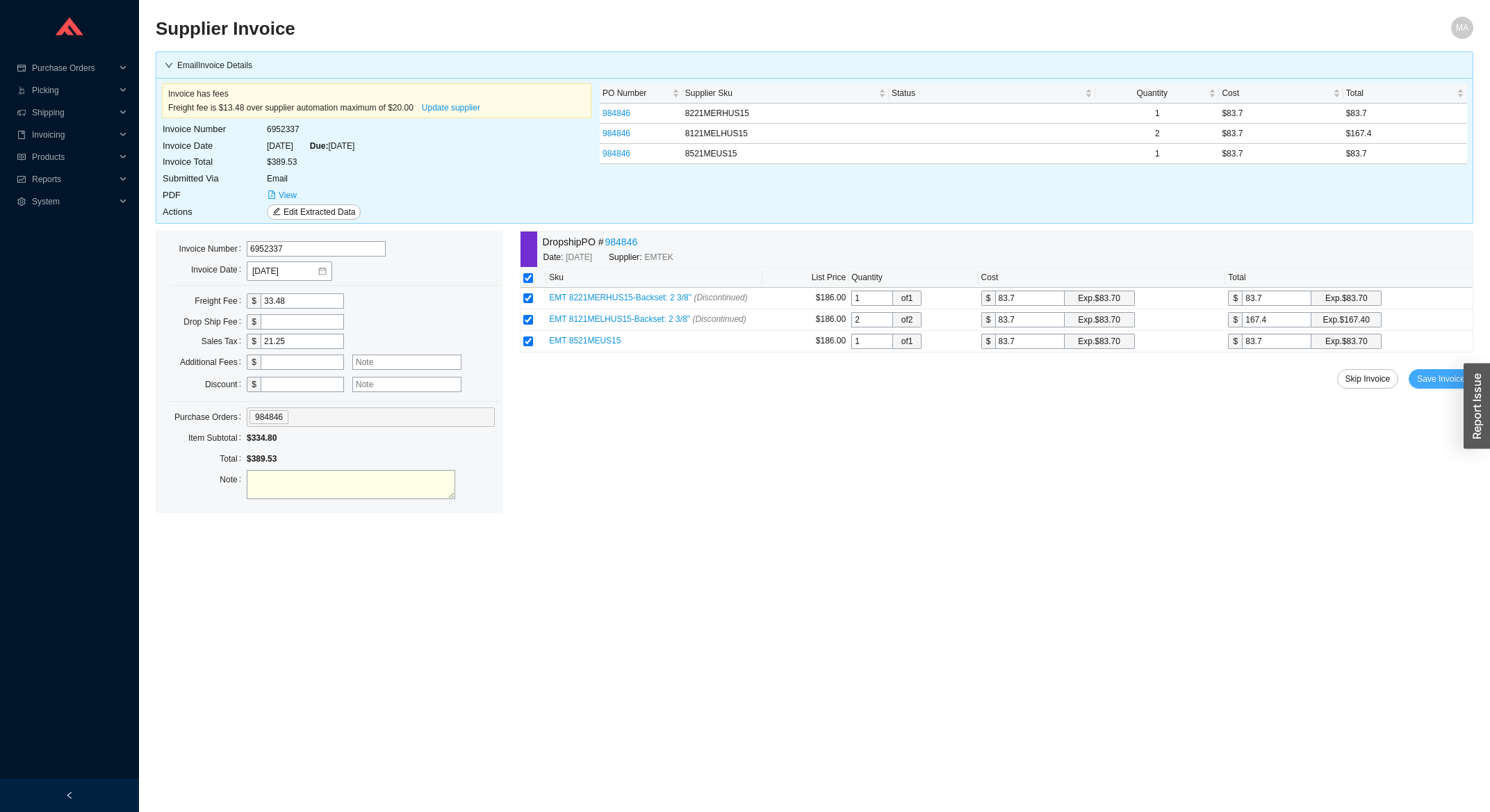
click at [1435, 374] on span "Save Invoice" at bounding box center [1441, 379] width 48 height 14
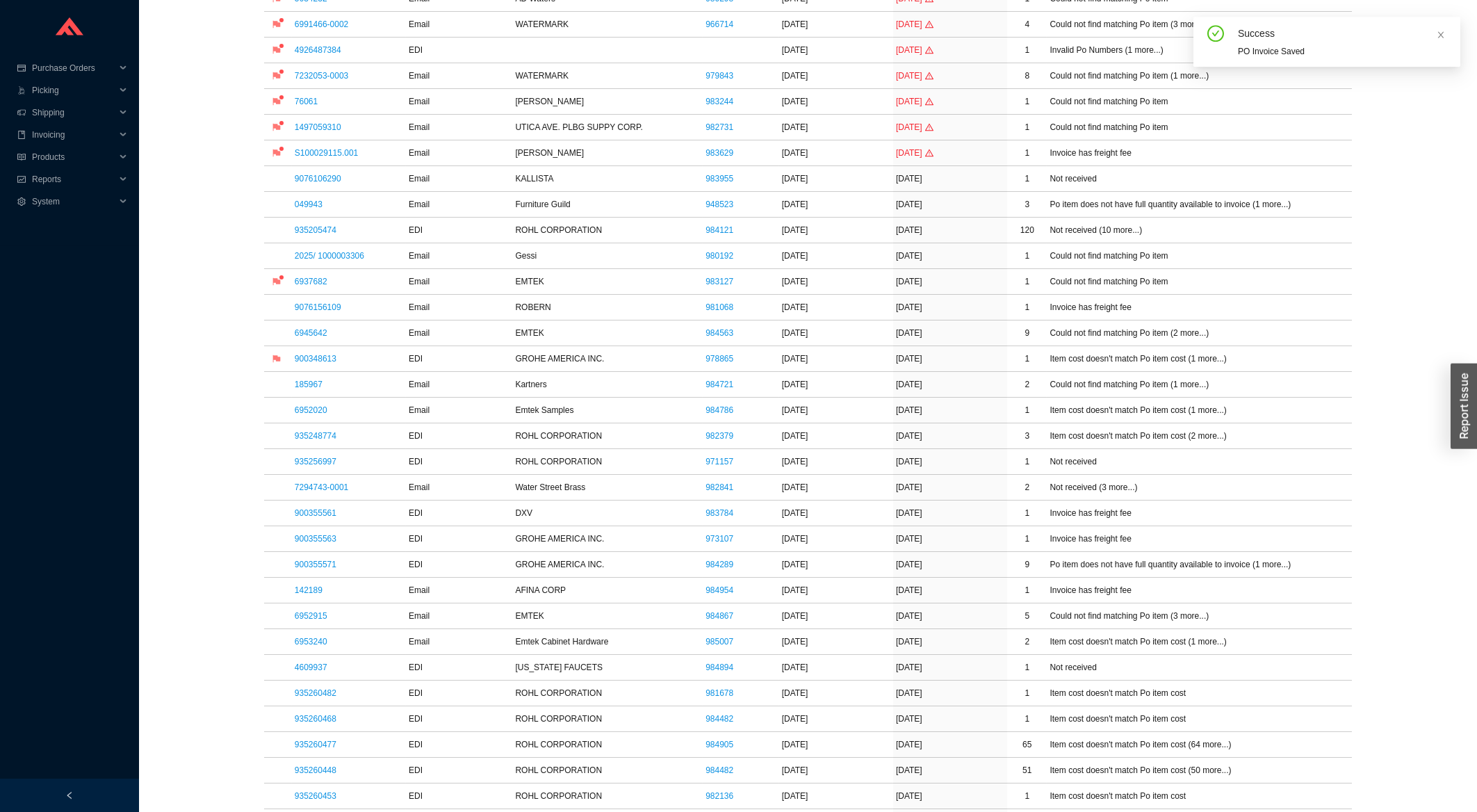
scroll to position [447, 0]
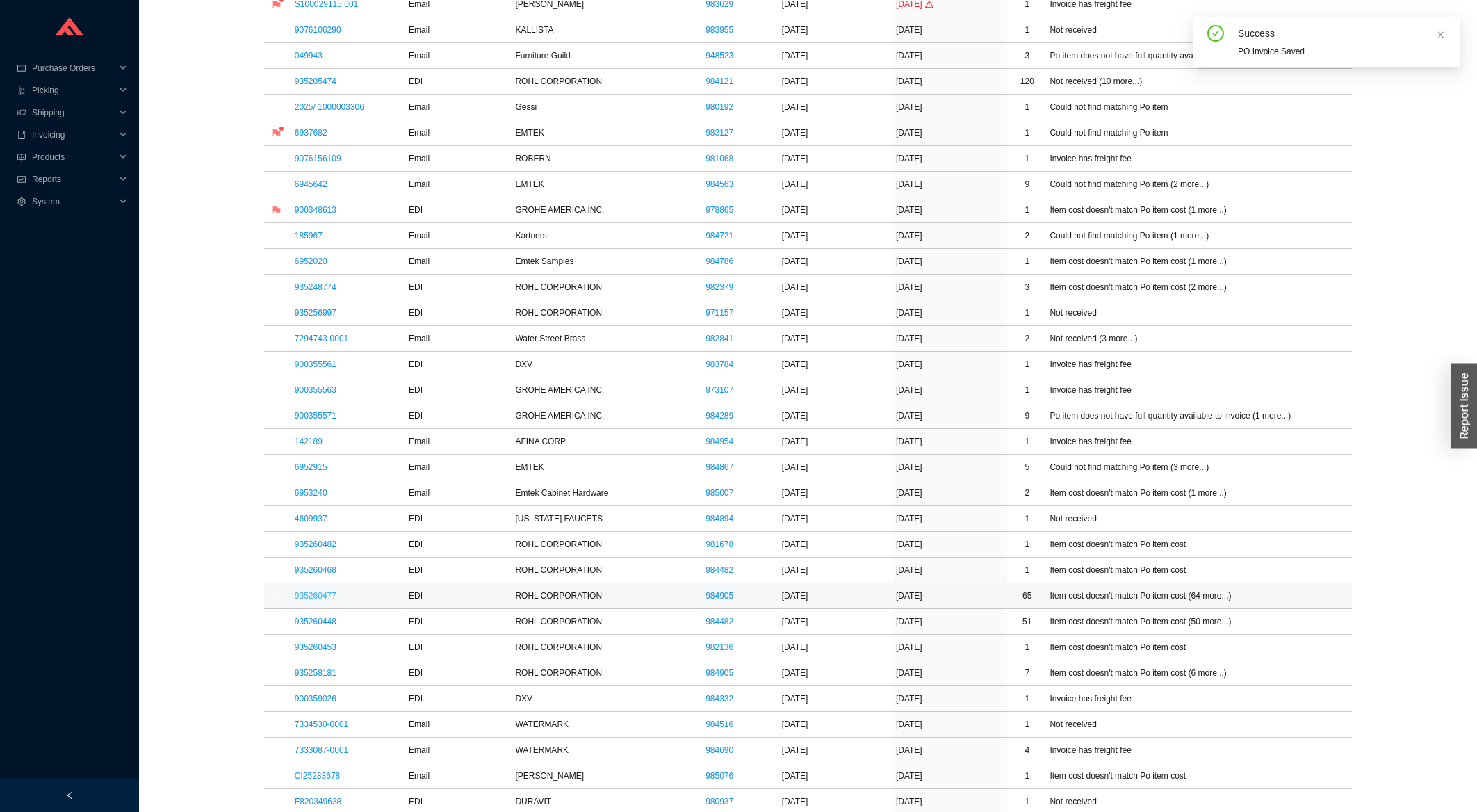
click at [316, 600] on link "935260477" at bounding box center [315, 595] width 42 height 10
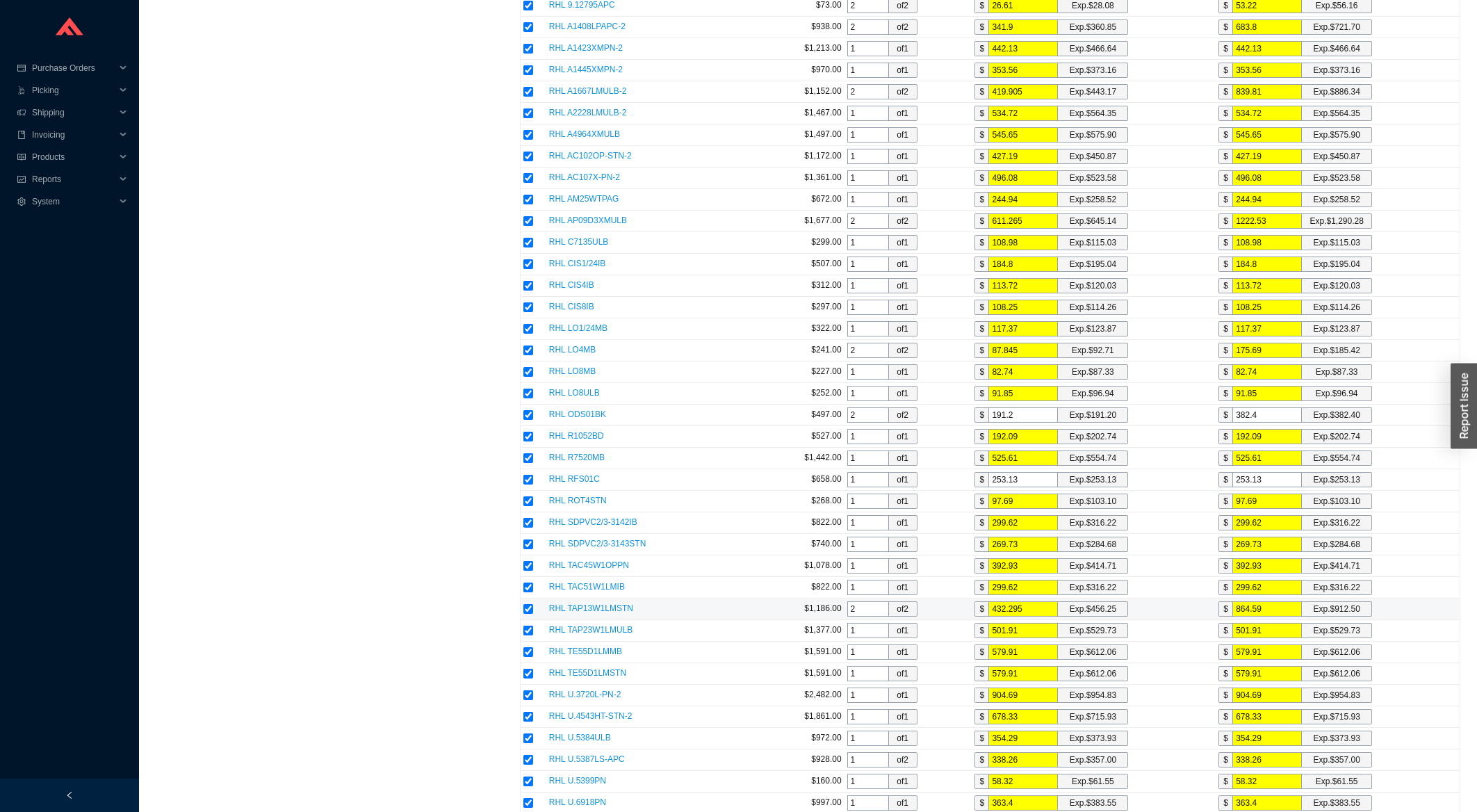
scroll to position [2085, 0]
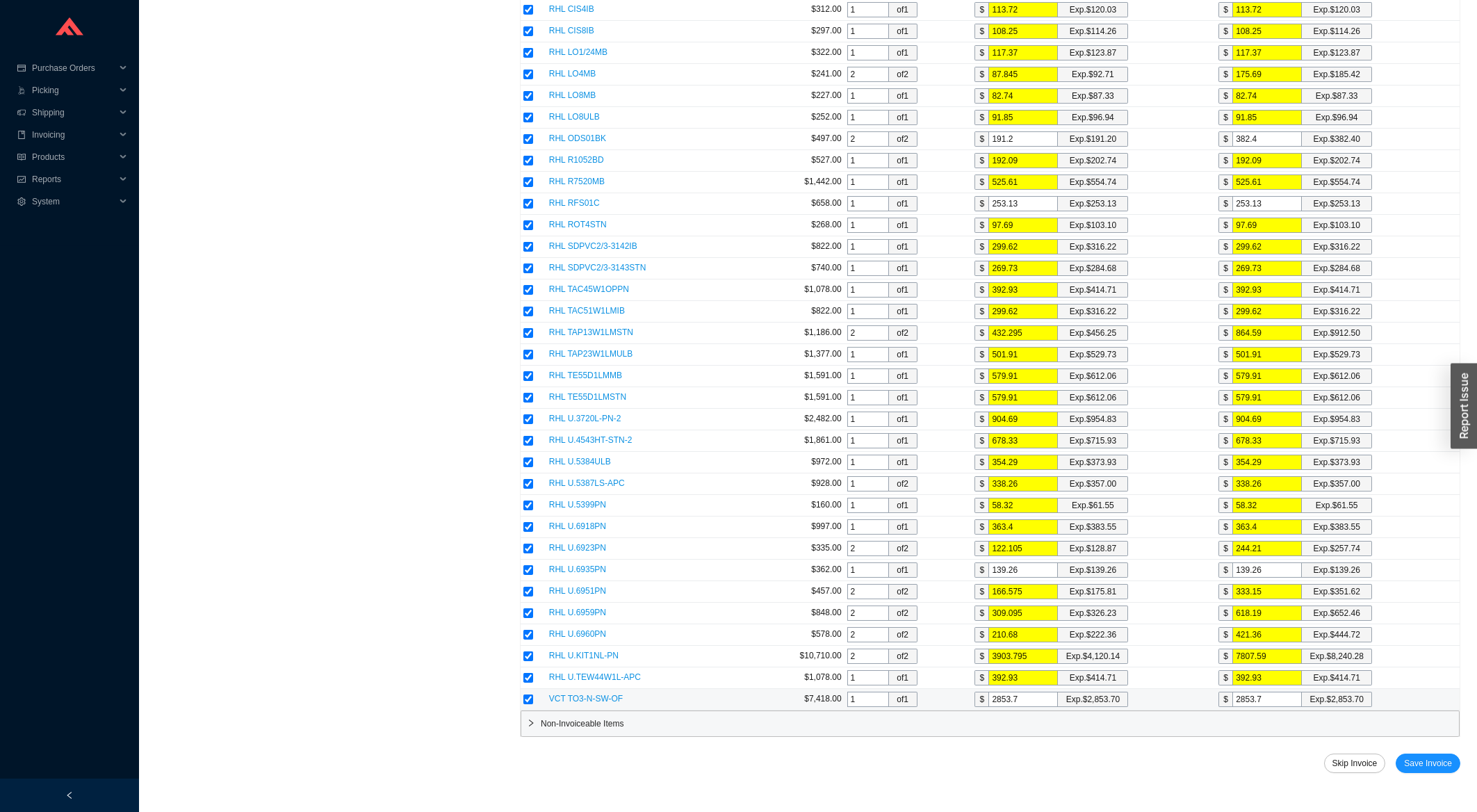
click at [525, 703] on input "checkbox" at bounding box center [528, 698] width 10 height 10
checkbox input "false"
click at [528, 571] on input "checkbox" at bounding box center [528, 570] width 10 height 10
checkbox input "false"
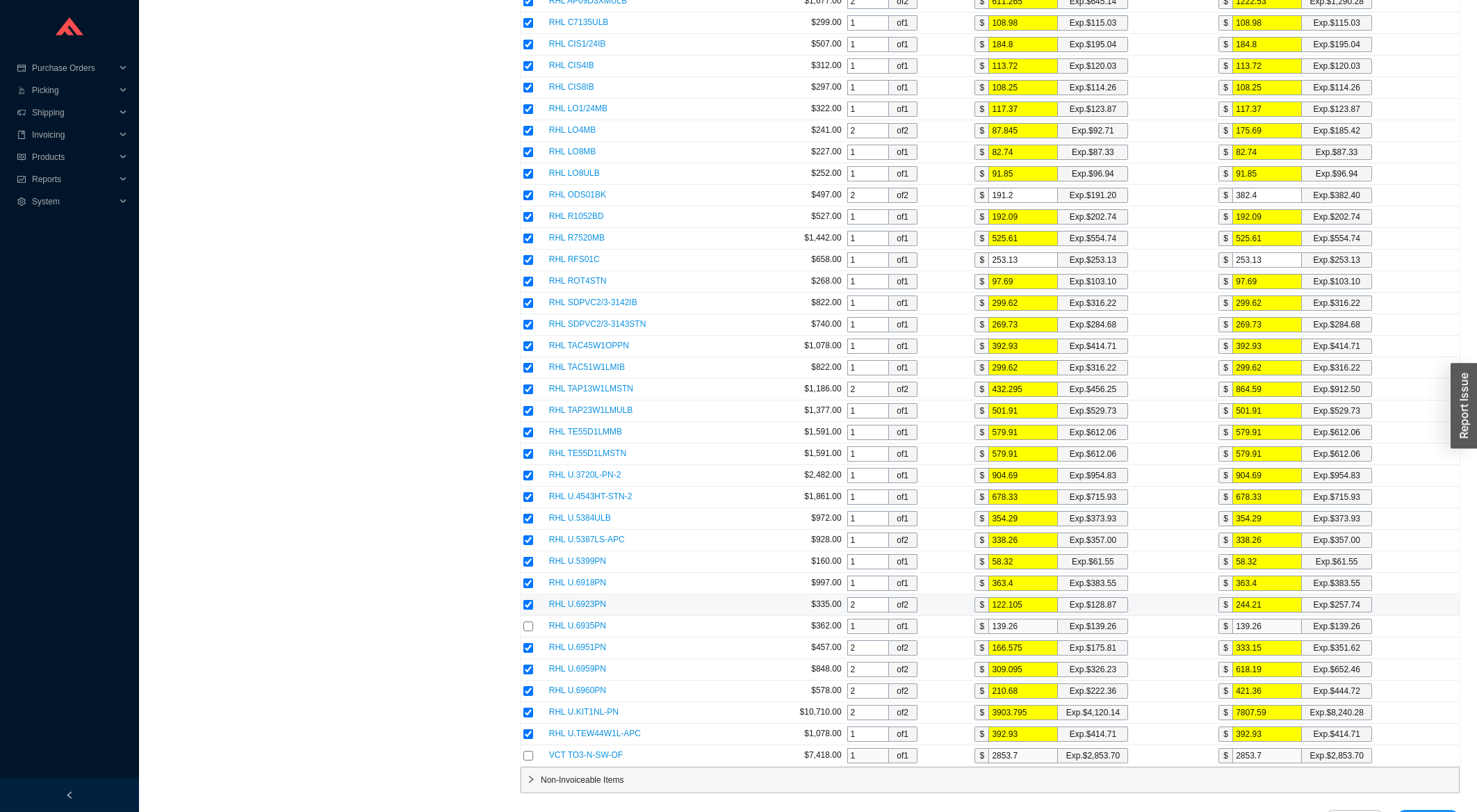
scroll to position [1935, 0]
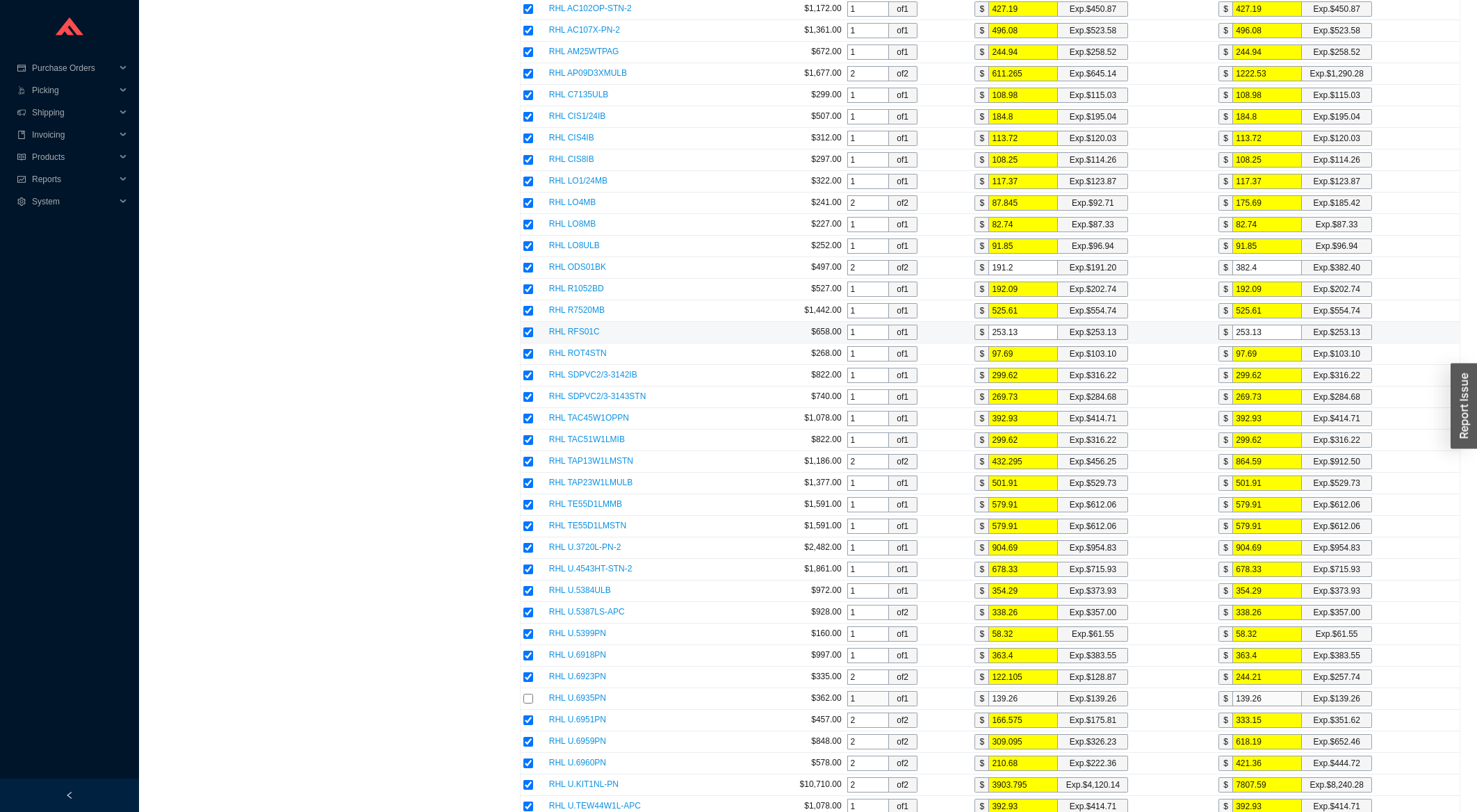
click at [525, 337] on input "checkbox" at bounding box center [528, 332] width 10 height 10
checkbox input "false"
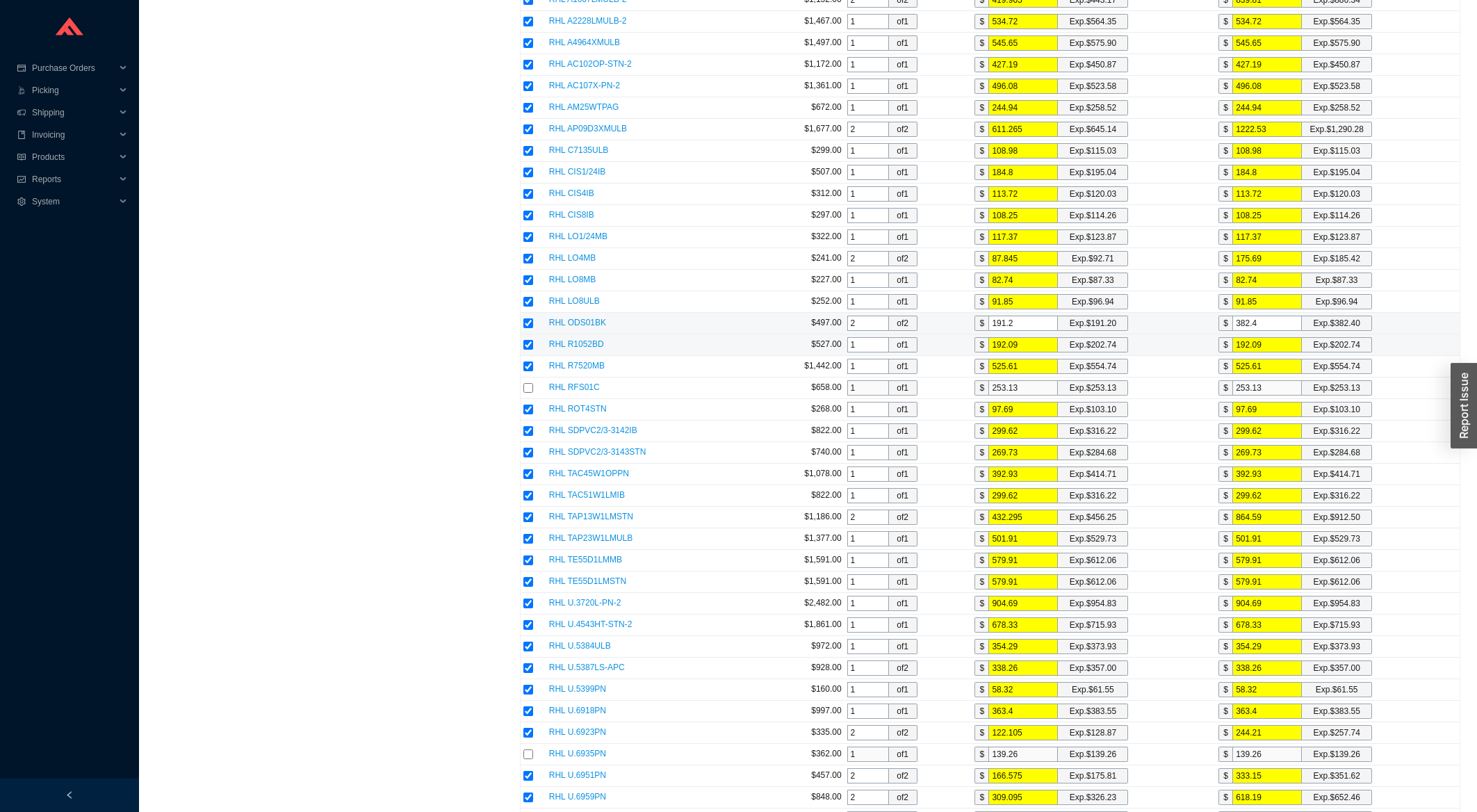
scroll to position [1861, 0]
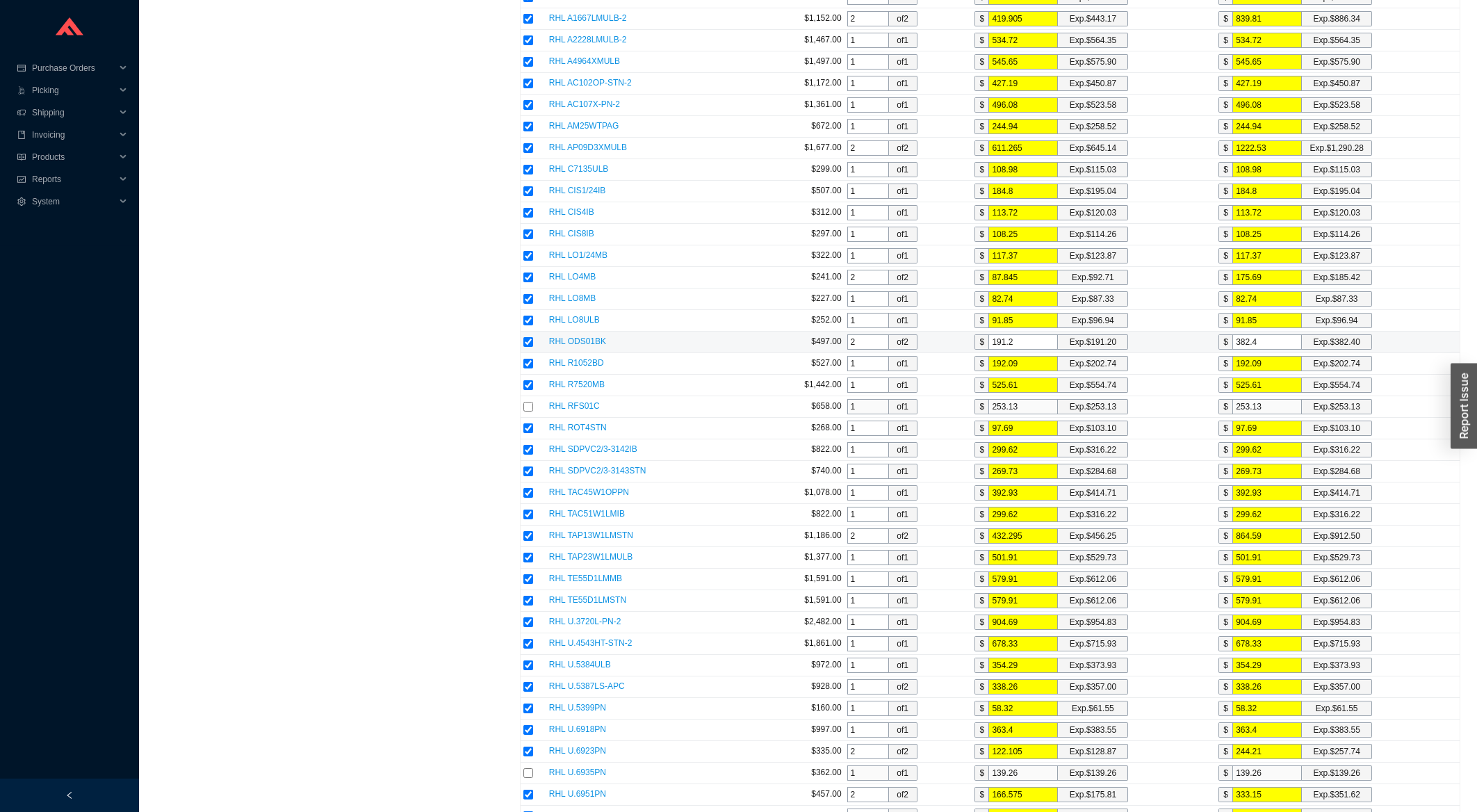
click at [525, 347] on input "checkbox" at bounding box center [528, 342] width 10 height 10
checkbox input "false"
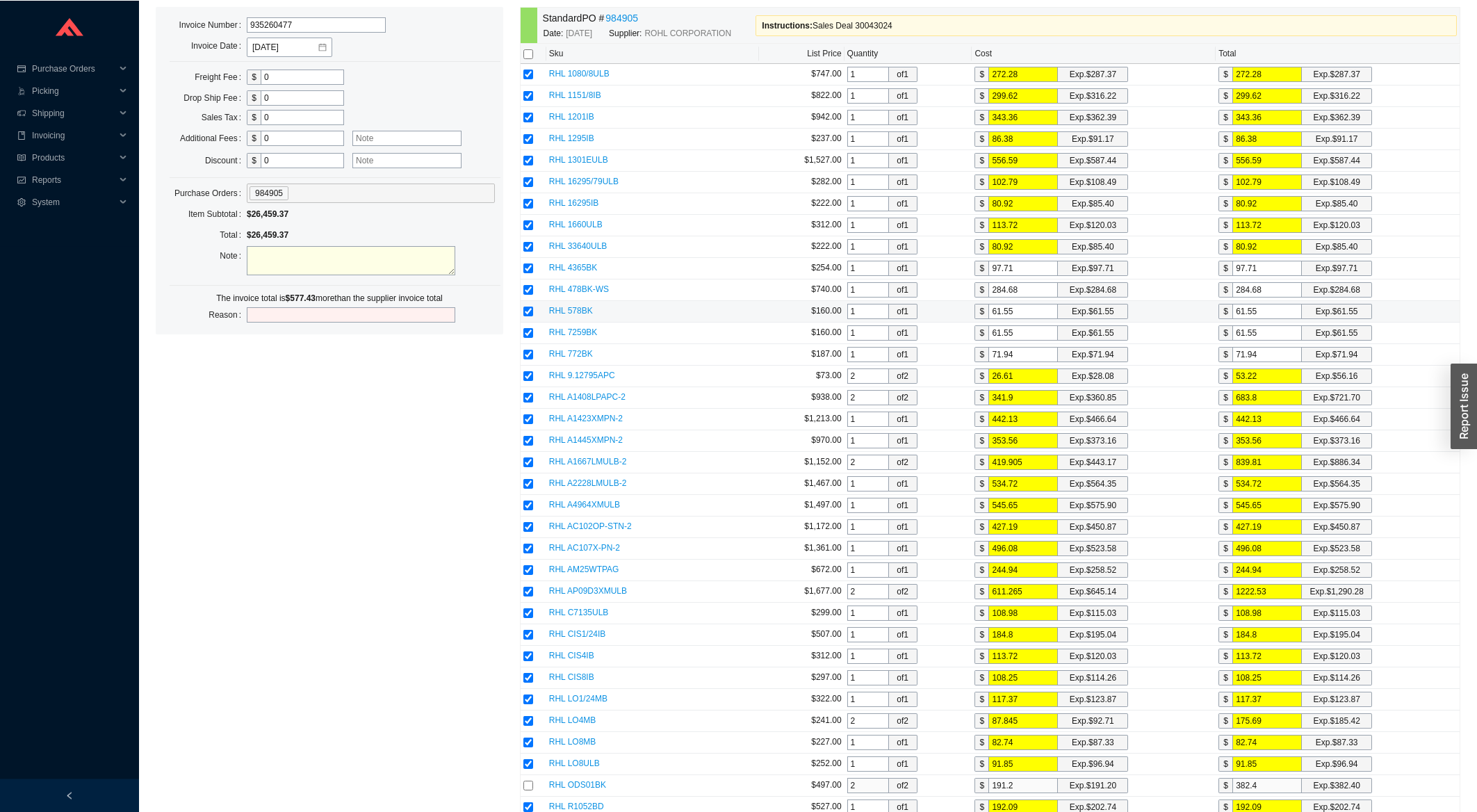
scroll to position [1414, 0]
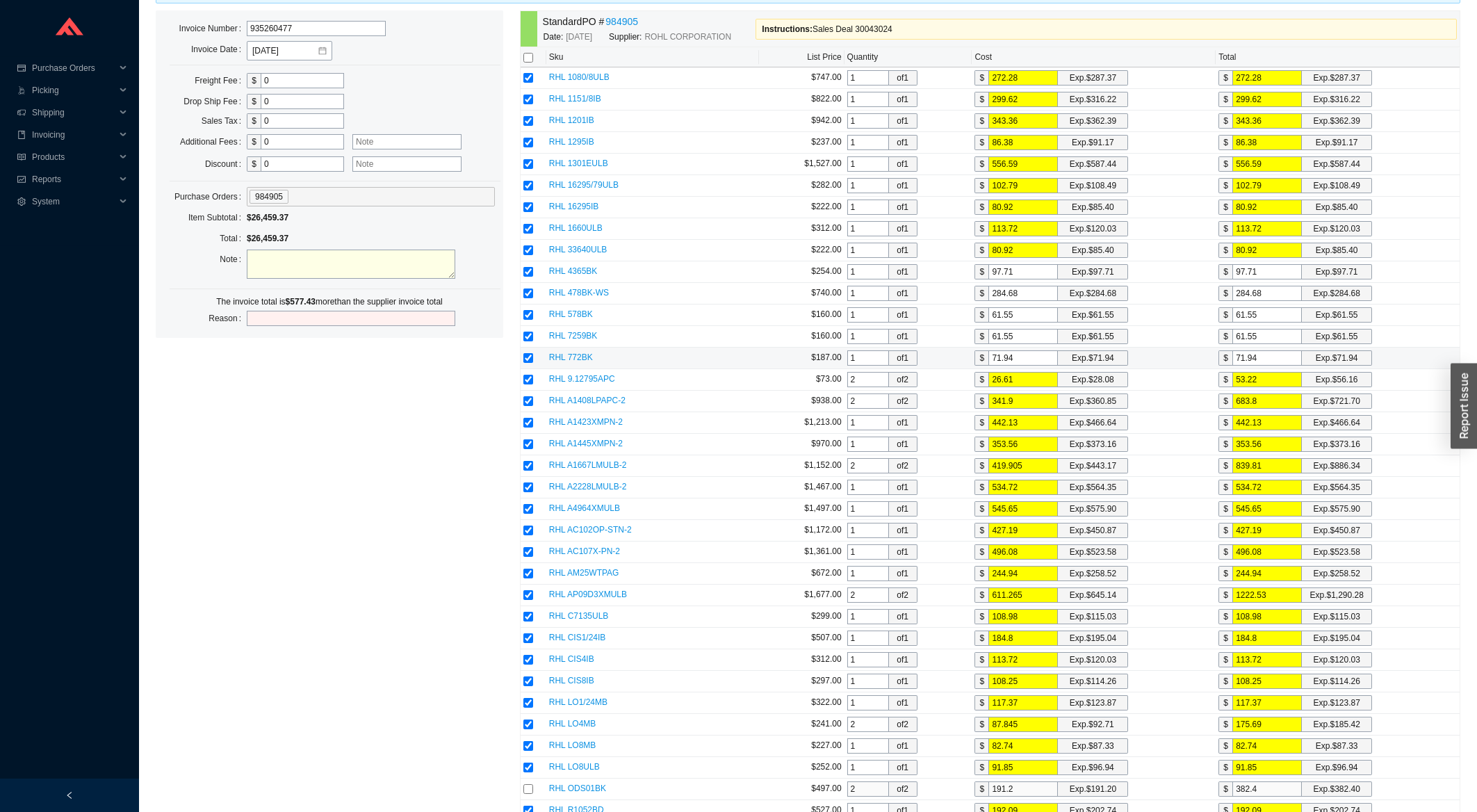
click at [527, 363] on input "checkbox" at bounding box center [528, 358] width 10 height 10
checkbox input "false"
click at [530, 342] on input "checkbox" at bounding box center [528, 336] width 10 height 10
checkbox input "false"
click at [526, 319] on input "checkbox" at bounding box center [528, 314] width 10 height 10
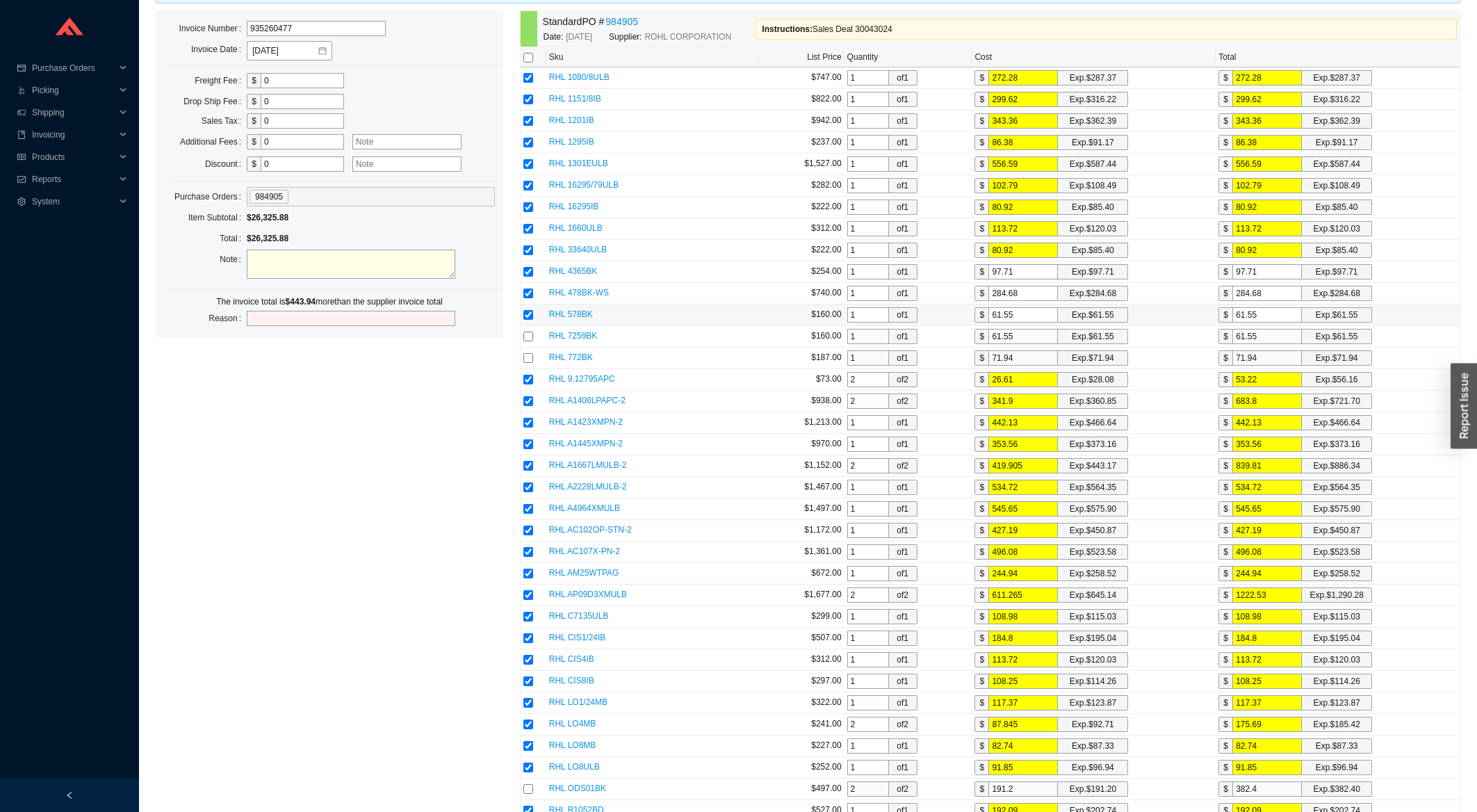
checkbox input "false"
click at [525, 298] on input "checkbox" at bounding box center [528, 293] width 10 height 10
checkbox input "false"
click at [531, 277] on input "checkbox" at bounding box center [528, 272] width 10 height 10
checkbox input "false"
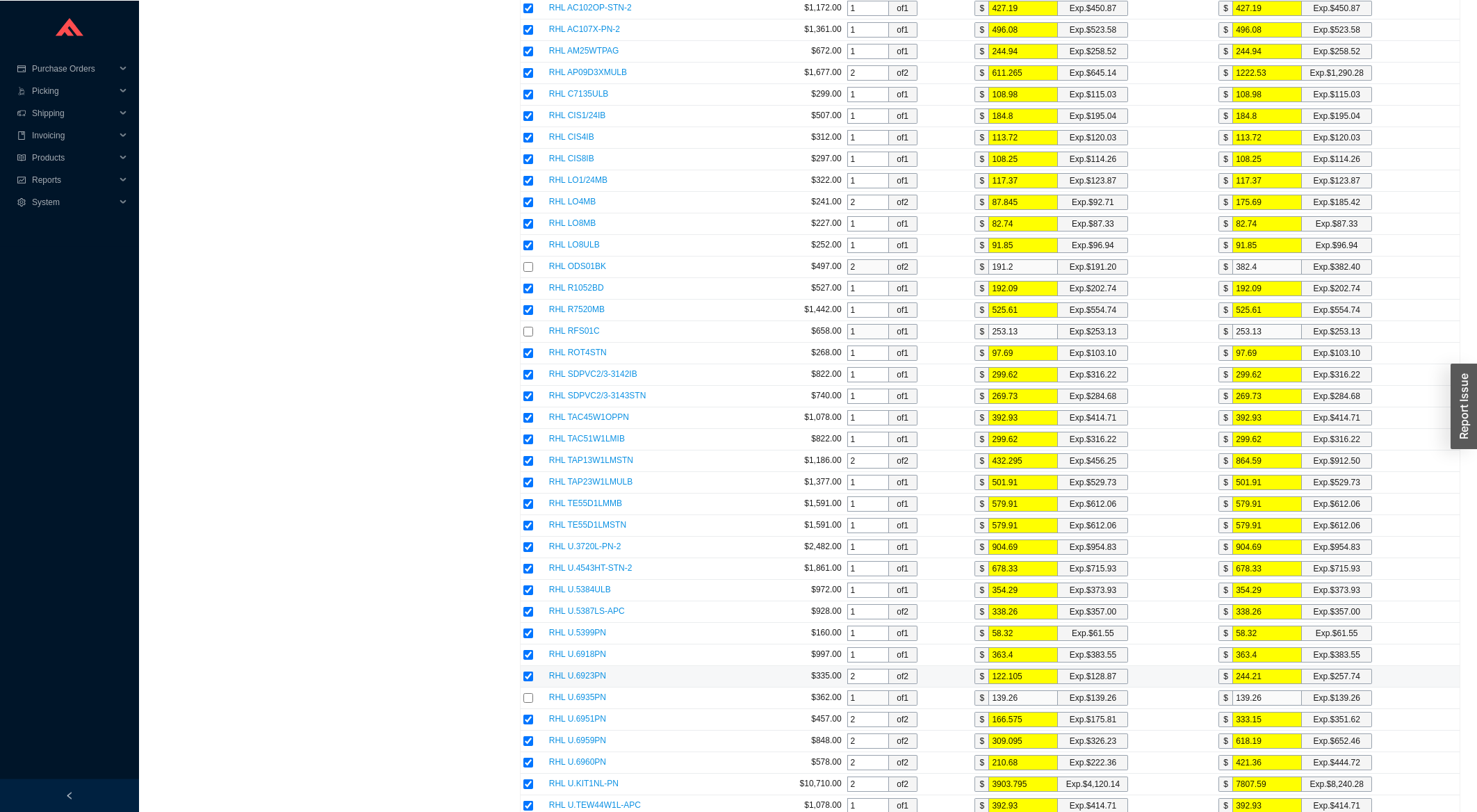
scroll to position [2085, 0]
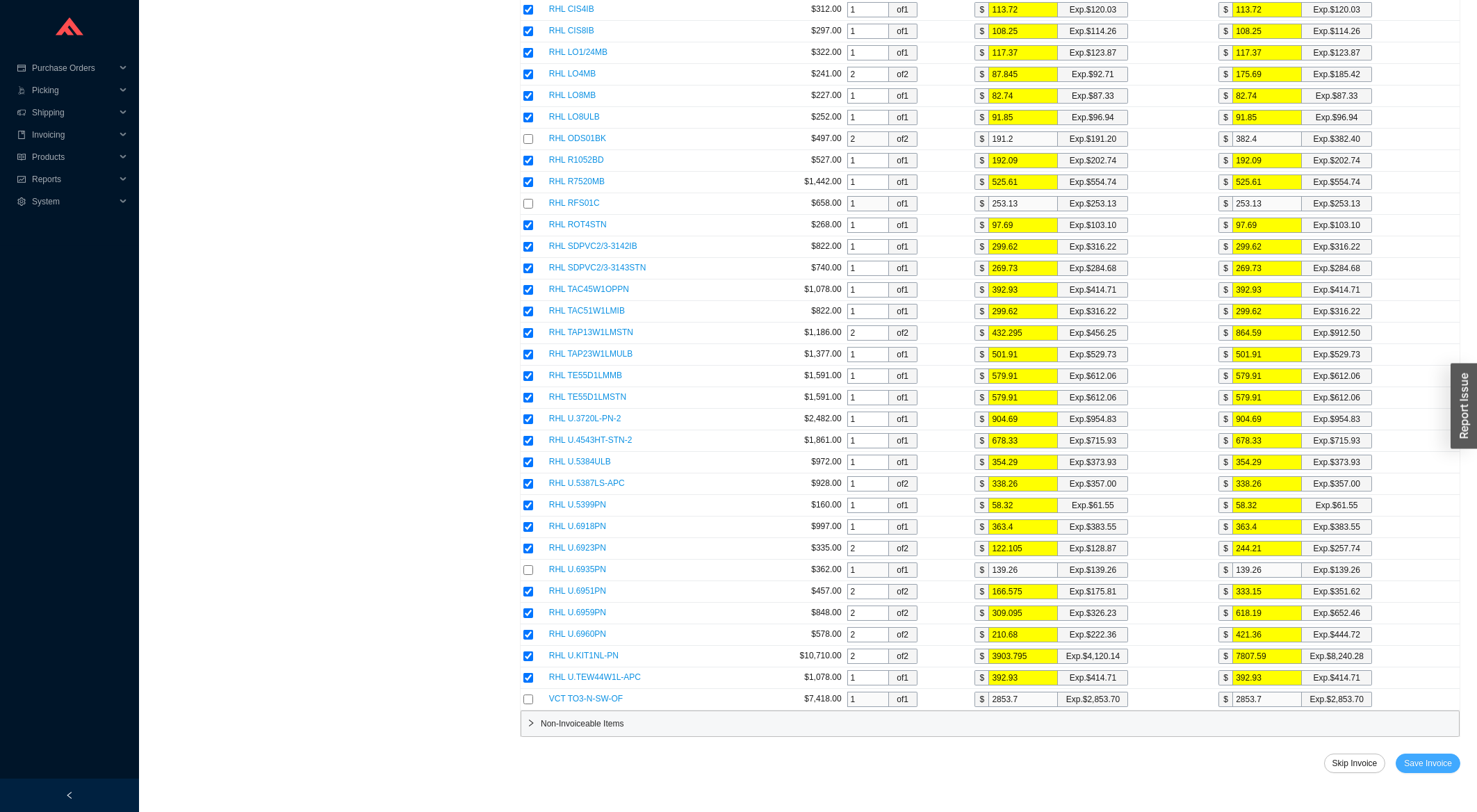
drag, startPoint x: 1442, startPoint y: 765, endPoint x: 1425, endPoint y: 763, distance: 17.1
click at [1441, 765] on span "Save Invoice" at bounding box center [1428, 763] width 48 height 14
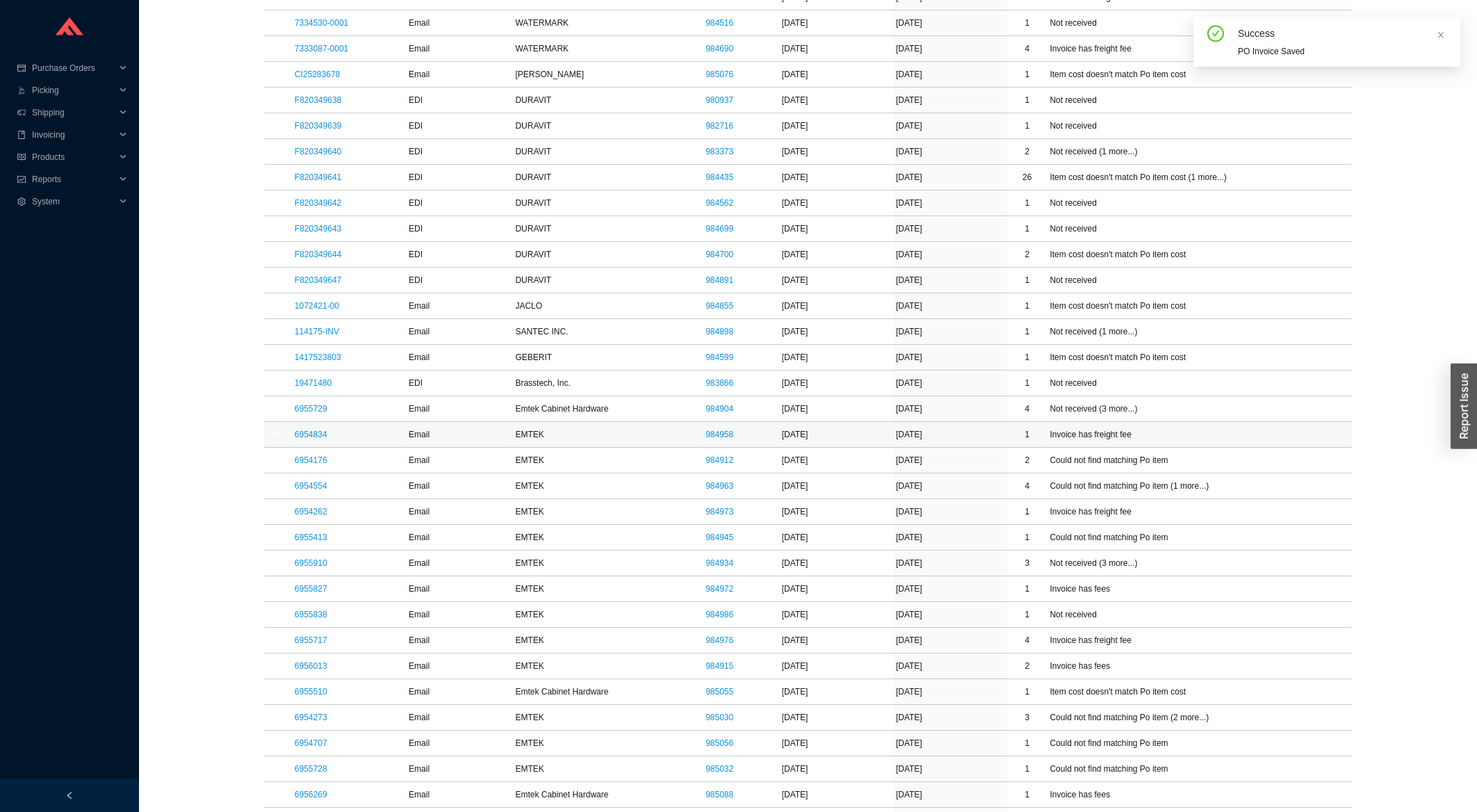
scroll to position [969, 0]
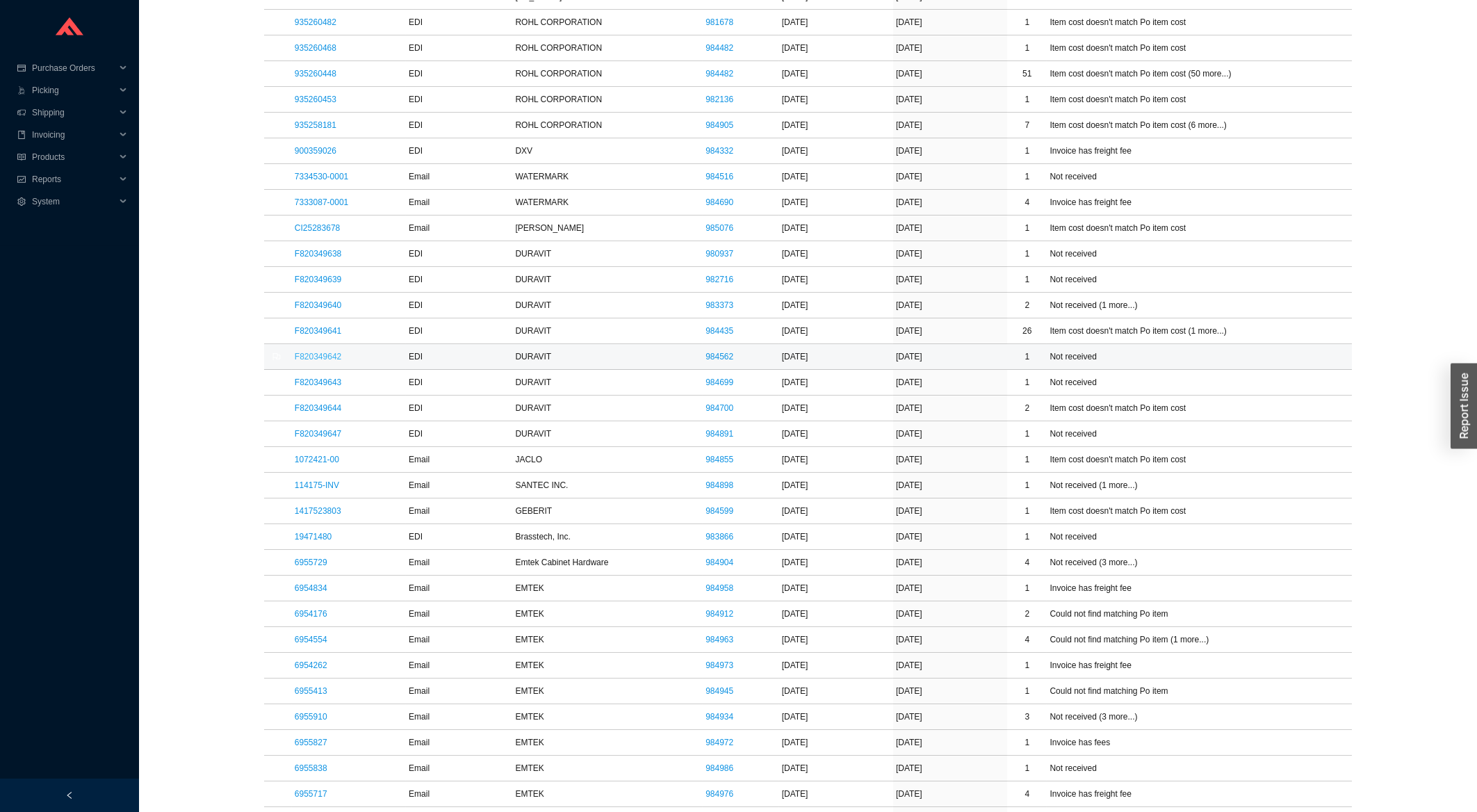
click at [313, 360] on link "F820349642" at bounding box center [318, 356] width 46 height 10
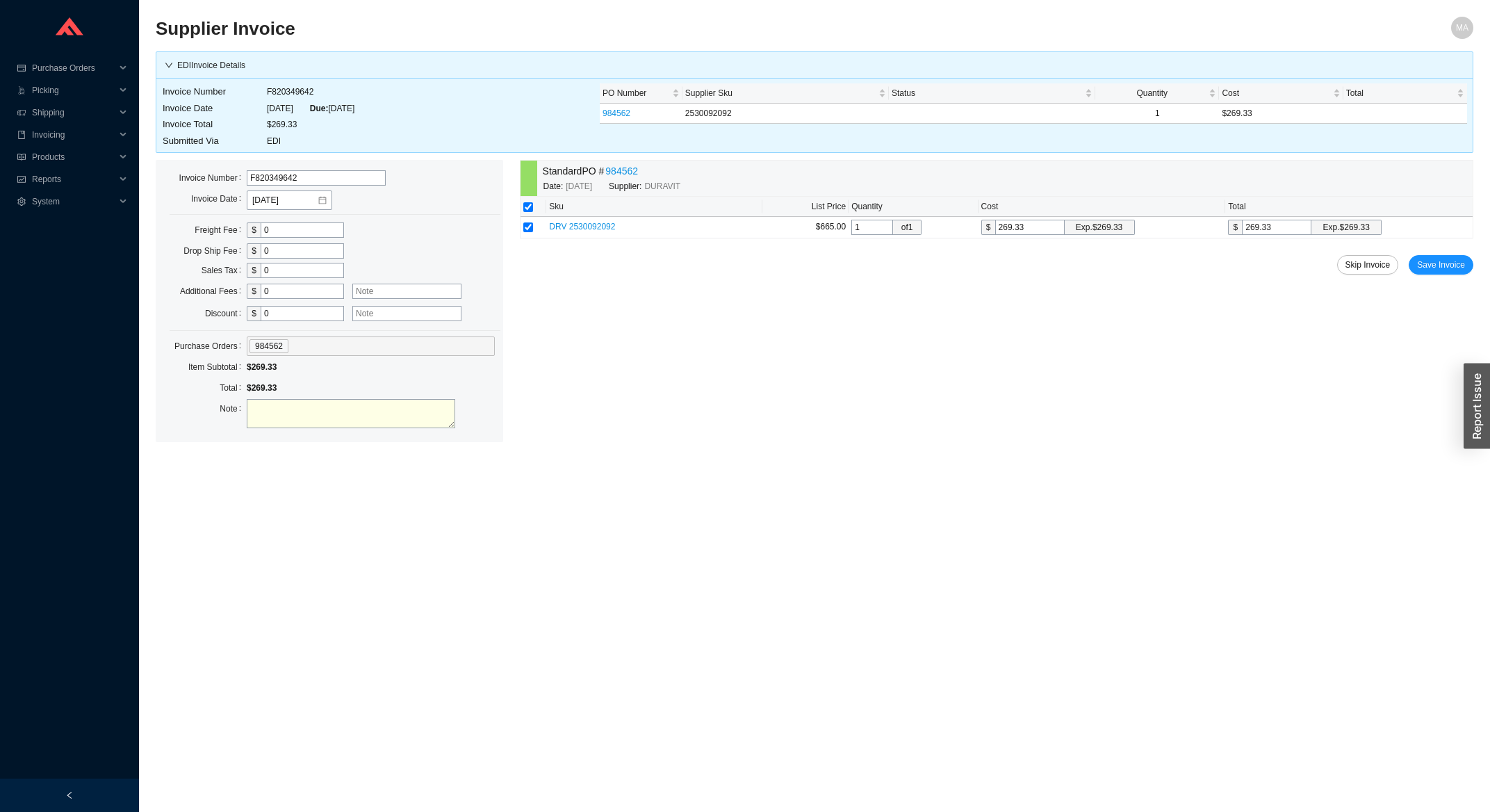
click at [1457, 275] on div "Standard PO # 984562 Date: [DATE] Supplier: DURAVIT Sku List Price Quantity Cos…" at bounding box center [997, 301] width 954 height 282
click at [1457, 268] on span "Save Invoice" at bounding box center [1441, 265] width 48 height 14
